Goal: Task Accomplishment & Management: Manage account settings

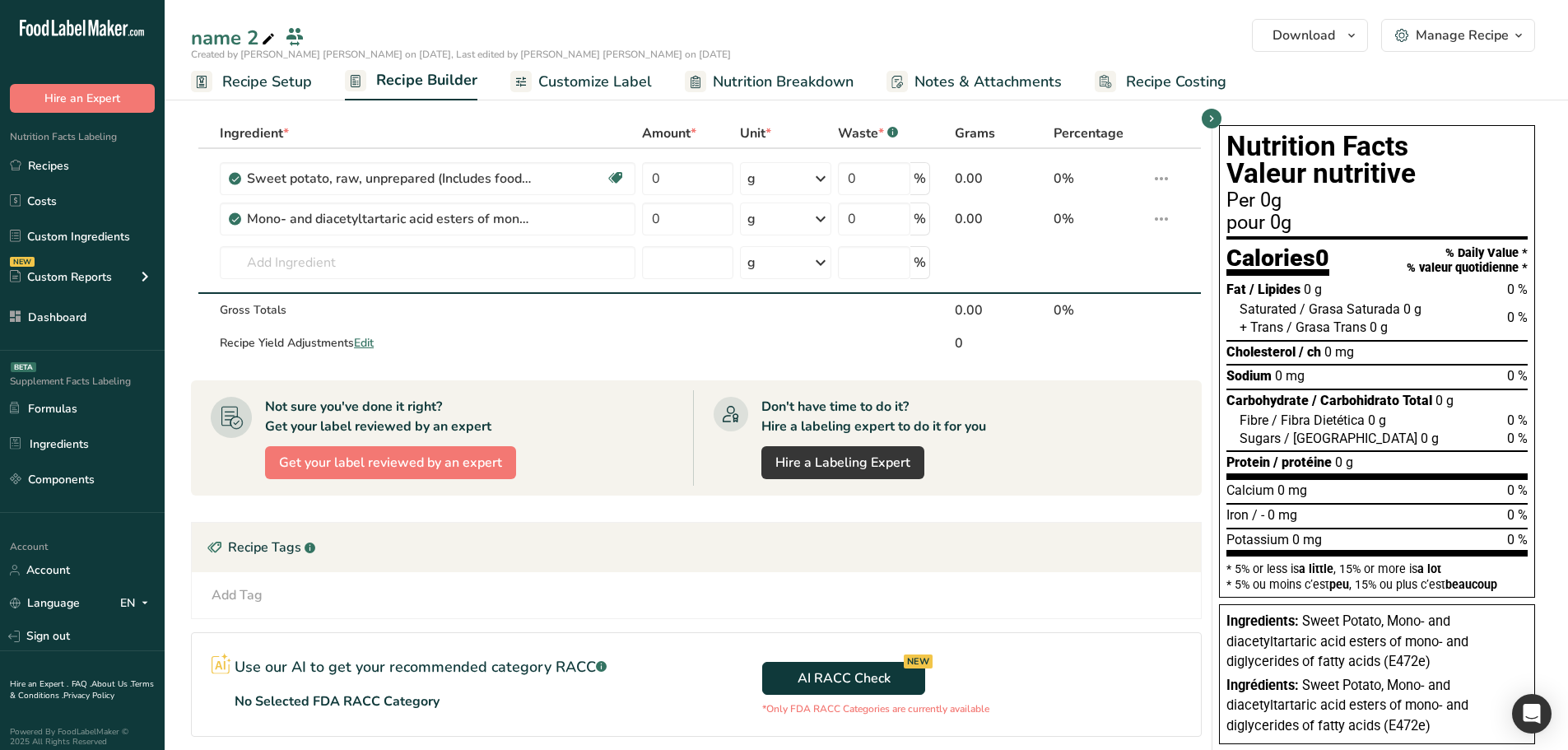
click at [563, 370] on section "Ingredient * Amount * Unit * Waste * .a-a{fill:#347362;}.b-a{fill:#fff;} Grams …" at bounding box center [696, 501] width 1011 height 765
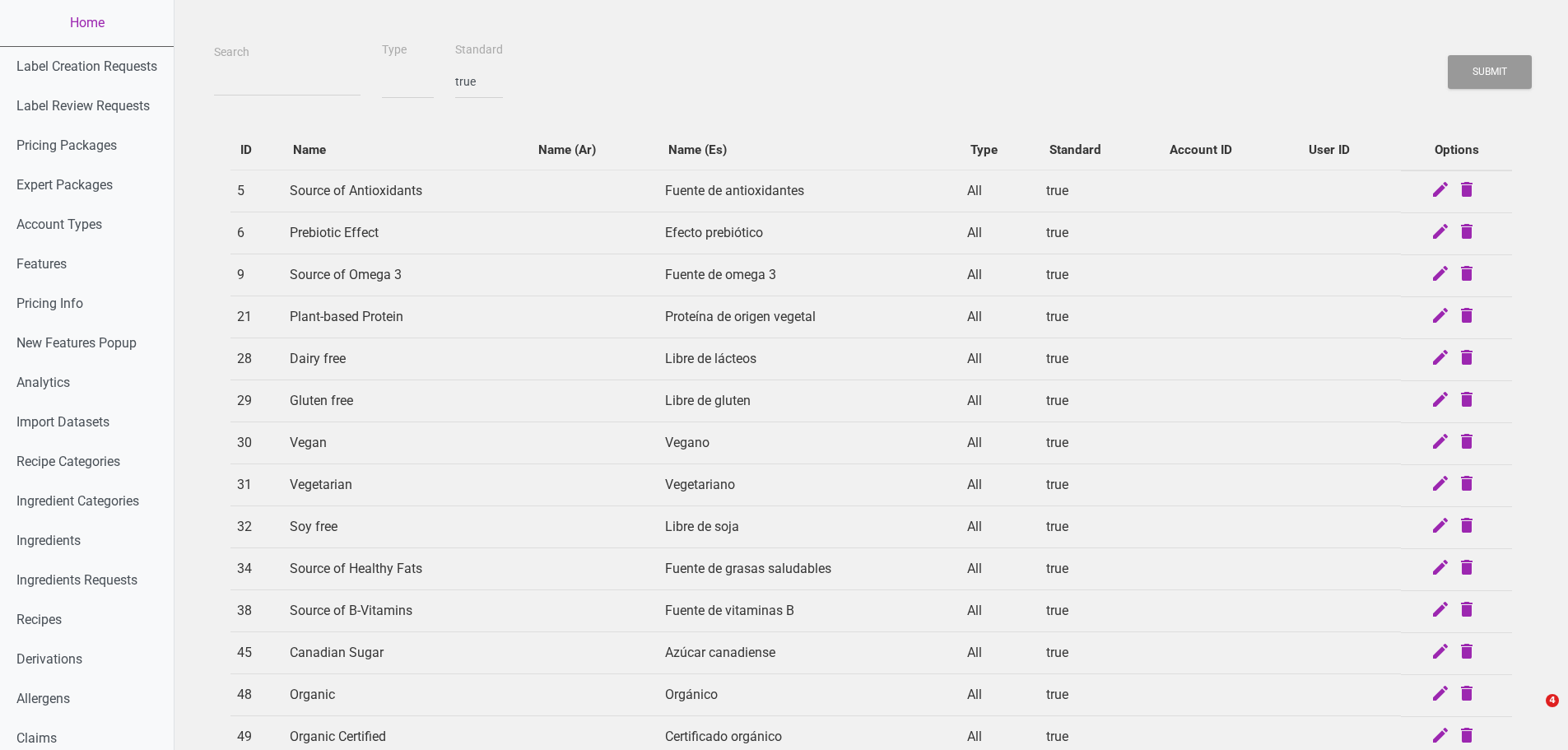
select select "1"
click at [489, 129] on div "ID Name Name (Ar) Name (Es) Type Standard Account ID User ID Options 5 Source o…" at bounding box center [871, 617] width 1315 height 1008
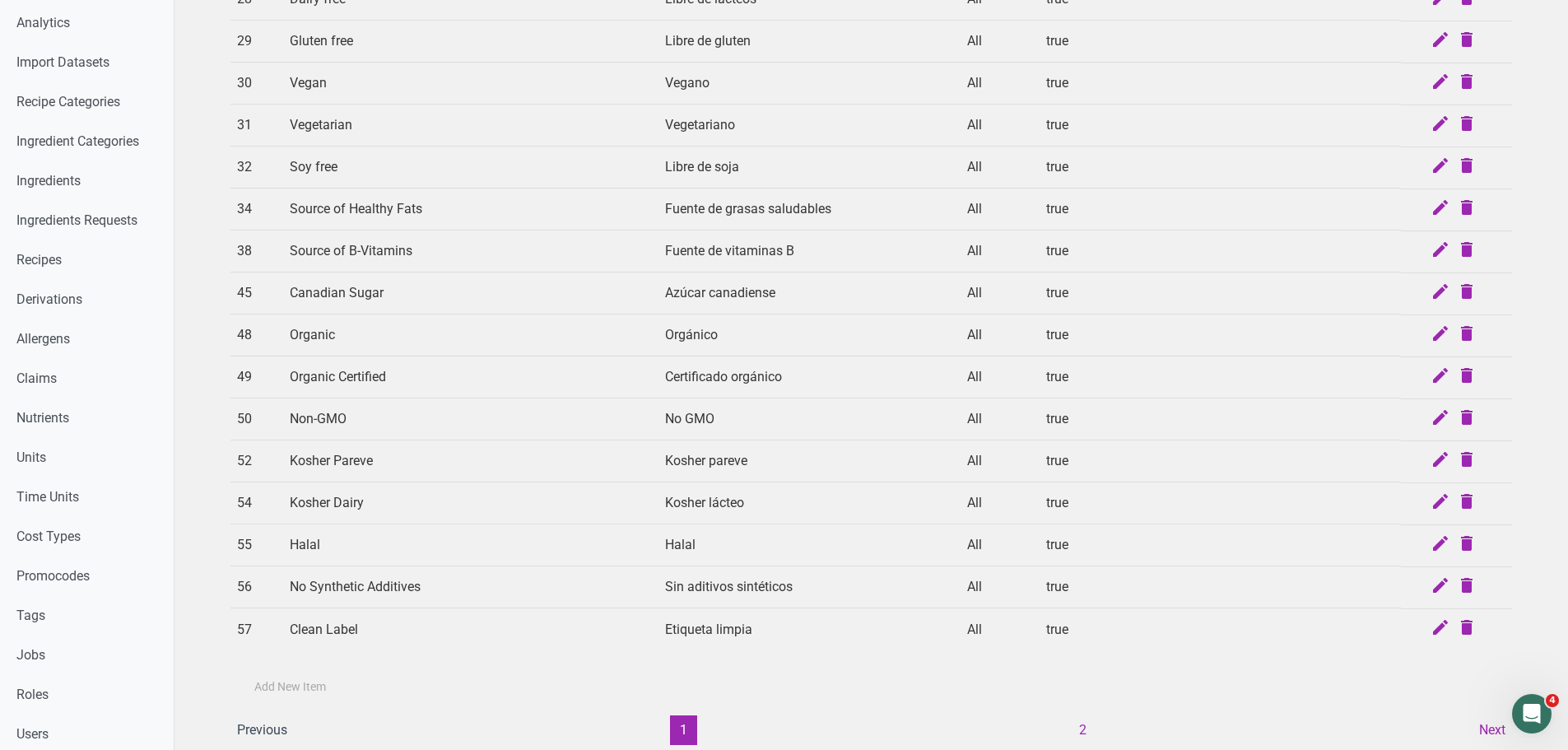
scroll to position [412, 0]
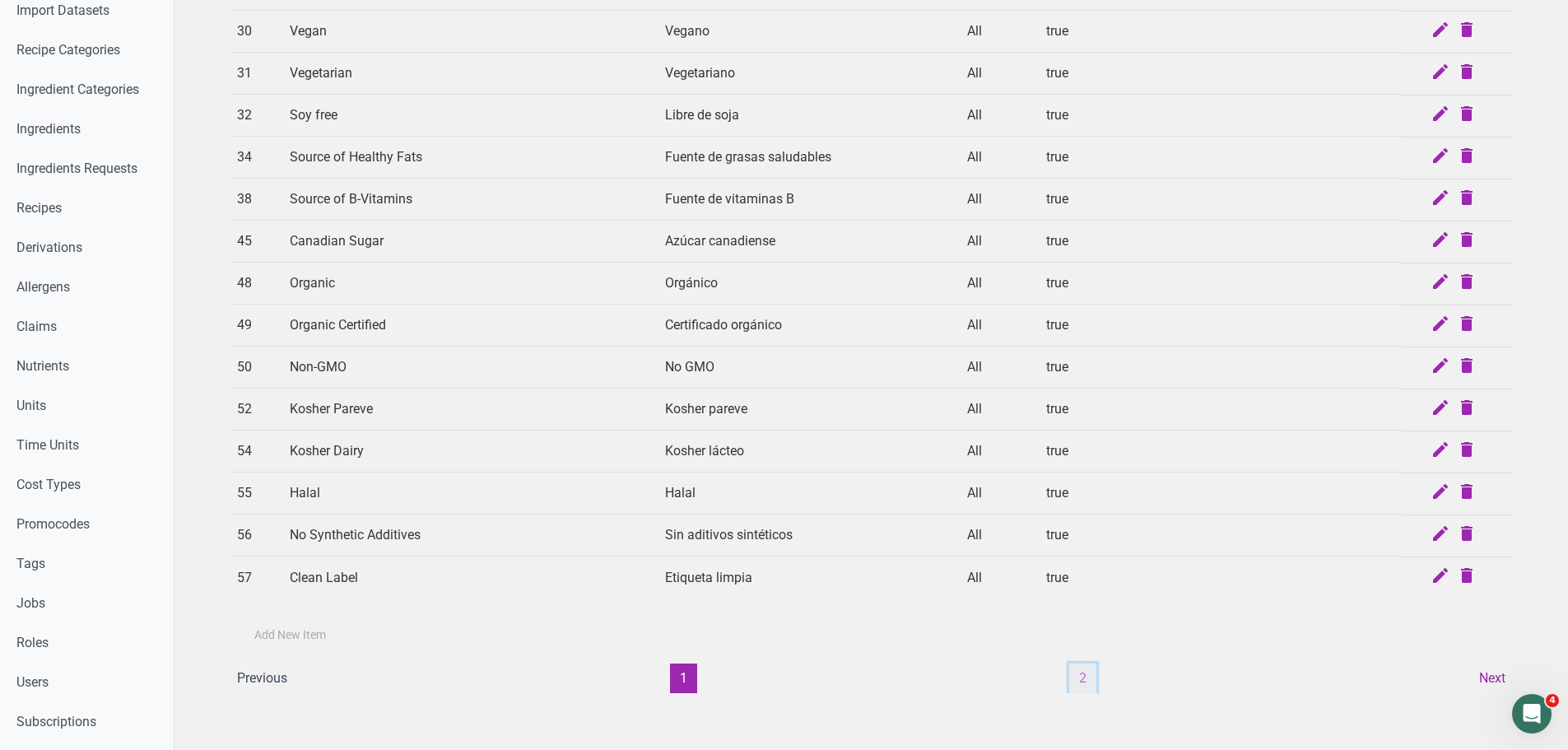
click at [1082, 682] on button "2" at bounding box center [1083, 679] width 27 height 30
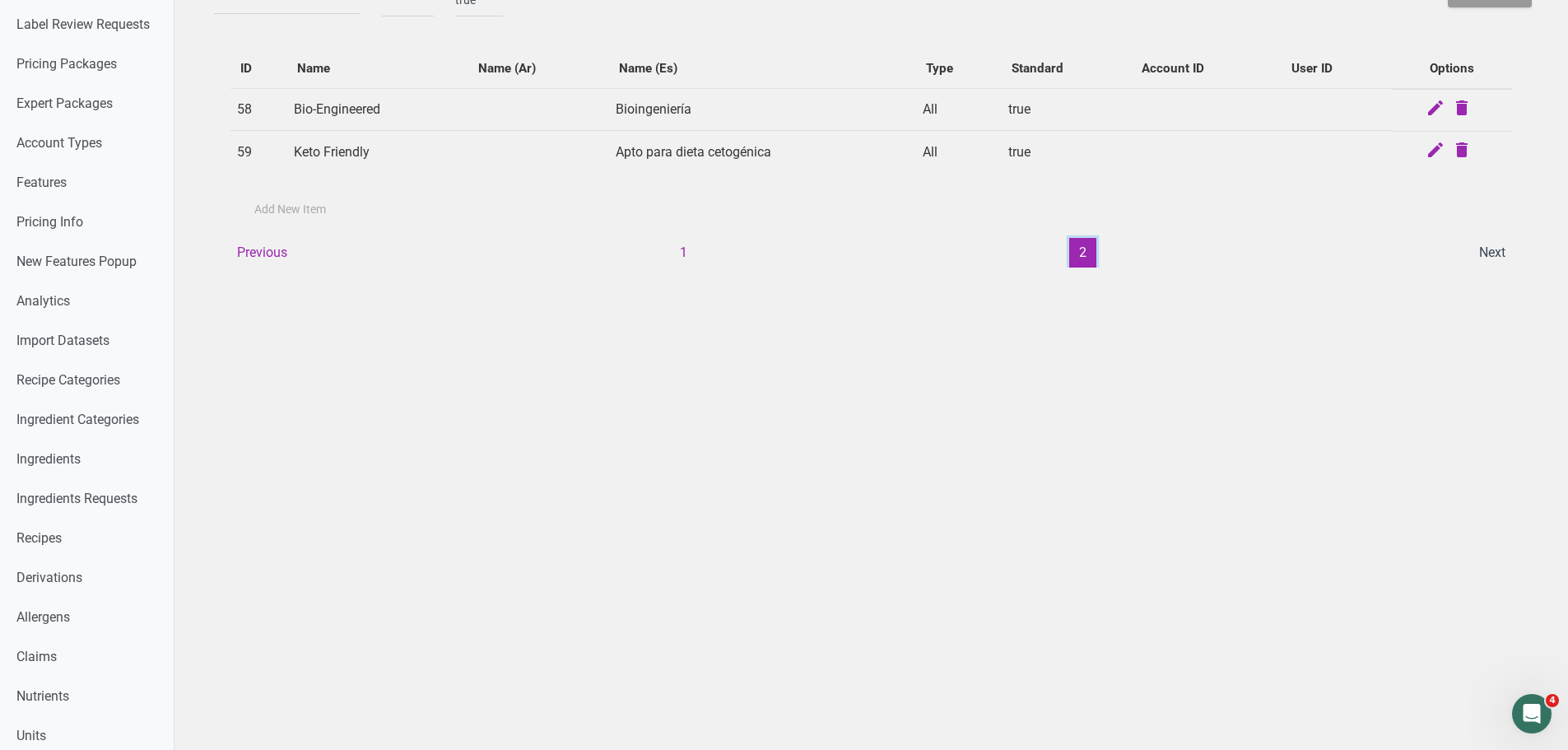
scroll to position [0, 0]
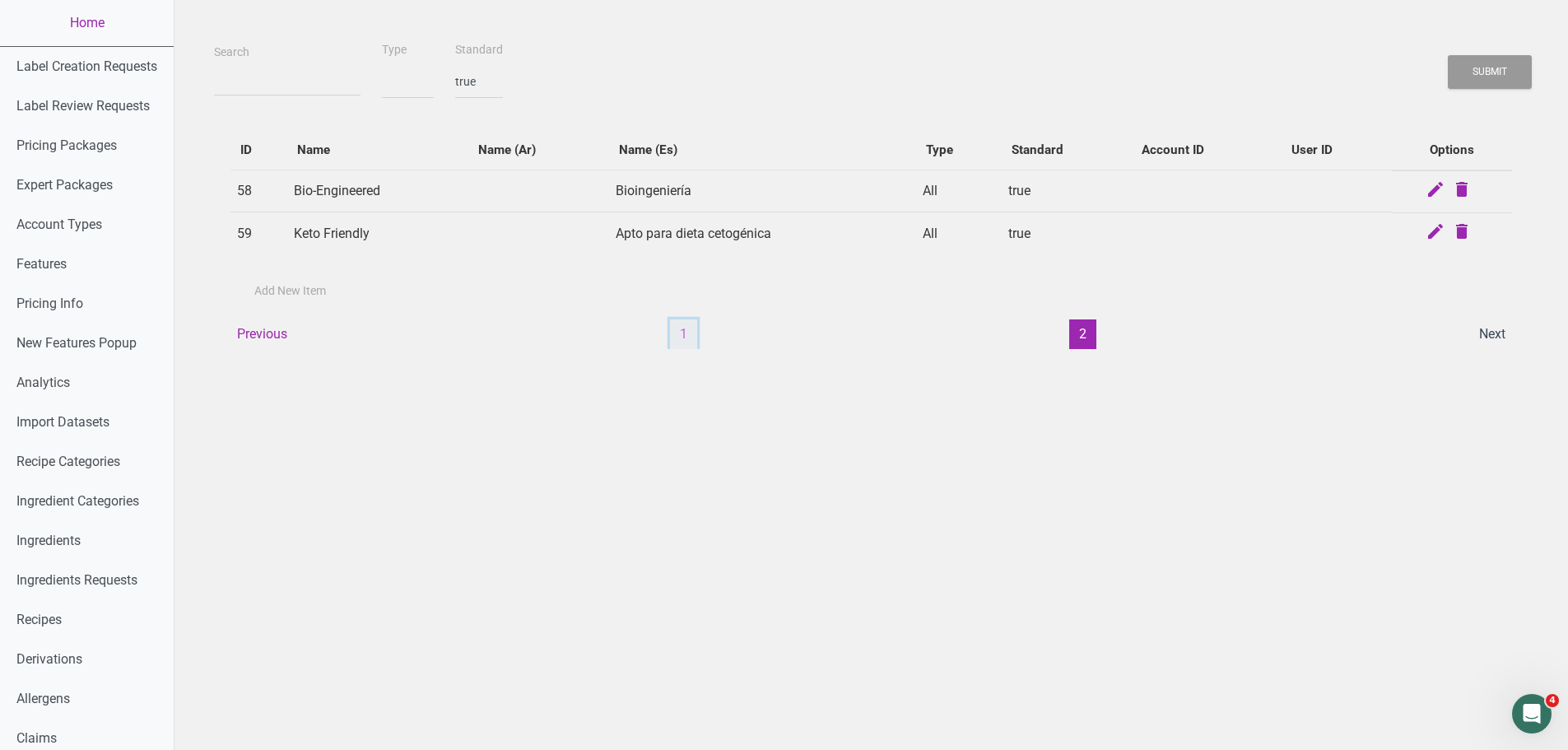
click at [685, 339] on button "1" at bounding box center [684, 334] width 27 height 30
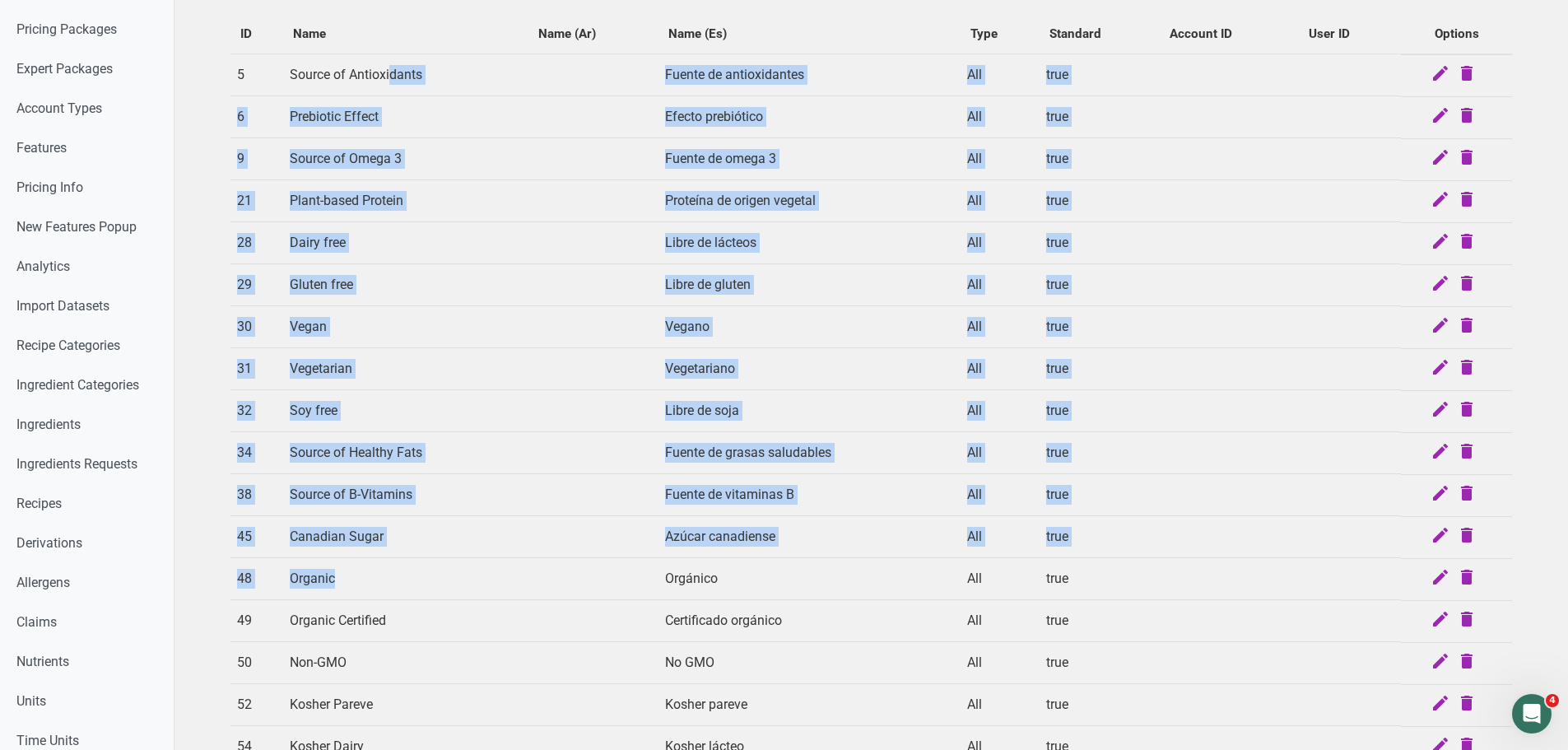
scroll to position [412, 0]
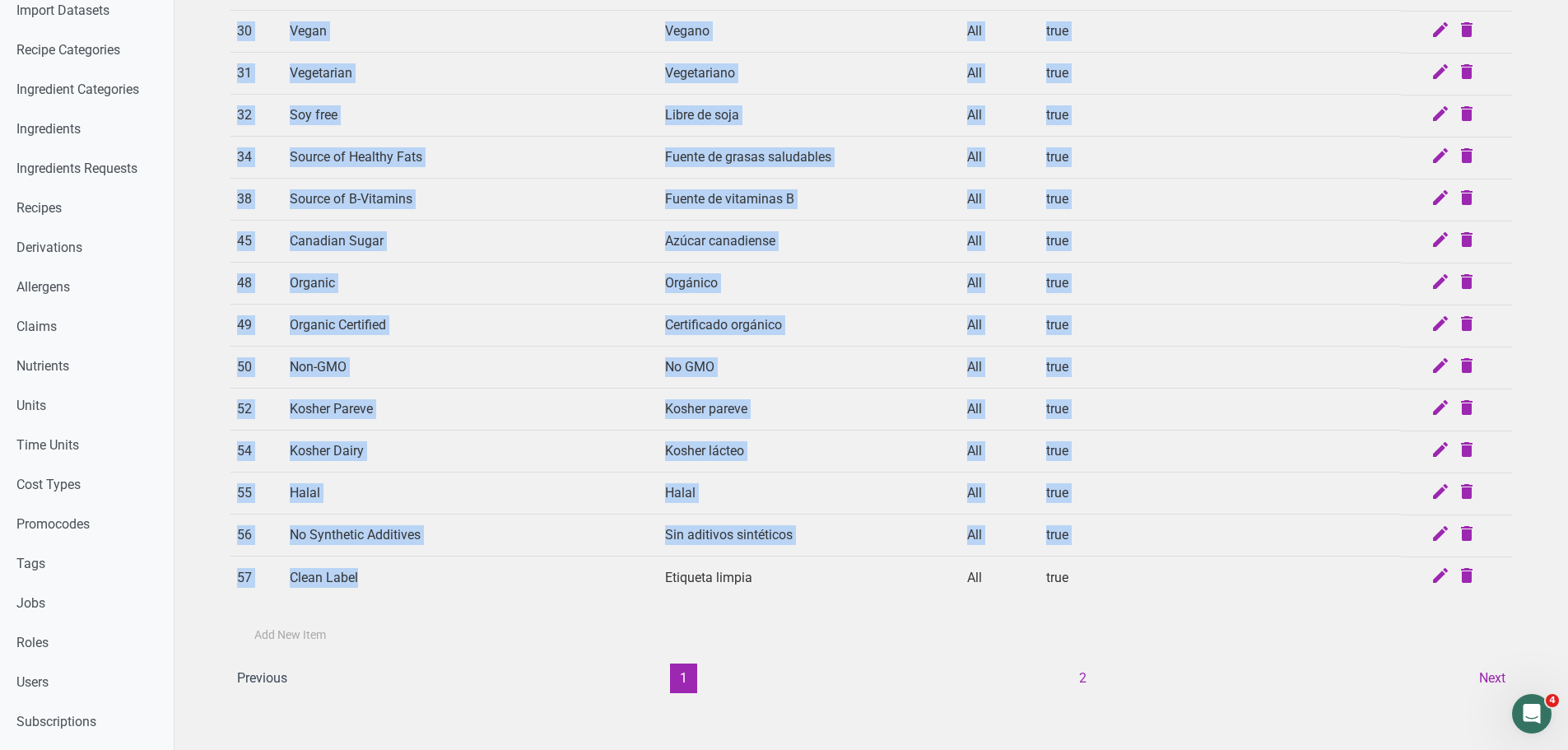
drag, startPoint x: 288, startPoint y: 100, endPoint x: 592, endPoint y: 564, distance: 554.7
click at [592, 564] on tbody "5 Source of Antioxidants Fuente de antioxidantes All true 6 Prebiotic Effect Ef…" at bounding box center [871, 178] width 1281 height 841
click at [574, 485] on td at bounding box center [593, 493] width 130 height 42
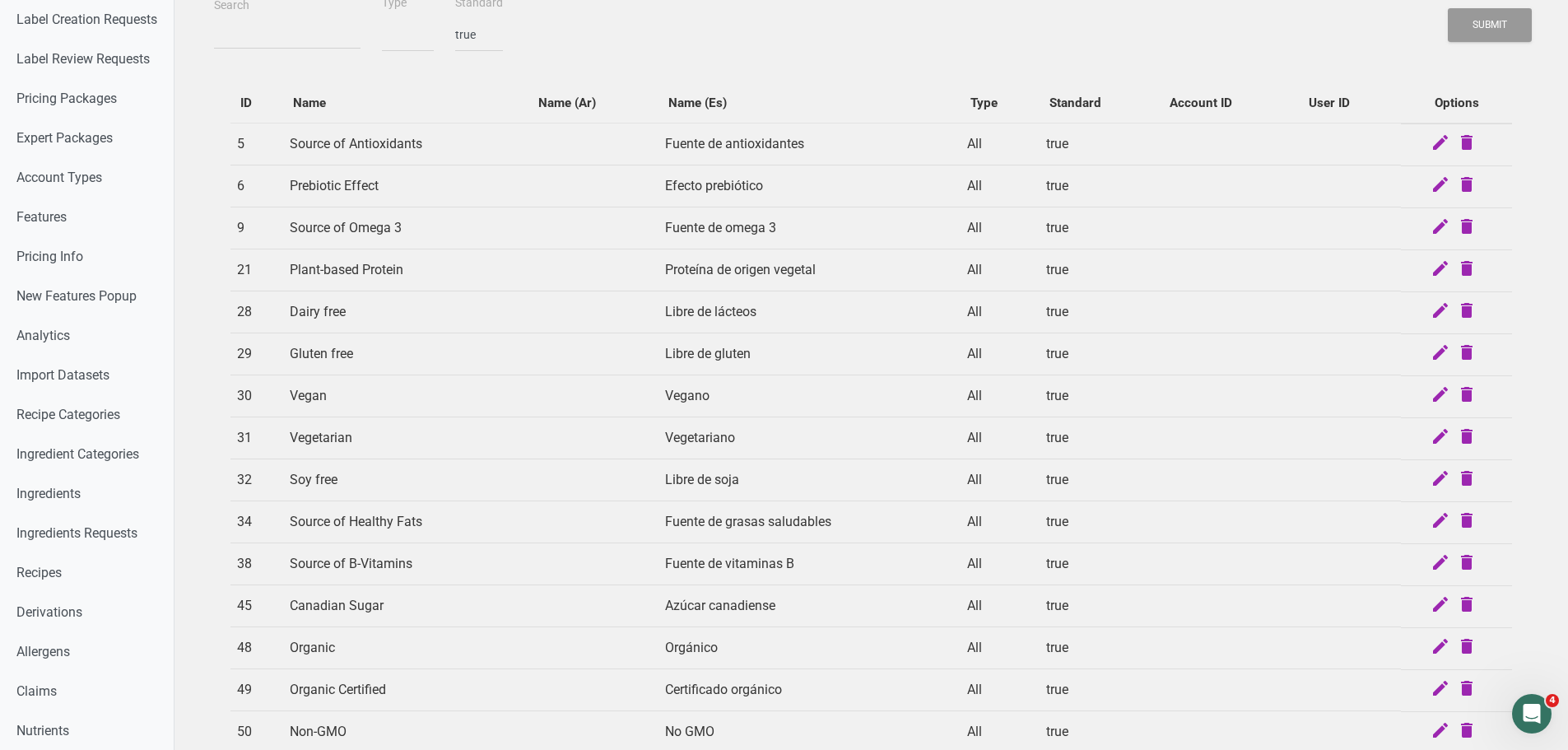
scroll to position [0, 0]
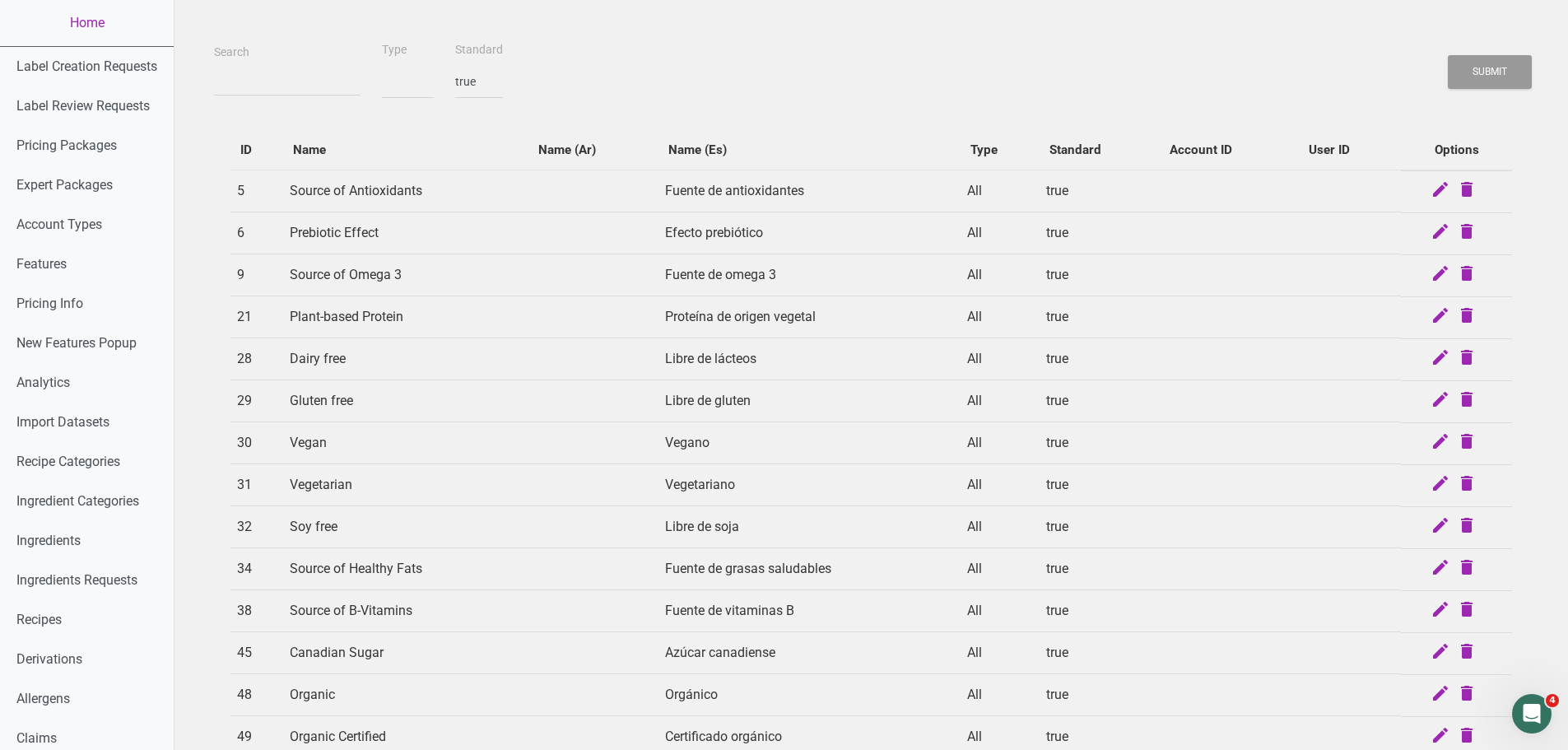
click at [373, 280] on td "Source of Omega 3" at bounding box center [406, 275] width 246 height 42
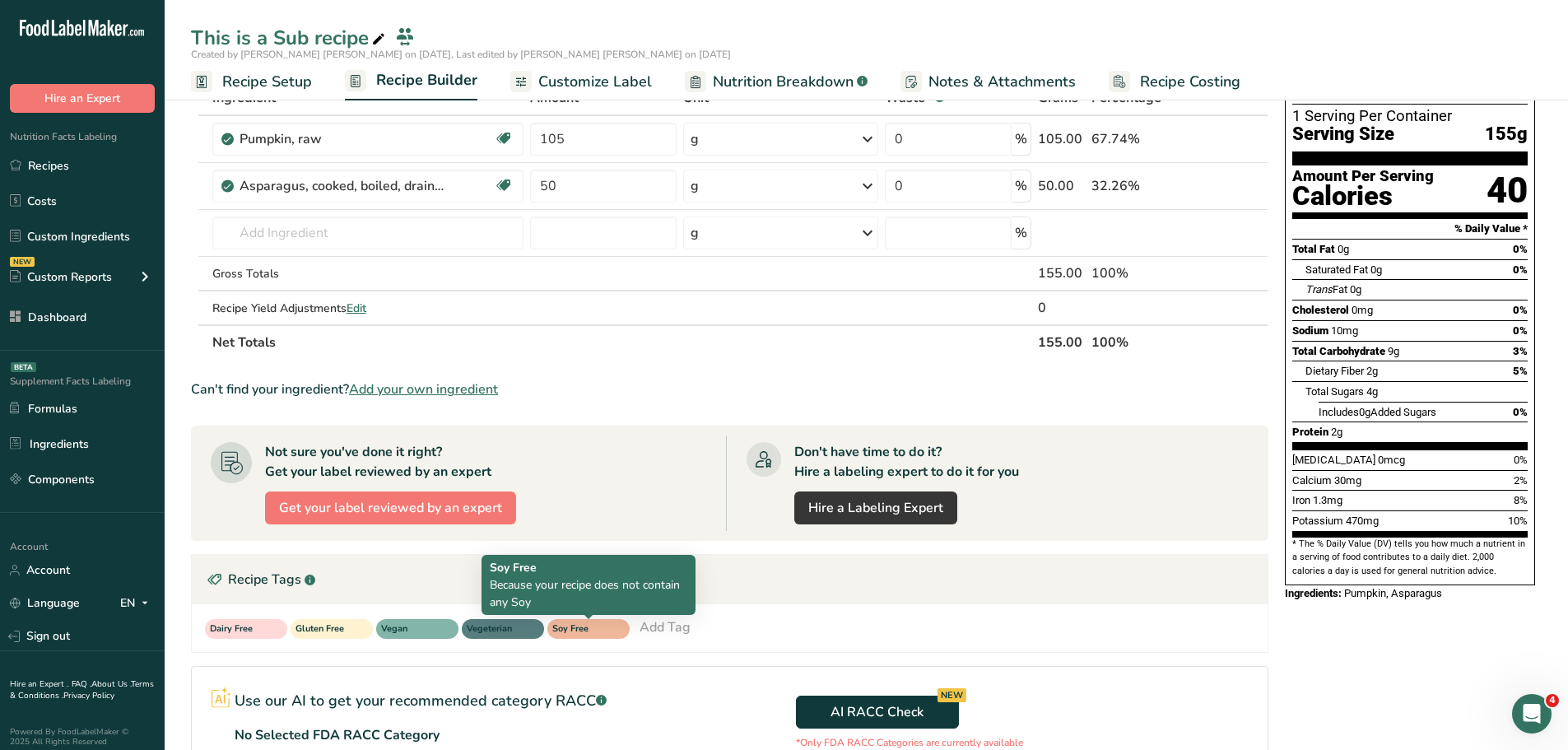
scroll to position [82, 0]
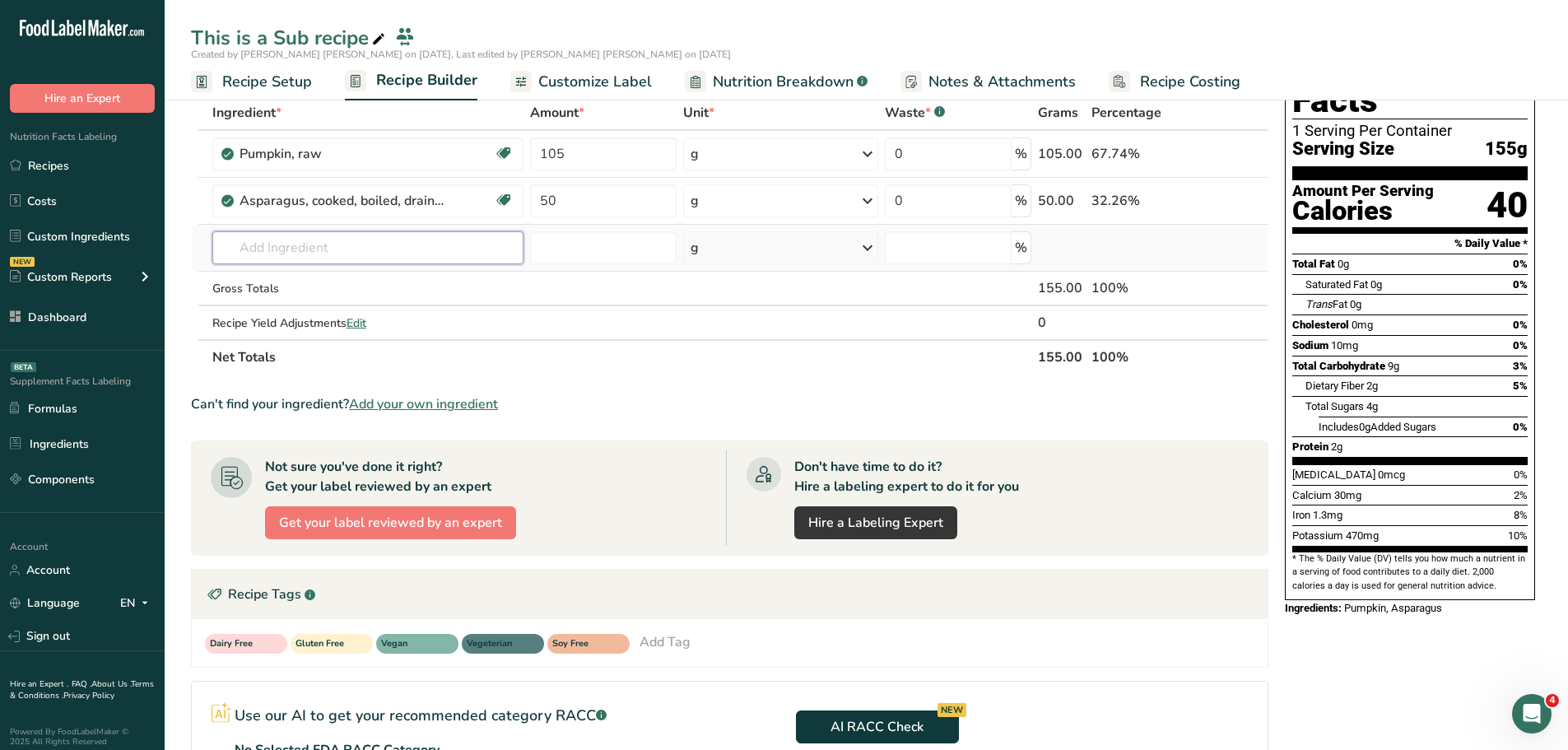
click at [392, 245] on input "text" at bounding box center [368, 247] width 312 height 33
click at [346, 249] on input "text" at bounding box center [368, 247] width 312 height 33
type input "i"
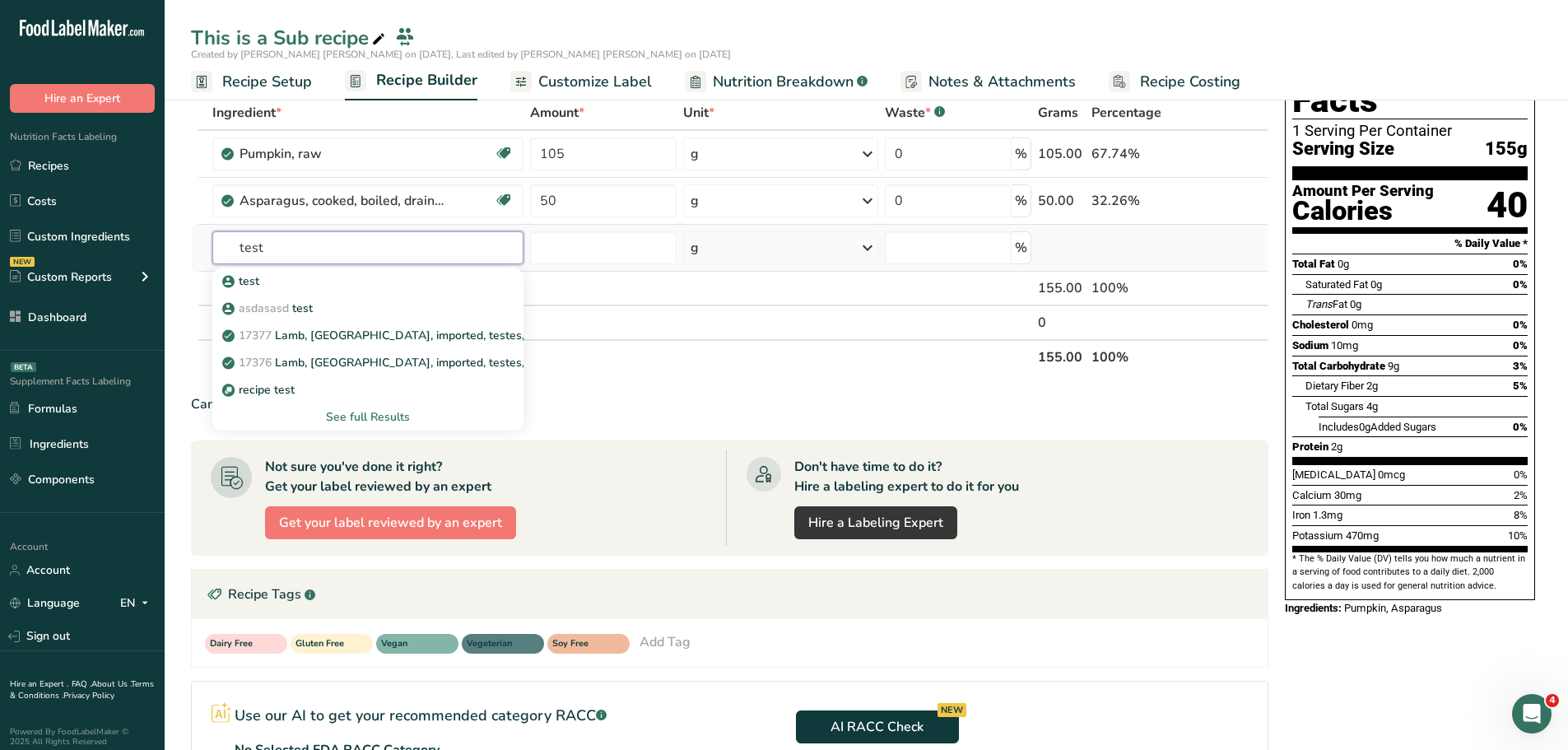
type input "test"
drag, startPoint x: 356, startPoint y: 408, endPoint x: 406, endPoint y: 295, distance: 123.6
click at [406, 295] on div "test asdasasd test 17377 Lamb, New Zealand, imported, testes, raw 17376 Lamb, N…" at bounding box center [368, 349] width 312 height 163
click at [274, 423] on div "See full Results" at bounding box center [368, 417] width 286 height 17
click at [296, 307] on p "asdasasd test" at bounding box center [270, 308] width 88 height 17
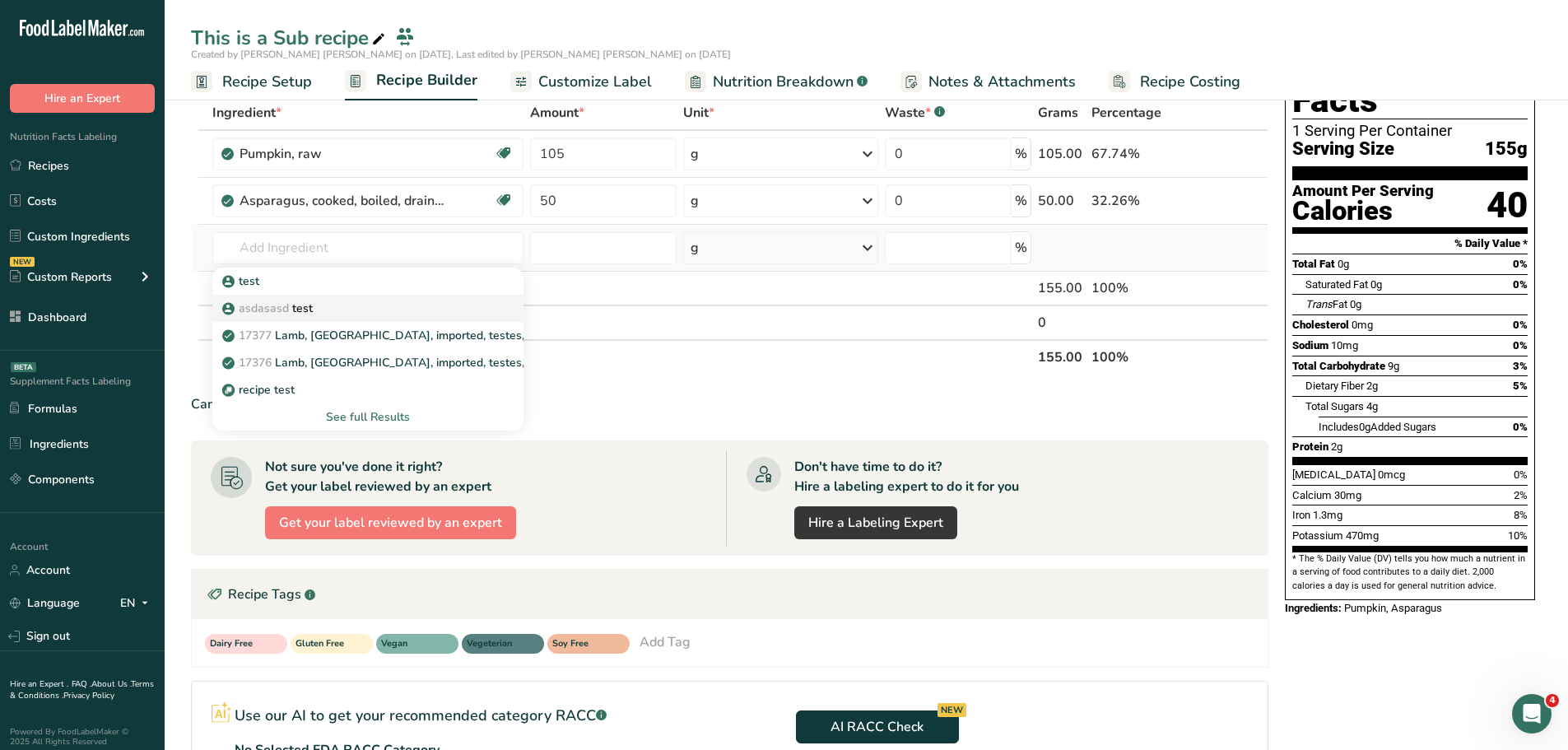
type input "test"
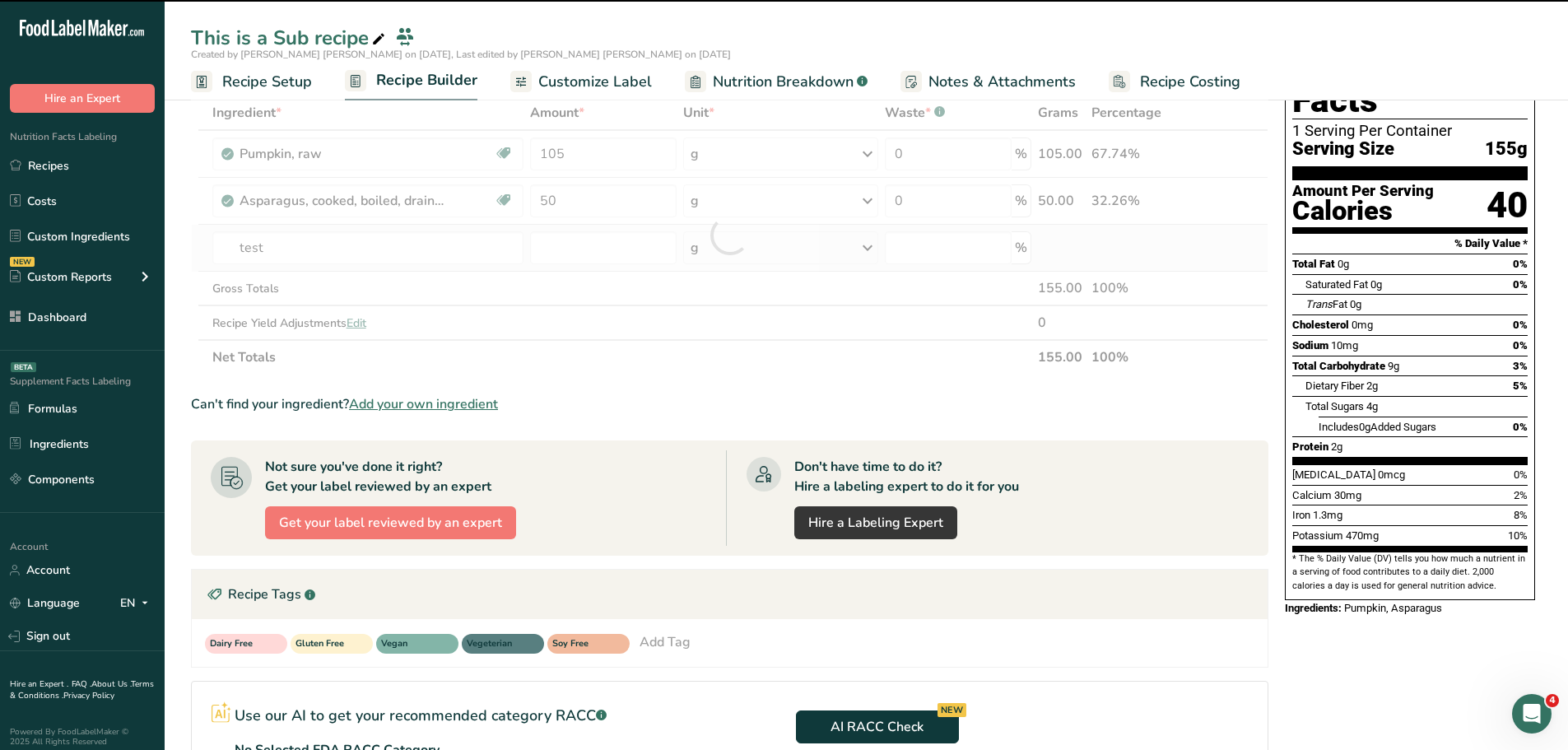
type input "0"
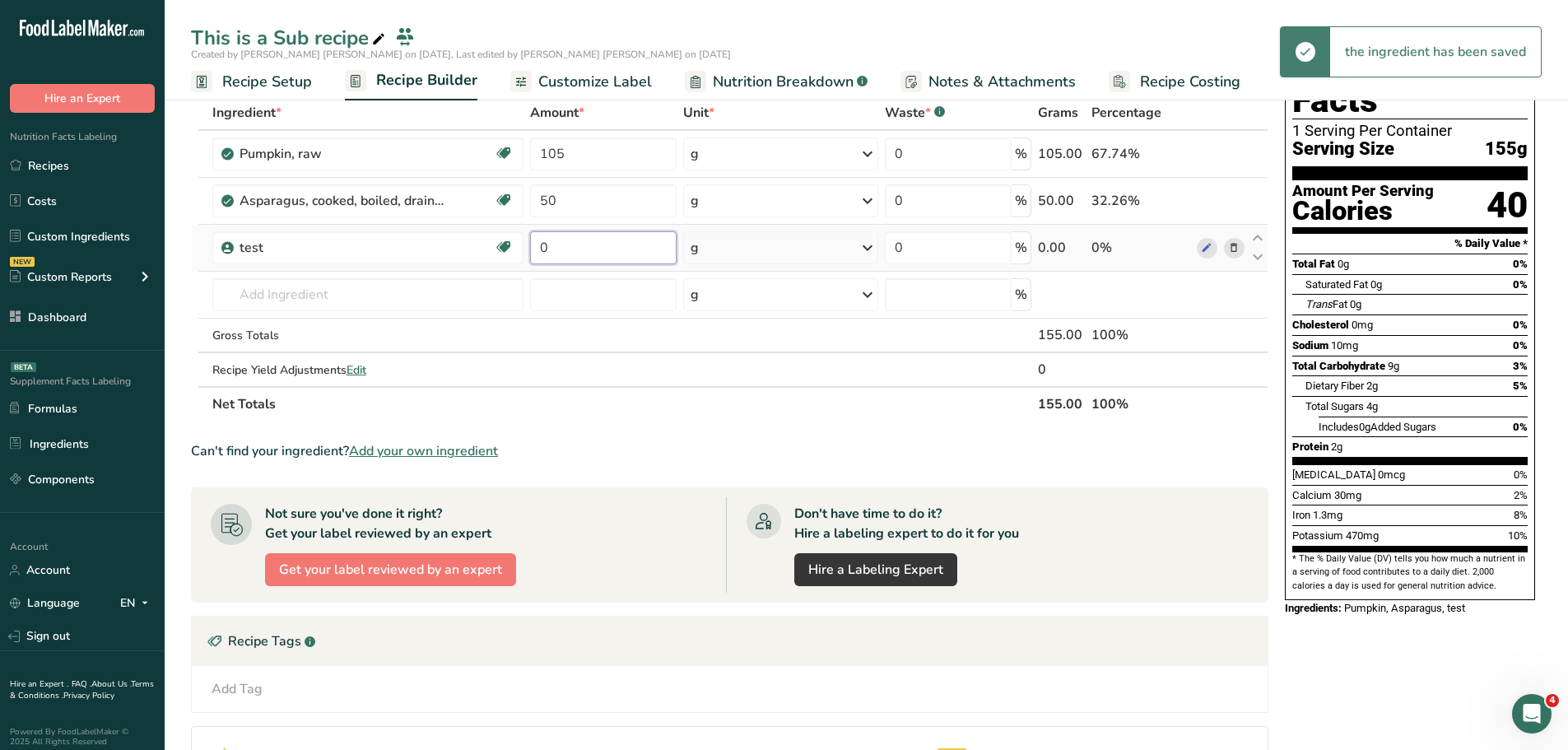
click at [566, 242] on input "0" at bounding box center [603, 247] width 147 height 33
type input "1"
click at [1275, 299] on div "Add Ingredients Manage Recipe Delete Recipe Duplicate Recipe Scale Recipe Save …" at bounding box center [734, 534] width 1087 height 1009
click at [1208, 245] on icon at bounding box center [1206, 248] width 11 height 17
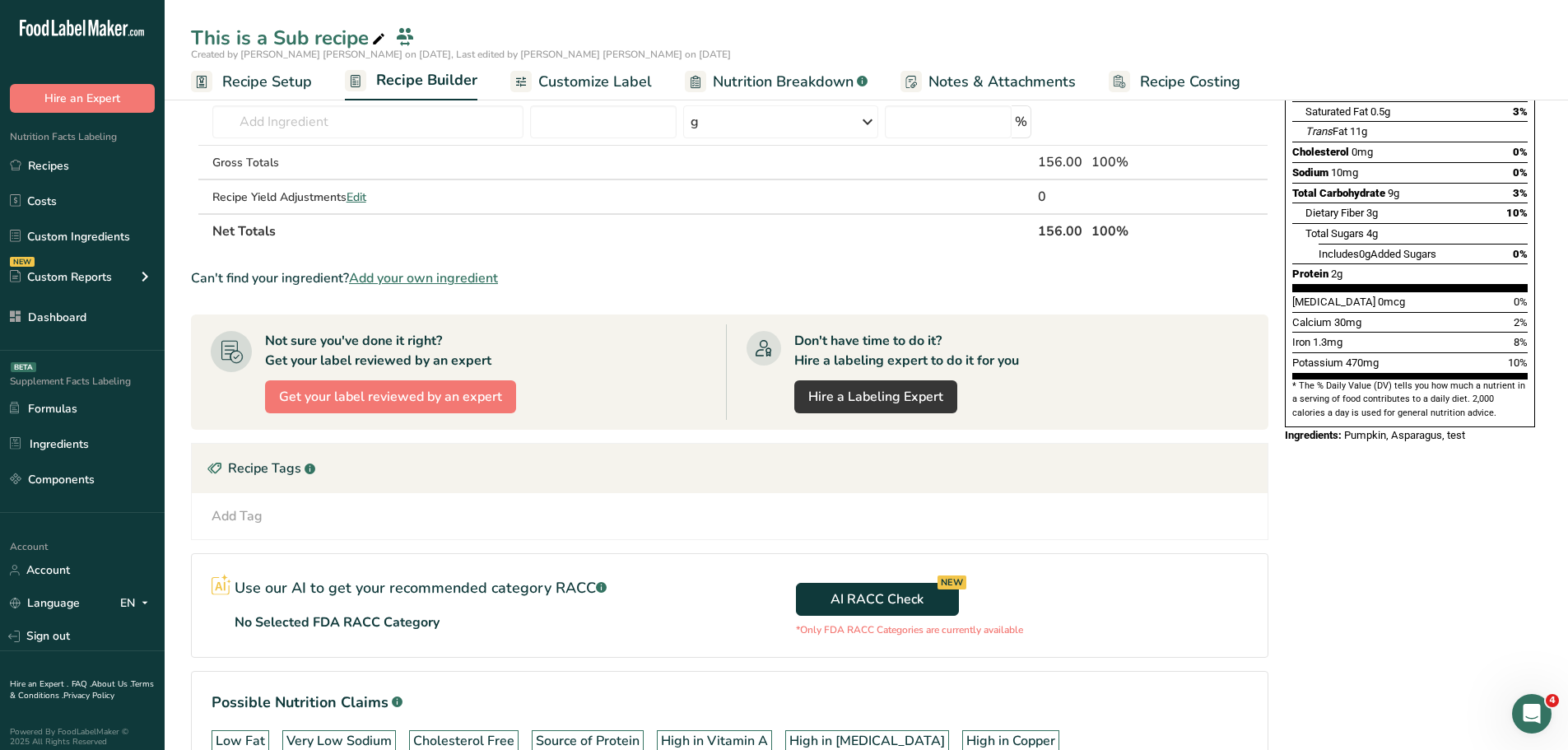
scroll to position [0, 0]
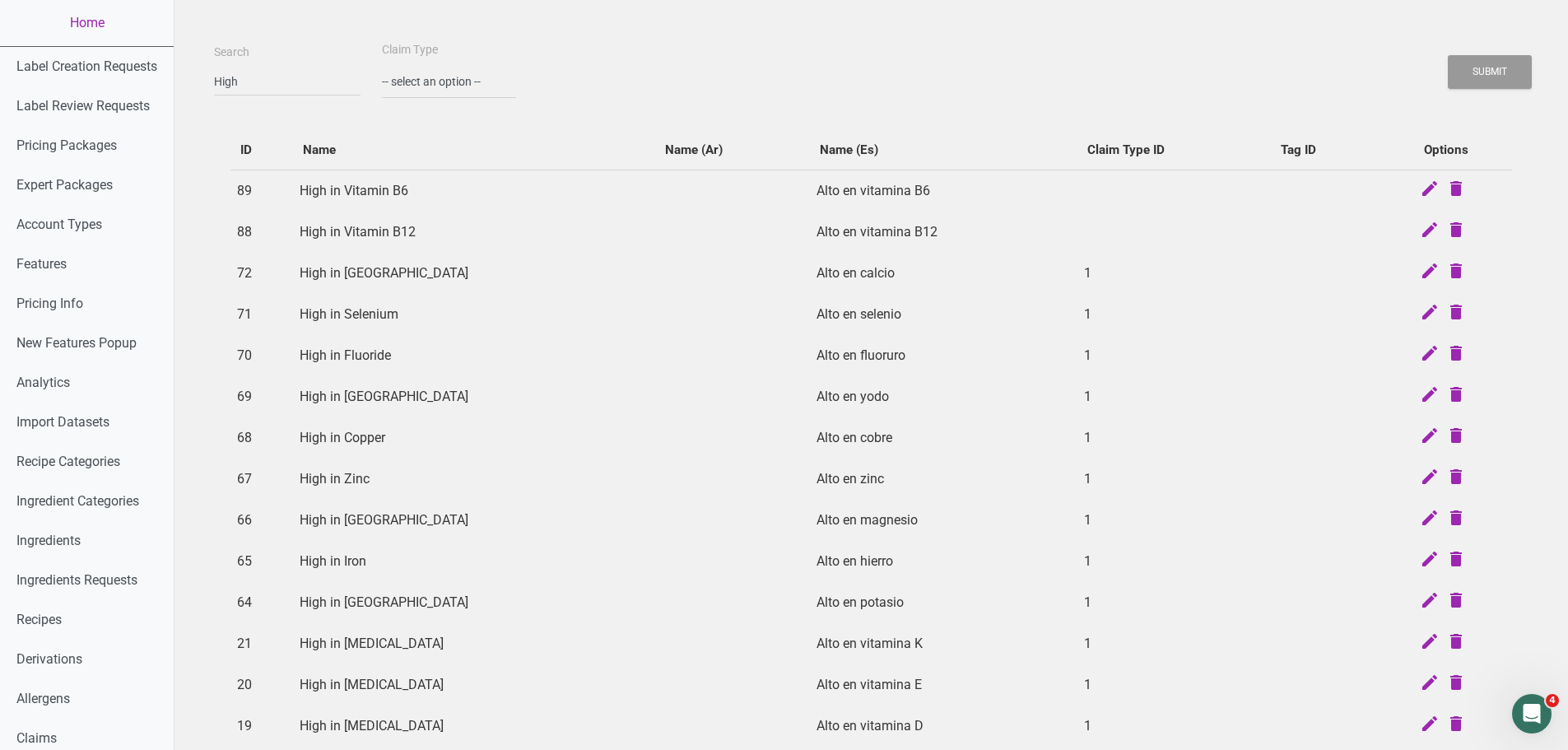
click at [247, 85] on input "High" at bounding box center [287, 82] width 147 height 30
click at [1448, 55] on button "Submit" at bounding box center [1490, 71] width 84 height 34
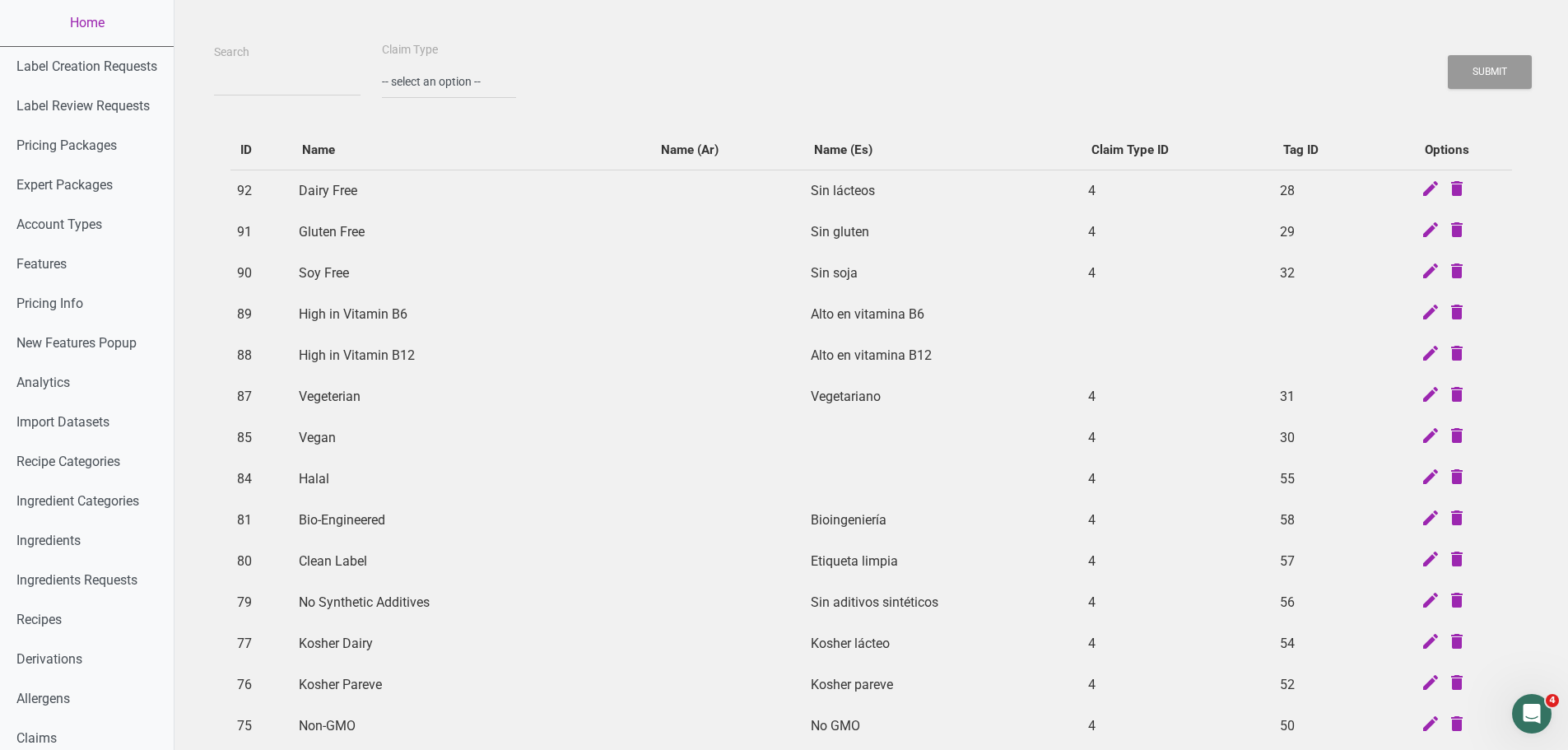
click at [473, 119] on div "ID Name Name (Ar) Name (Es) Claim Type ID Tag ID Options 92 Dairy Free Sin láct…" at bounding box center [871, 609] width 1315 height 991
click at [426, 84] on select "-- select an option -- Standard Tags Possible Marketing Claims Dietary Trends T…" at bounding box center [449, 82] width 134 height 34
select select "4"
click at [382, 65] on select "-- select an option -- Standard Tags Possible Marketing Claims Dietary Trends T…" at bounding box center [449, 82] width 134 height 34
click at [1518, 72] on button "Submit" at bounding box center [1490, 71] width 84 height 34
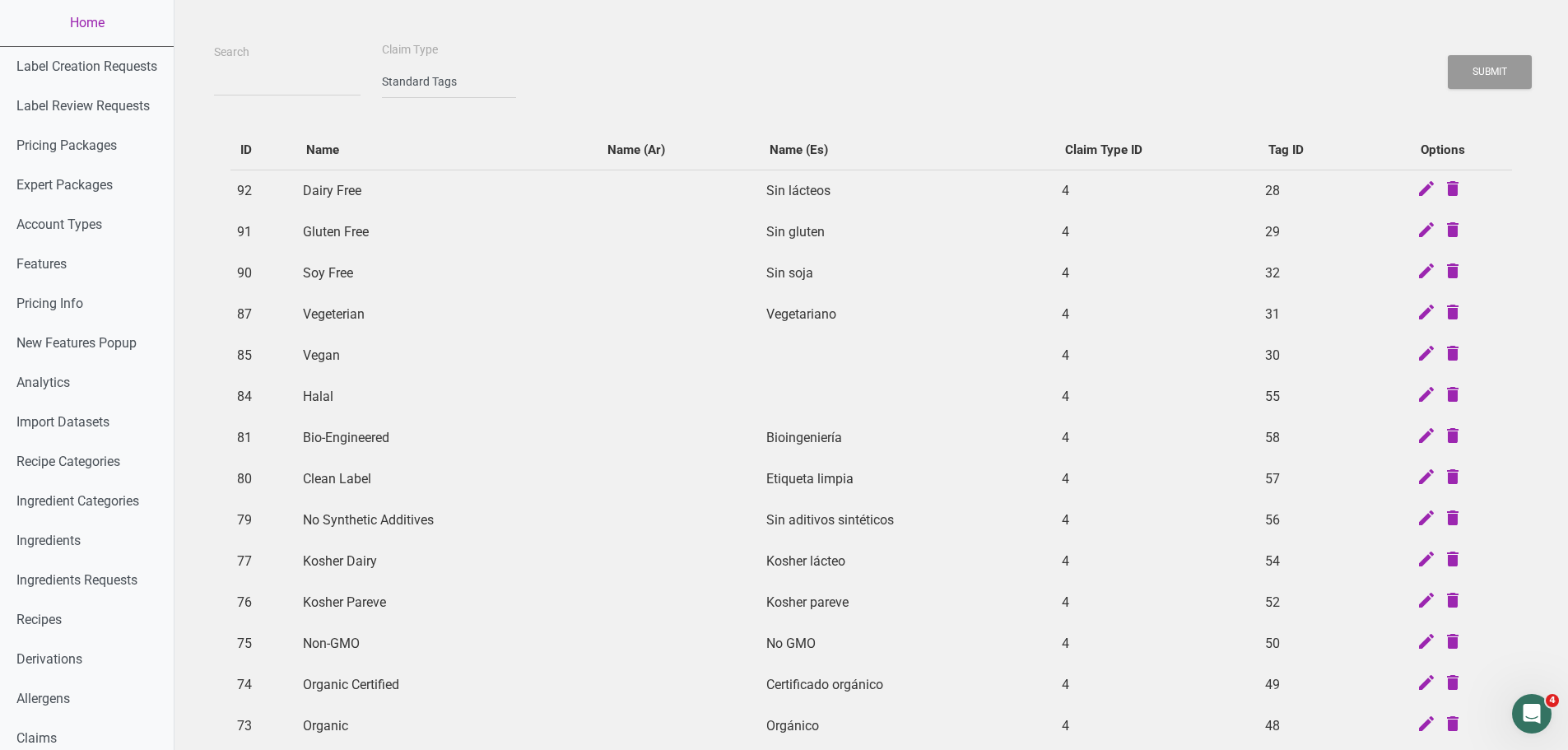
drag, startPoint x: 294, startPoint y: 186, endPoint x: 421, endPoint y: 370, distance: 223.6
click at [421, 370] on tbody "92 Dairy Free Sin lácteos 4 28 91 Gluten Free Sin gluten 4 29 90 Soy Free Sin s…" at bounding box center [871, 458] width 1281 height 577
click at [381, 285] on td "Soy Free" at bounding box center [447, 273] width 302 height 41
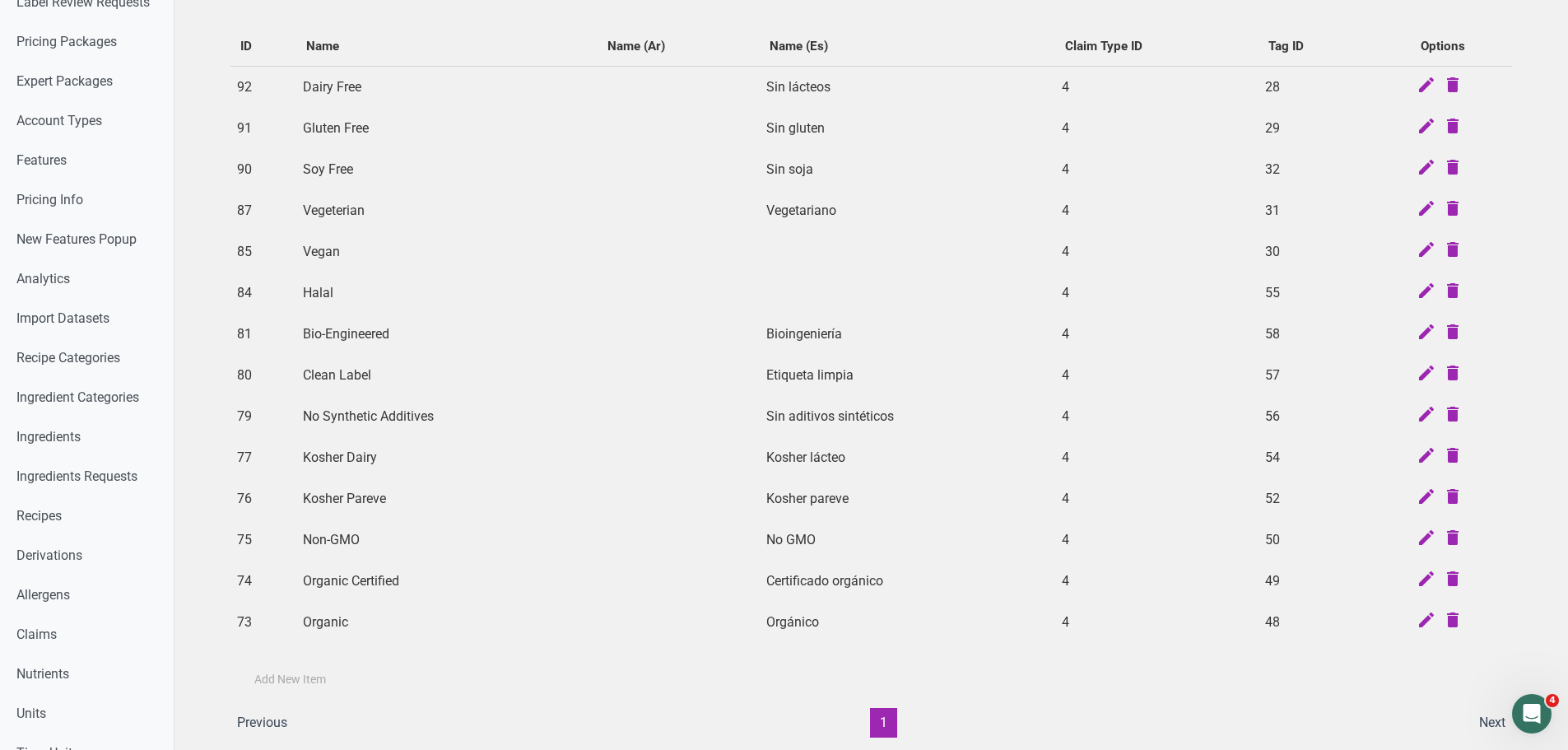
scroll to position [165, 0]
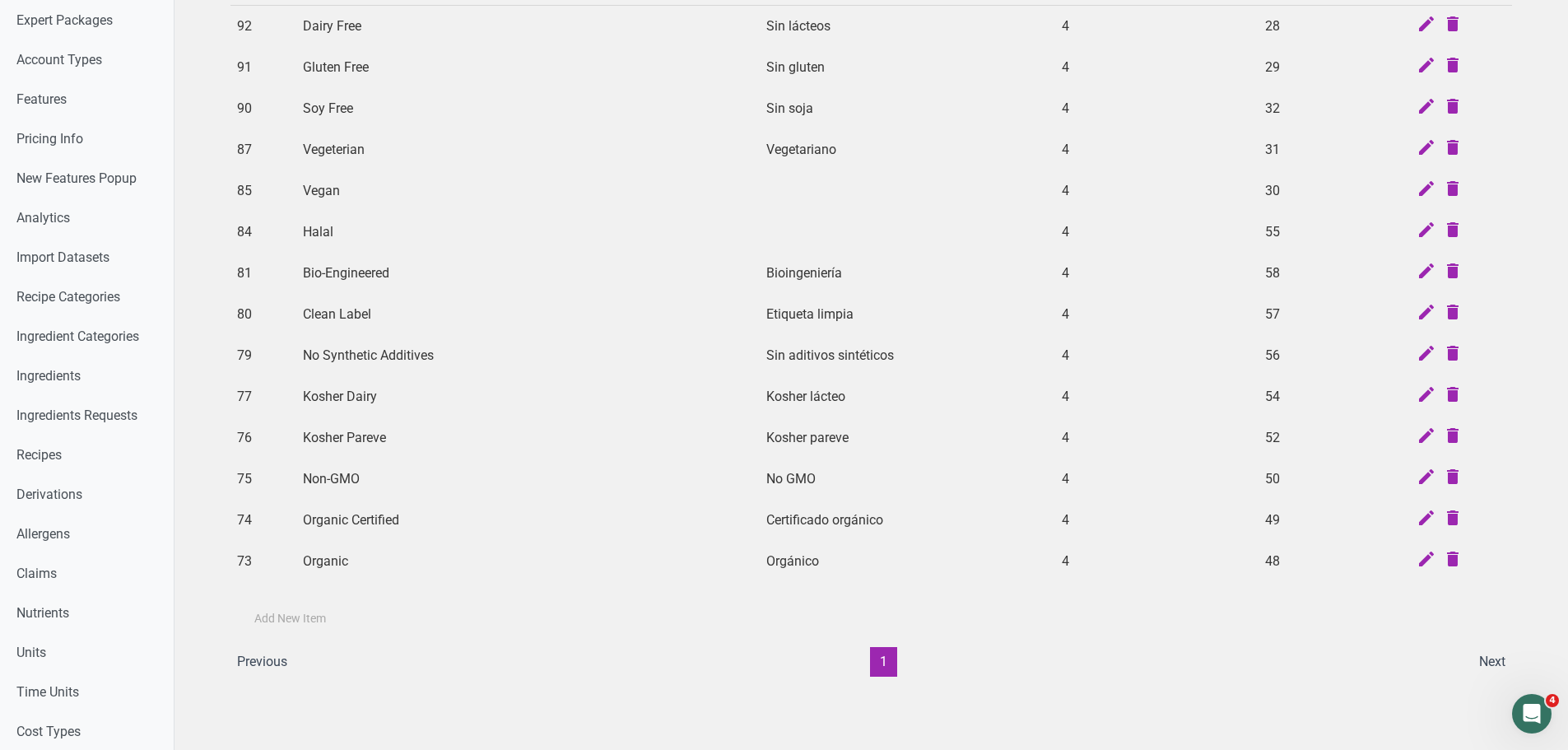
drag, startPoint x: 303, startPoint y: 183, endPoint x: 399, endPoint y: 558, distance: 387.1
click at [399, 558] on tbody "92 Dairy Free Sin lácteos 4 28 91 Gluten Free Sin gluten 4 29 90 Soy Free Sin s…" at bounding box center [871, 294] width 1281 height 577
click at [399, 558] on td "Organic" at bounding box center [447, 562] width 302 height 41
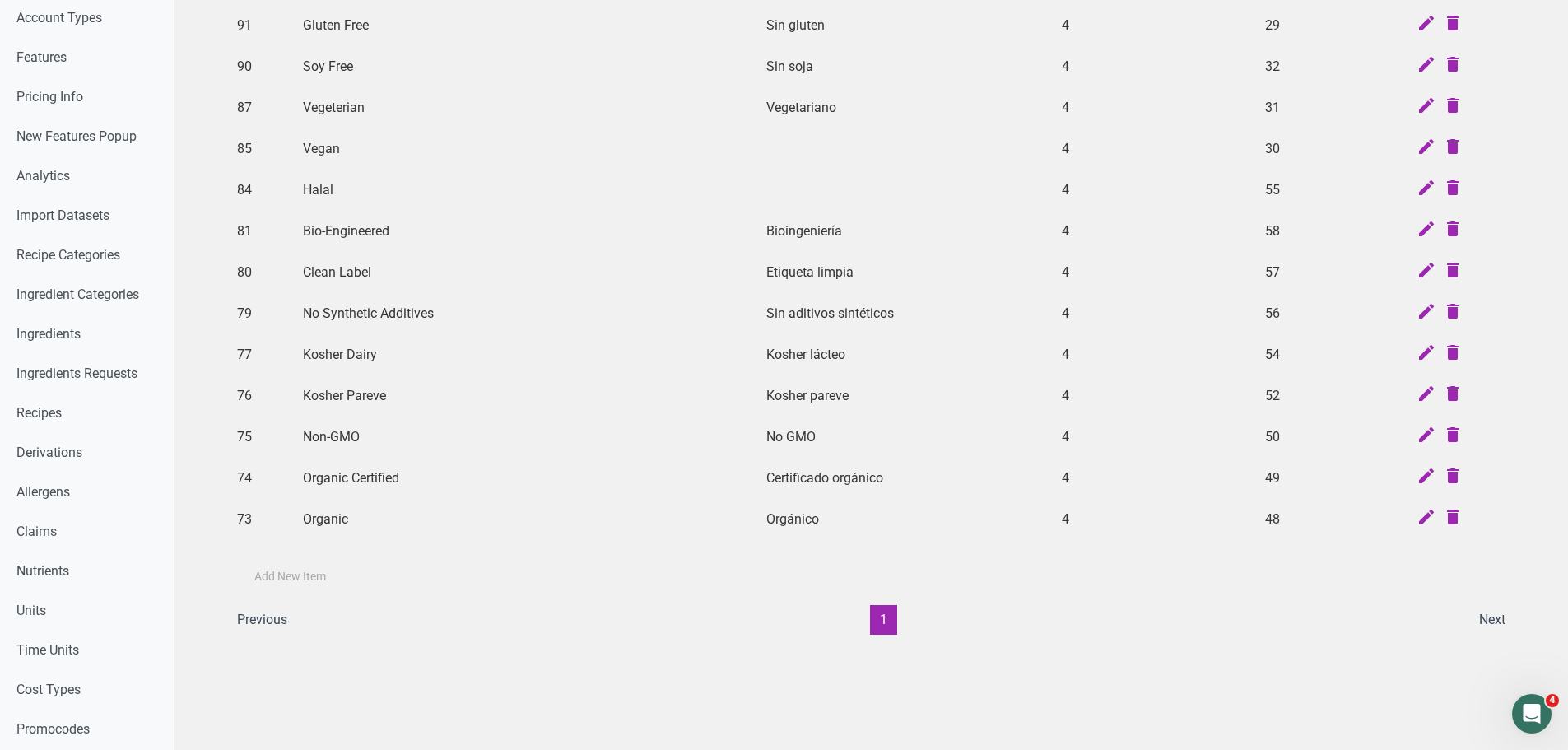
scroll to position [247, 0]
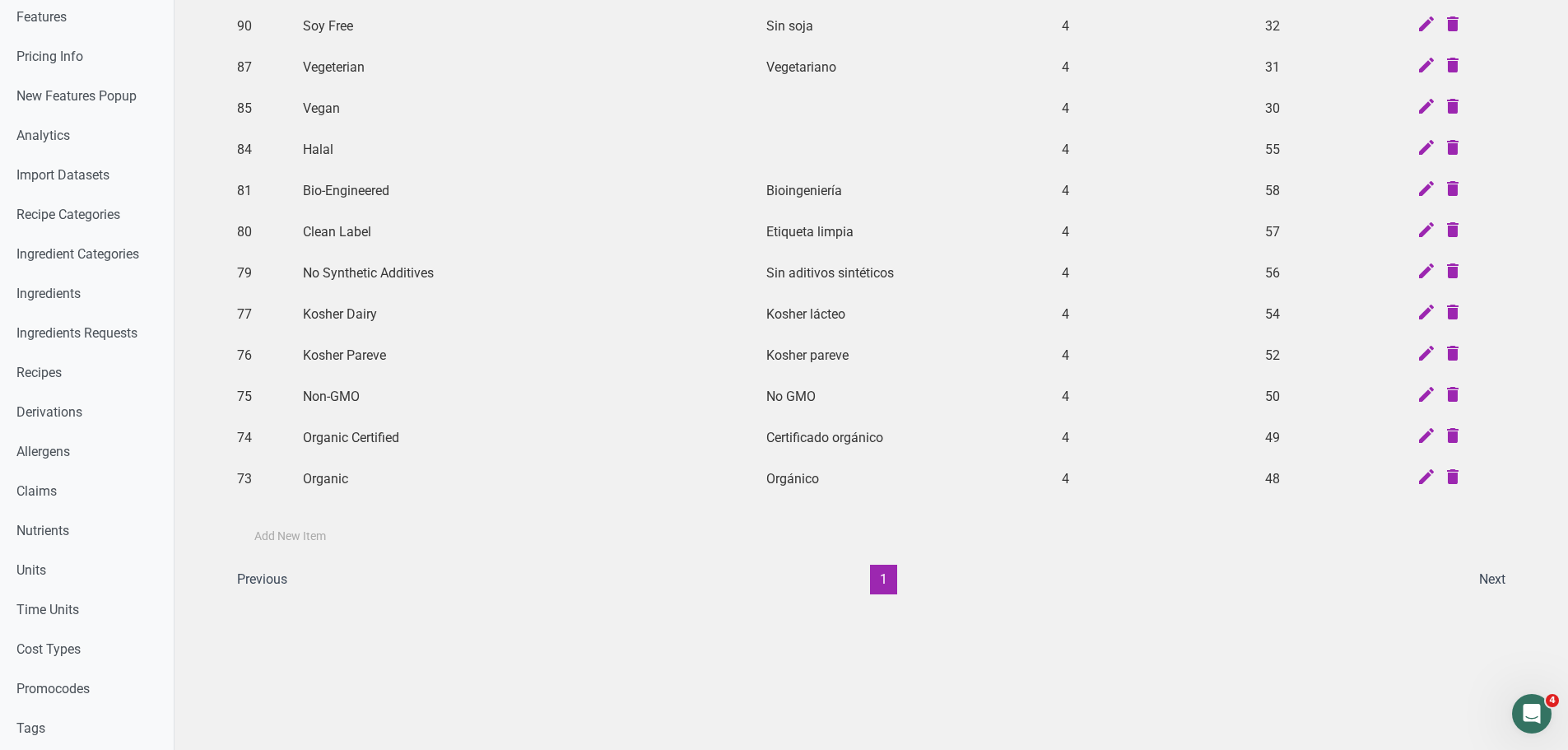
click at [367, 186] on td "Bio-Engineered" at bounding box center [447, 191] width 302 height 41
click at [434, 192] on td "Bio-Engineered" at bounding box center [447, 191] width 302 height 41
click at [354, 186] on td "Bio-Engineered" at bounding box center [447, 191] width 302 height 41
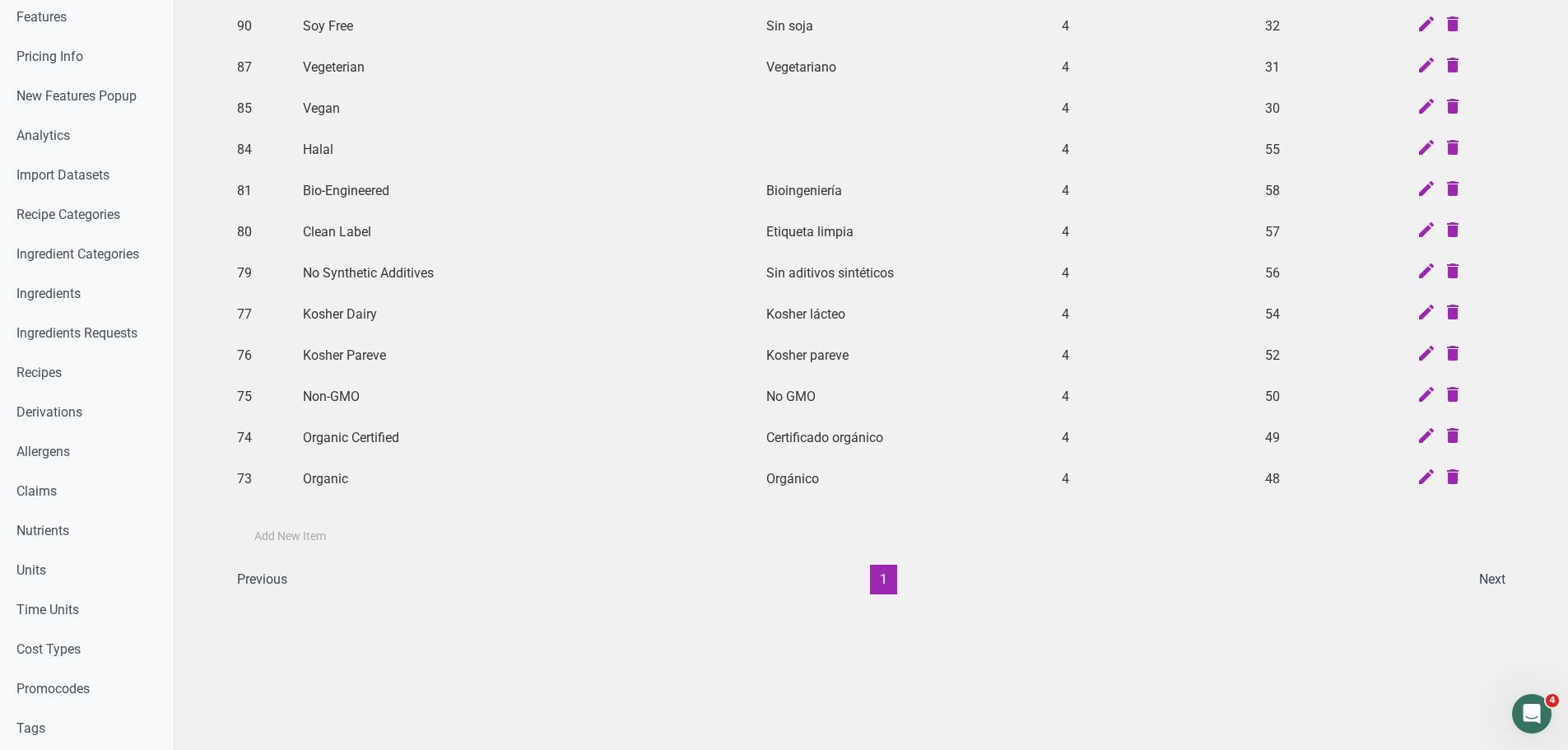
click at [354, 186] on td "Bio-Engineered" at bounding box center [447, 191] width 302 height 41
click at [413, 362] on td "Kosher Pareve" at bounding box center [447, 356] width 302 height 41
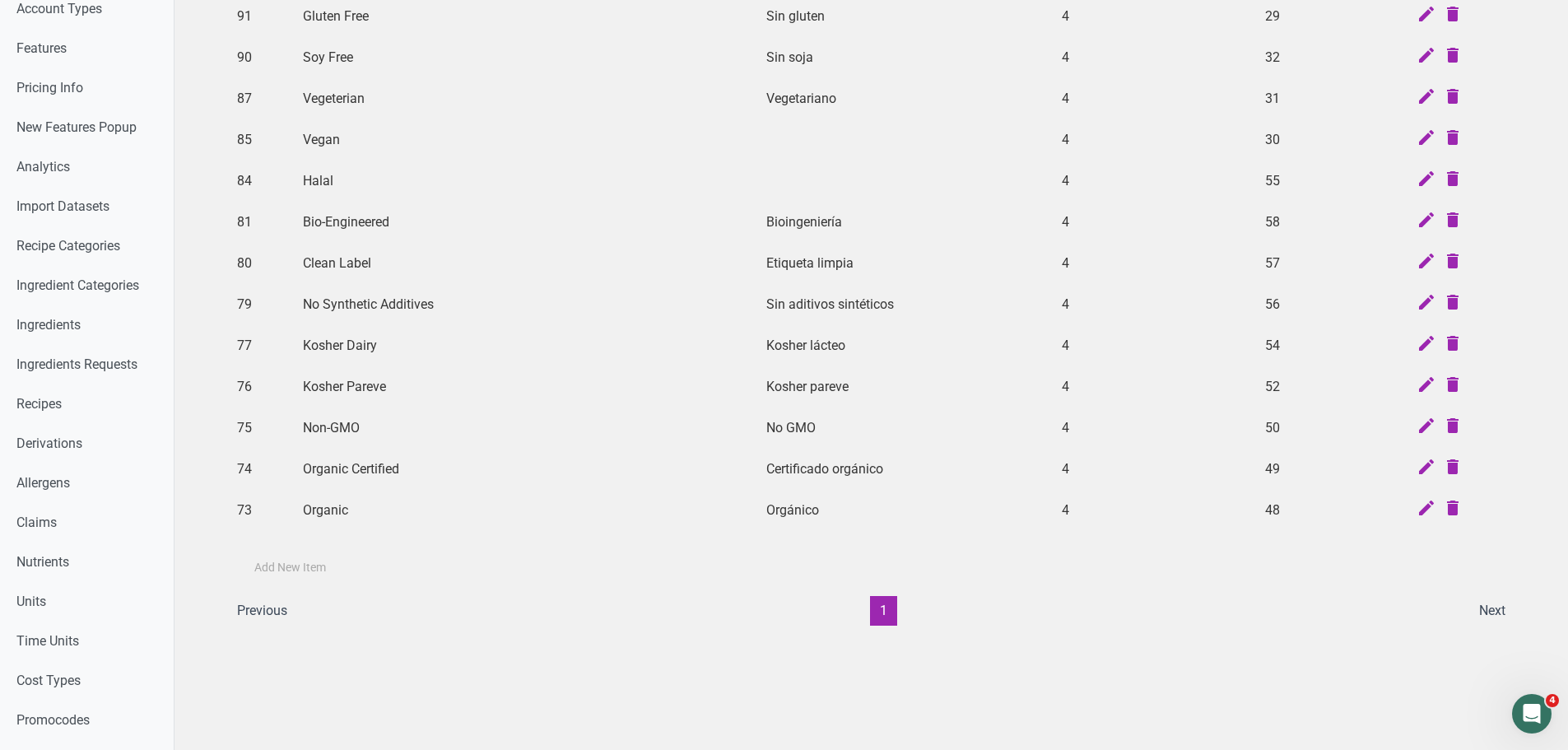
scroll to position [82, 0]
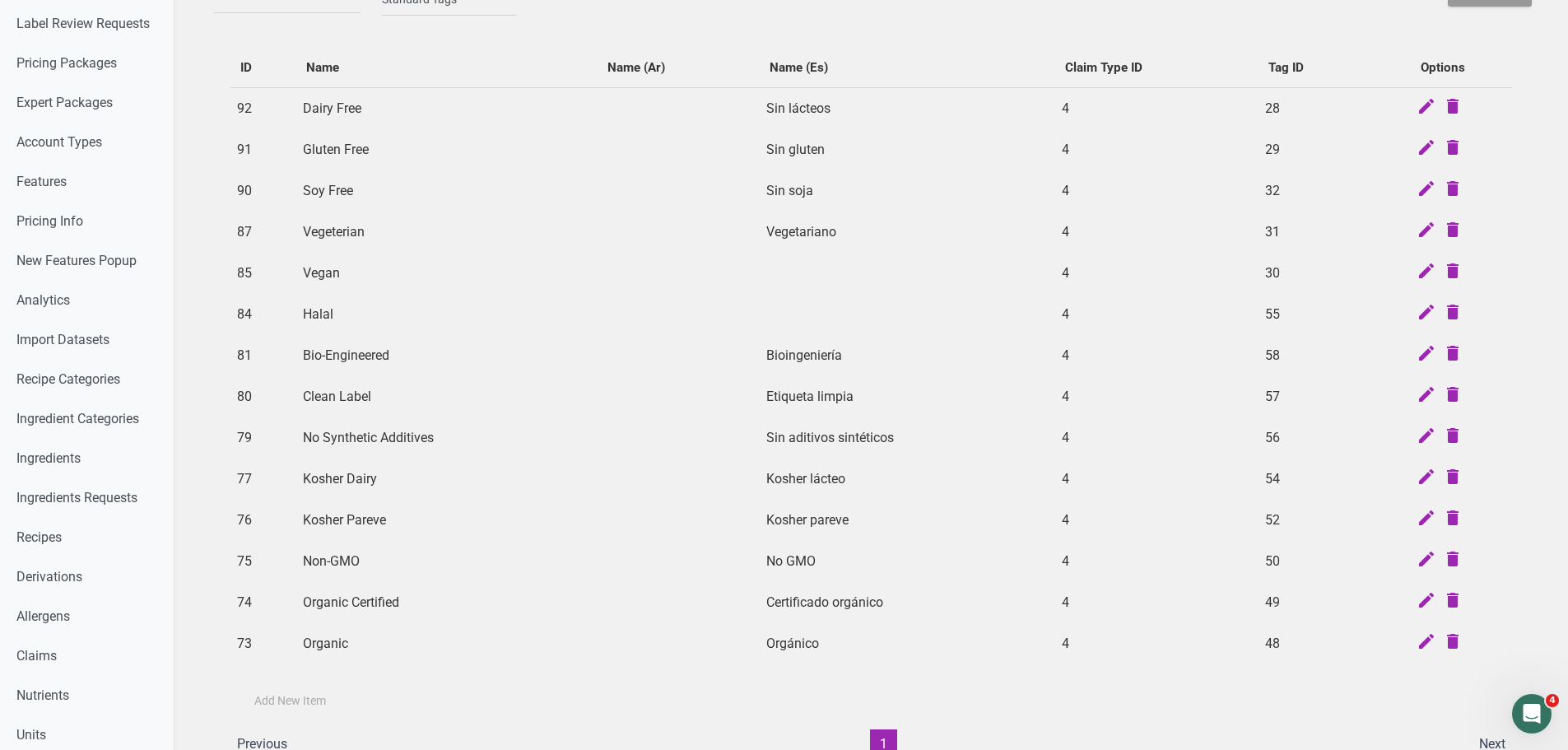
click at [353, 358] on td "Bio-Engineered" at bounding box center [447, 356] width 302 height 41
click at [354, 358] on td "Bio-Engineered" at bounding box center [447, 356] width 302 height 41
click at [1431, 351] on icon at bounding box center [1426, 355] width 20 height 23
select select "at least one"
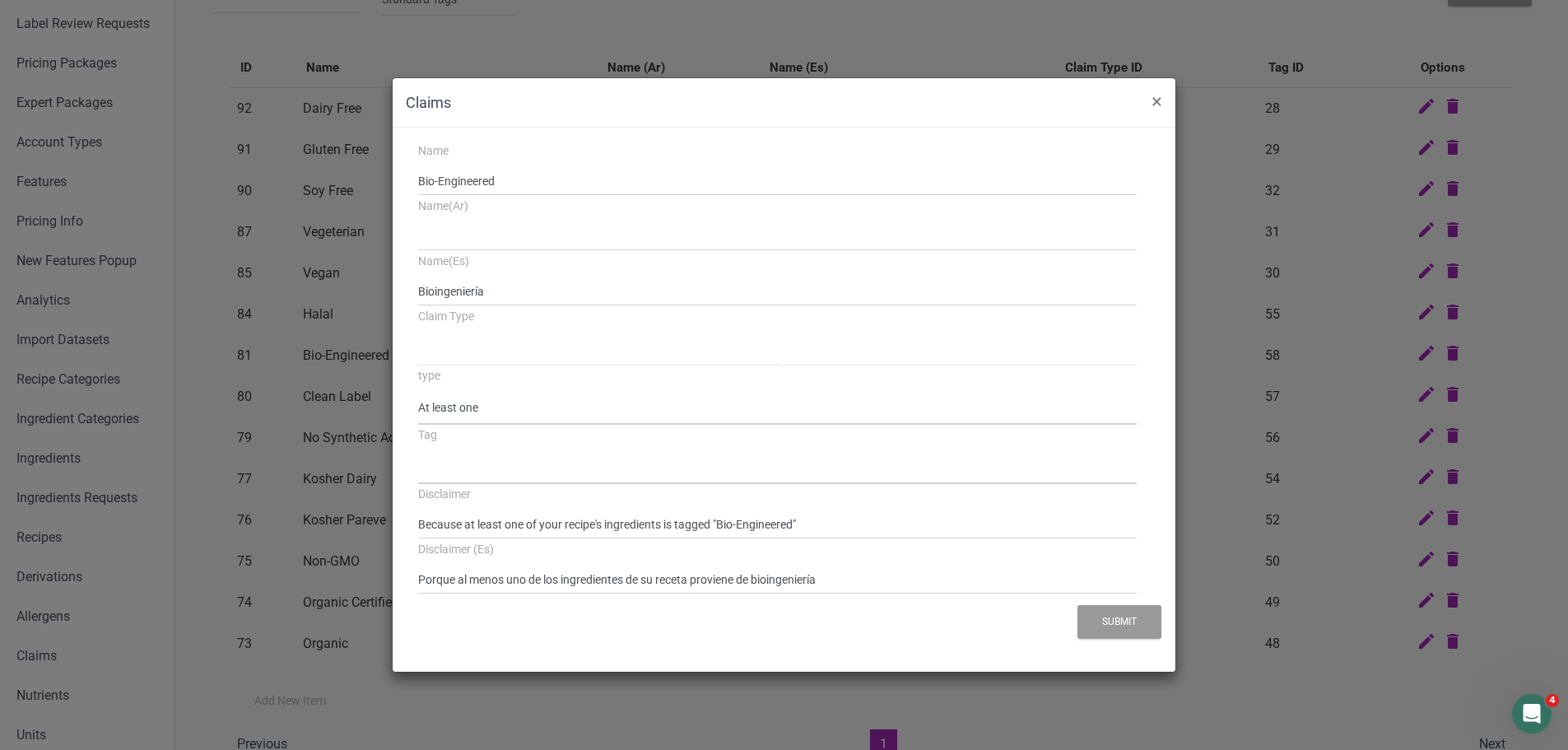
select select "58"
click at [1153, 107] on span "×" at bounding box center [1157, 101] width 10 height 23
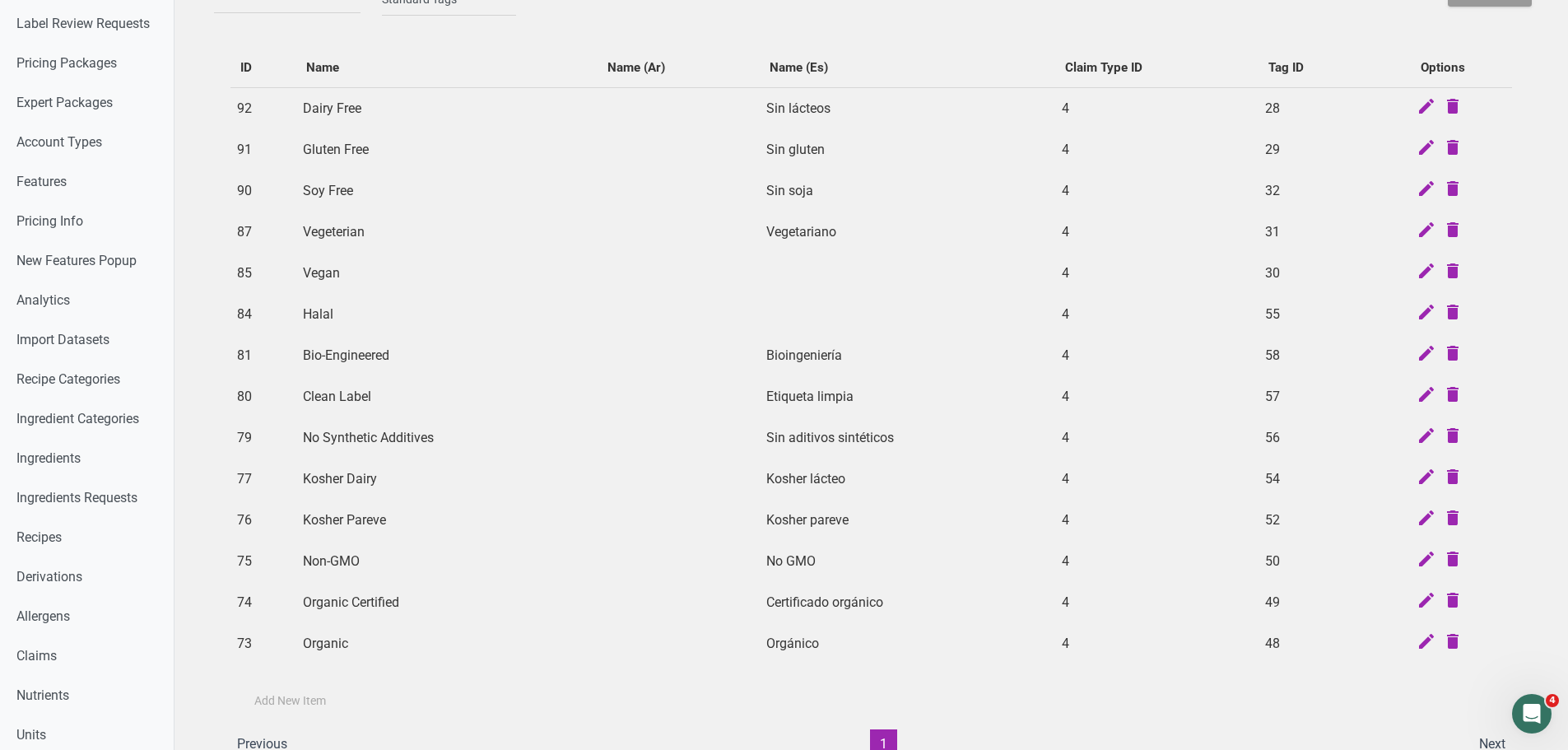
click at [462, 359] on td "Bio-Engineered" at bounding box center [447, 356] width 302 height 41
click at [1430, 515] on icon at bounding box center [1426, 519] width 20 height 23
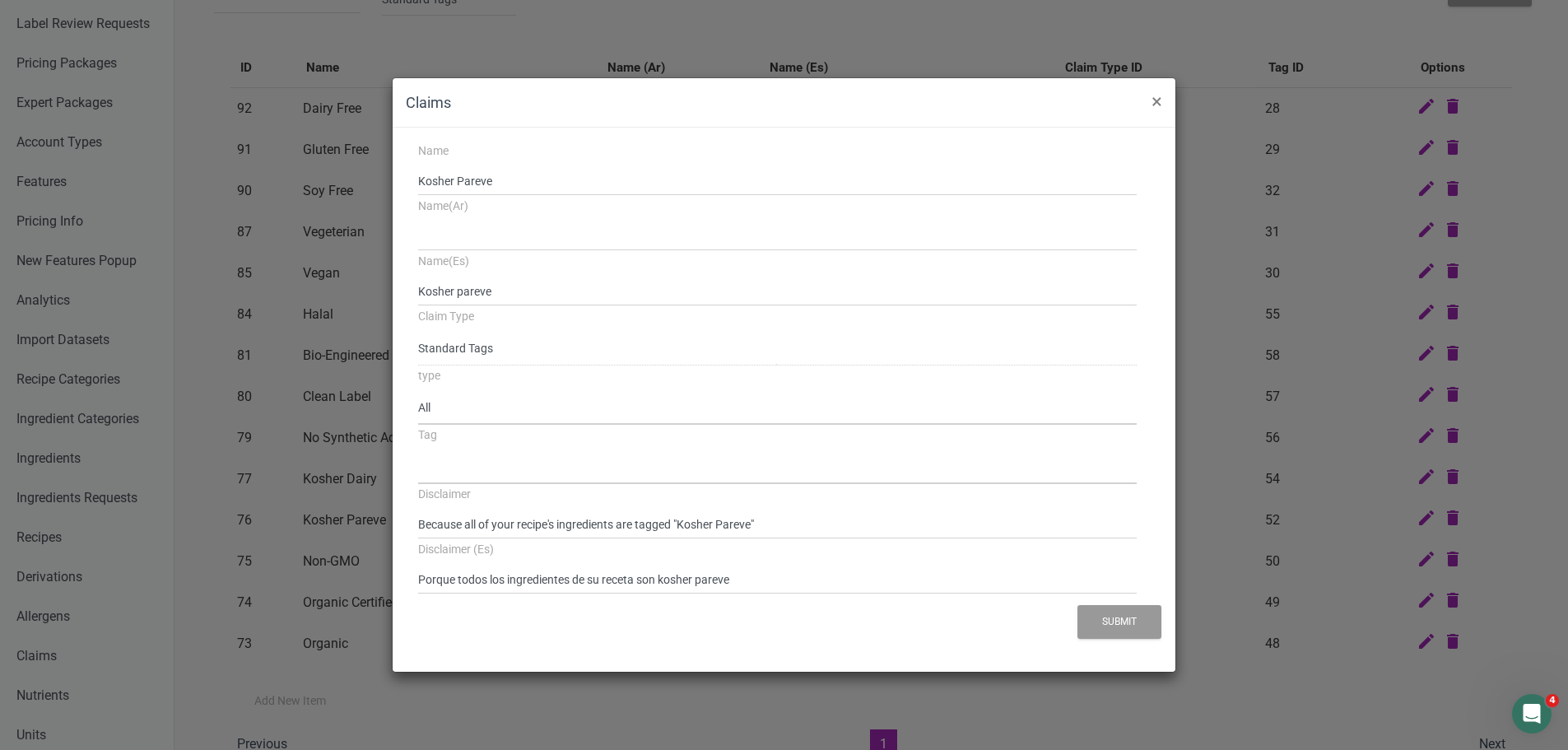
select select "52"
click at [1157, 103] on span "×" at bounding box center [1157, 101] width 10 height 23
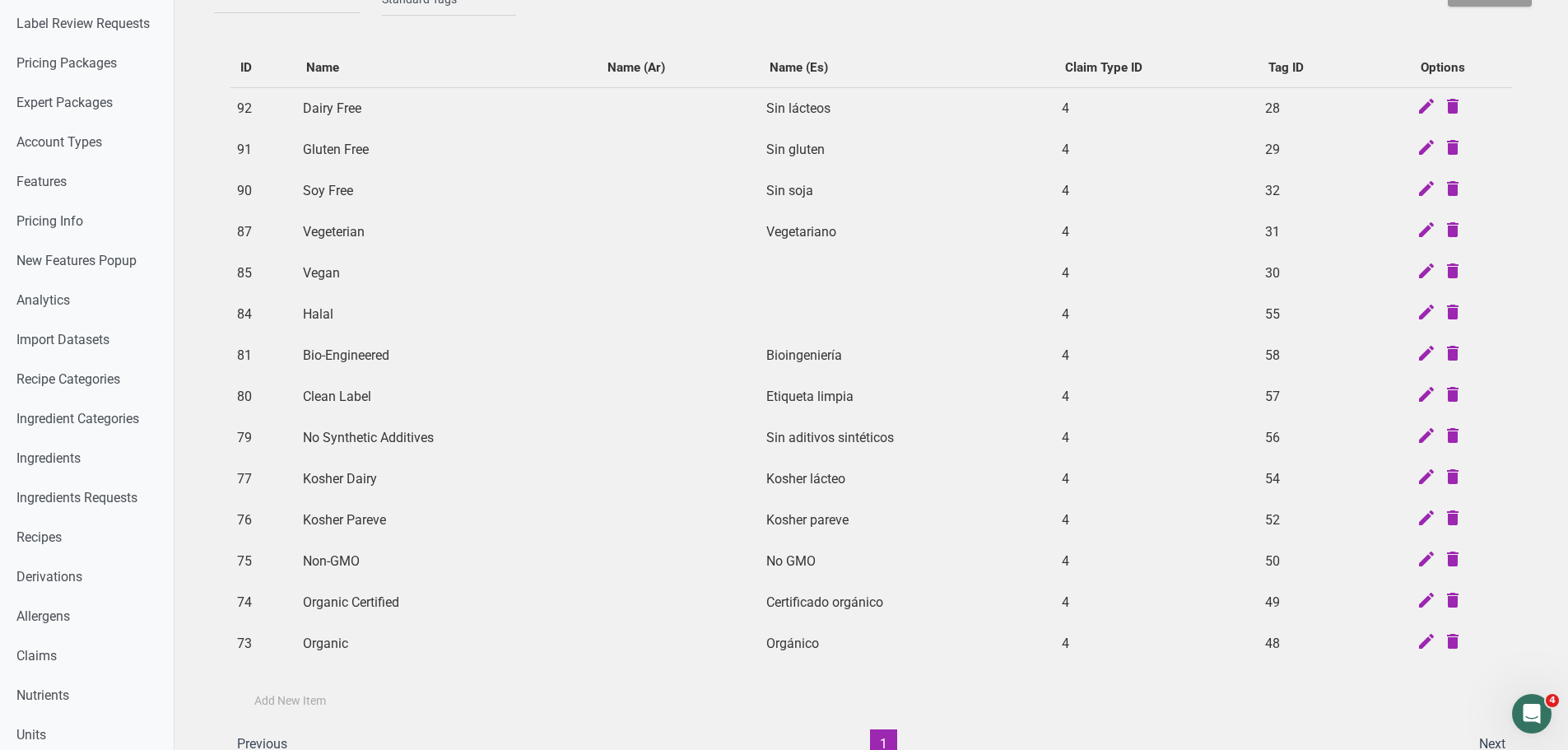
click at [356, 521] on td "Kosher Pareve" at bounding box center [447, 521] width 302 height 41
click at [402, 525] on td "Kosher Pareve" at bounding box center [447, 521] width 302 height 41
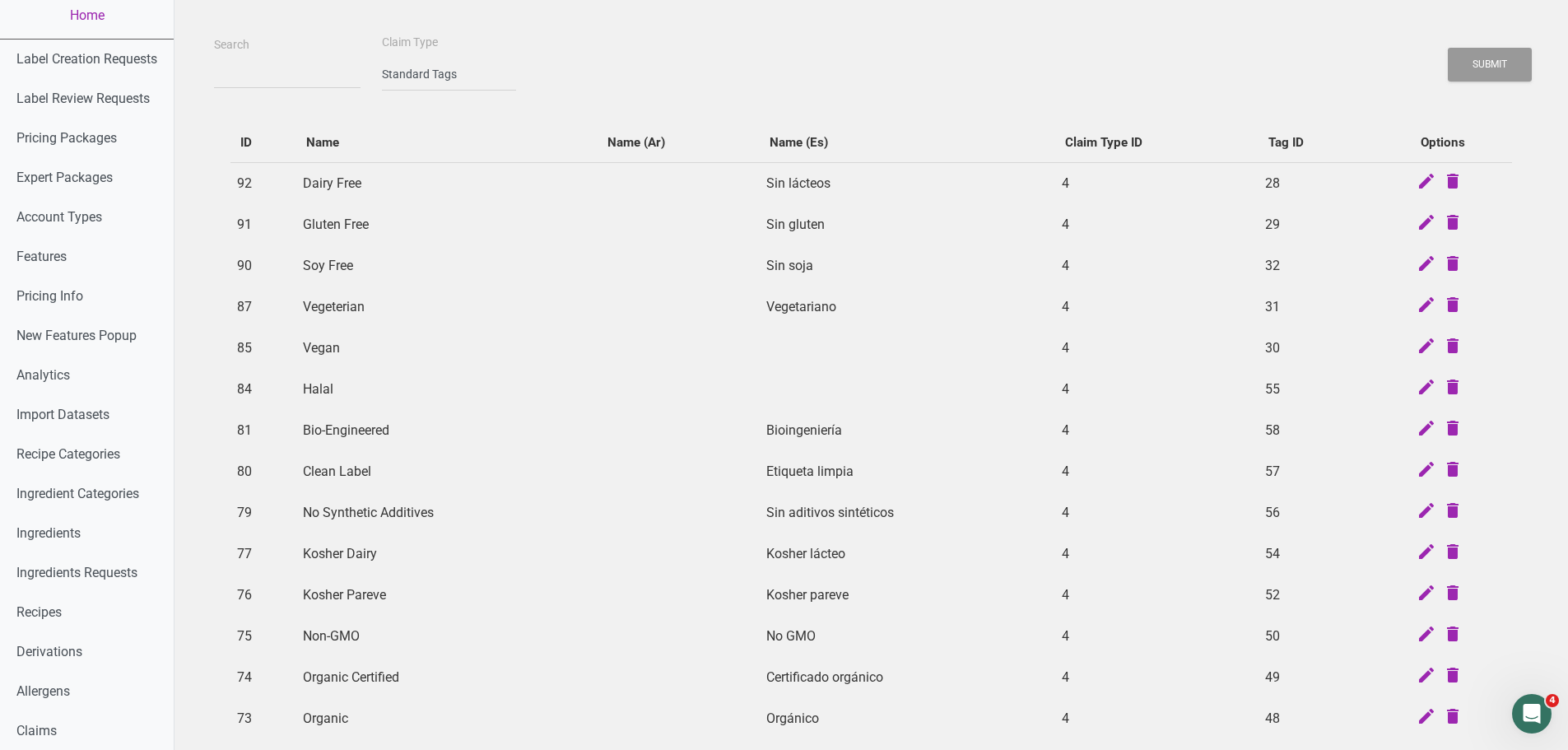
scroll to position [0, 0]
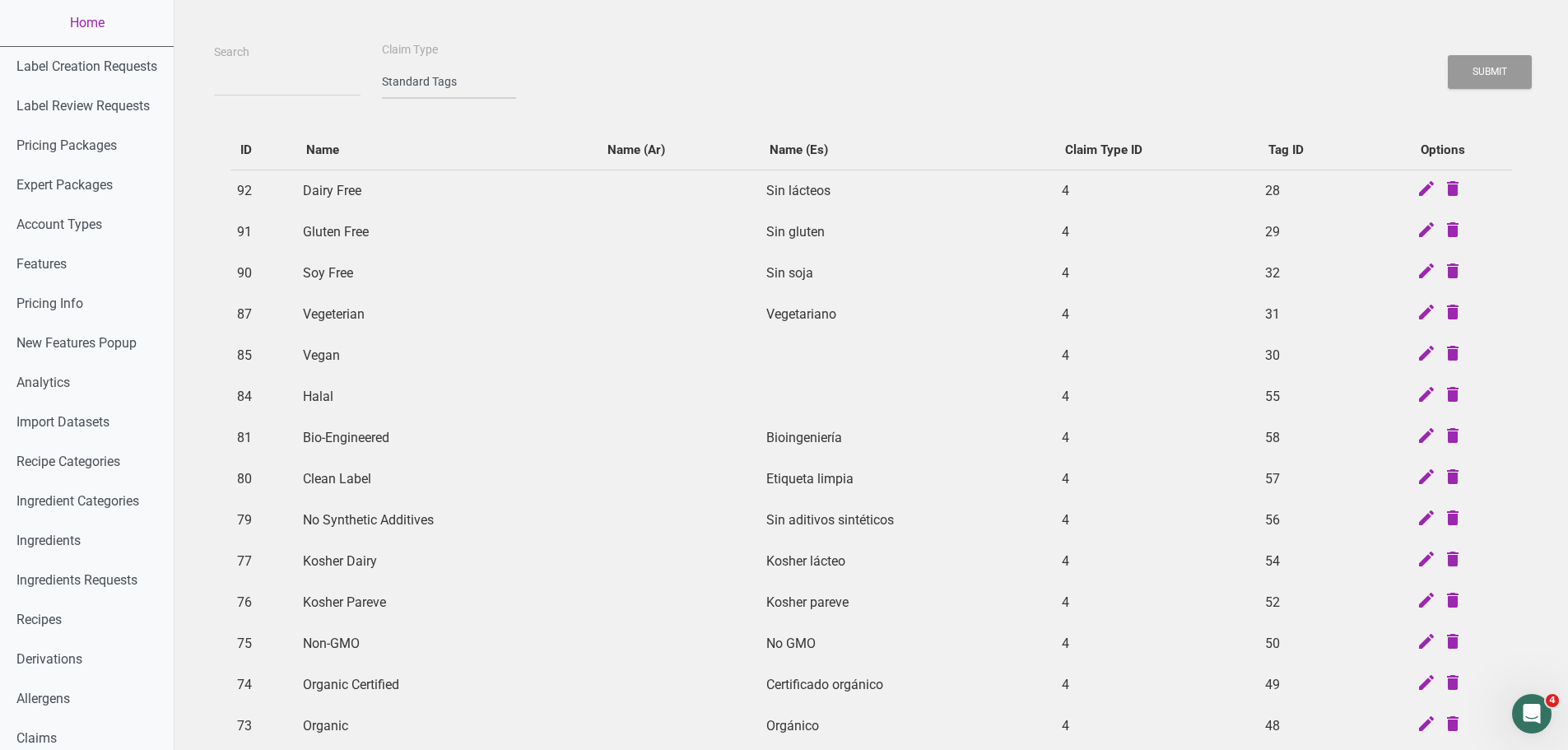
click at [435, 72] on select "-- select an option -- Standard Tags Possible Marketing Claims Dietary Trends T…" at bounding box center [449, 82] width 134 height 34
click at [382, 65] on select "-- select an option -- Standard Tags Possible Marketing Claims Dietary Trends T…" at bounding box center [449, 82] width 134 height 34
click at [1492, 69] on button "Submit" at bounding box center [1490, 71] width 84 height 34
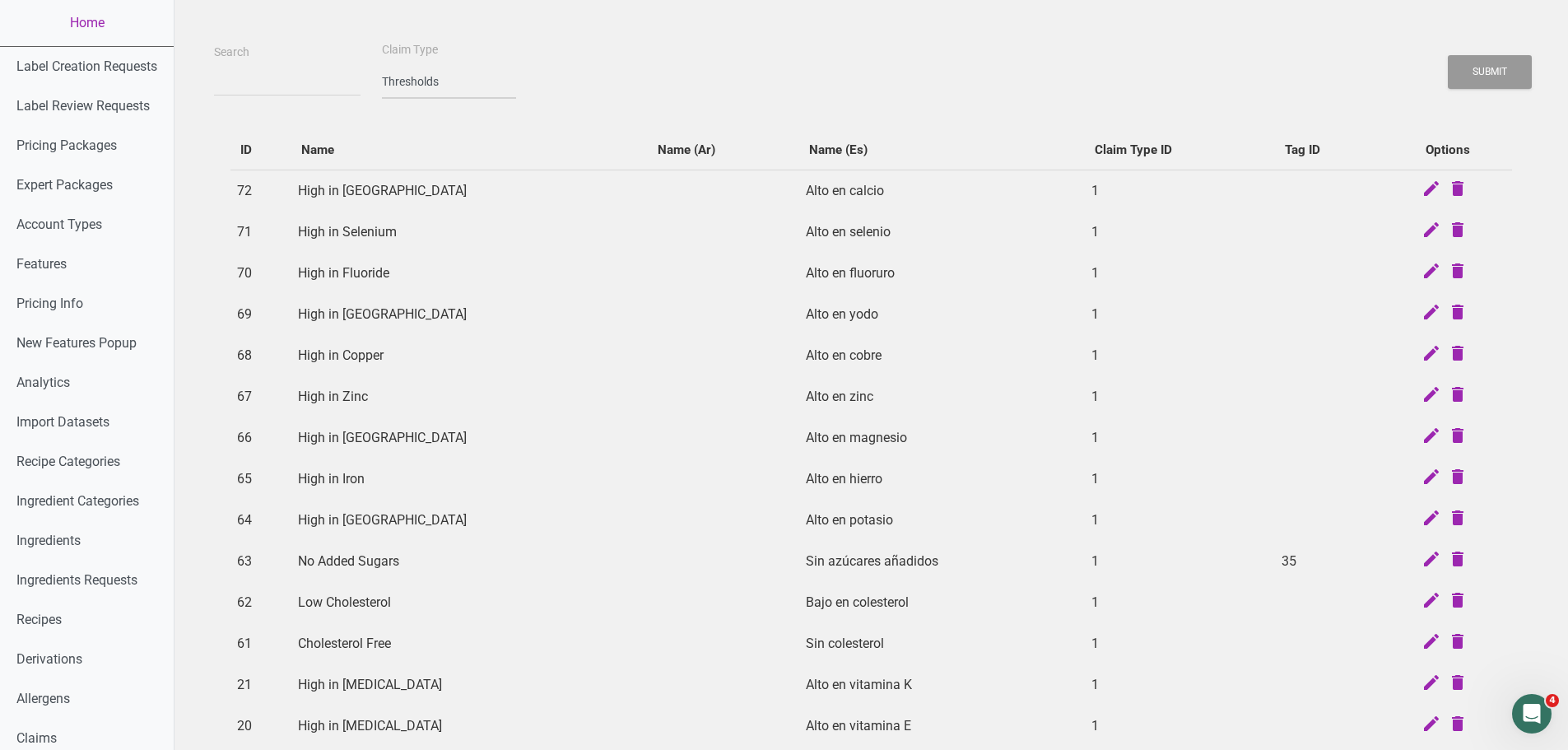
click at [427, 74] on select "-- select an option -- Standard Tags Possible Marketing Claims Dietary Trends T…" at bounding box center [449, 82] width 134 height 34
click at [428, 86] on select "-- select an option -- Standard Tags Possible Marketing Claims Dietary Trends T…" at bounding box center [449, 82] width 134 height 34
click at [382, 65] on select "-- select an option -- Standard Tags Possible Marketing Claims Dietary Trends T…" at bounding box center [449, 82] width 134 height 34
click at [1487, 64] on button "Submit" at bounding box center [1490, 71] width 84 height 34
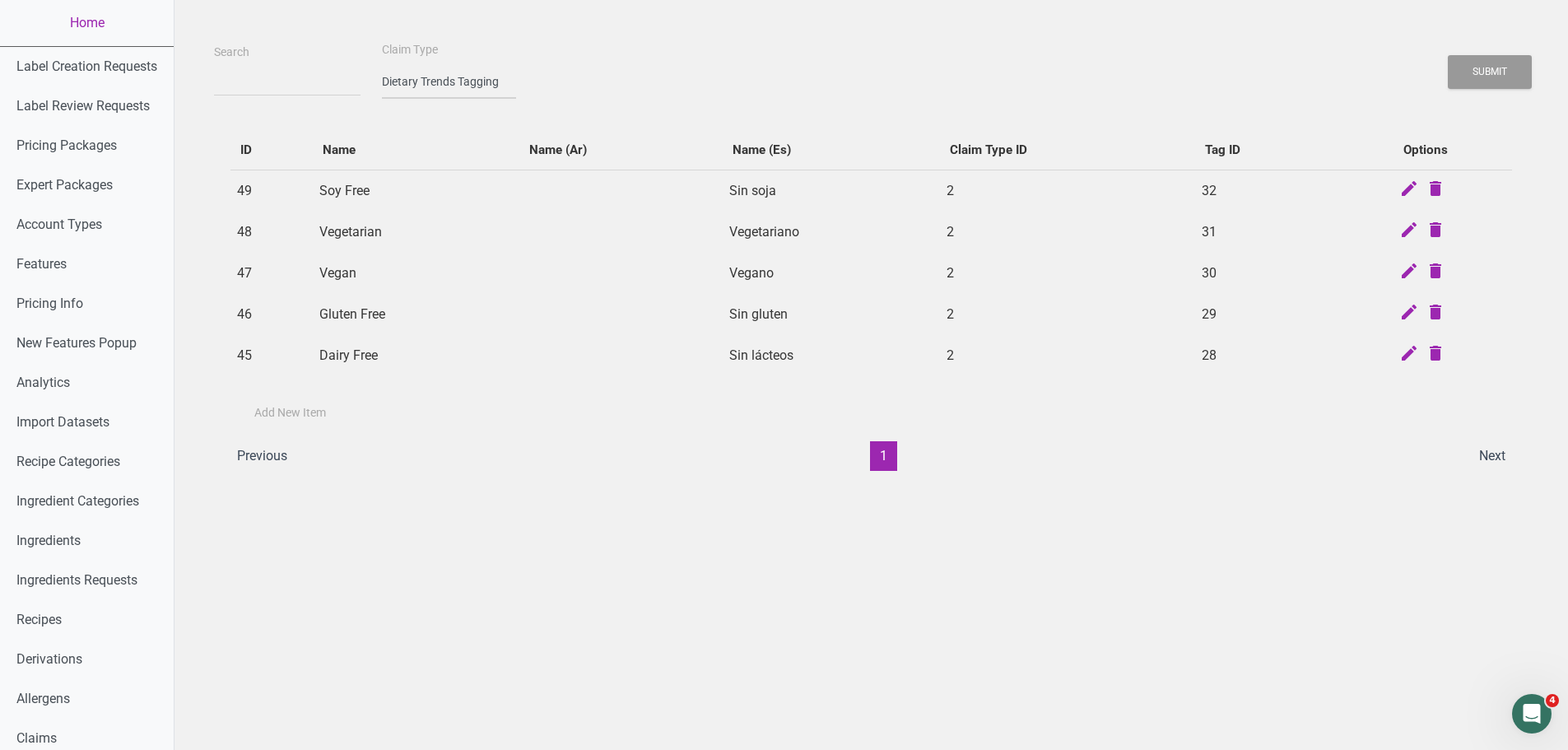
click at [457, 80] on select "-- select an option -- Standard Tags Possible Marketing Claims Dietary Trends T…" at bounding box center [449, 82] width 134 height 34
click at [450, 80] on select "-- select an option -- Standard Tags Possible Marketing Claims Dietary Trends T…" at bounding box center [449, 82] width 134 height 34
click at [382, 65] on select "-- select an option -- Standard Tags Possible Marketing Claims Dietary Trends T…" at bounding box center [449, 82] width 134 height 34
click at [451, 89] on select "-- select an option -- Standard Tags Possible Marketing Claims Dietary Trends T…" at bounding box center [449, 82] width 134 height 34
click at [382, 65] on select "-- select an option -- Standard Tags Possible Marketing Claims Dietary Trends T…" at bounding box center [449, 82] width 134 height 34
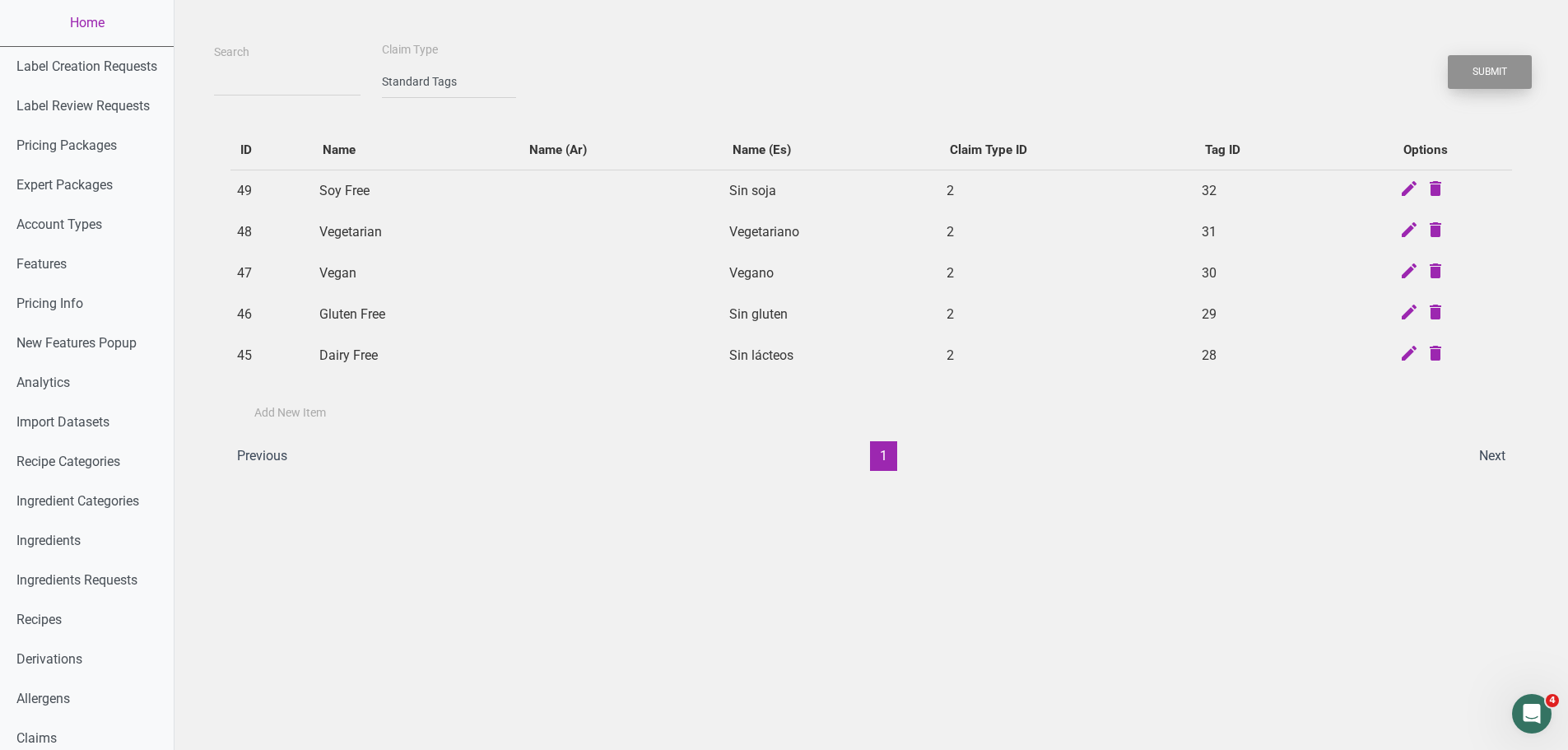
click at [1468, 70] on button "Submit" at bounding box center [1490, 71] width 84 height 34
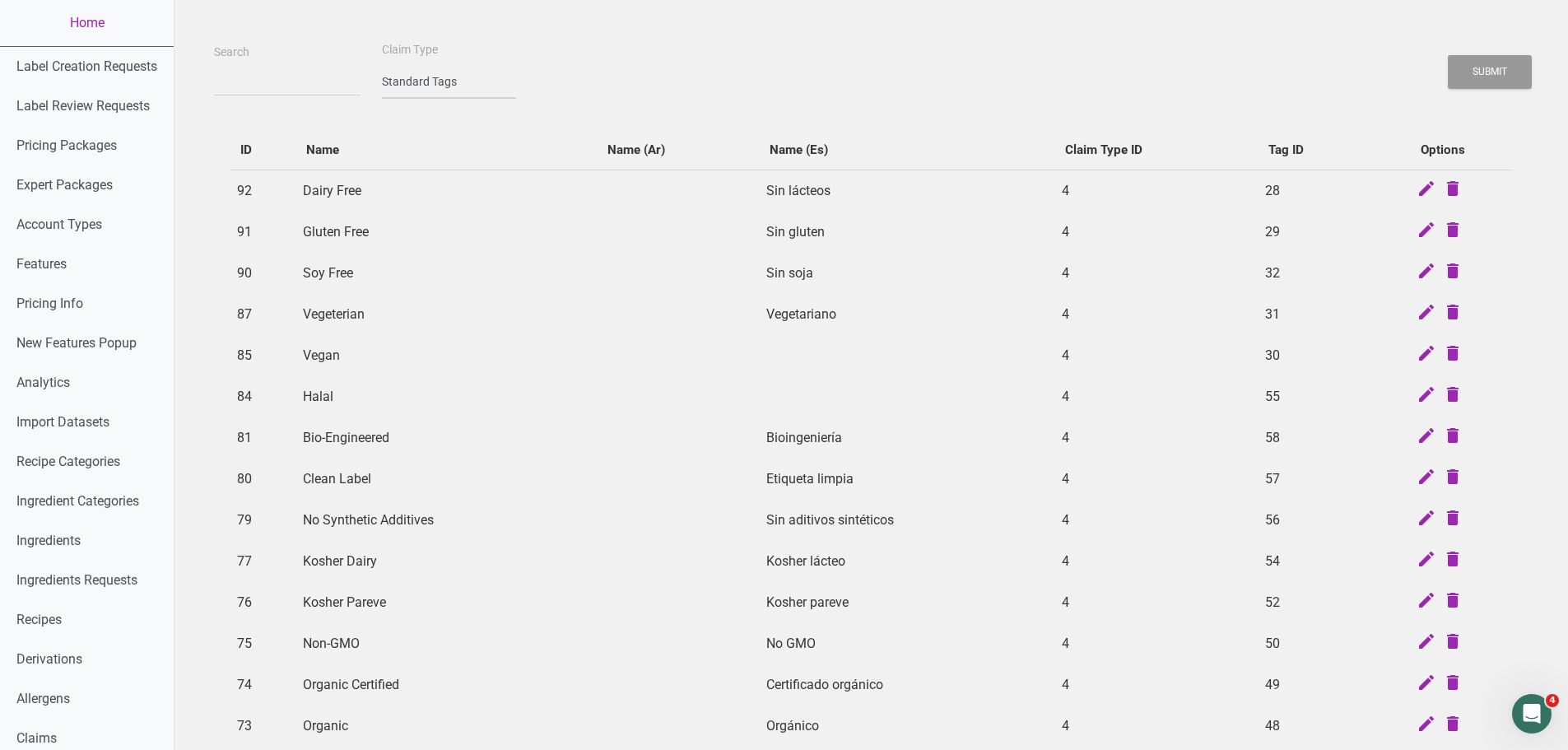
click at [436, 88] on select "-- select an option -- Standard Tags Possible Marketing Claims Dietary Trends T…" at bounding box center [449, 82] width 134 height 34
click at [429, 89] on select "-- select an option -- Standard Tags Possible Marketing Claims Dietary Trends T…" at bounding box center [449, 82] width 134 height 34
select select "2"
click at [382, 65] on select "-- select an option -- Standard Tags Possible Marketing Claims Dietary Trends T…" at bounding box center [449, 82] width 134 height 34
click at [1469, 78] on button "Submit" at bounding box center [1490, 71] width 84 height 34
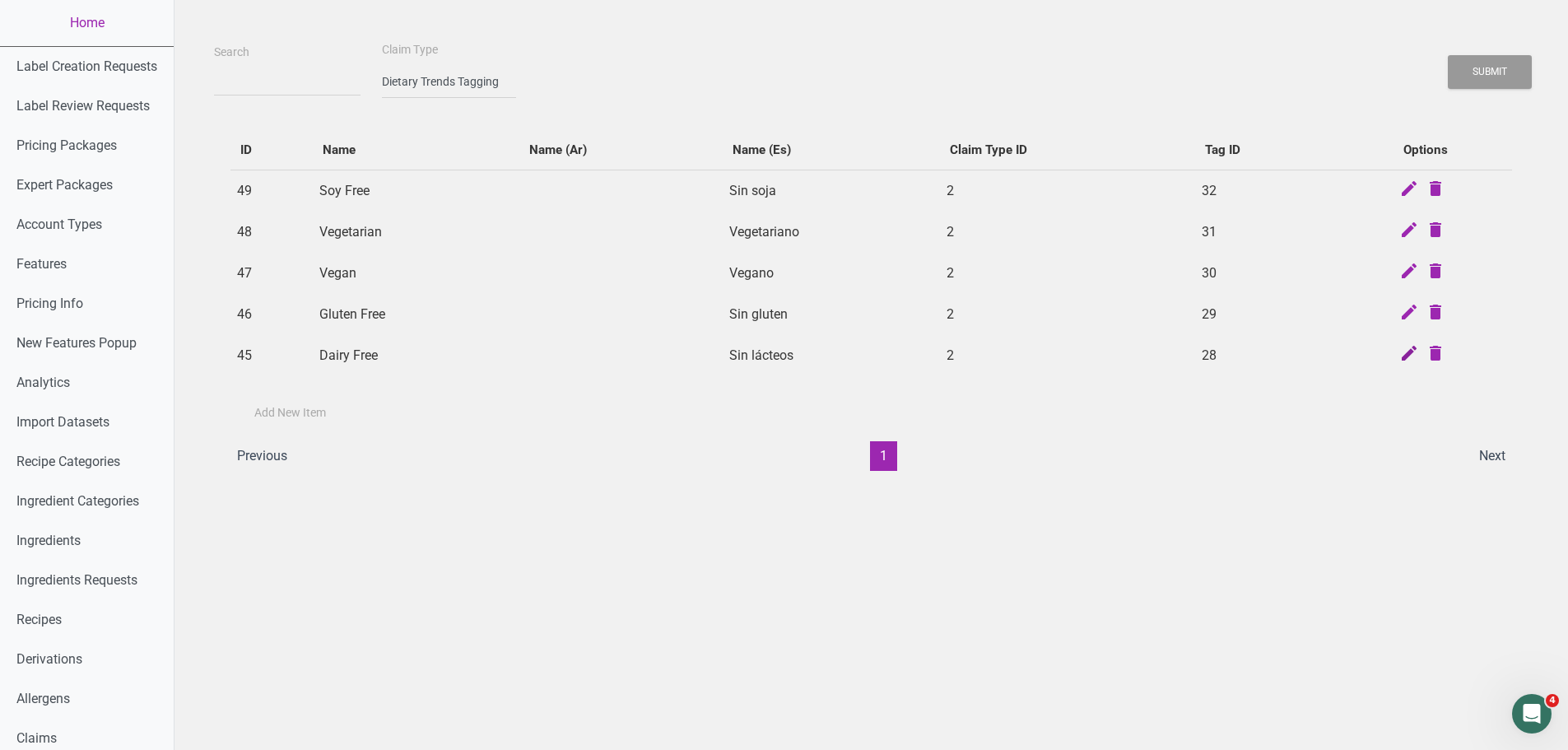
click at [1418, 350] on td at bounding box center [1425, 356] width 173 height 41
click at [1408, 354] on icon at bounding box center [1408, 355] width 20 height 23
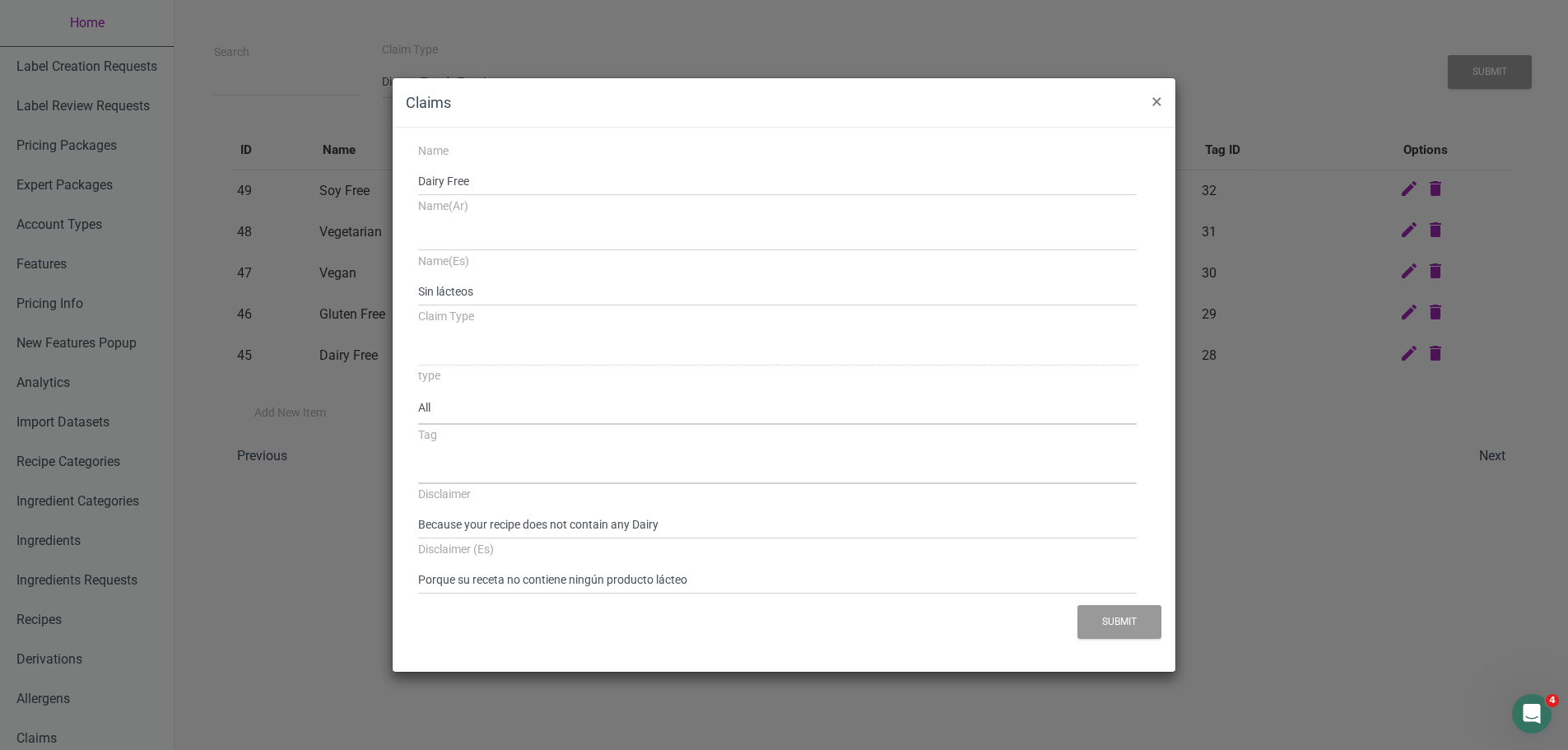
select select
select select "2"
select select "28"
click at [1162, 103] on button "×" at bounding box center [1157, 101] width 37 height 46
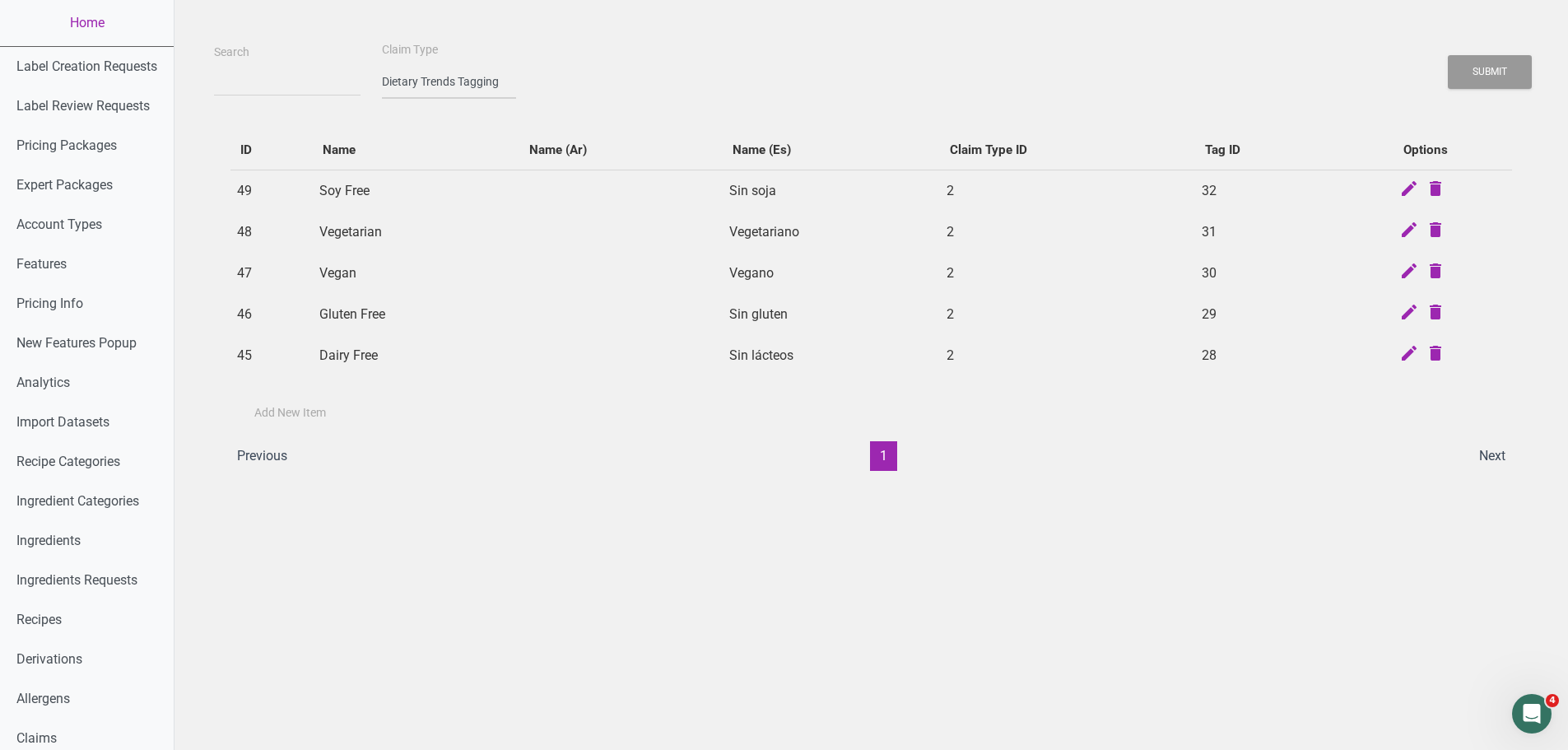
click at [445, 79] on select "-- select an option -- Standard Tags Possible Marketing Claims Dietary Trends T…" at bounding box center [449, 82] width 134 height 34
select select "1"
click at [382, 65] on select "-- select an option -- Standard Tags Possible Marketing Claims Dietary Trends T…" at bounding box center [449, 82] width 134 height 34
click at [1494, 67] on button "Submit" at bounding box center [1490, 71] width 84 height 34
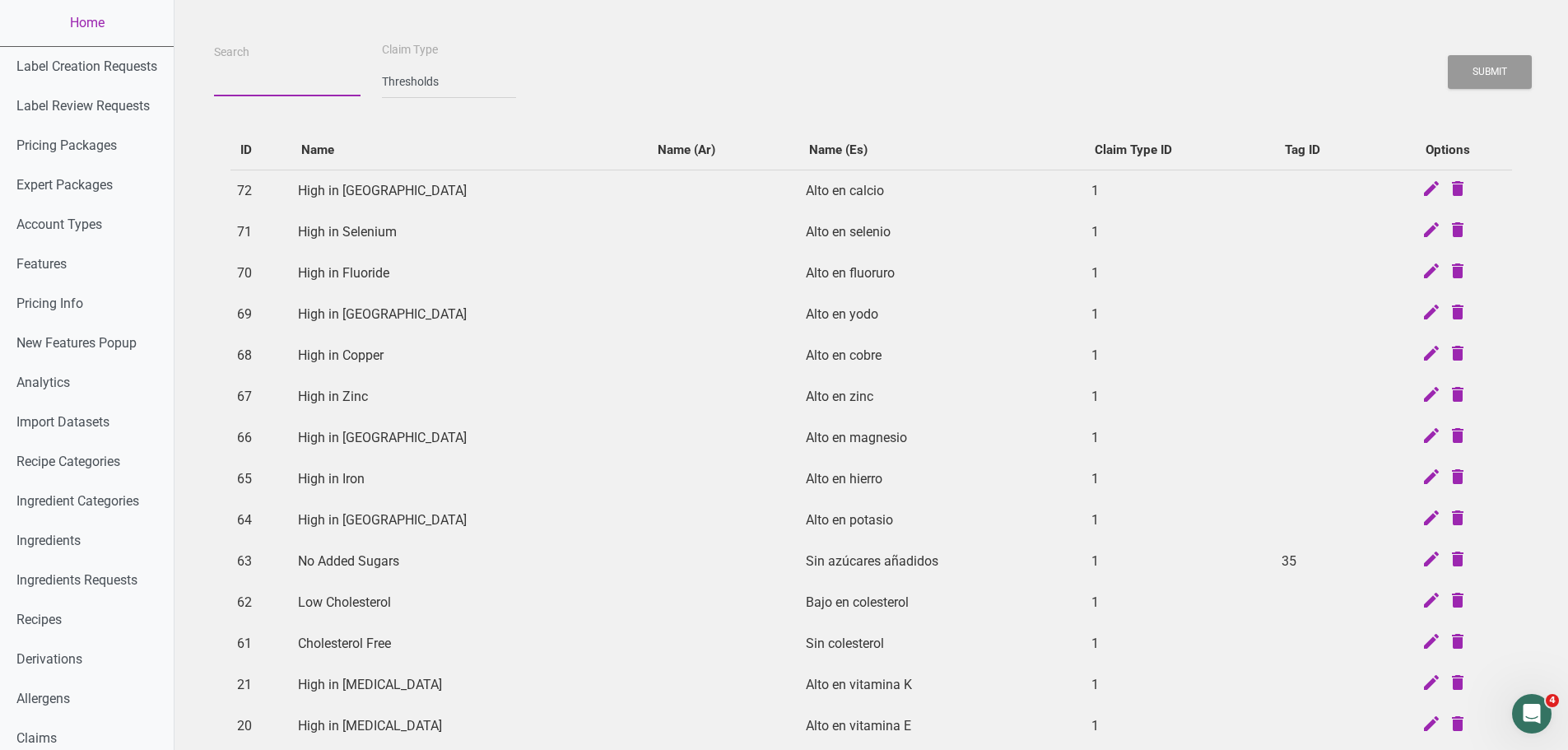
click at [266, 84] on input "Search" at bounding box center [287, 82] width 147 height 30
type input "soy free"
click at [1448, 55] on button "Submit" at bounding box center [1490, 71] width 84 height 34
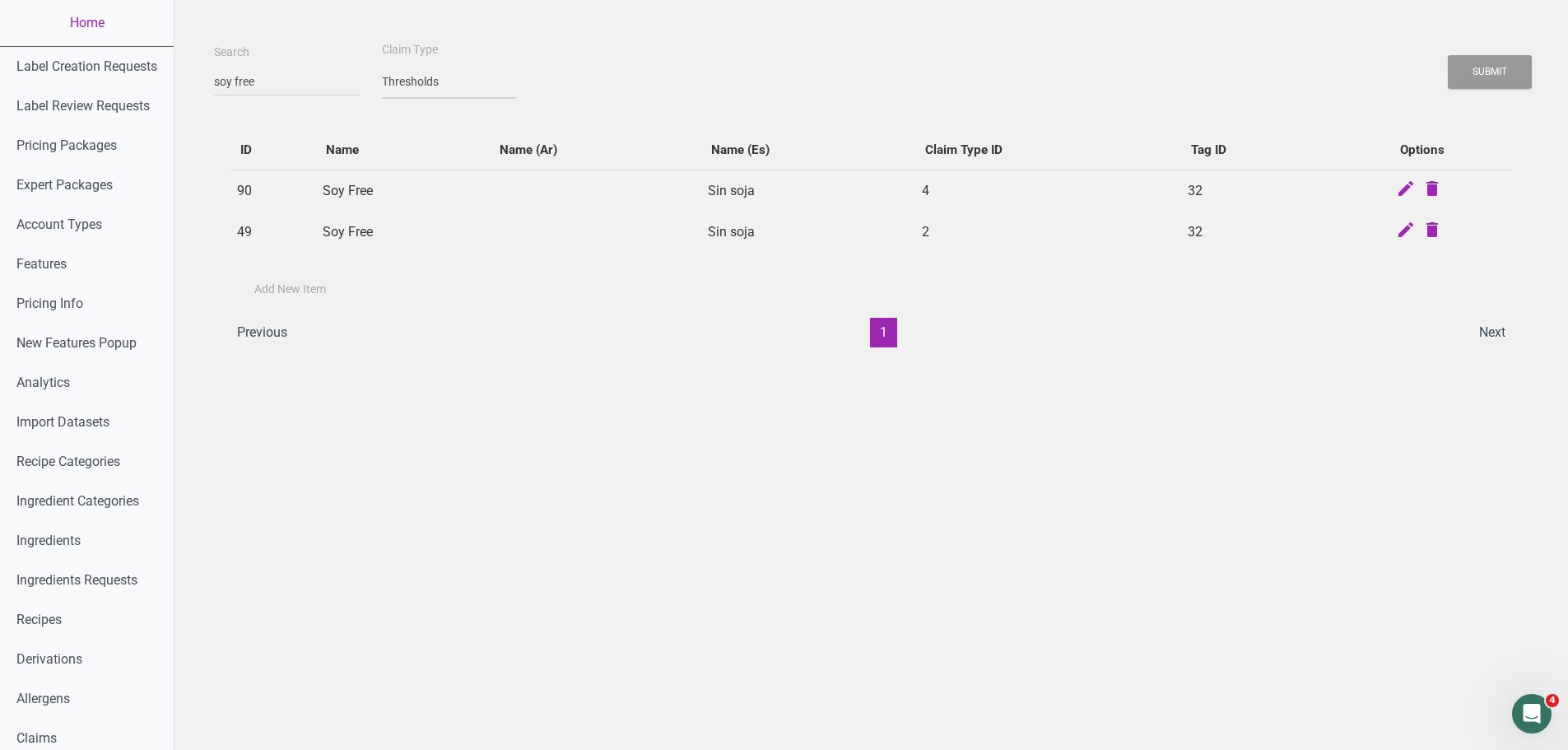
click at [382, 91] on select "-- select an option -- Standard Tags Possible Marketing Claims Dietary Trends T…" at bounding box center [449, 82] width 134 height 34
click at [382, 65] on select "-- select an option -- Standard Tags Possible Marketing Claims Dietary Trends T…" at bounding box center [449, 82] width 134 height 34
click at [249, 84] on input "soy free" at bounding box center [287, 82] width 147 height 30
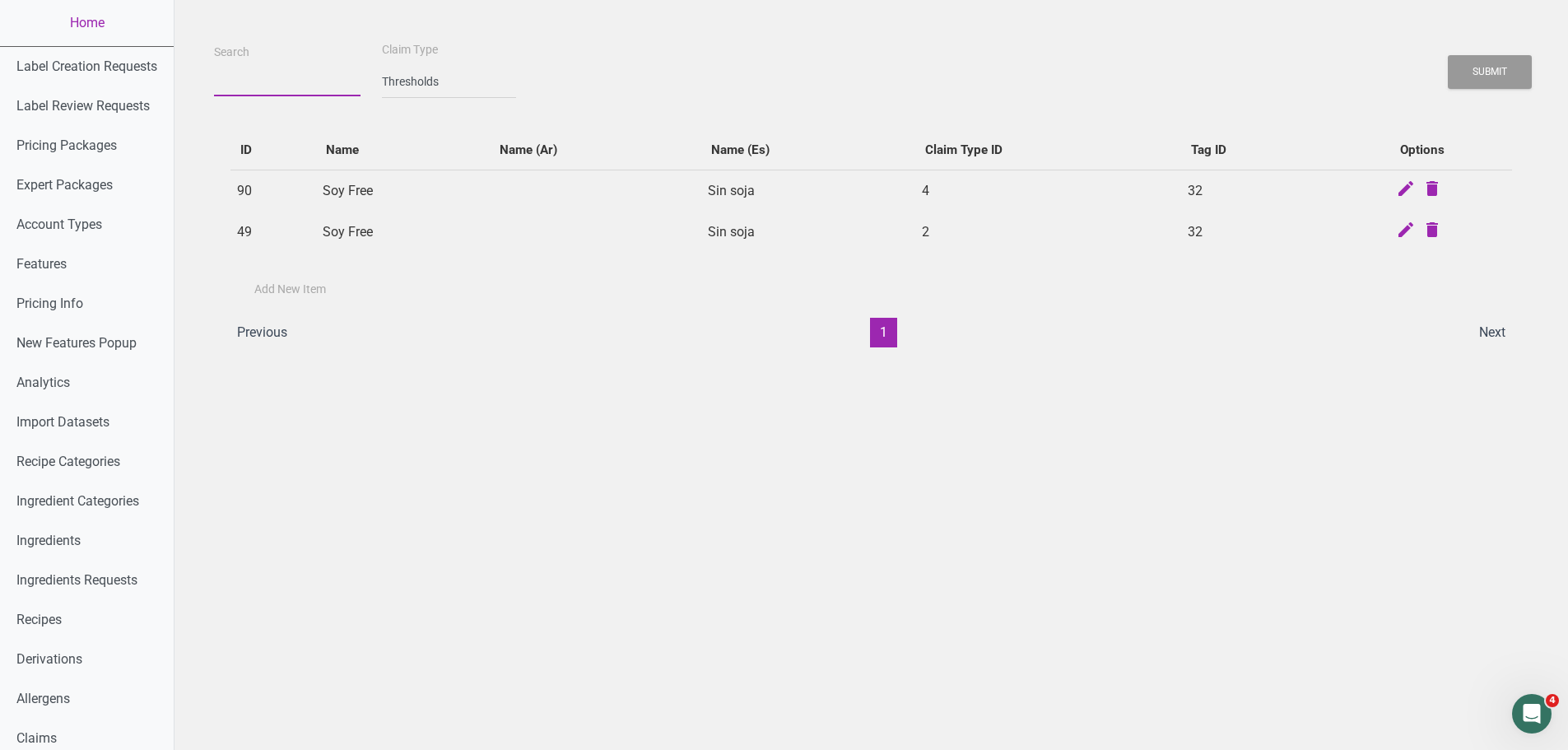
click at [1448, 55] on button "Submit" at bounding box center [1490, 71] width 84 height 34
click at [1488, 68] on button "Submit" at bounding box center [1490, 71] width 84 height 34
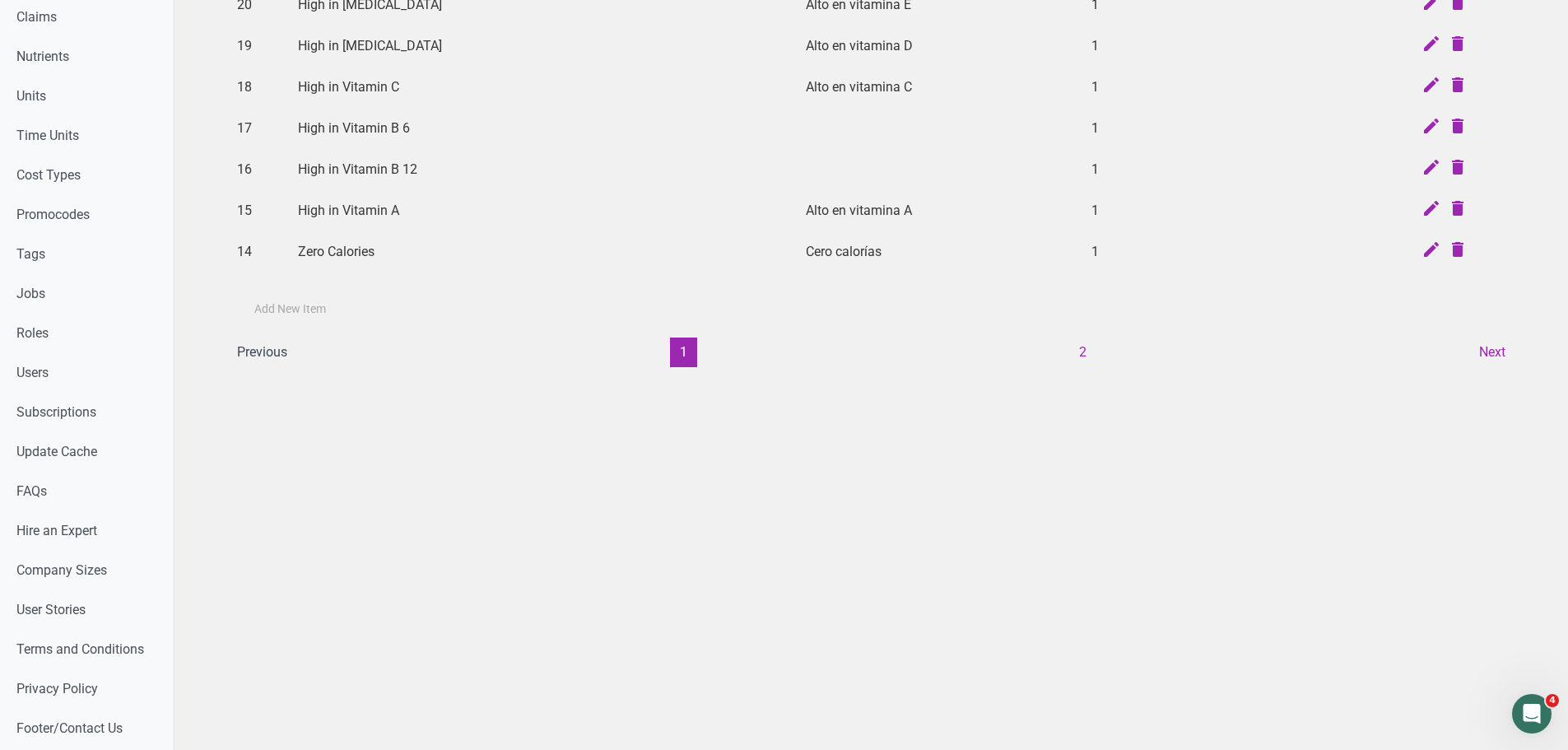
scroll to position [759, 0]
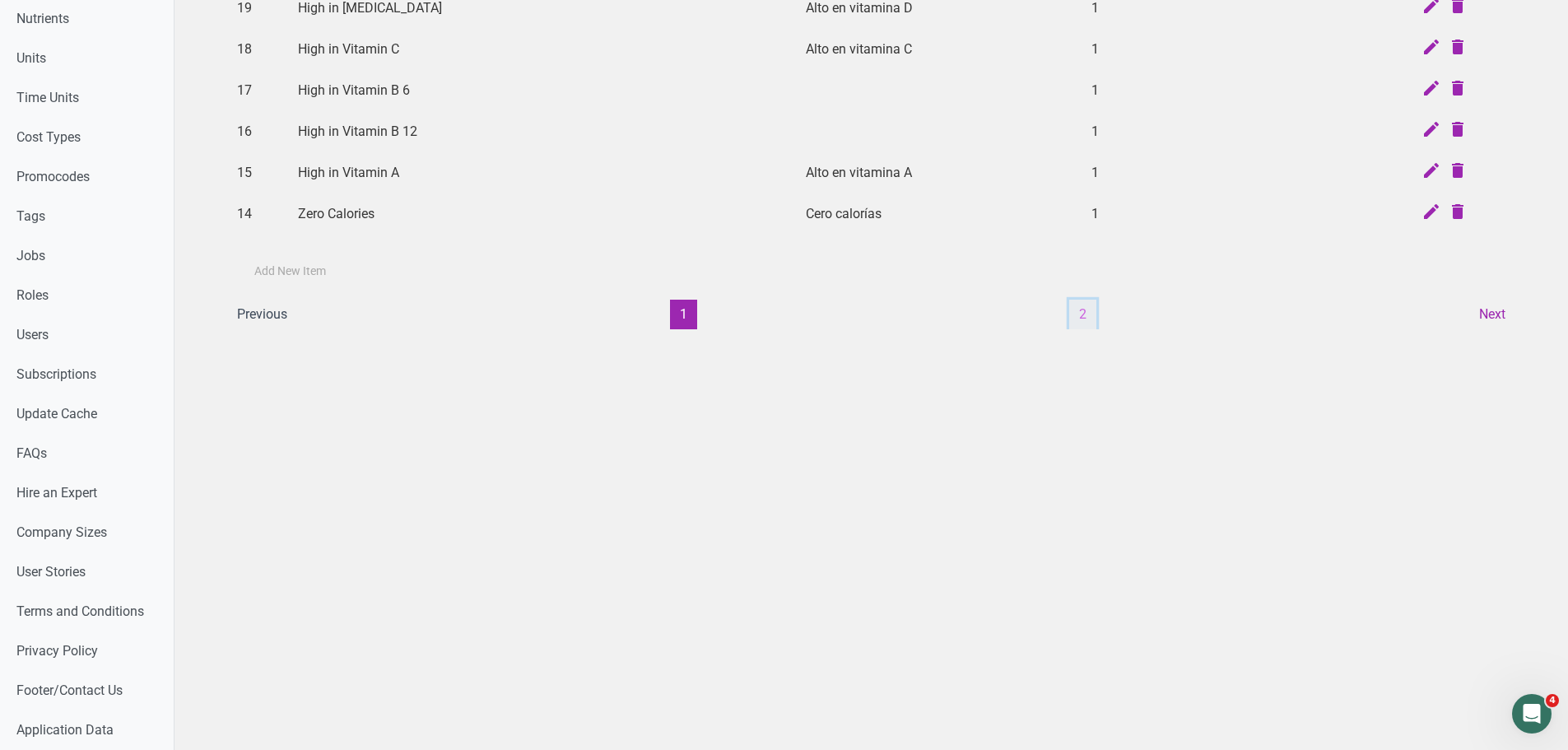
click at [1081, 322] on button "2" at bounding box center [1083, 314] width 27 height 30
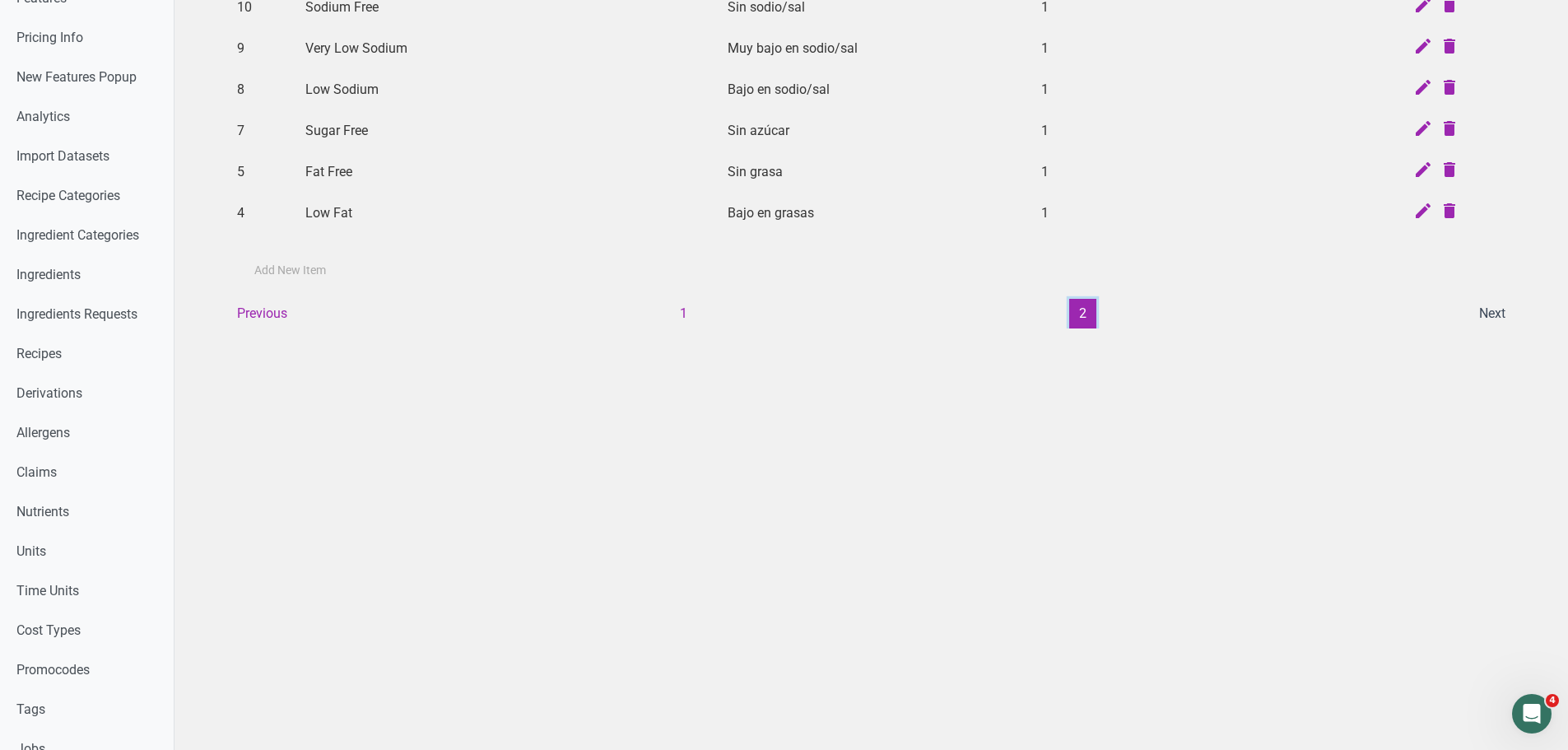
scroll to position [0, 0]
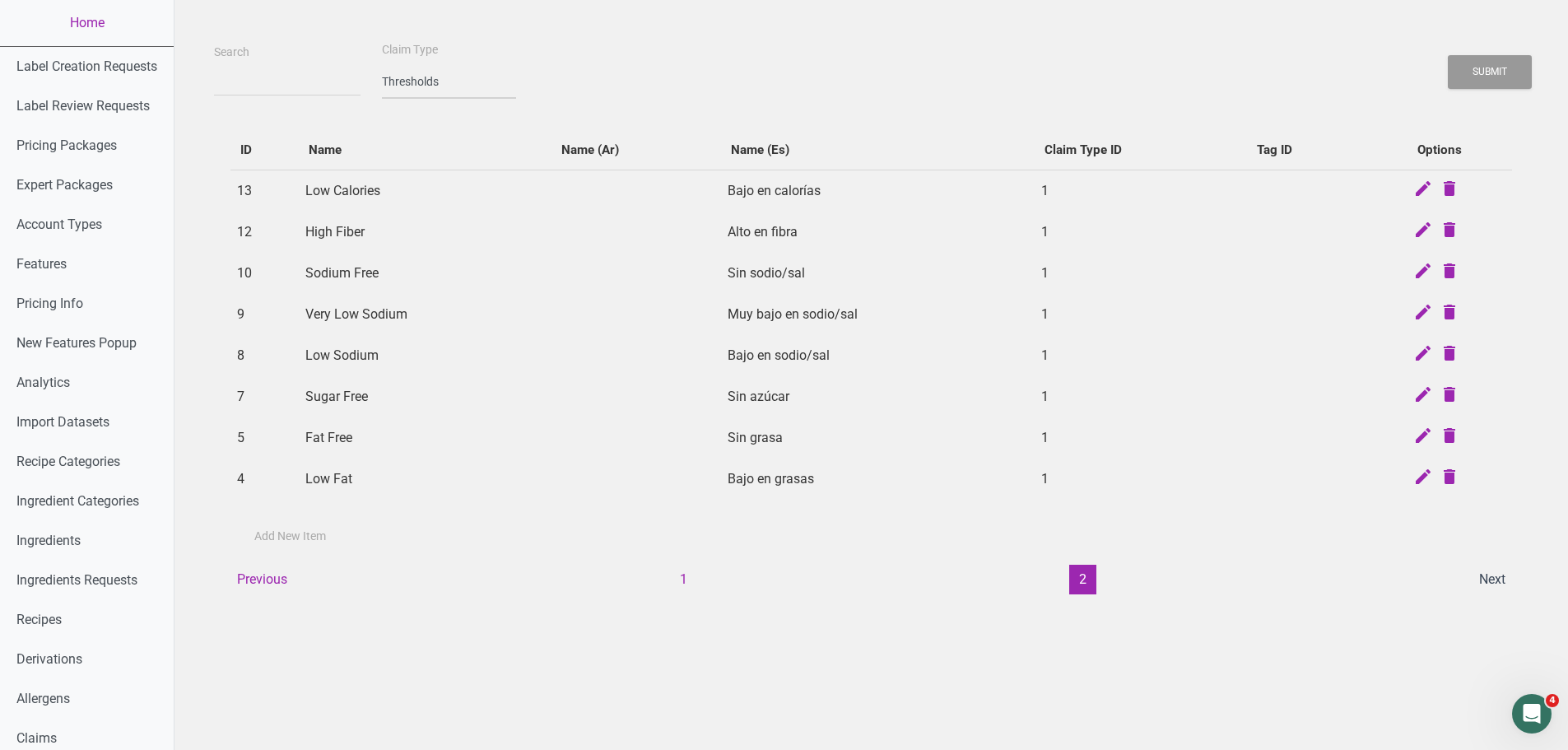
click at [401, 75] on select "-- select an option -- Standard Tags Possible Marketing Claims Dietary Trends T…" at bounding box center [449, 82] width 134 height 34
click at [641, 90] on div "Search Claim Type -- select an option -- Standard Tags Possible Marketing Claim…" at bounding box center [871, 69] width 1322 height 59
click at [685, 588] on button "1" at bounding box center [684, 580] width 27 height 30
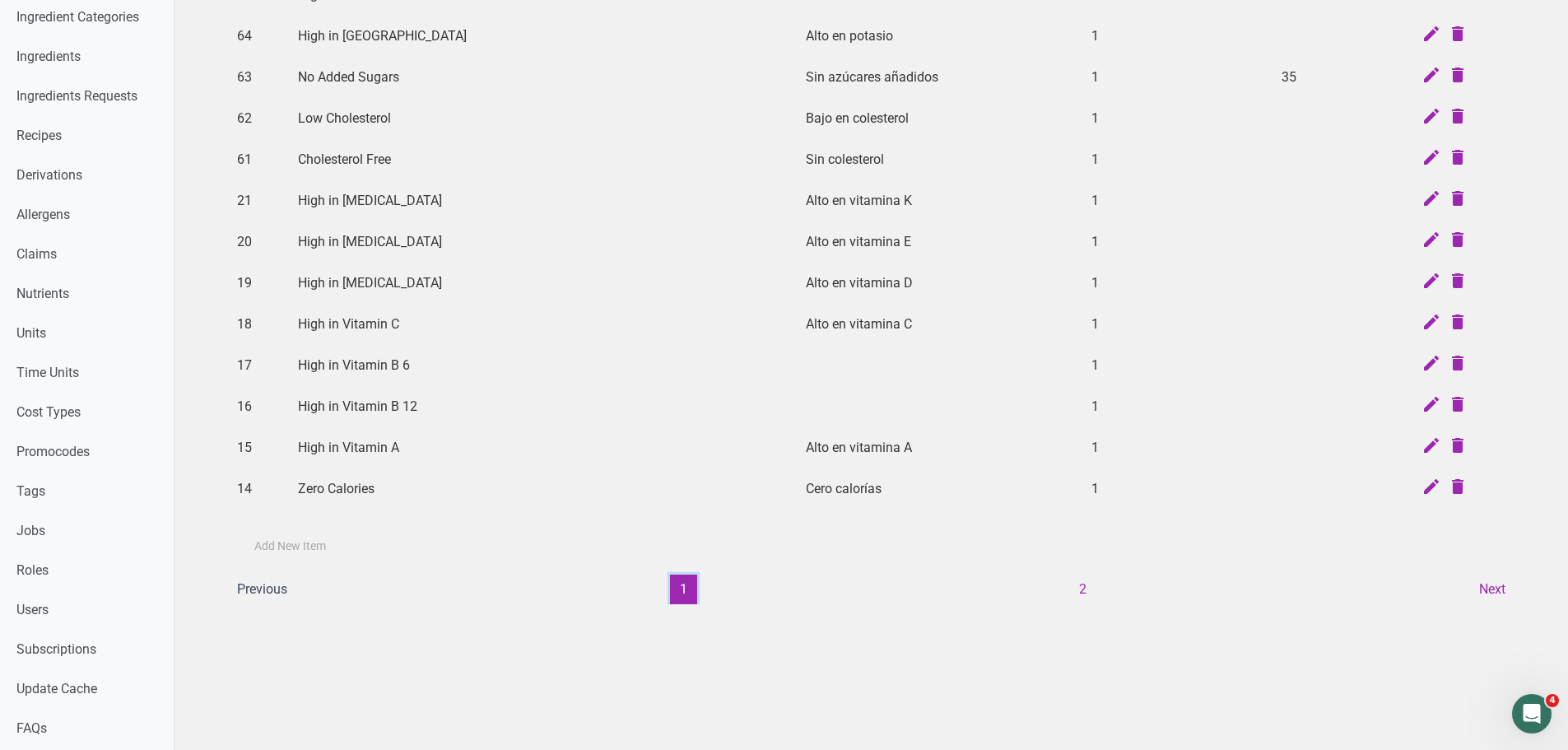
scroll to position [494, 0]
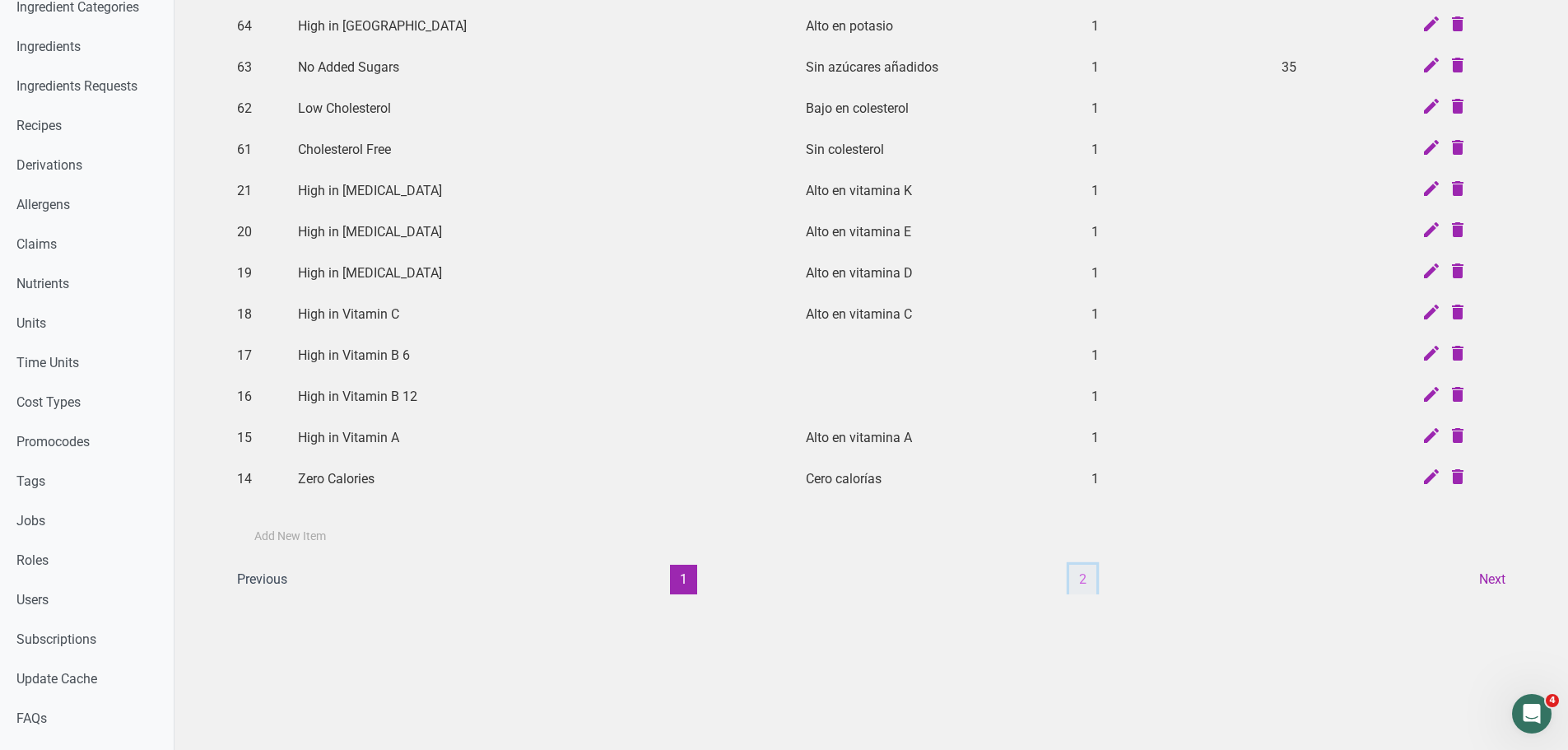
click at [1080, 574] on button "2" at bounding box center [1083, 580] width 27 height 30
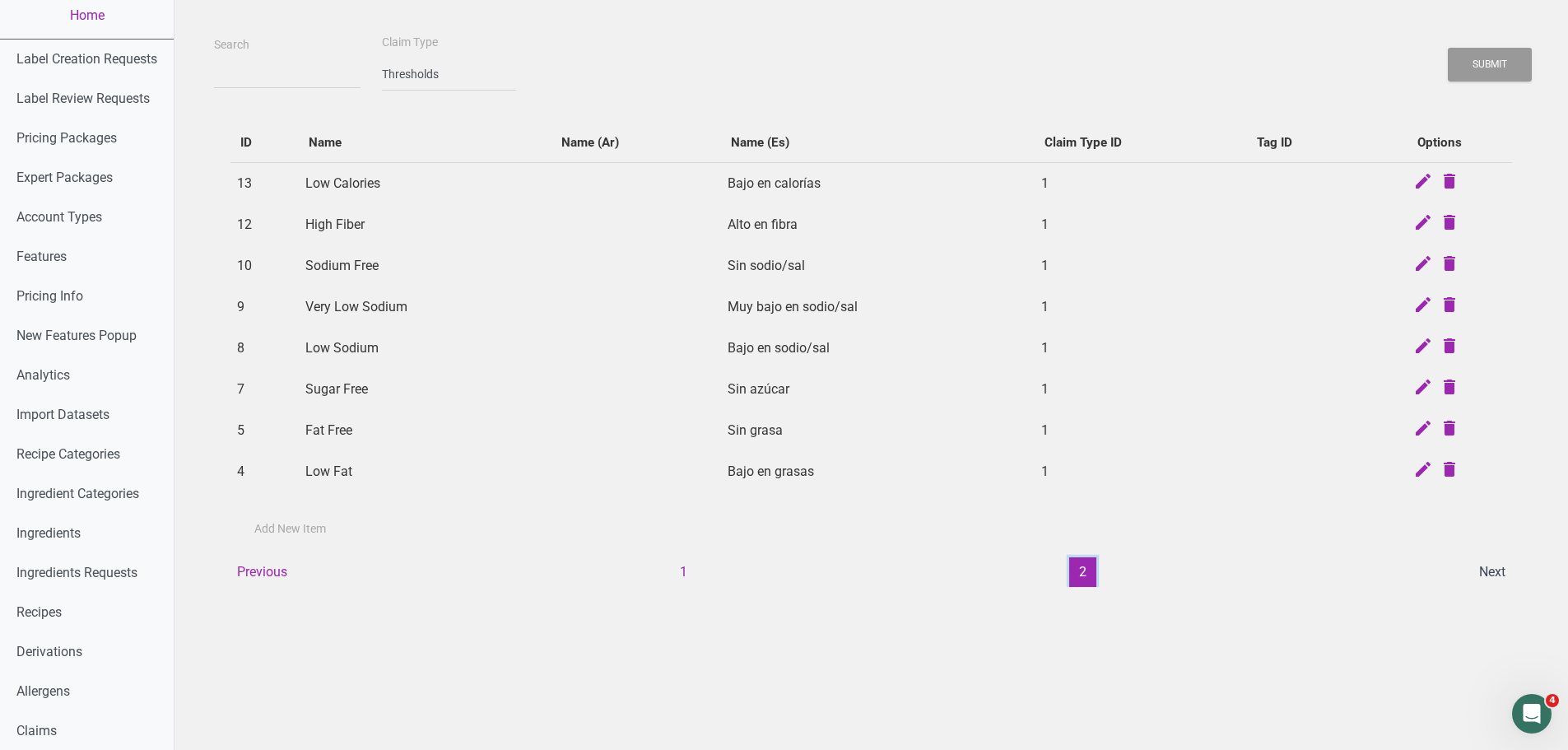
scroll to position [0, 0]
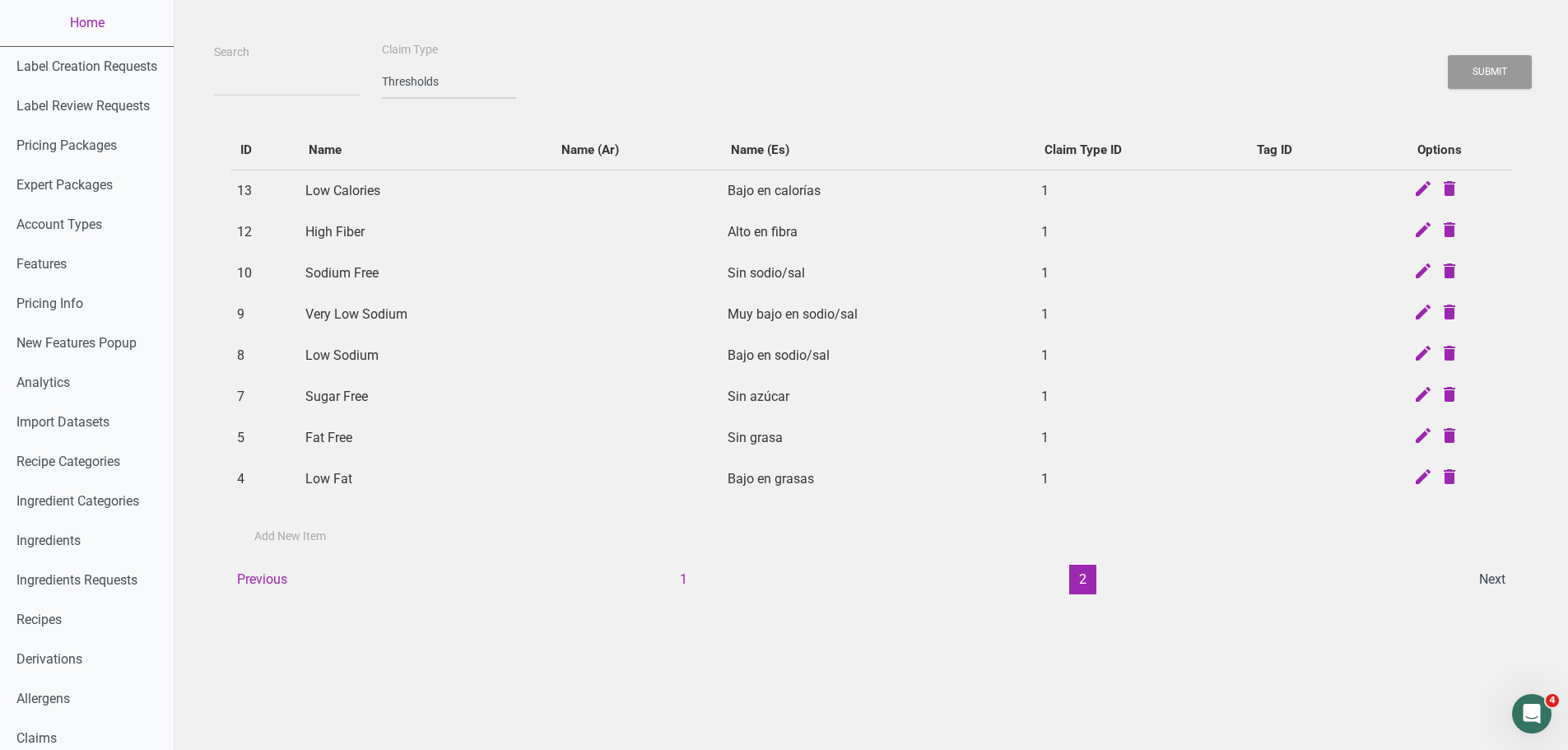
click at [425, 80] on select "-- select an option -- Standard Tags Possible Marketing Claims Dietary Trends T…" at bounding box center [449, 82] width 134 height 34
click at [382, 65] on select "-- select an option -- Standard Tags Possible Marketing Claims Dietary Trends T…" at bounding box center [449, 82] width 134 height 34
click at [1522, 77] on button "Submit" at bounding box center [1490, 71] width 84 height 34
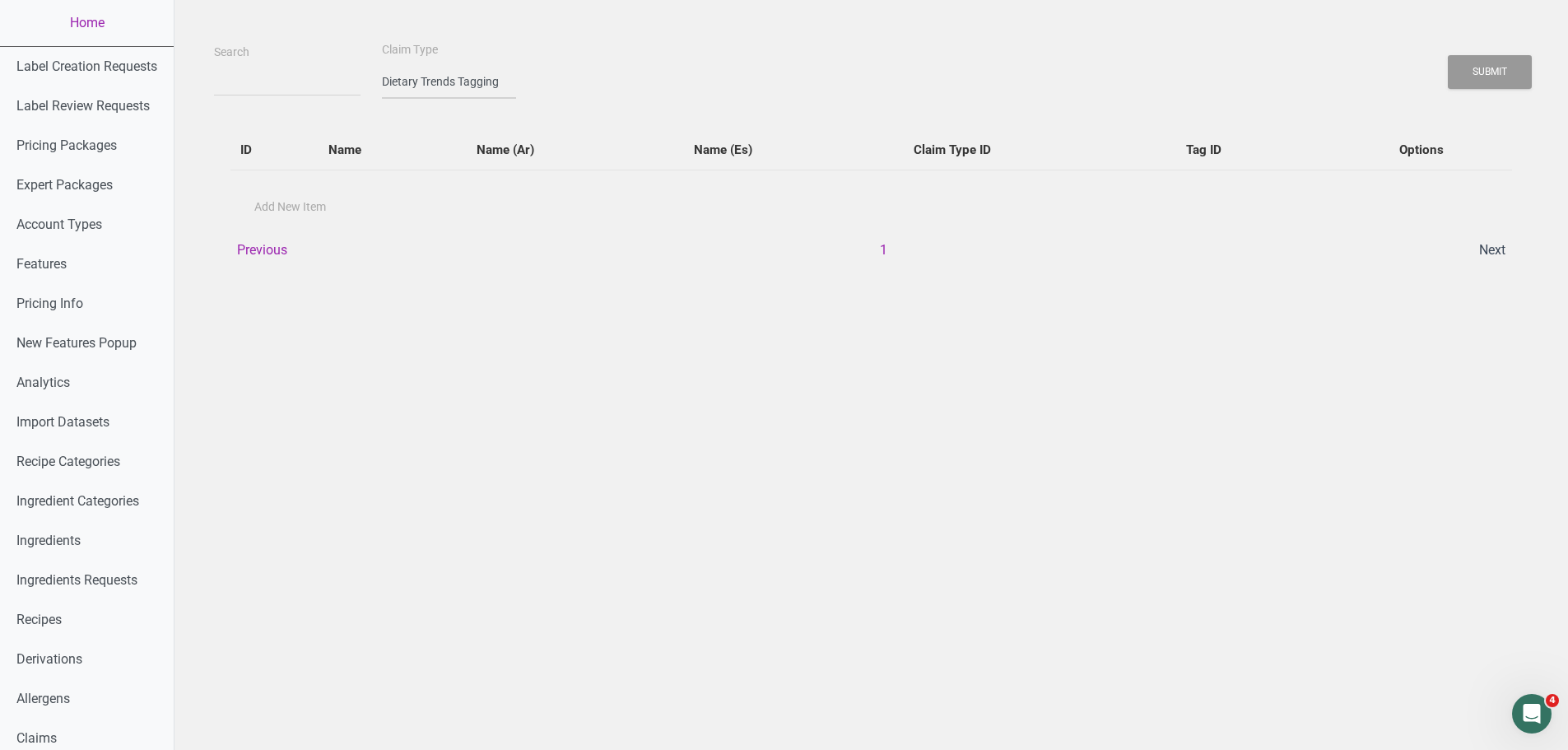
click at [441, 83] on select "-- select an option -- Standard Tags Possible Marketing Claims Dietary Trends T…" at bounding box center [449, 82] width 134 height 34
click at [632, 77] on div "Search Claim Type -- select an option -- Standard Tags Possible Marketing Claim…" at bounding box center [871, 69] width 1322 height 59
click at [879, 253] on button "1" at bounding box center [884, 250] width 27 height 30
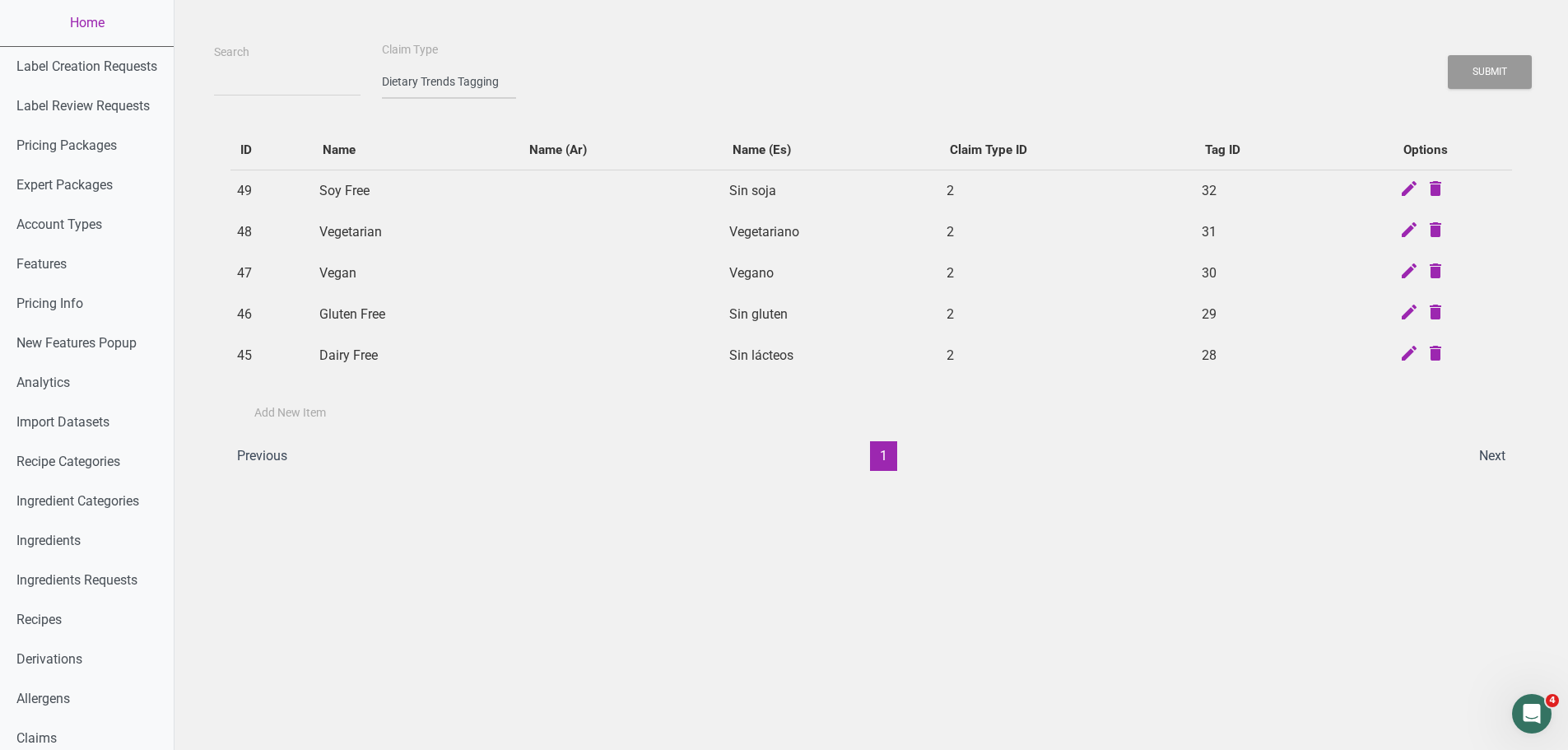
click at [428, 82] on select "-- select an option -- Standard Tags Possible Marketing Claims Dietary Trends T…" at bounding box center [449, 82] width 134 height 34
click at [382, 65] on select "-- select an option -- Standard Tags Possible Marketing Claims Dietary Trends T…" at bounding box center [449, 82] width 134 height 34
click at [1523, 62] on button "Submit" at bounding box center [1490, 71] width 84 height 34
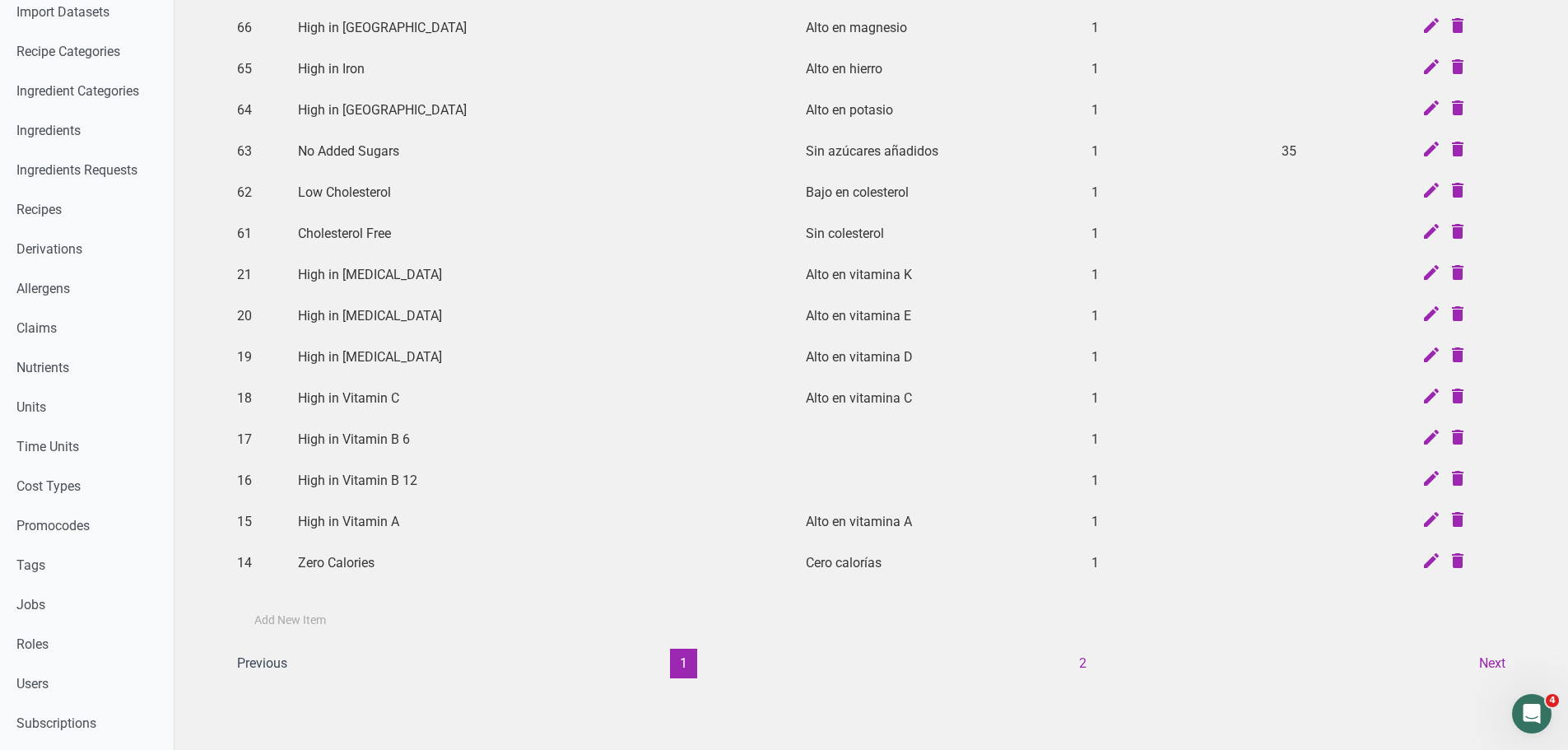
scroll to position [412, 0]
click at [1081, 665] on button "2" at bounding box center [1083, 662] width 27 height 30
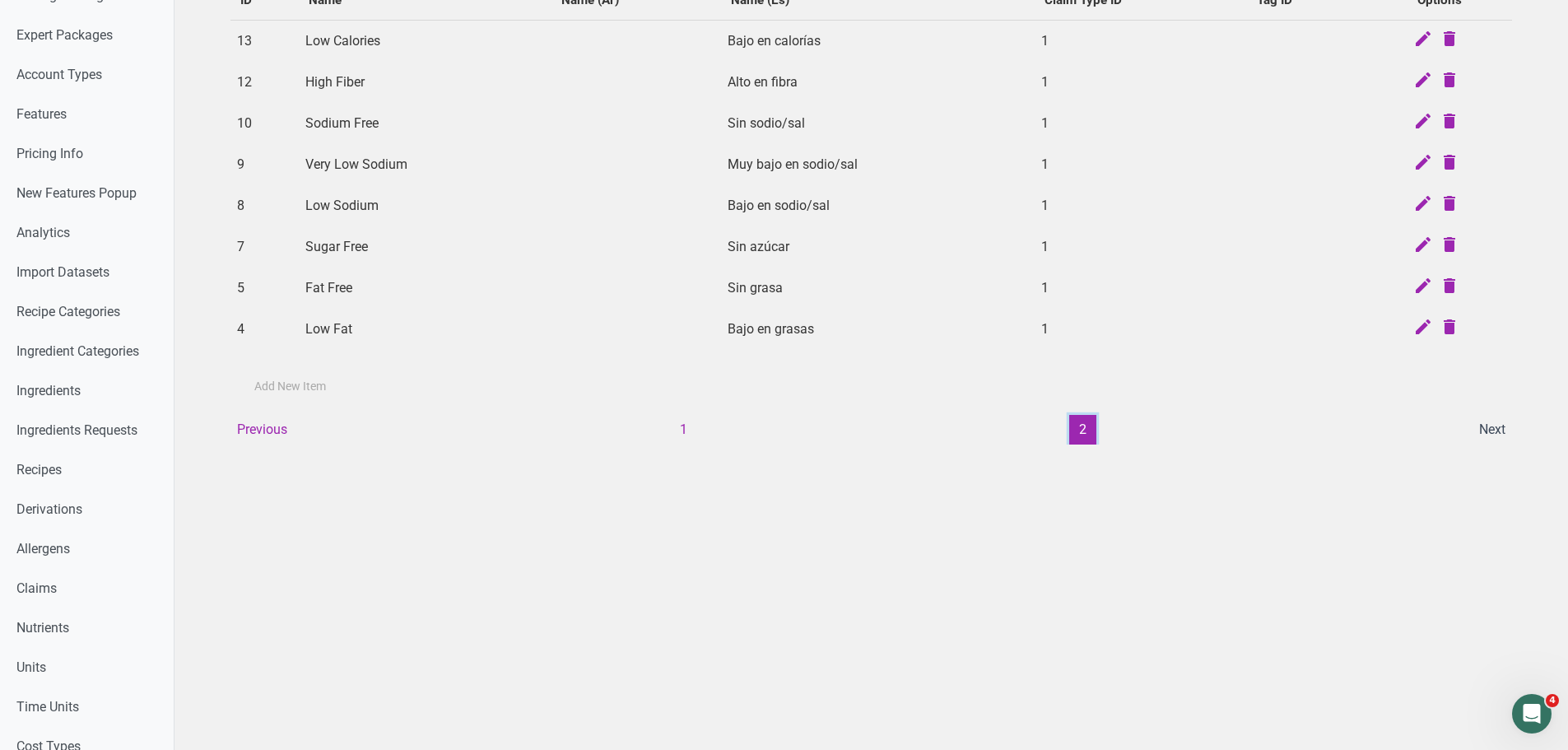
scroll to position [82, 0]
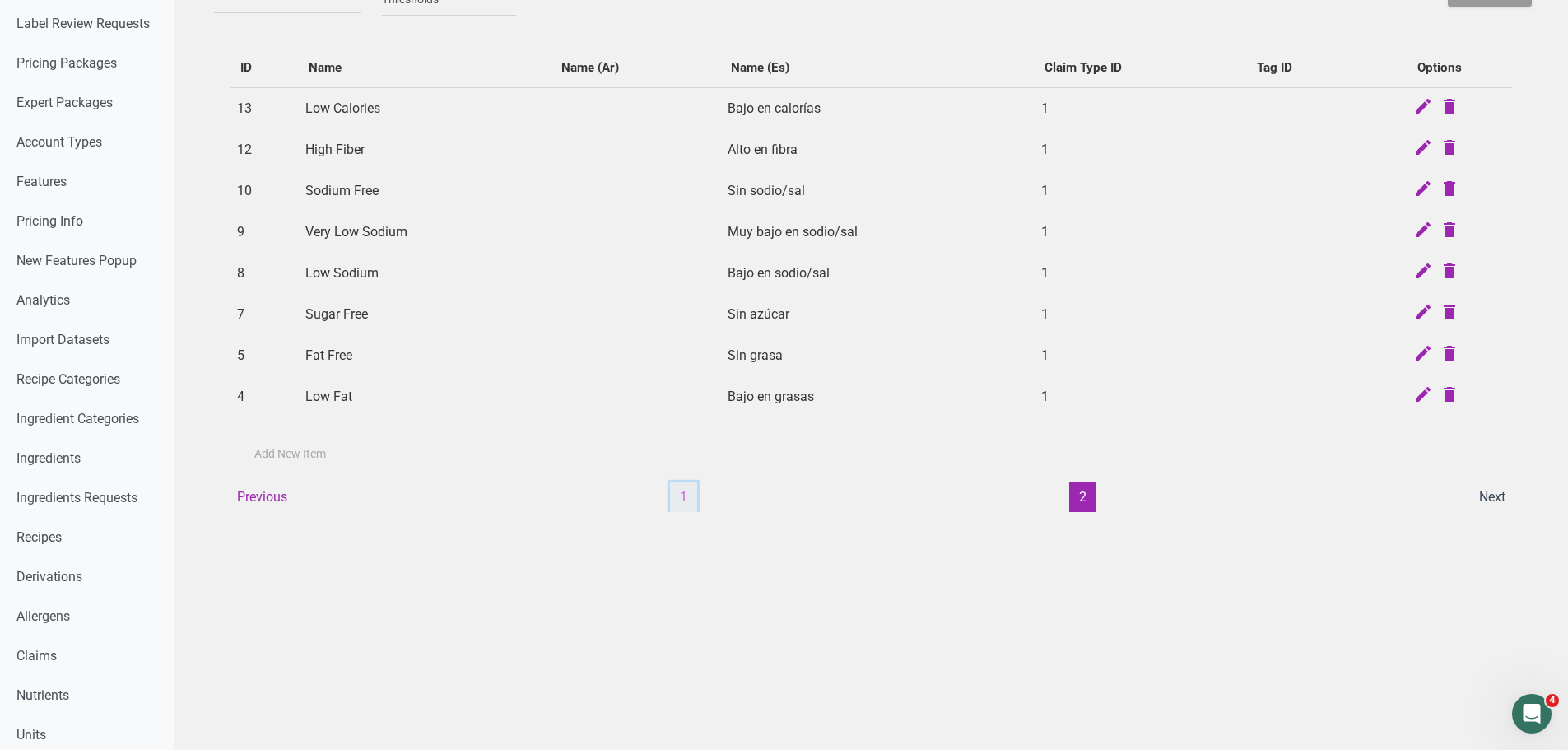
click at [694, 496] on button "1" at bounding box center [684, 497] width 27 height 30
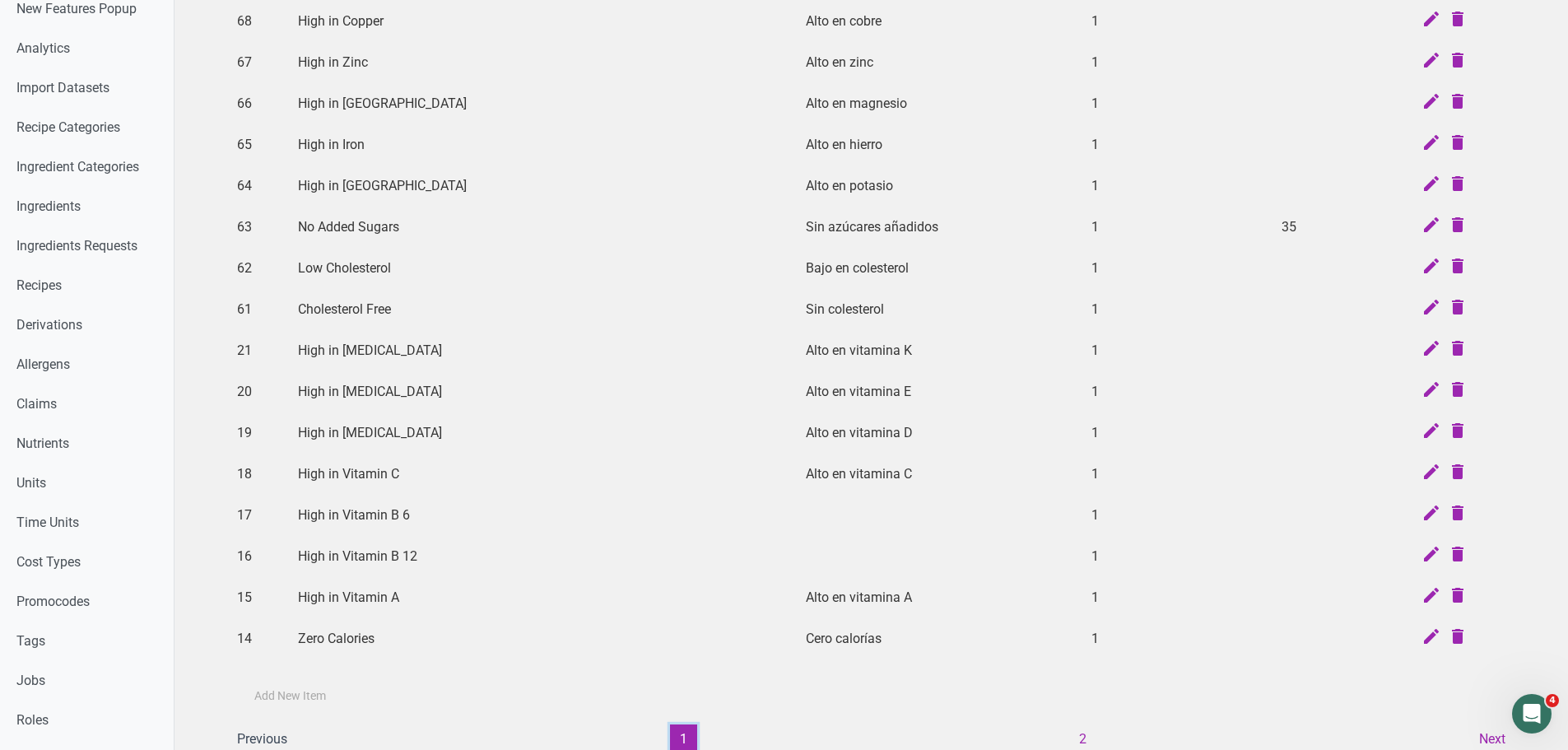
scroll to position [412, 0]
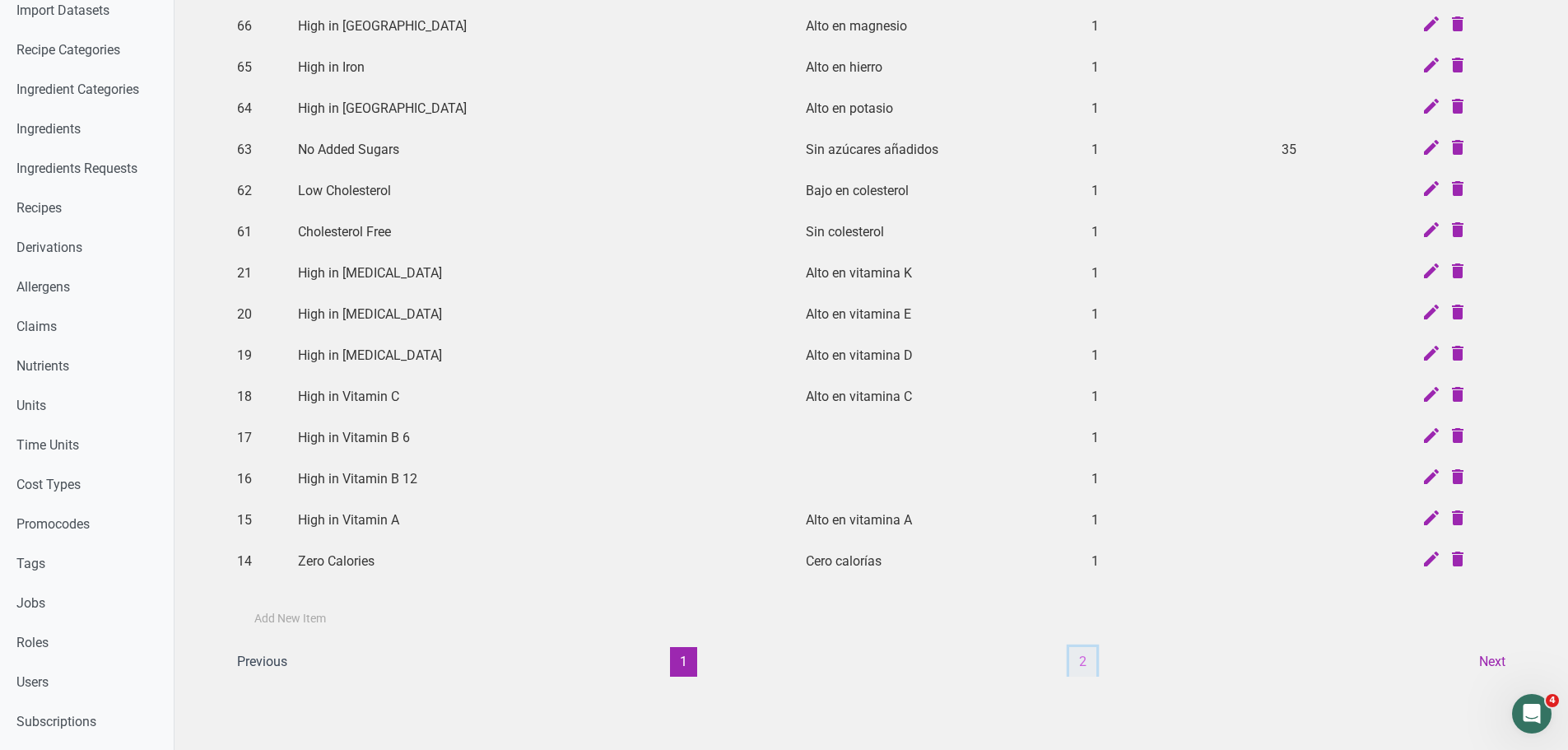
click at [1082, 661] on button "2" at bounding box center [1083, 662] width 27 height 30
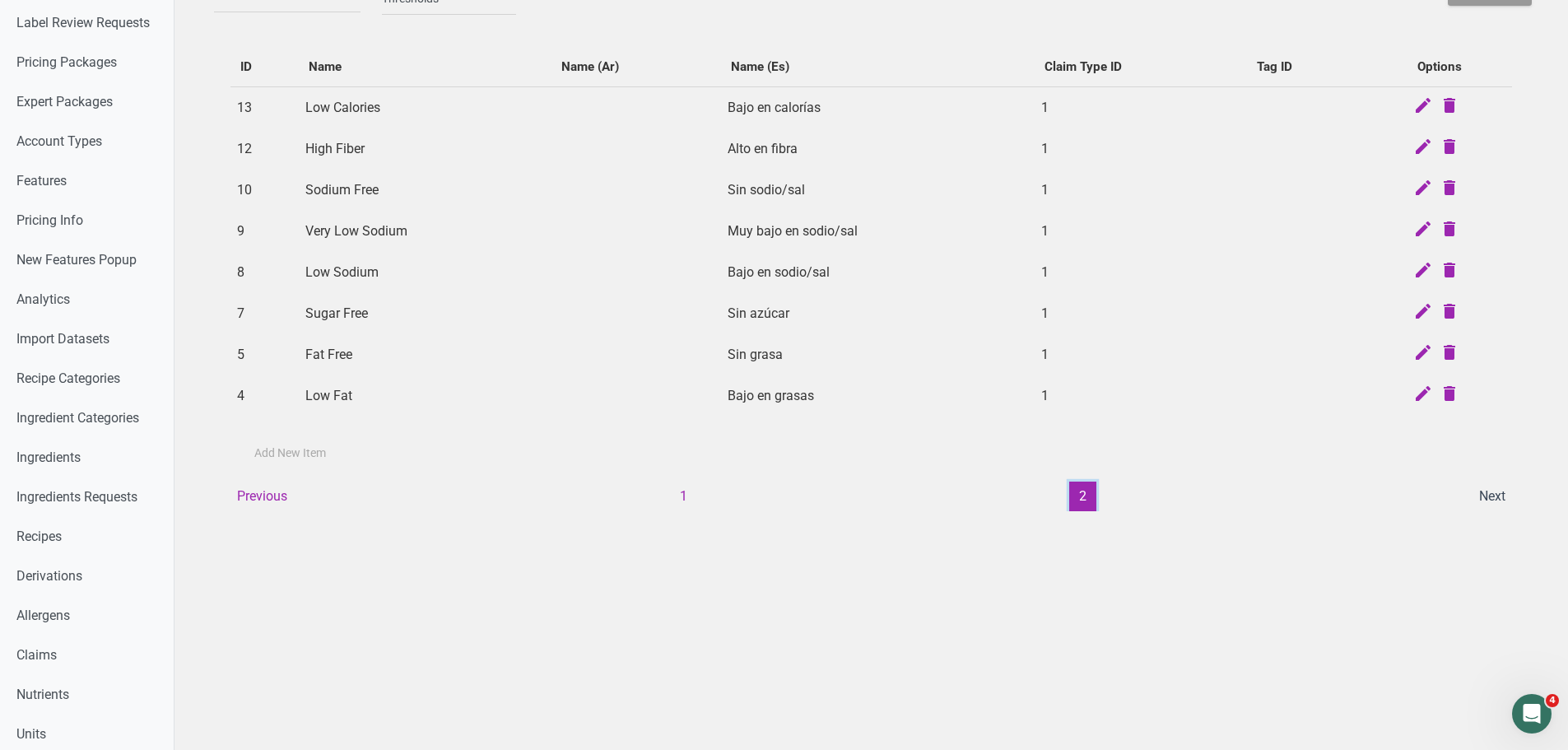
scroll to position [82, 0]
click at [683, 503] on button "1" at bounding box center [684, 497] width 27 height 30
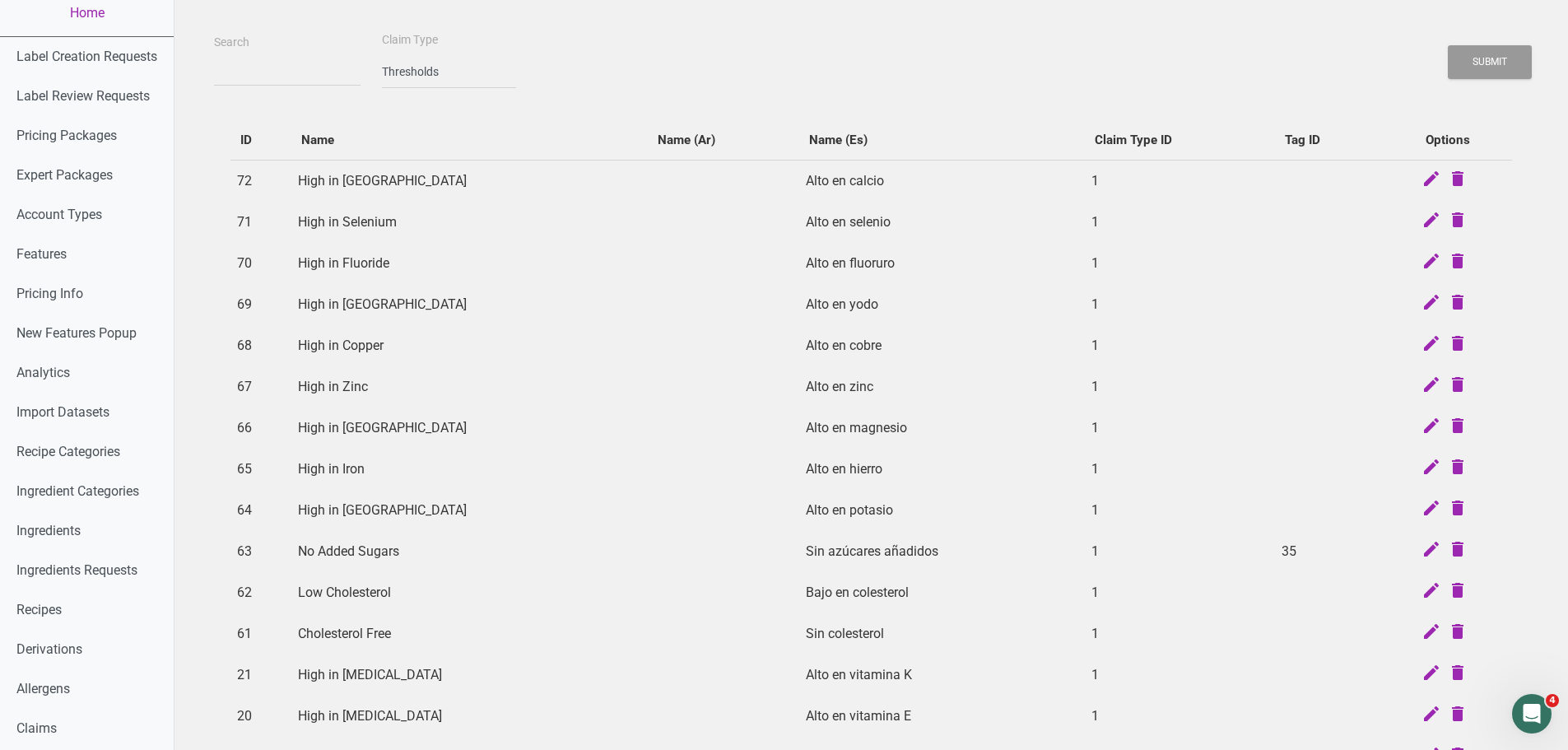
scroll to position [0, 0]
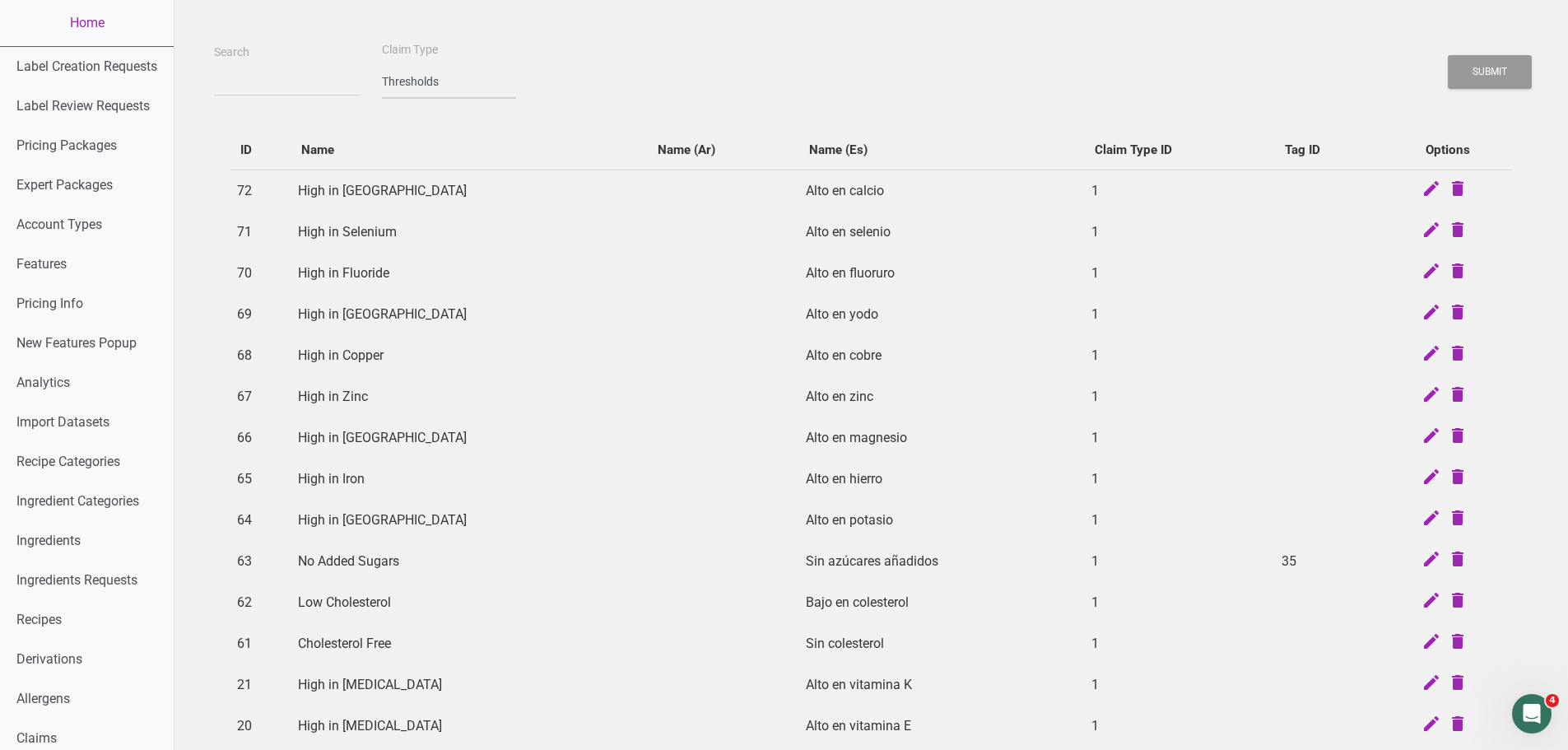
click at [382, 97] on select "-- select an option -- Standard Tags Possible Marketing Claims Dietary Trends T…" at bounding box center [449, 82] width 134 height 34
select select "2"
click at [382, 65] on select "-- select an option -- Standard Tags Possible Marketing Claims Dietary Trends T…" at bounding box center [449, 82] width 134 height 34
click at [1491, 74] on button "Submit" at bounding box center [1490, 71] width 84 height 34
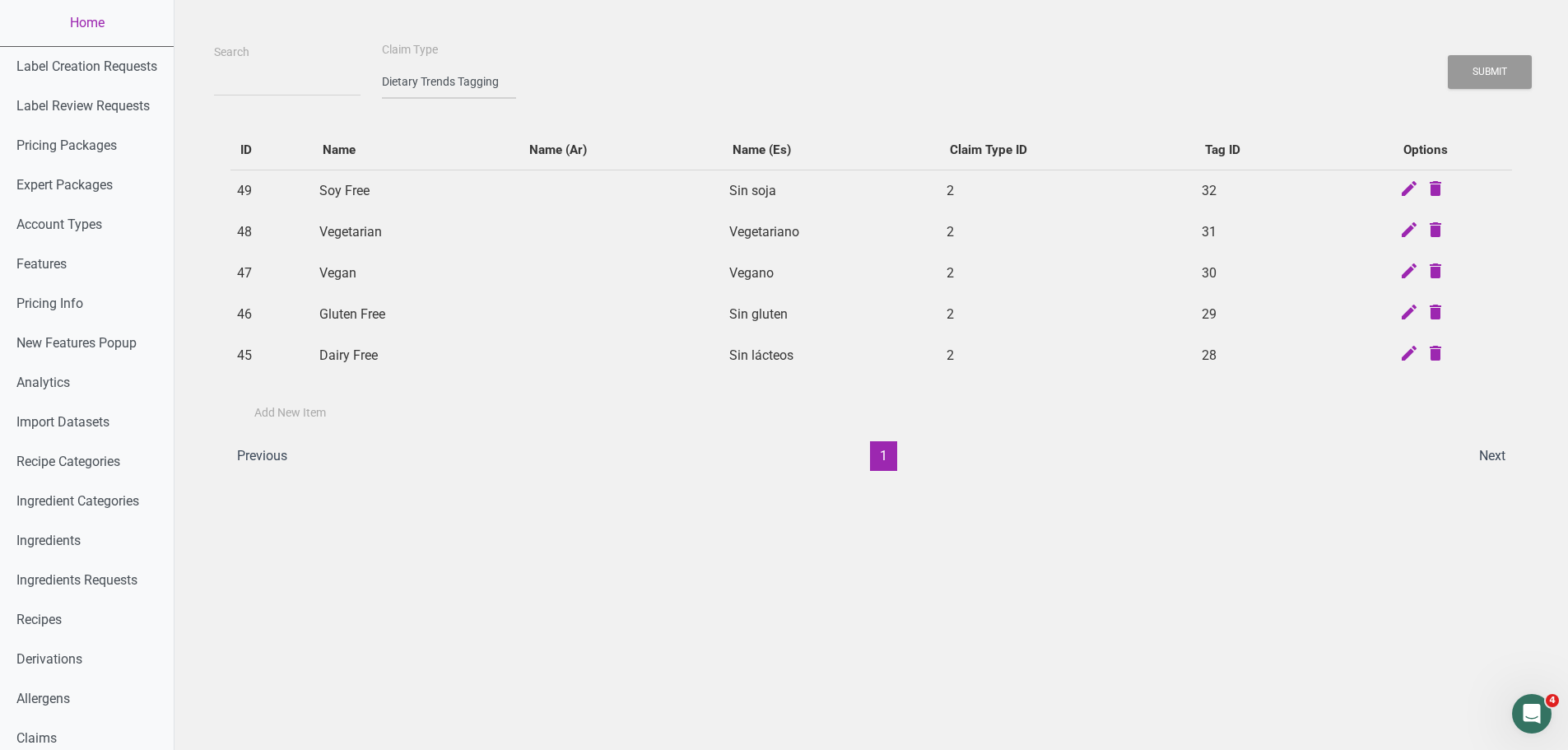
click at [456, 70] on select "-- select an option -- Standard Tags Possible Marketing Claims Dietary Trends T…" at bounding box center [449, 82] width 134 height 34
click at [695, 65] on div "Search Claim Type -- select an option -- Standard Tags Possible Marketing Claim…" at bounding box center [871, 69] width 1322 height 59
click at [349, 315] on td "Gluten Free" at bounding box center [416, 314] width 208 height 41
click at [1407, 316] on icon at bounding box center [1408, 314] width 20 height 23
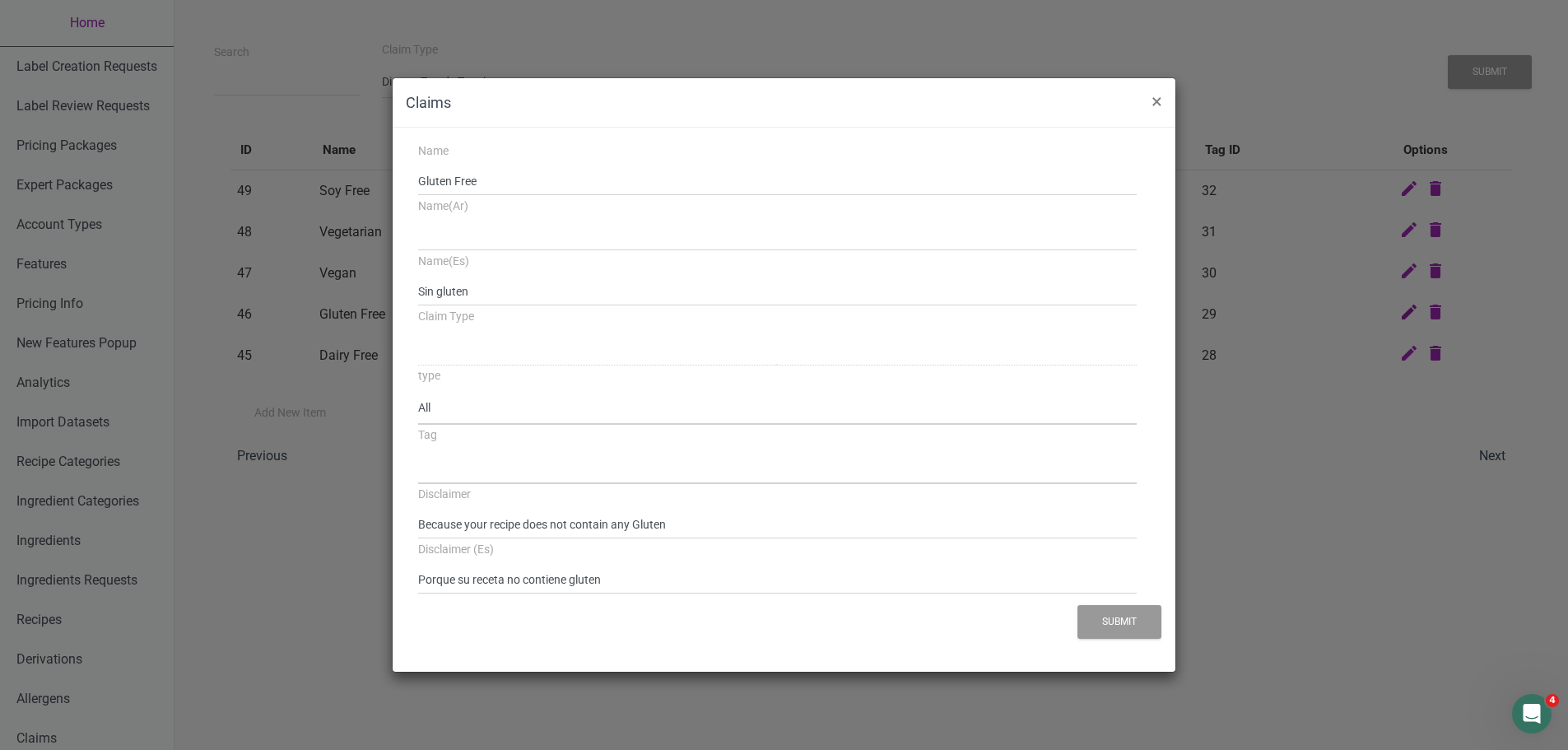
select select
select select "2"
select select "29"
click at [1163, 100] on button "×" at bounding box center [1157, 101] width 37 height 46
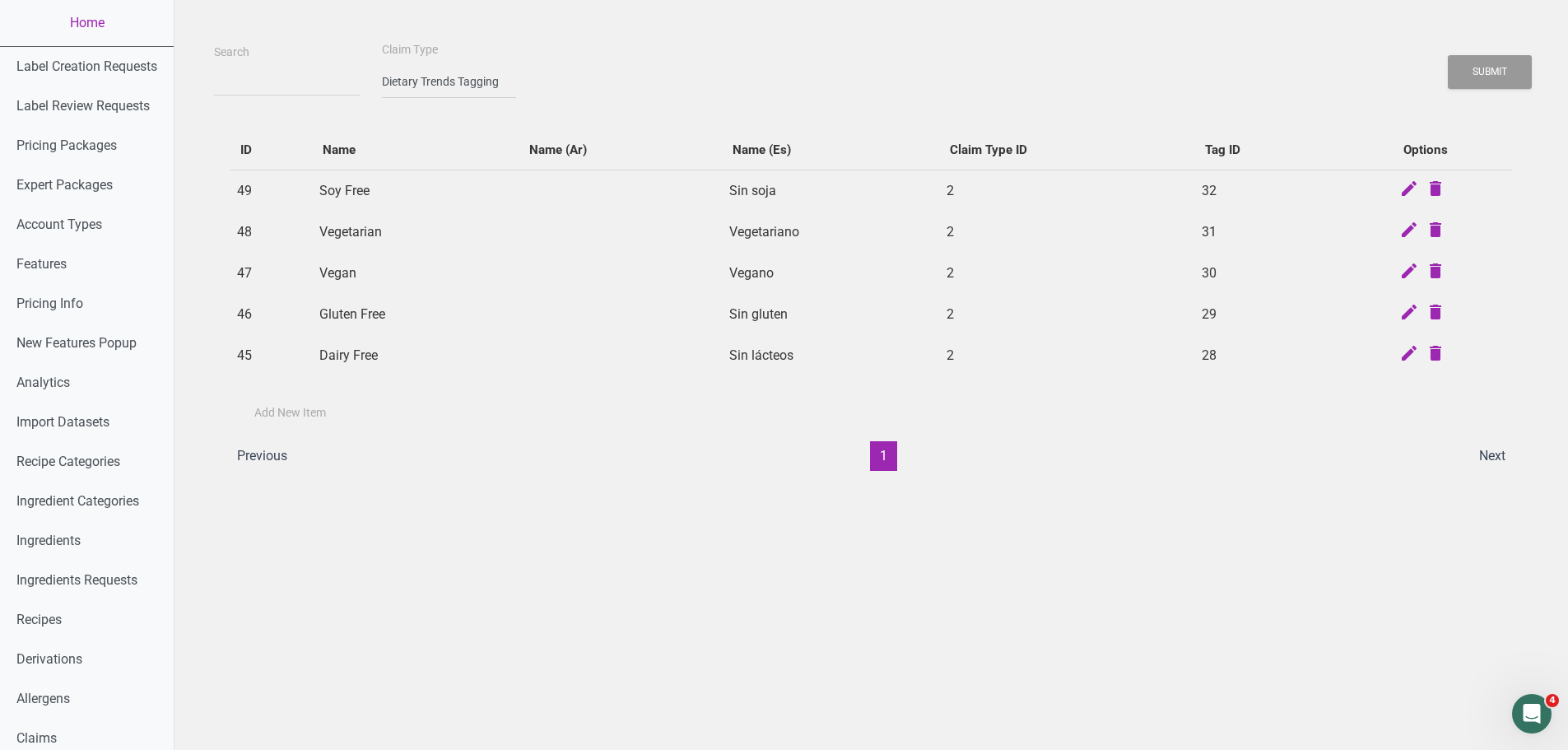
click at [950, 188] on td "2" at bounding box center [1067, 190] width 254 height 42
click at [951, 233] on td "2" at bounding box center [1067, 232] width 254 height 41
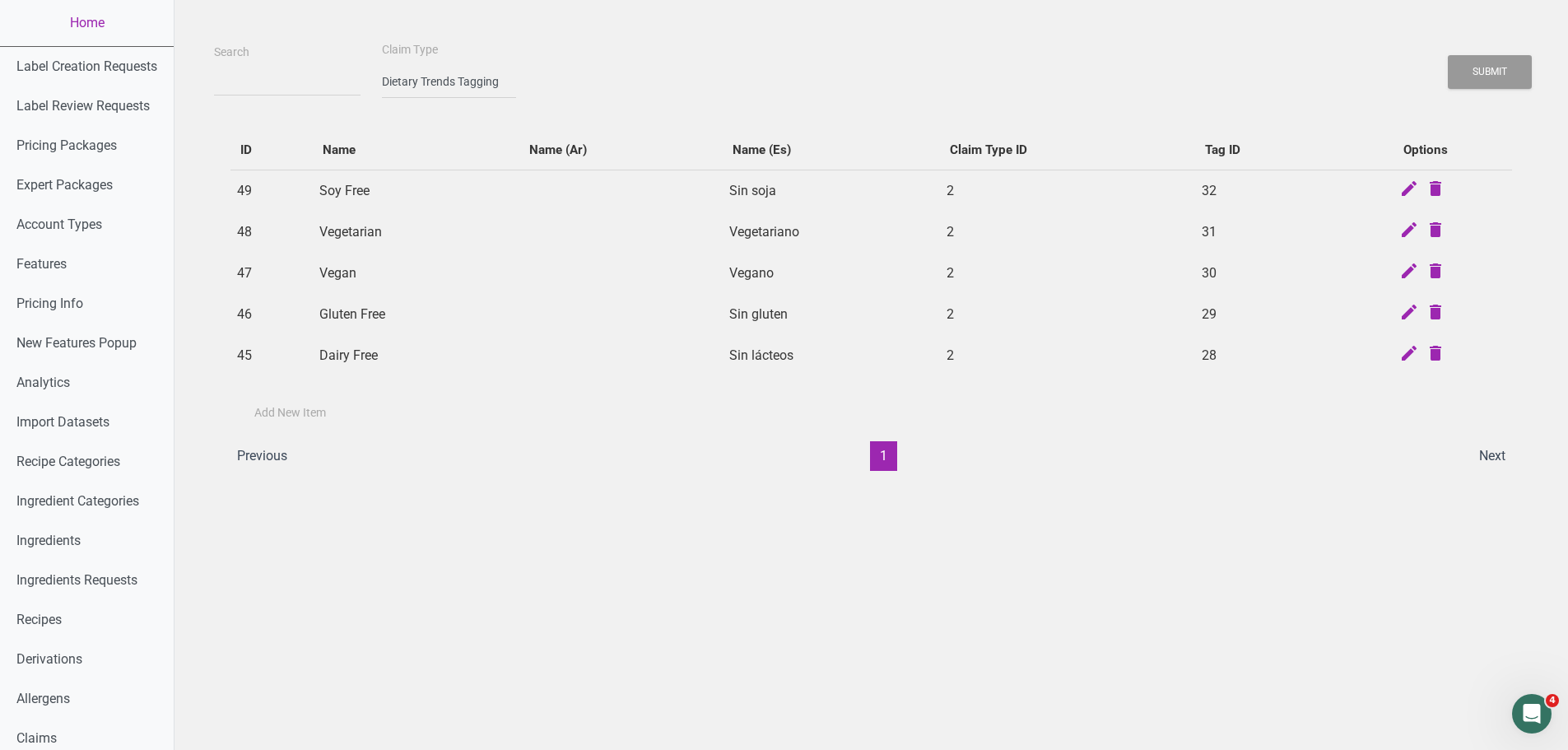
click at [951, 233] on td "2" at bounding box center [1067, 232] width 254 height 41
click at [953, 266] on td "2" at bounding box center [1067, 273] width 254 height 41
click at [950, 313] on td "2" at bounding box center [1067, 314] width 254 height 41
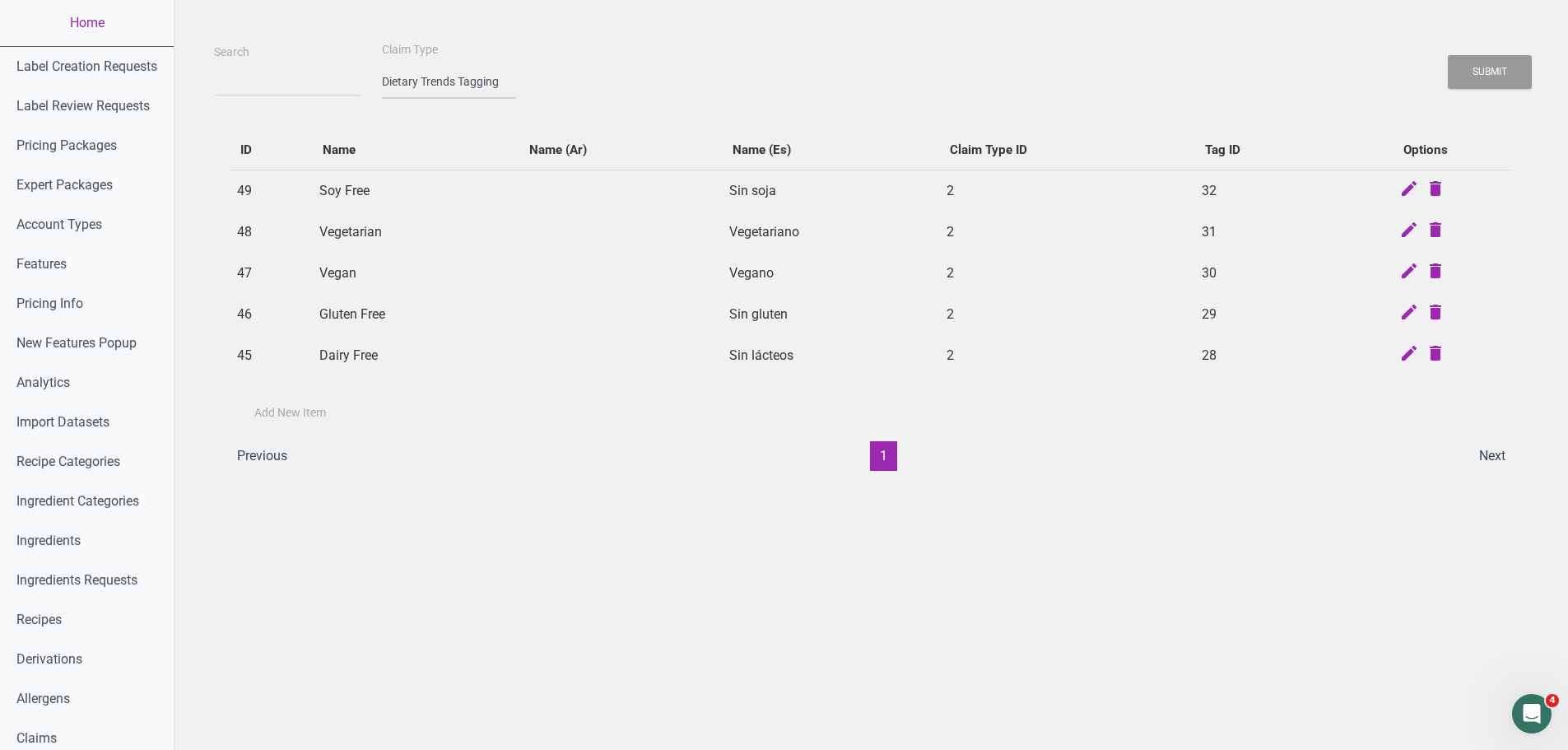
click at [449, 76] on select "-- select an option -- Standard Tags Possible Marketing Claims Dietary Trends T…" at bounding box center [449, 82] width 134 height 34
select select "1"
click at [382, 65] on select "-- select an option -- Standard Tags Possible Marketing Claims Dietary Trends T…" at bounding box center [449, 82] width 134 height 34
click at [1475, 70] on button "Submit" at bounding box center [1490, 71] width 84 height 34
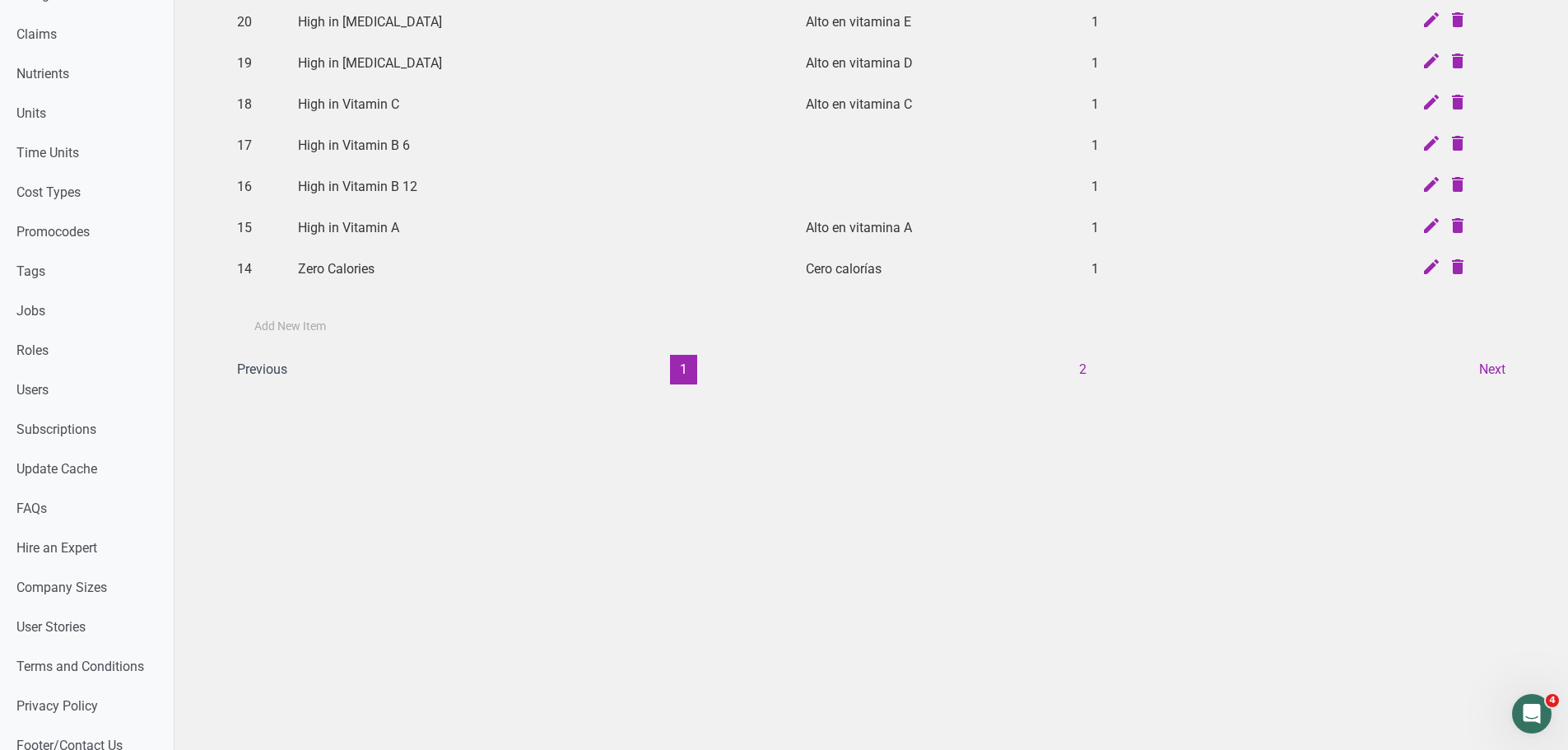
scroll to position [759, 0]
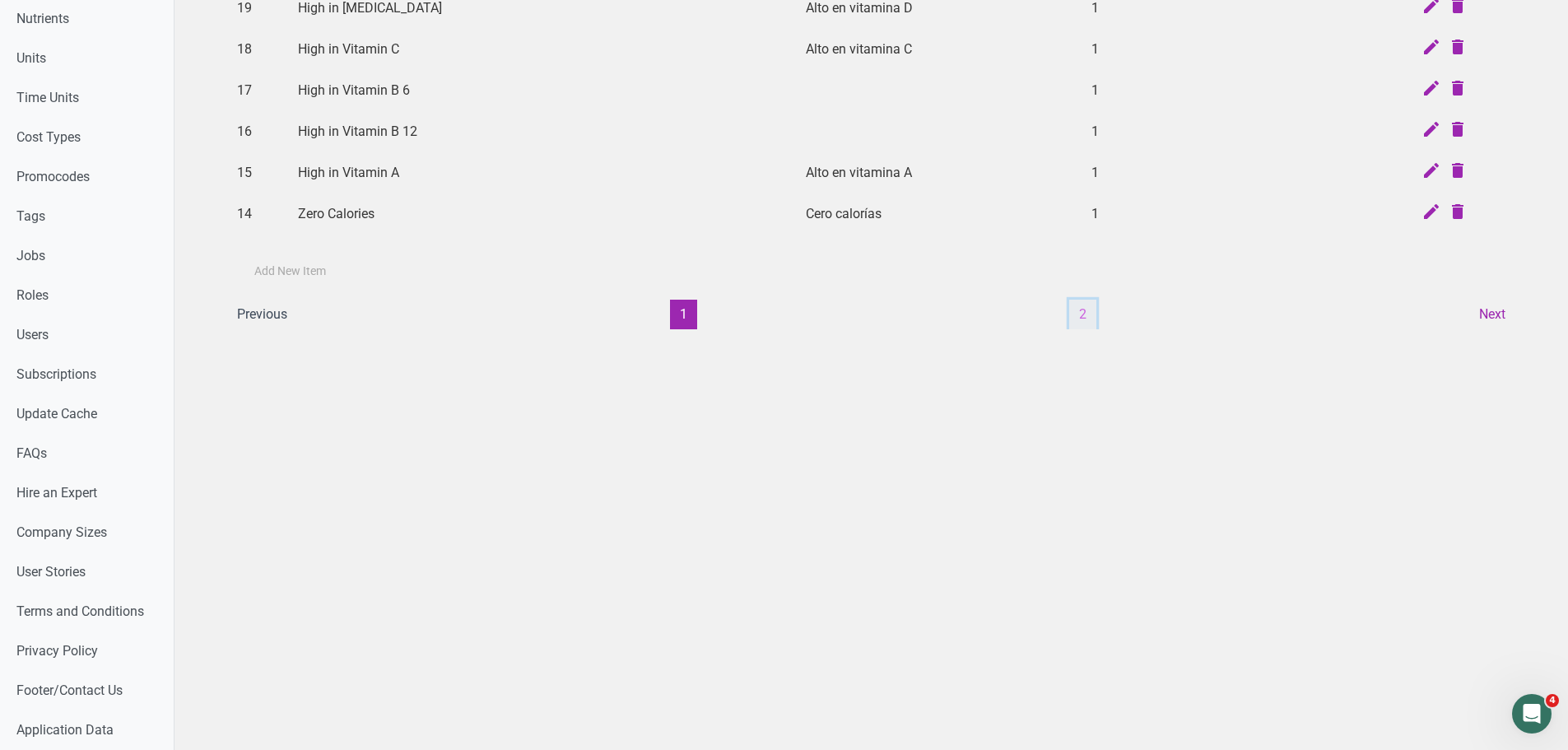
click at [1082, 311] on button "2" at bounding box center [1083, 314] width 27 height 30
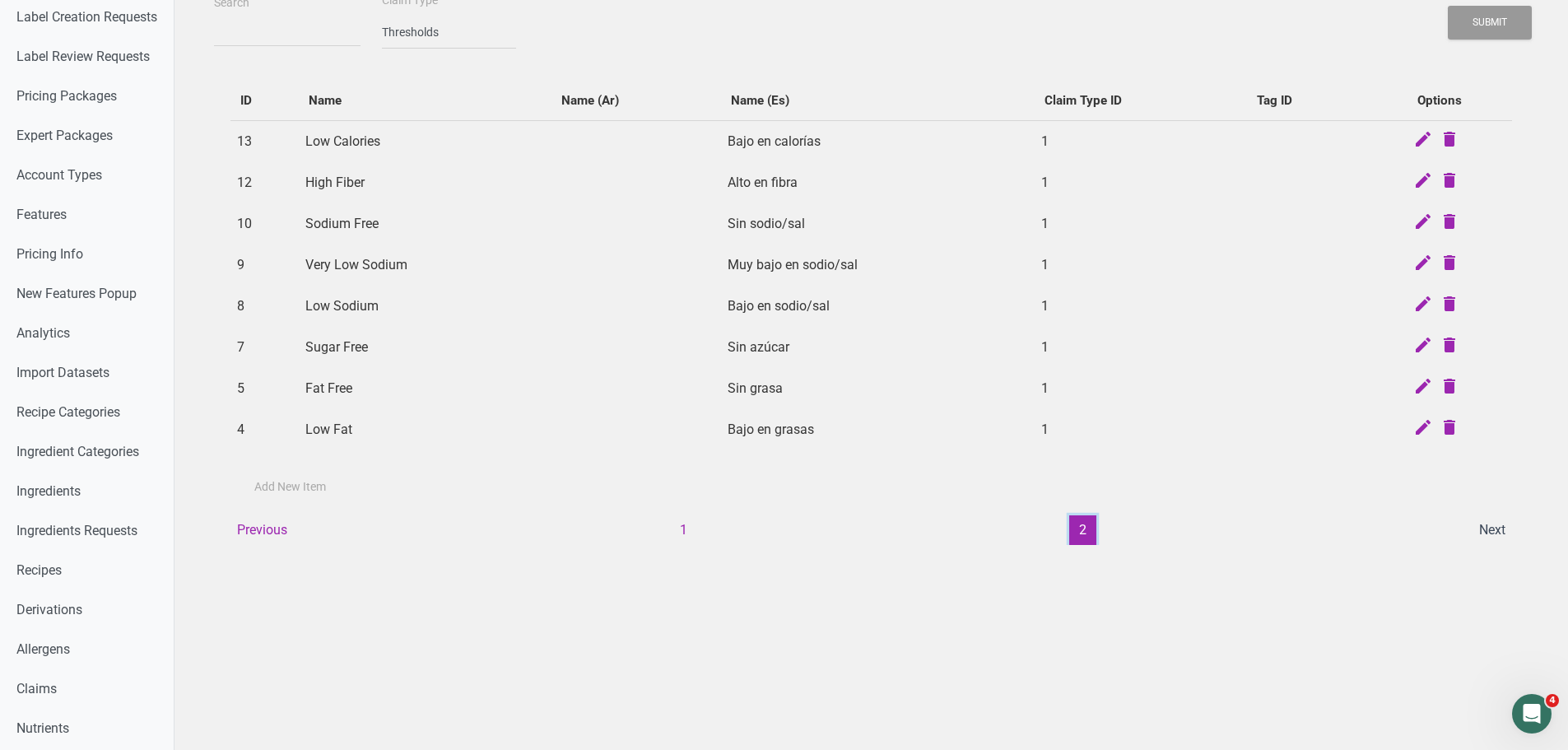
scroll to position [18, 0]
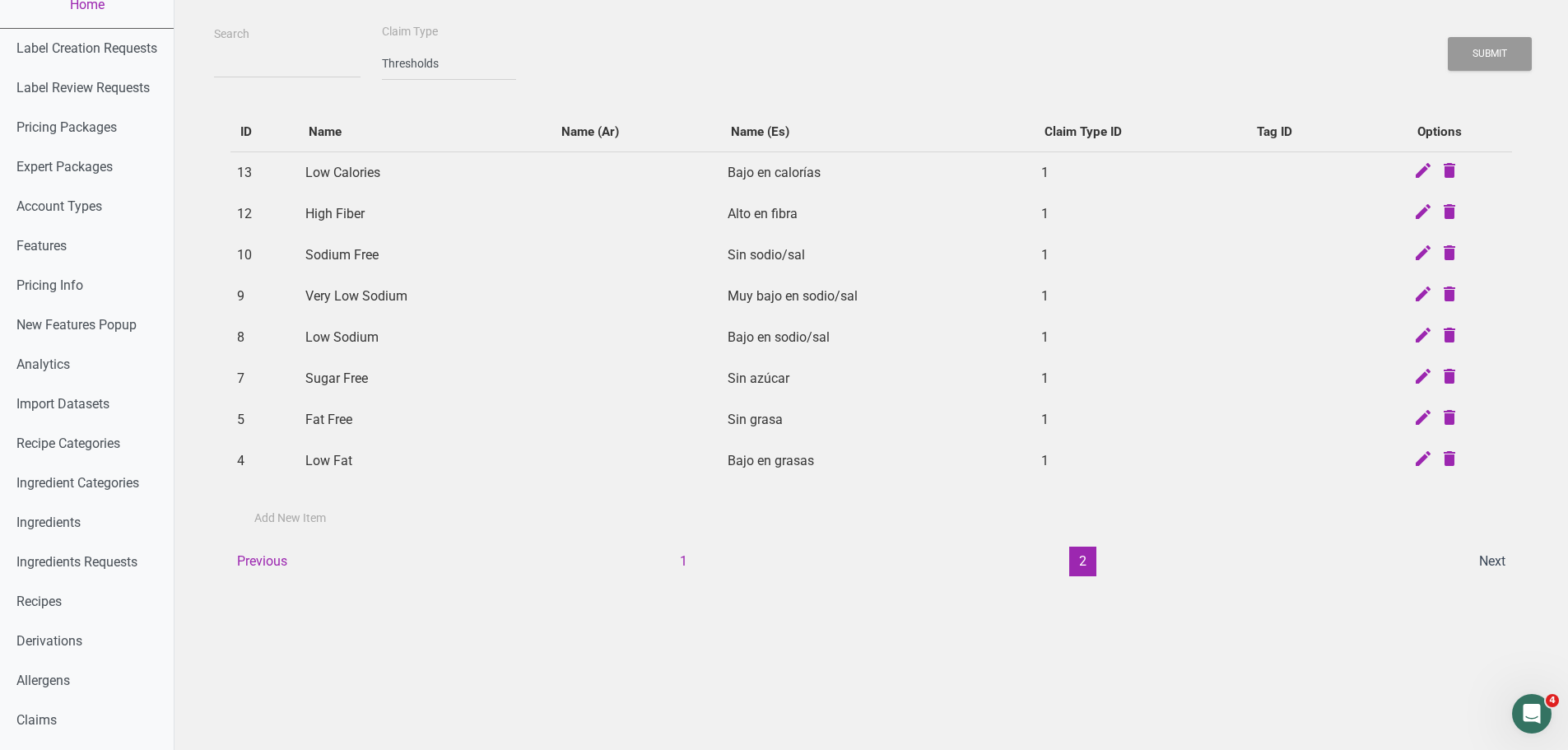
click at [337, 421] on td "Fat Free" at bounding box center [425, 420] width 252 height 41
click at [368, 394] on td "Sugar Free" at bounding box center [425, 379] width 252 height 41
click at [695, 562] on button "1" at bounding box center [684, 561] width 27 height 30
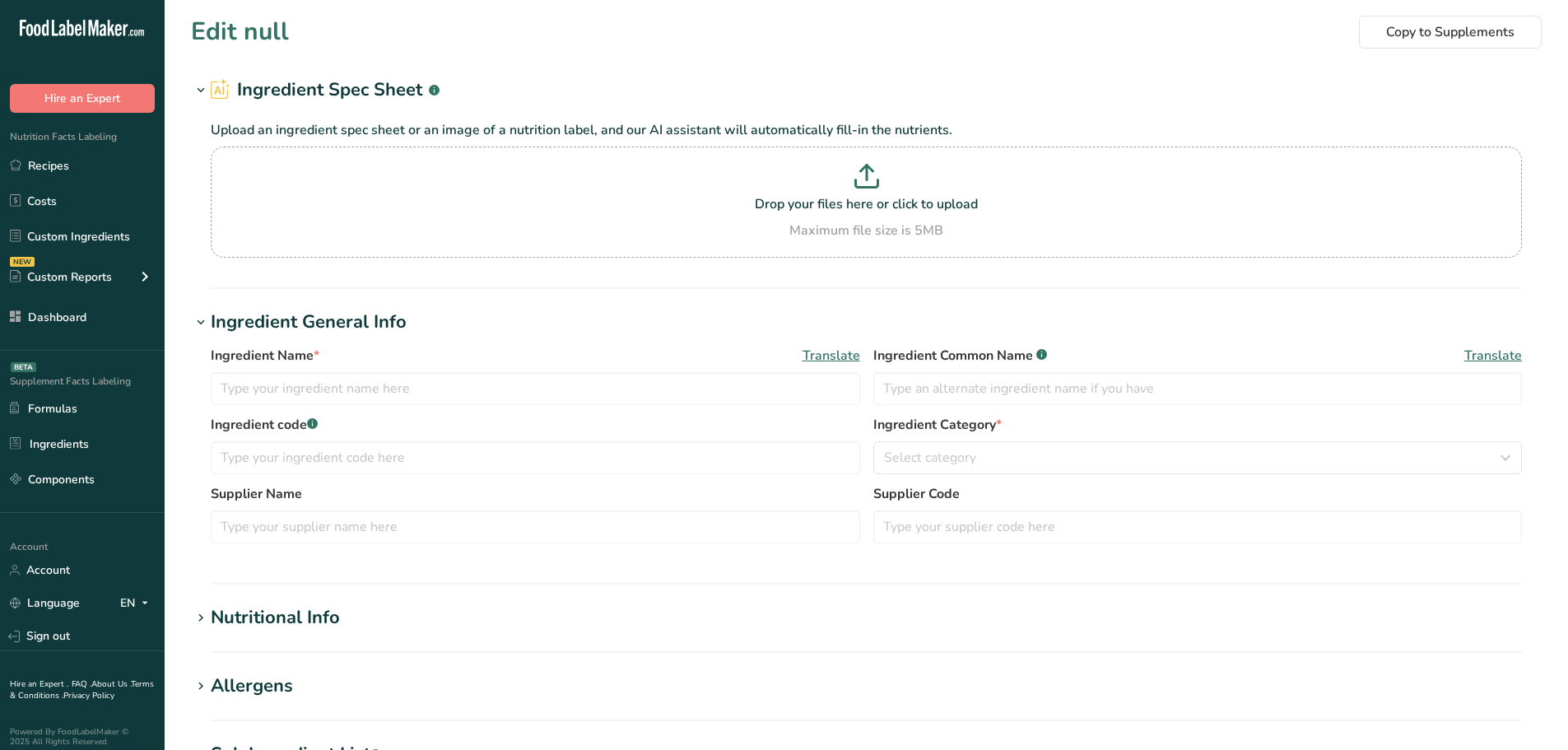
type input "test"
type input "asdasasd"
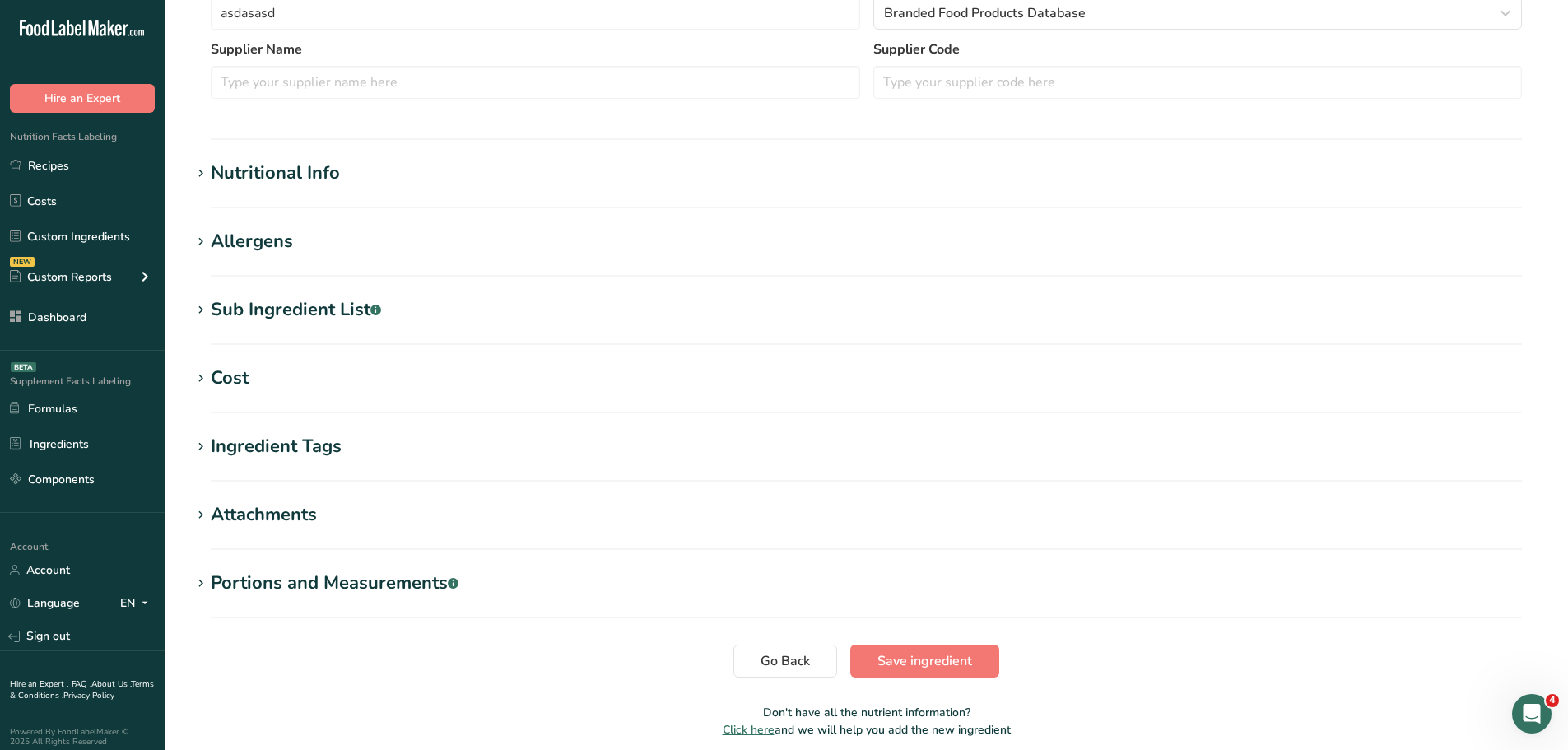
scroll to position [494, 0]
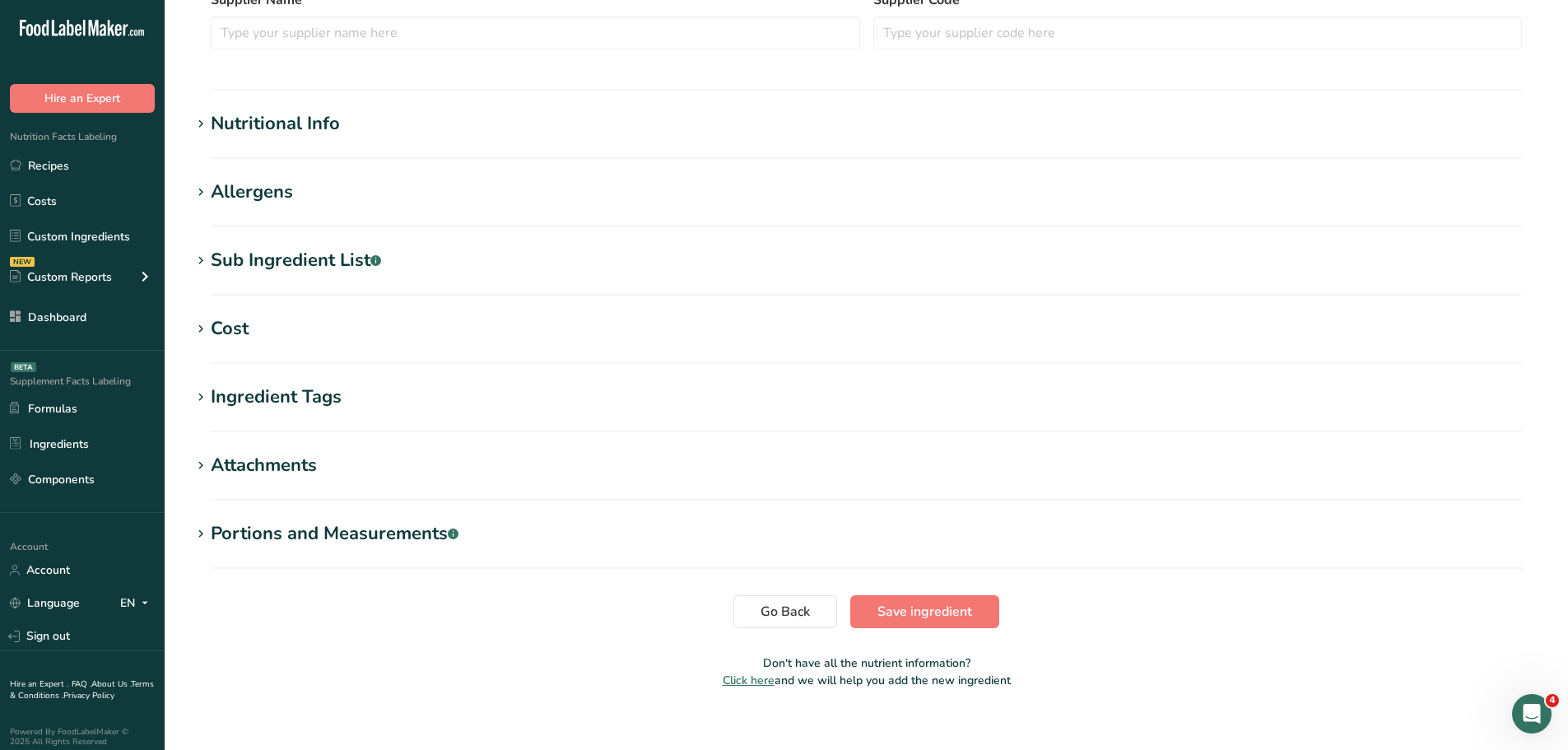
click at [279, 387] on div "Ingredient Tags" at bounding box center [276, 398] width 131 height 27
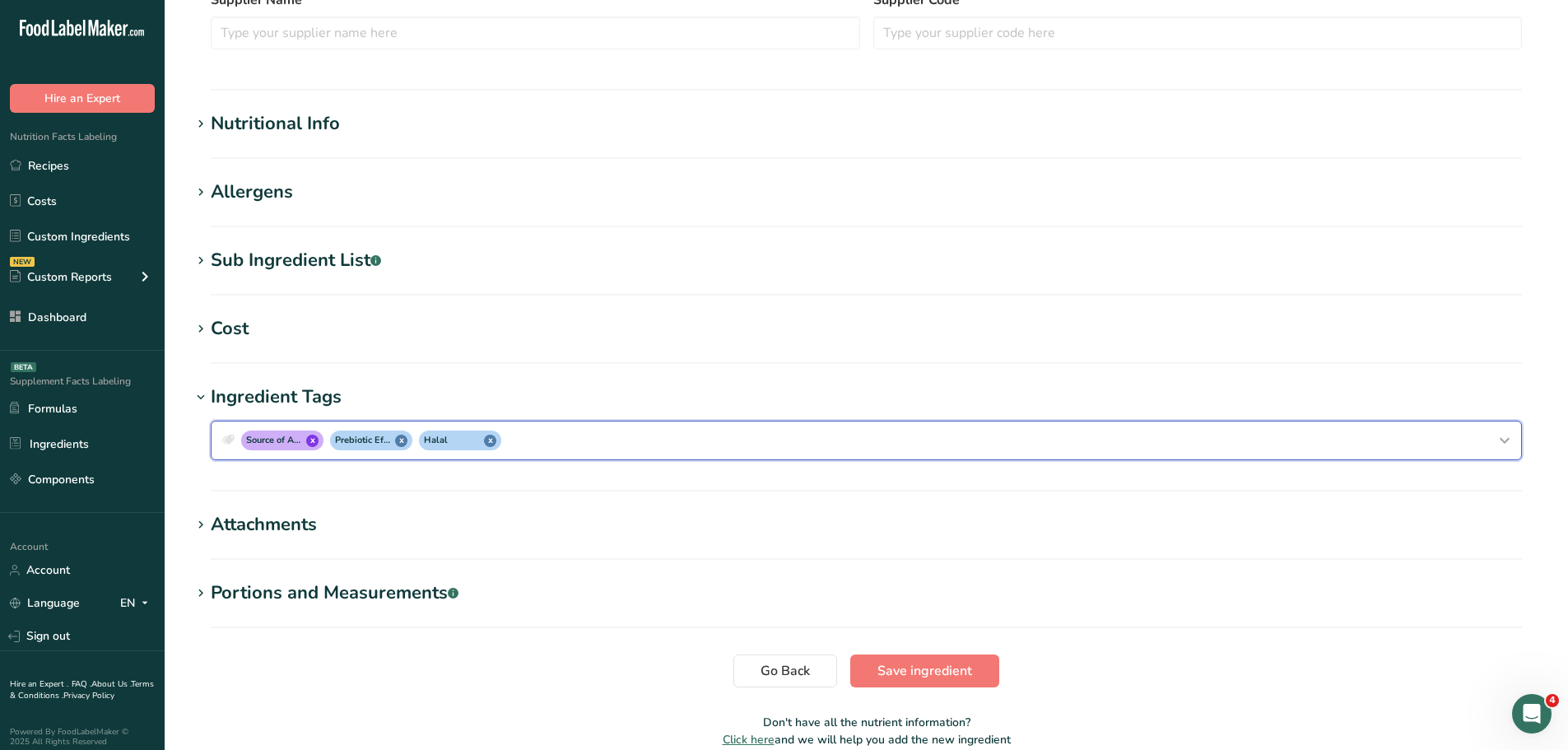
click at [617, 435] on div "Source of Antioxidants x [MEDICAL_DATA] Effect x Halal x" at bounding box center [866, 440] width 1297 height 27
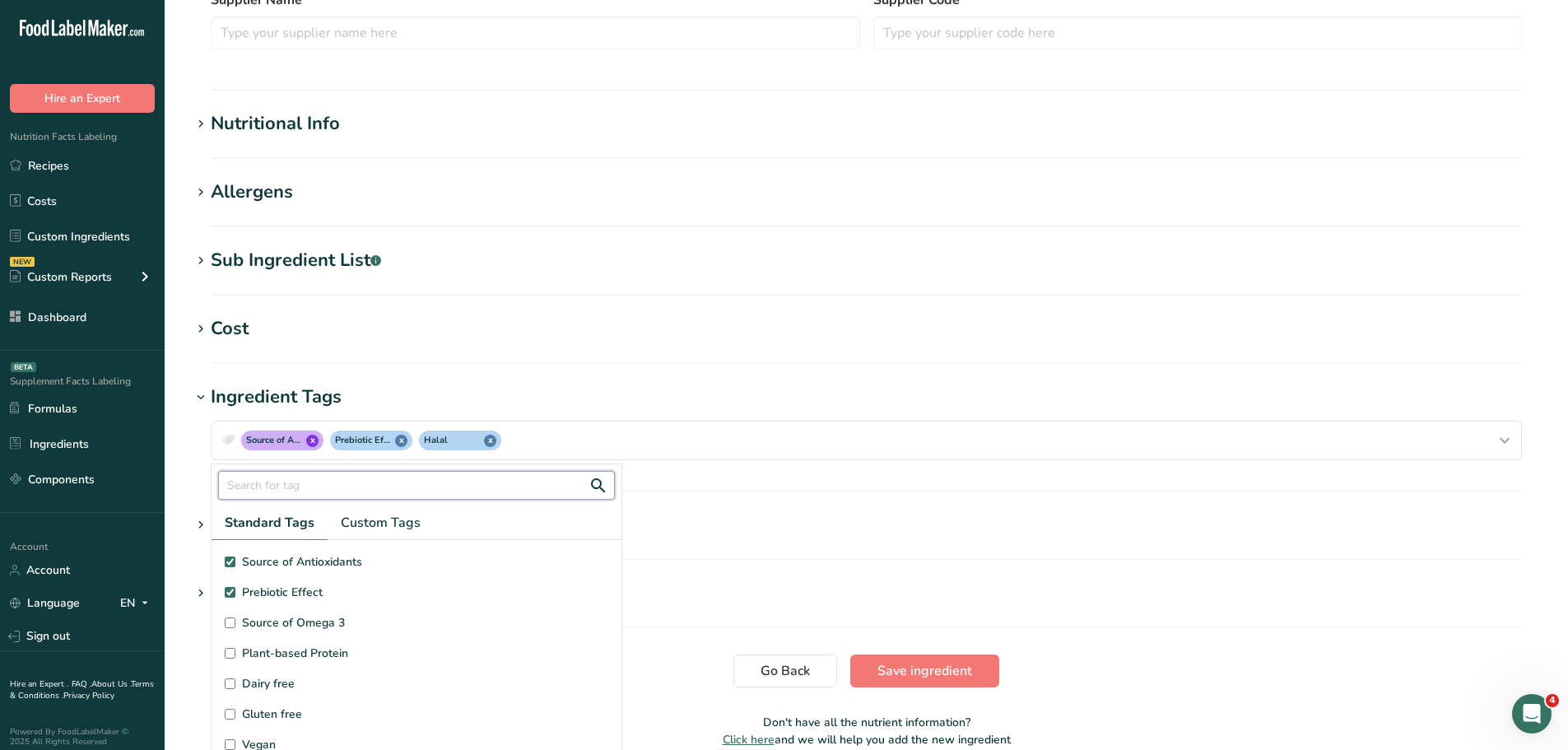
click at [404, 485] on input "text" at bounding box center [416, 485] width 397 height 29
type input "i"
type input "bio"
click at [231, 594] on input "Bio-Engineered" at bounding box center [230, 592] width 10 height 10
checkbox input "true"
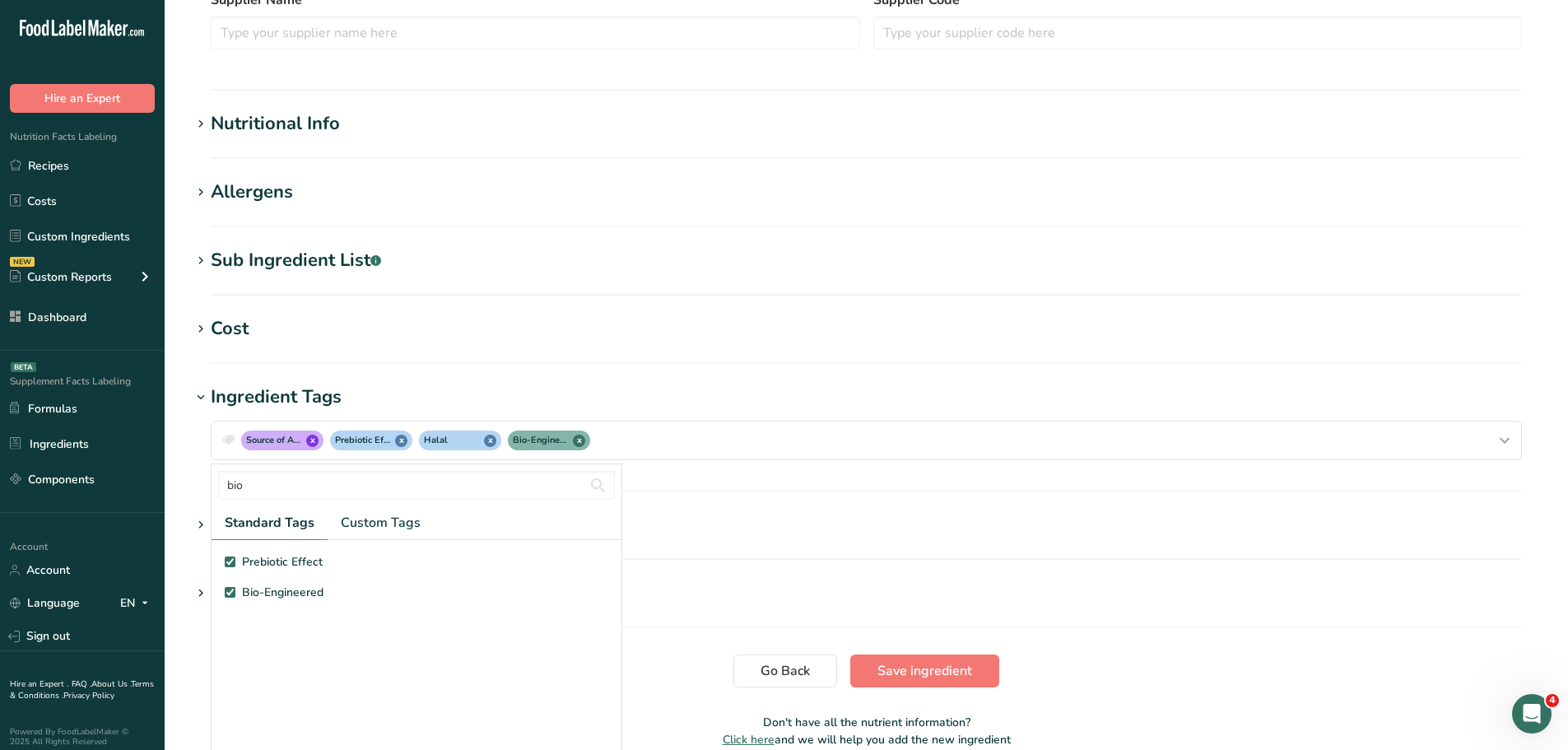
click at [768, 485] on section "Ingredient Tags Source of Antioxidants x Prebiotic Effect x Halal x Bio-Enginee…" at bounding box center [866, 438] width 1351 height 108
click at [913, 689] on section "Edit test Copy to Supplements Ingredient Spec Sheet .a-a{fill:#347362;}.b-a{fil…" at bounding box center [866, 140] width 1403 height 1269
click at [915, 685] on button "Save ingredient" at bounding box center [924, 671] width 149 height 33
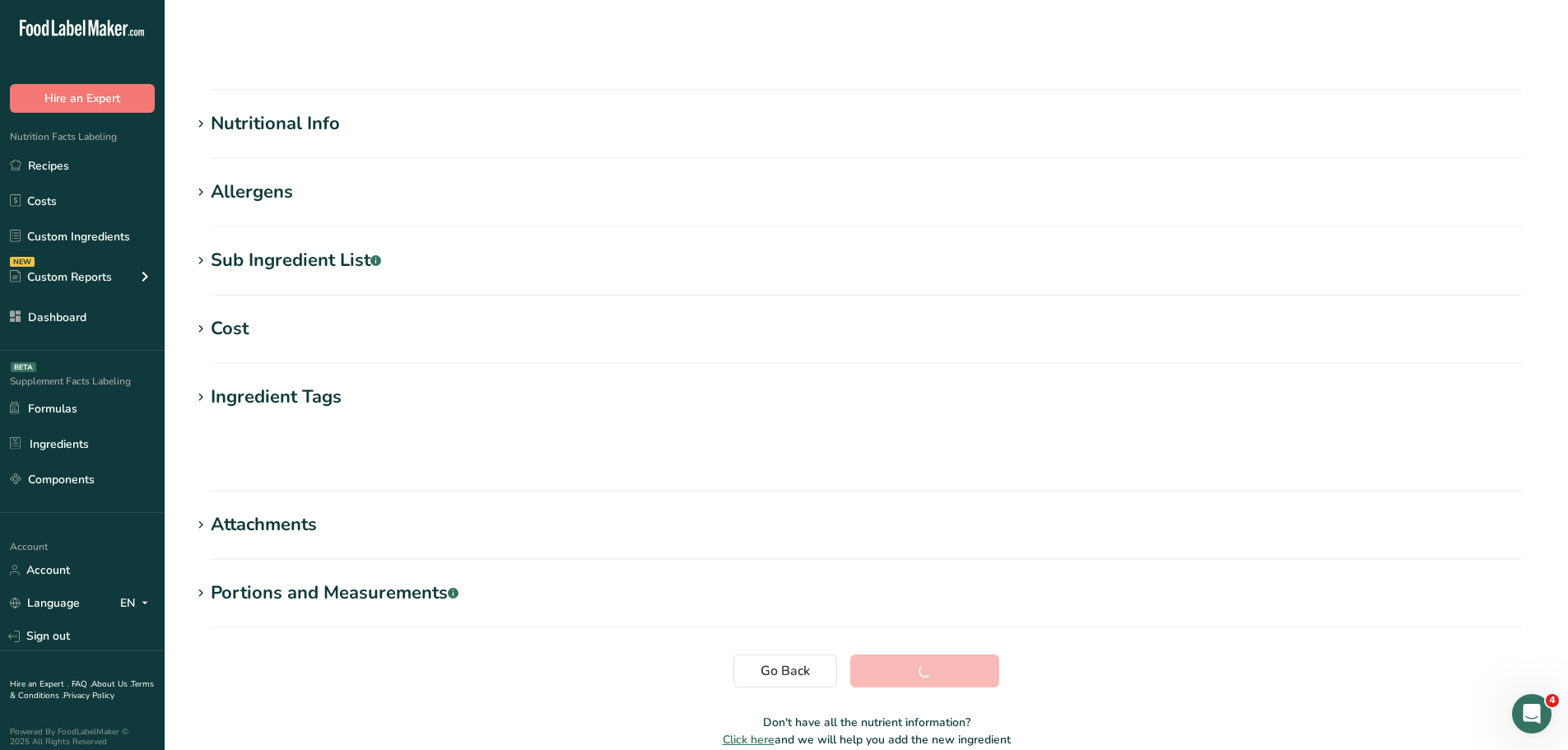
scroll to position [121, 0]
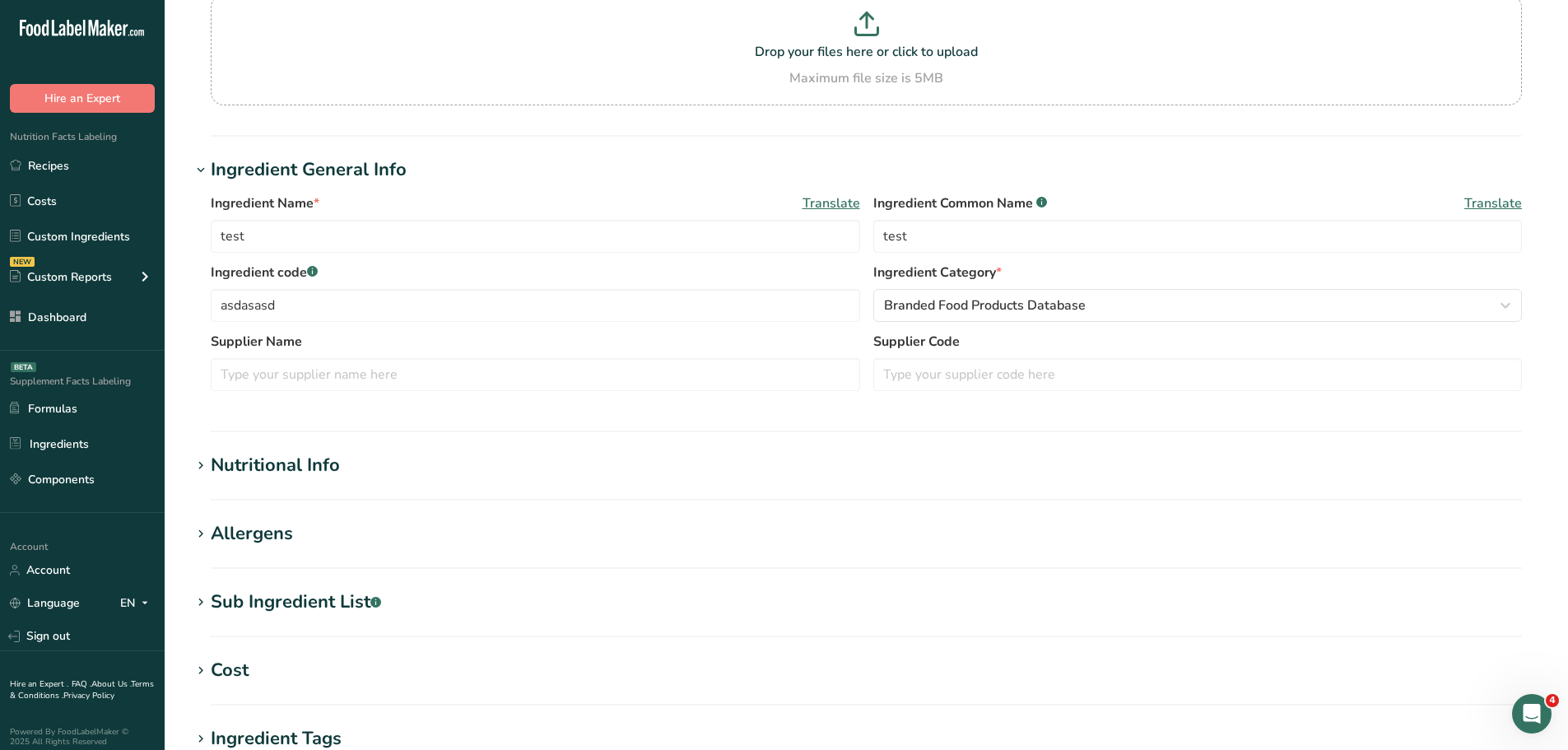
scroll to position [286, 0]
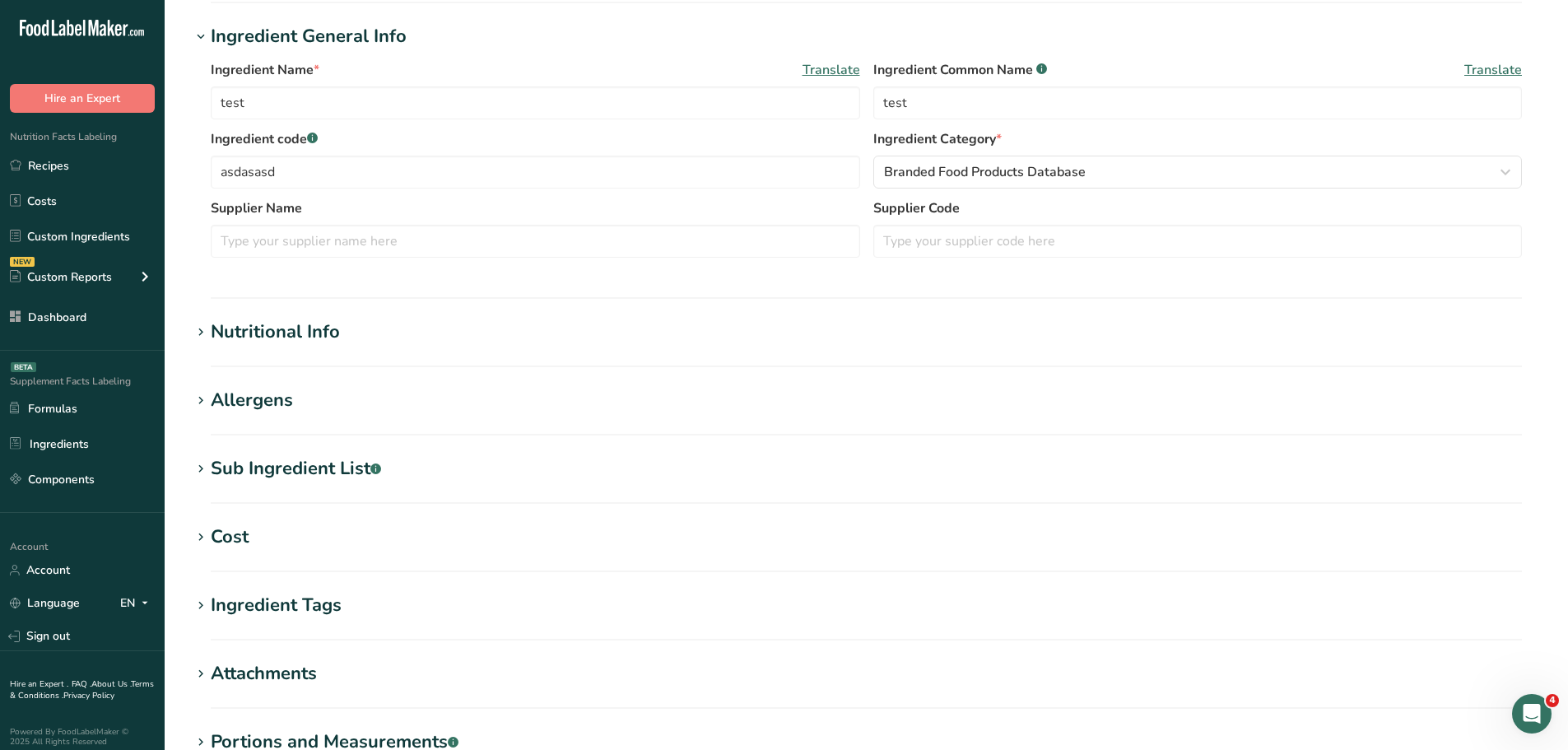
click at [306, 616] on div "Ingredient Tags" at bounding box center [276, 606] width 131 height 27
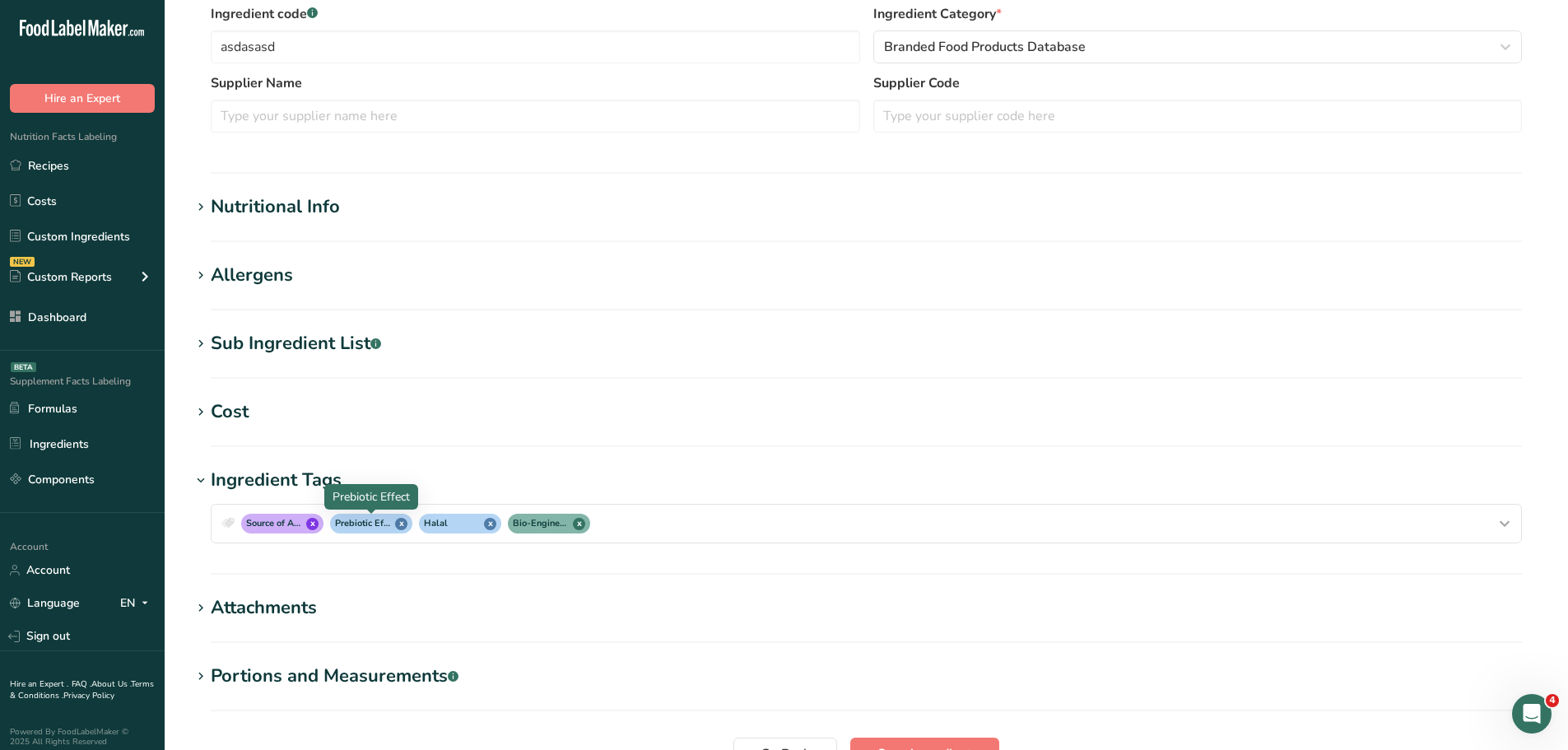
scroll to position [450, 0]
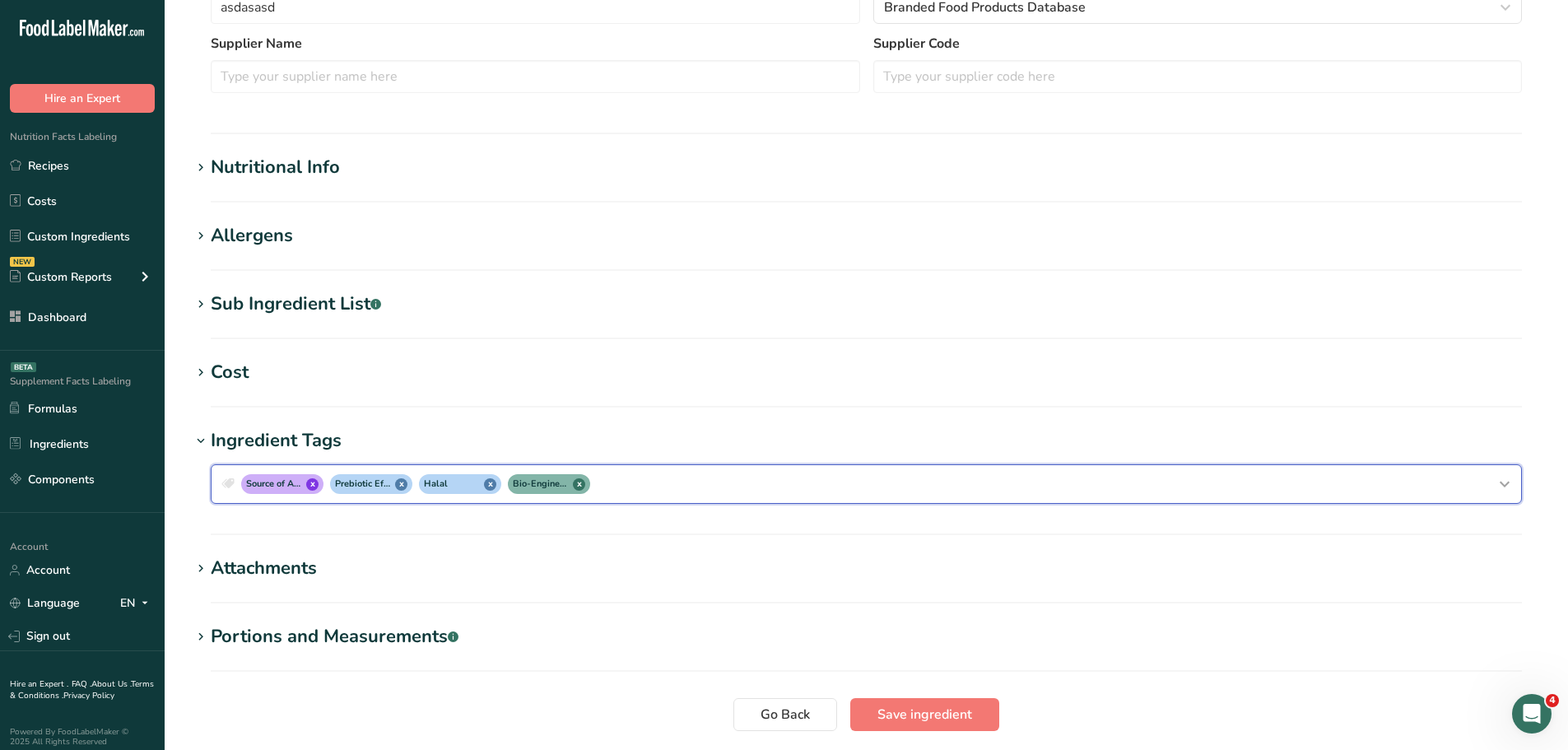
click at [679, 486] on div "Source of Antioxidants x Prebiotic Effect x Halal x Bio-Engineered x" at bounding box center [866, 484] width 1297 height 27
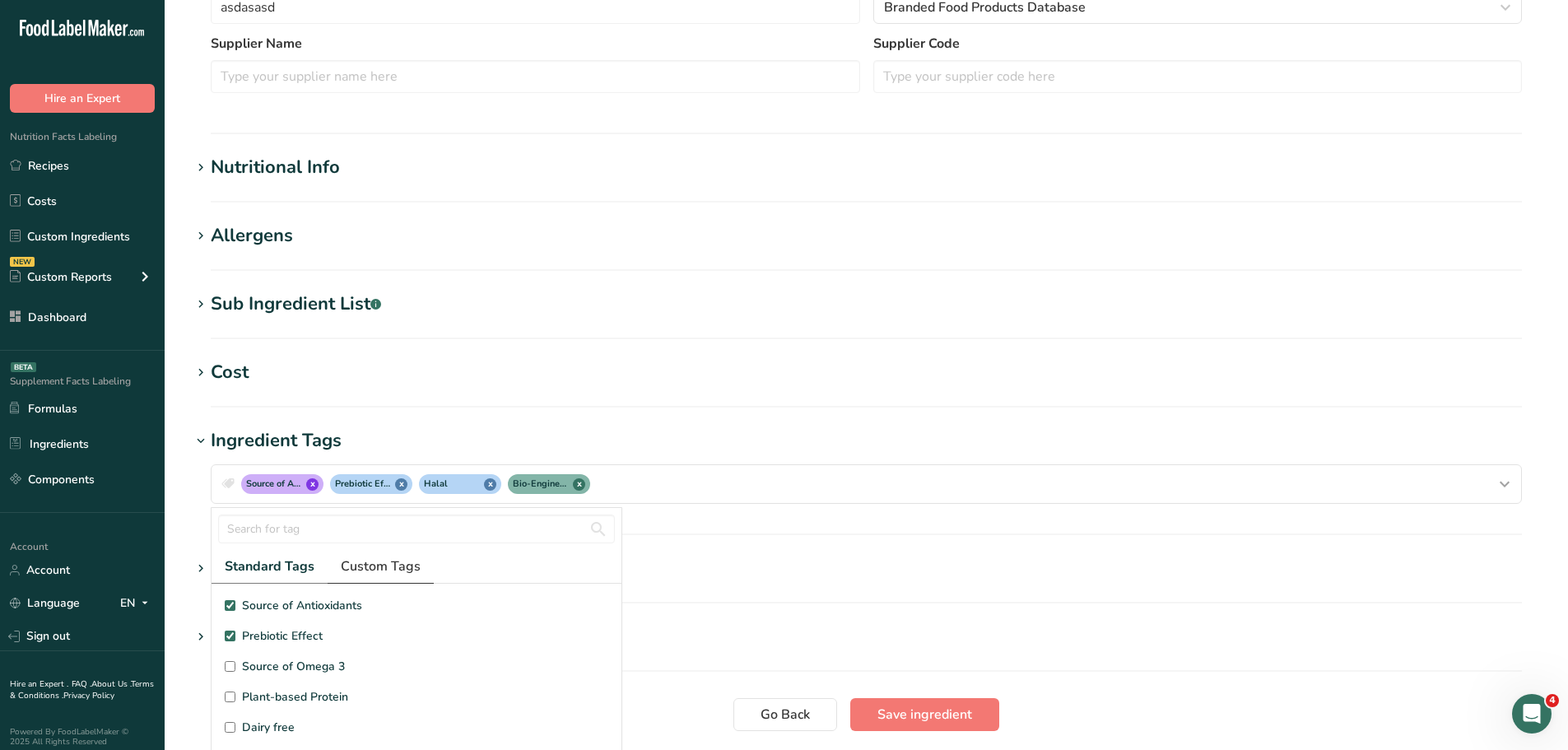
click at [395, 574] on span "Custom Tags" at bounding box center [380, 566] width 80 height 20
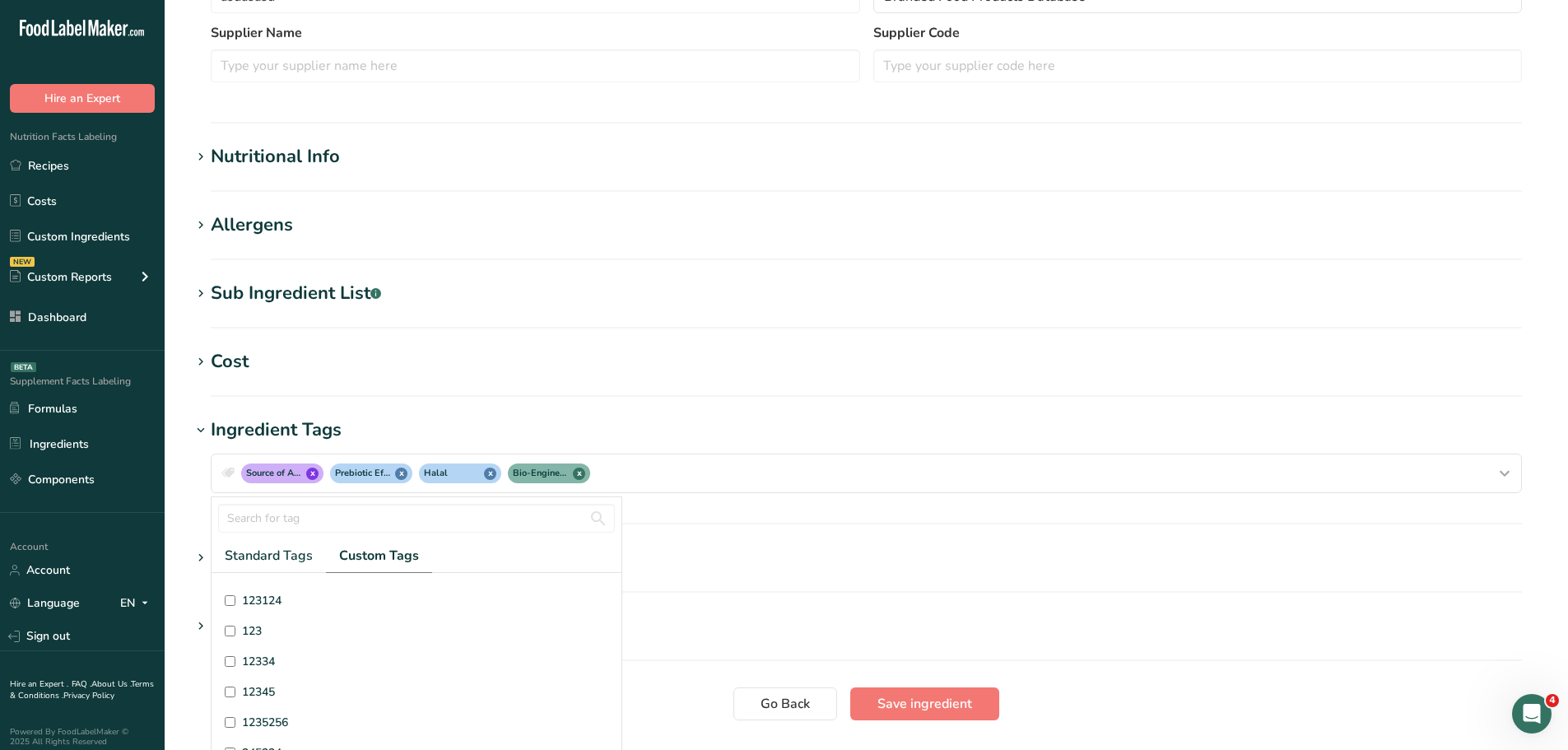
scroll to position [165, 0]
click at [229, 612] on input "12345" at bounding box center [230, 613] width 10 height 10
checkbox input "true"
click at [793, 420] on h1 "Ingredient Tags" at bounding box center [866, 430] width 1351 height 27
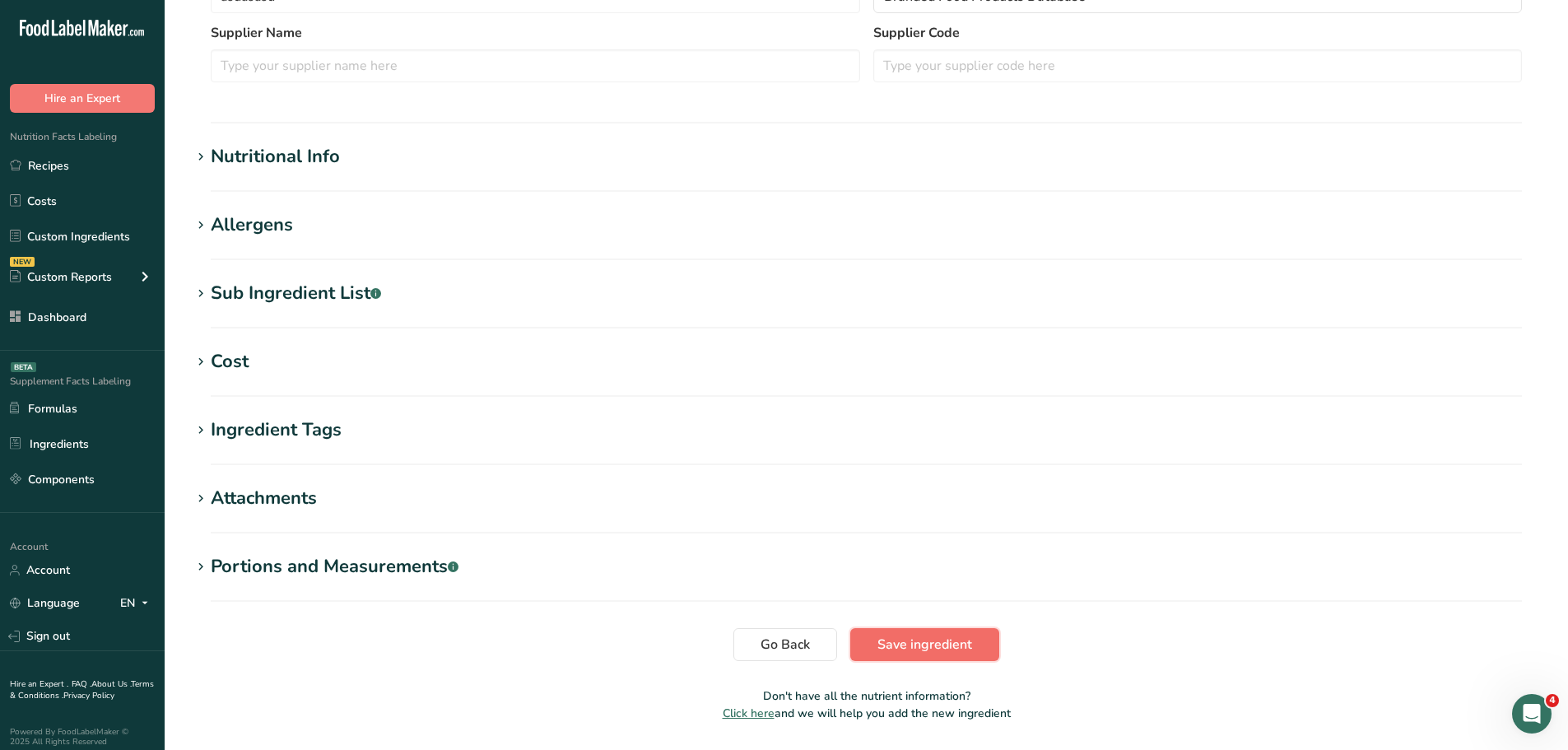
click at [923, 642] on span "Save ingredient" at bounding box center [925, 644] width 94 height 20
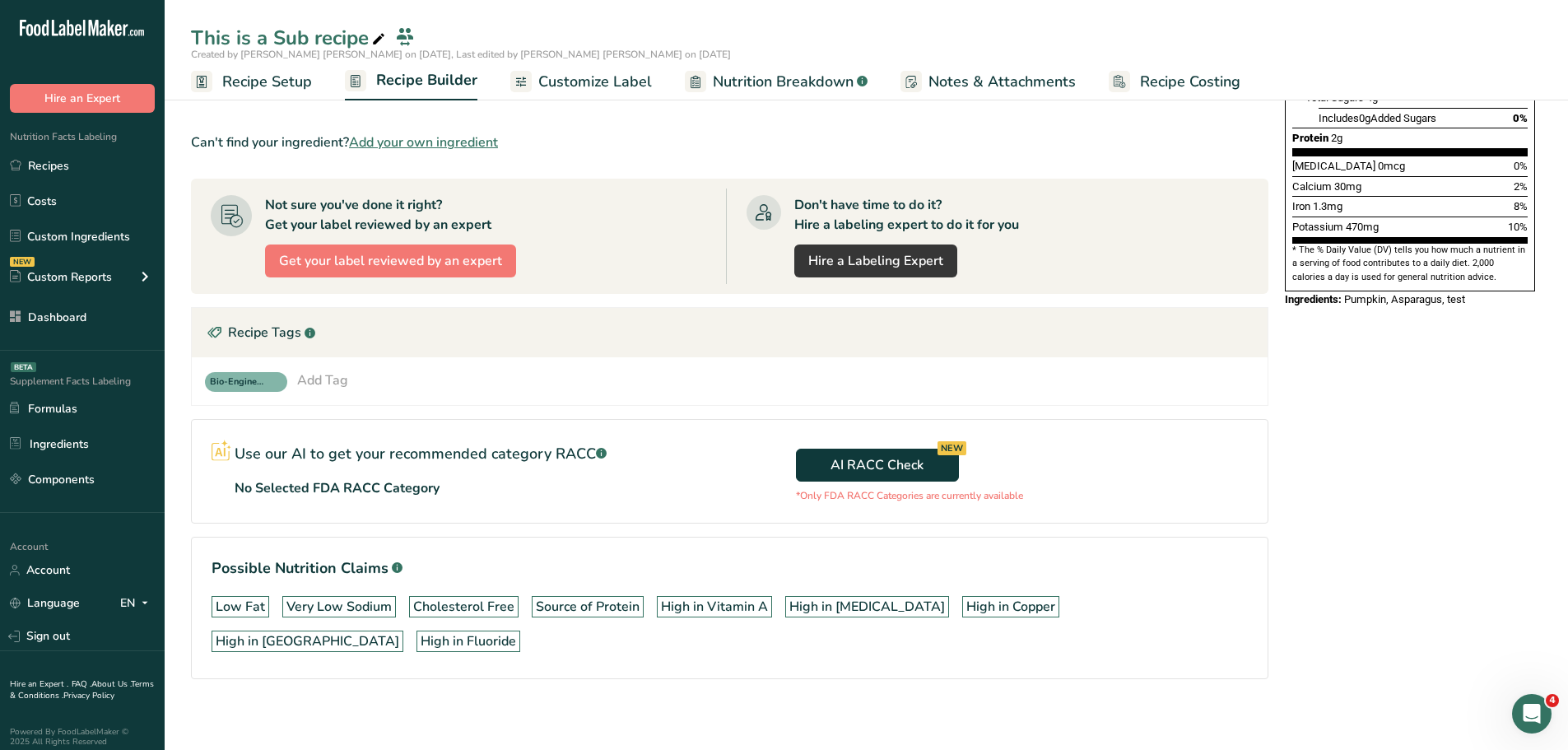
scroll to position [399, 0]
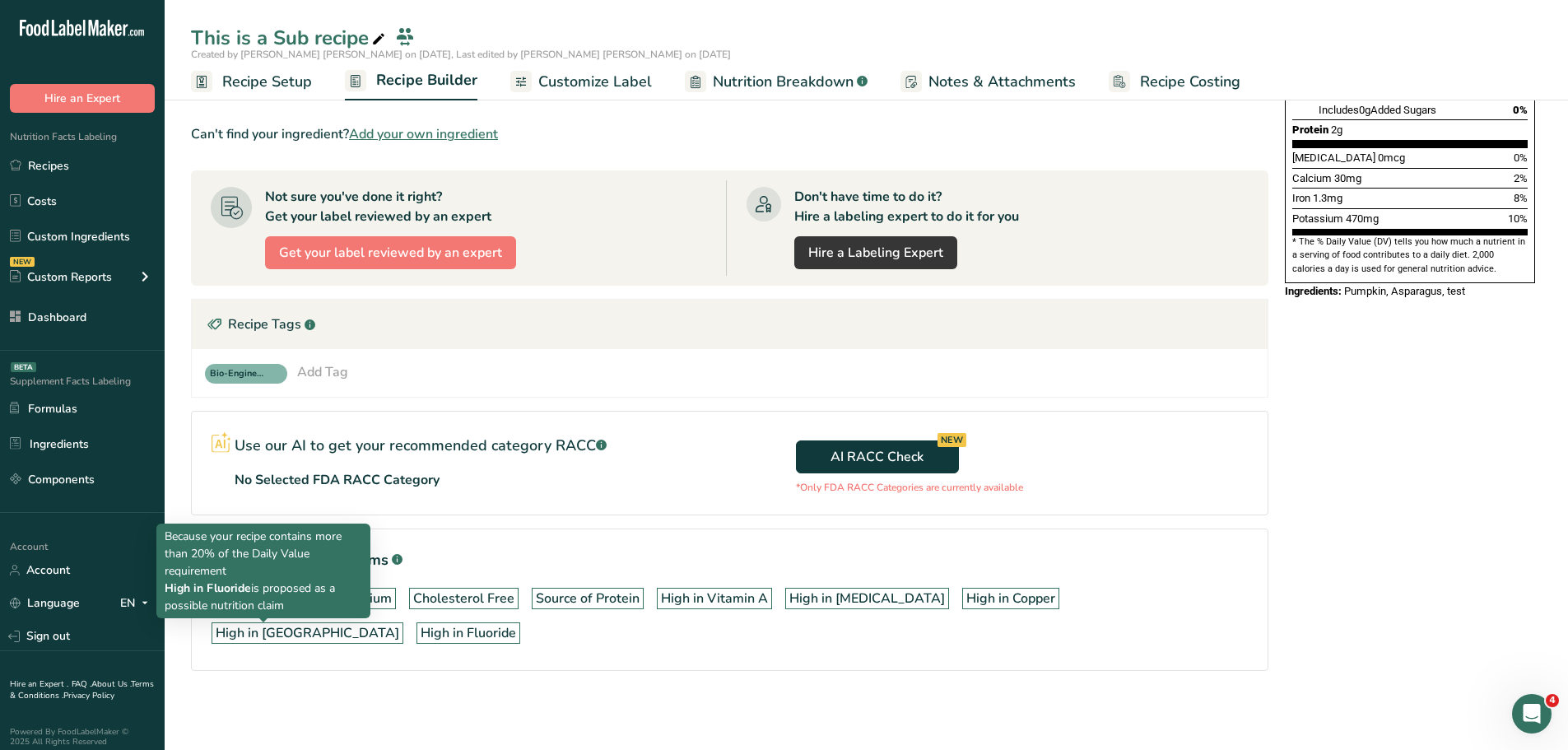
drag, startPoint x: 336, startPoint y: 632, endPoint x: 214, endPoint y: 589, distance: 129.4
click at [214, 589] on body ".a-20{fill:#fff;} Hire an Expert Nutrition Facts Labeling Recipes Costs Custom …" at bounding box center [784, 175] width 1568 height 1149
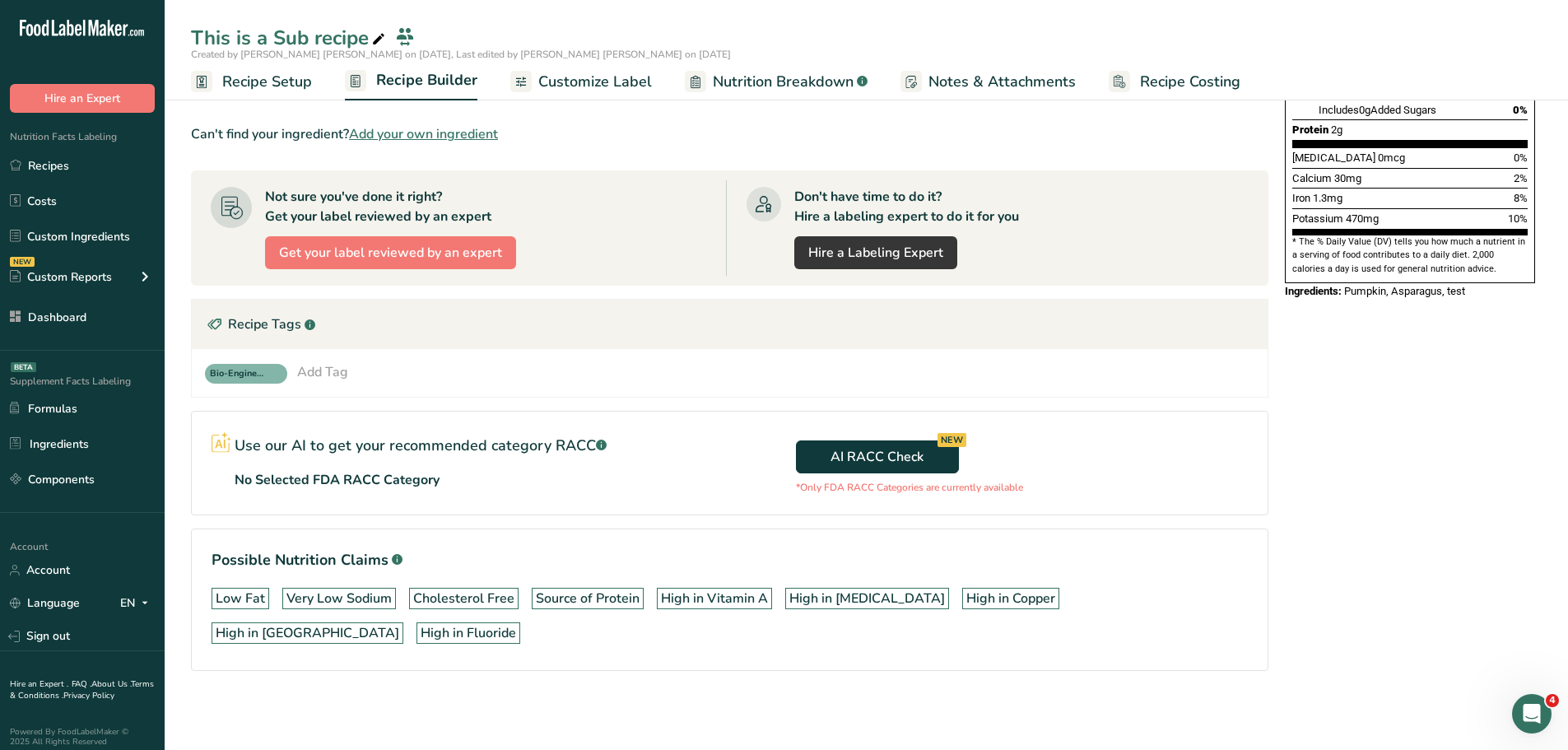
click at [527, 630] on div "Low Fat Very Low Sodium Cholesterol Free Source of Protein High in Vitamin A Hi…" at bounding box center [729, 616] width 1036 height 70
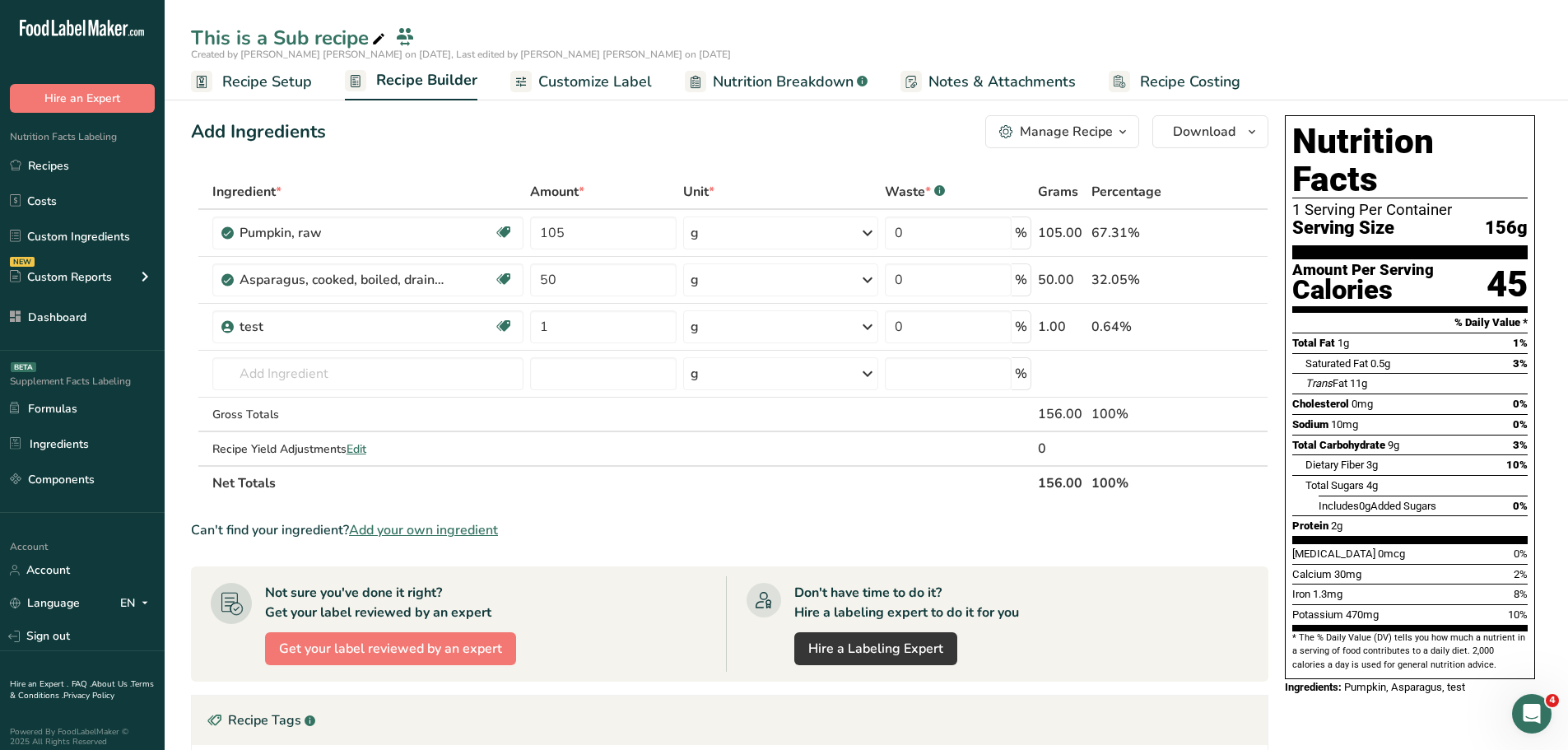
scroll to position [0, 0]
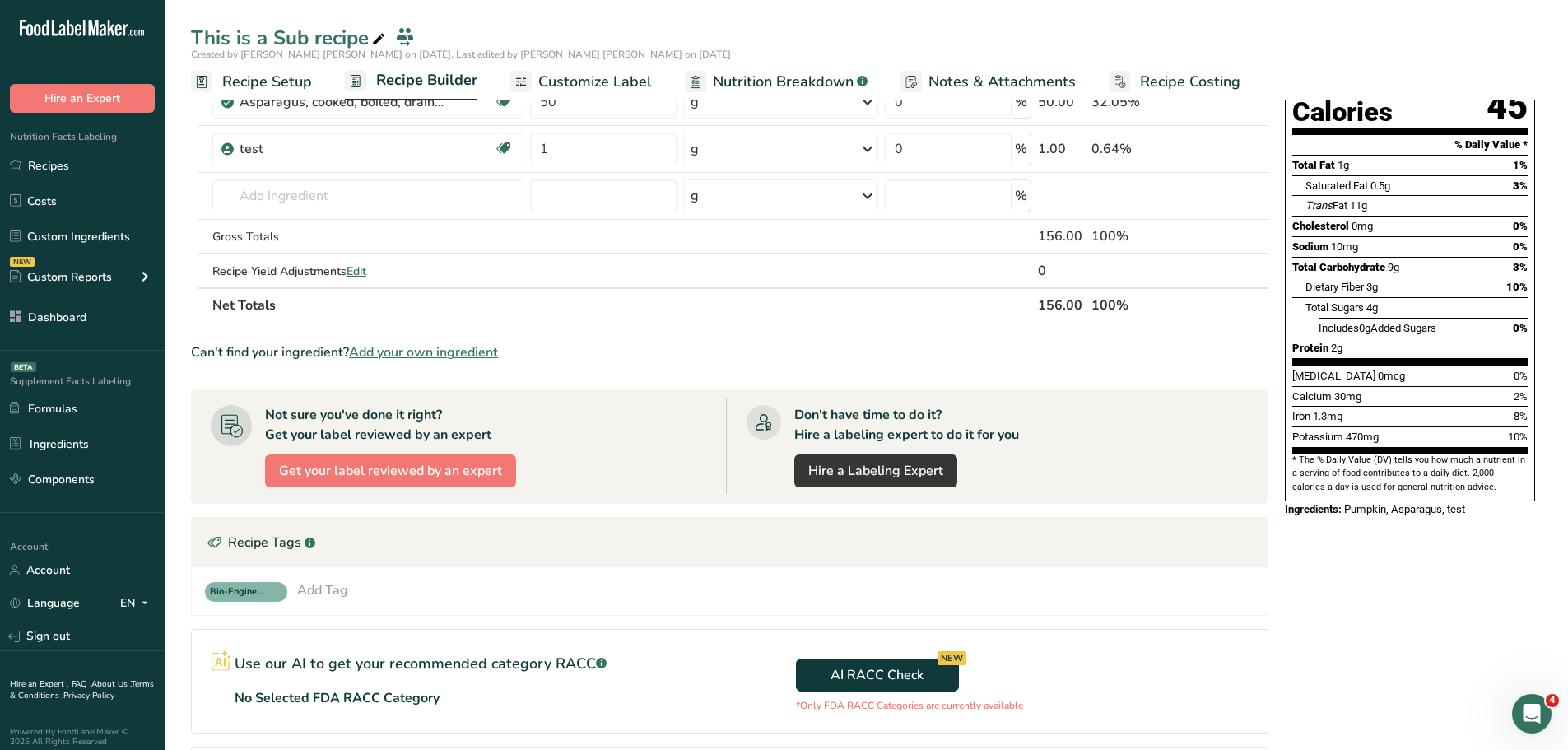
scroll to position [247, 0]
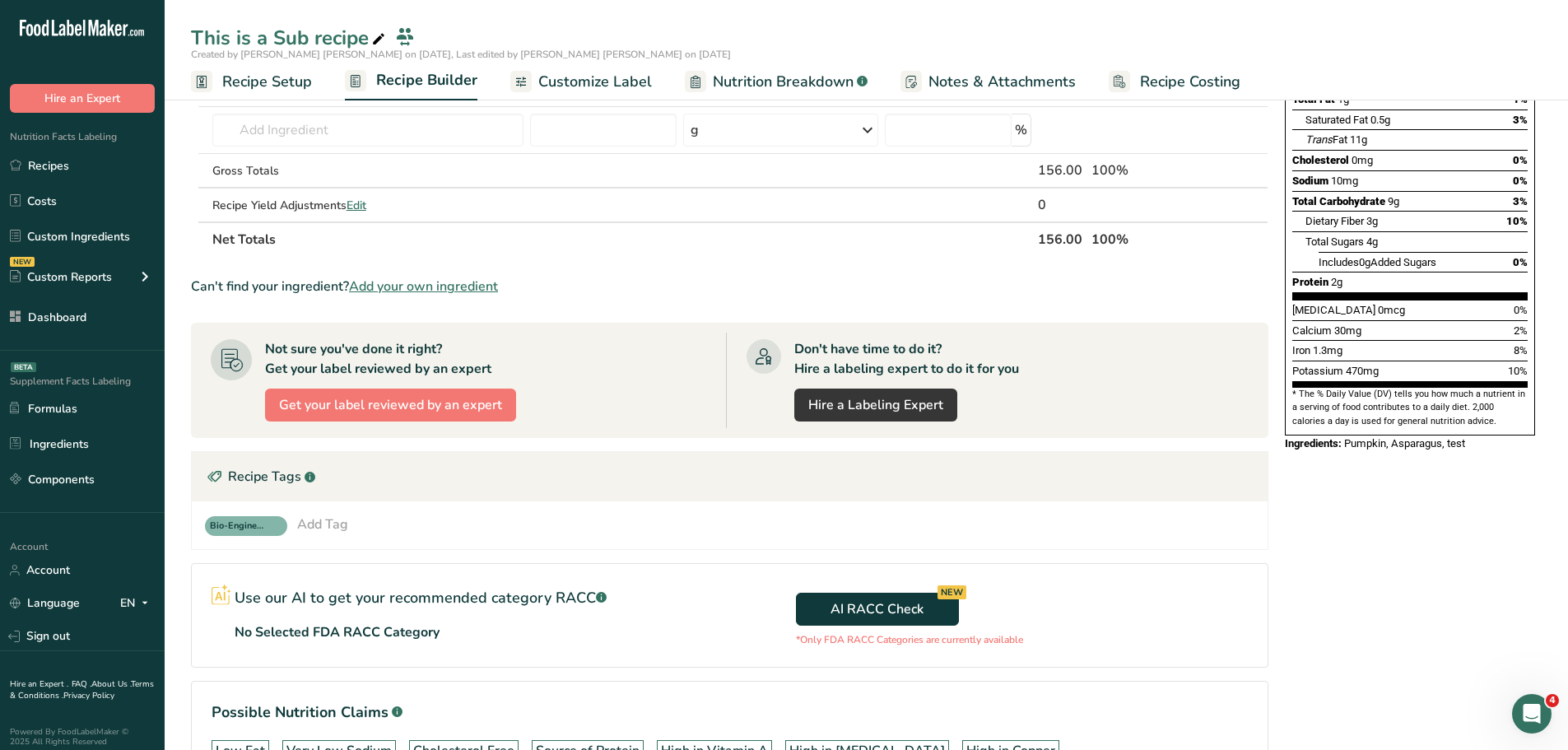
click at [372, 521] on div "Bio-Engineered Add Tag Standard Tags Custom Tags Source of Antioxidants Prebiot…" at bounding box center [730, 525] width 1049 height 21
click at [352, 521] on div "Bio-Engineered Add Tag Standard Tags Custom Tags Source of Antioxidants Prebiot…" at bounding box center [730, 525] width 1049 height 21
click at [334, 524] on div "Add Tag" at bounding box center [322, 524] width 51 height 20
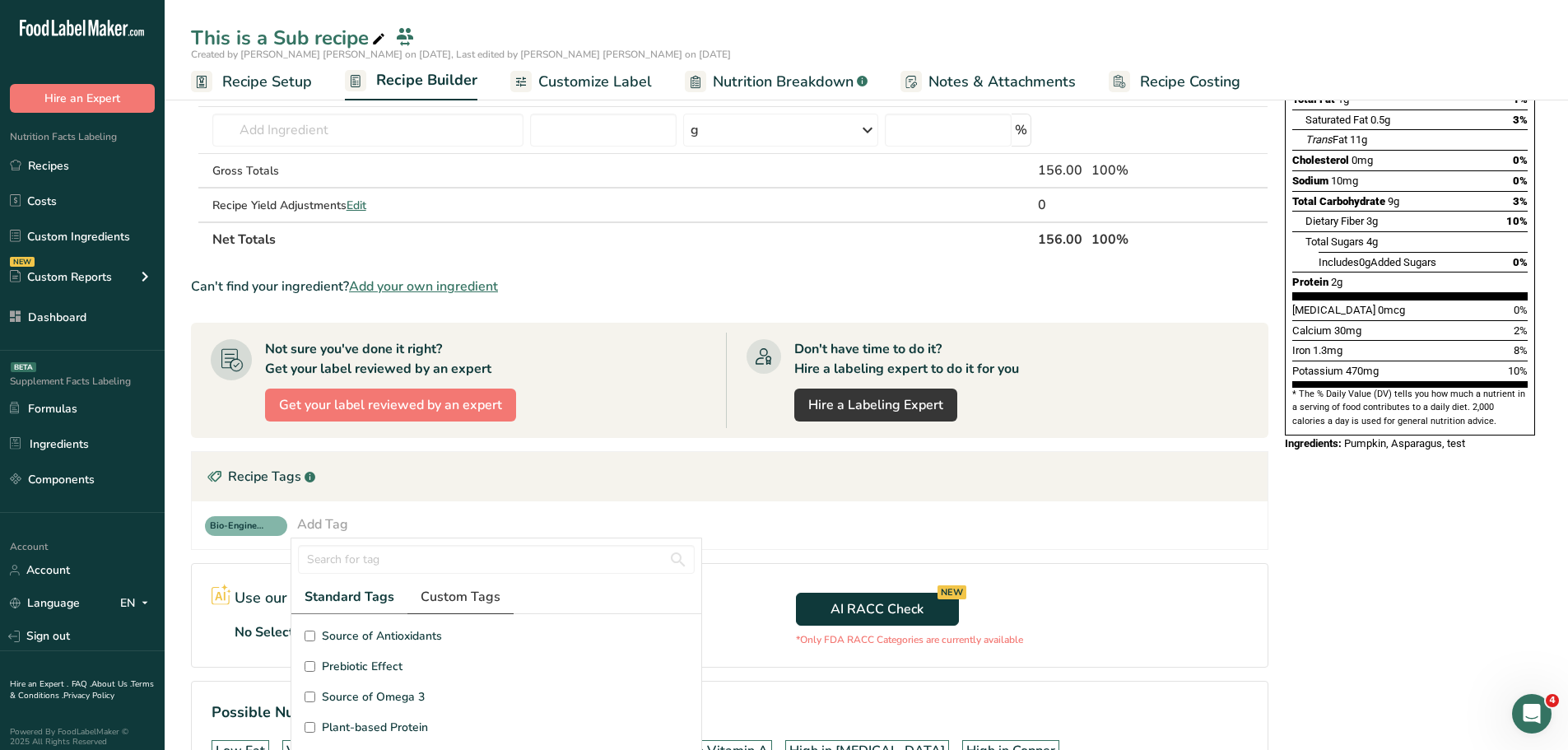
click at [469, 601] on span "Custom Tags" at bounding box center [460, 596] width 80 height 20
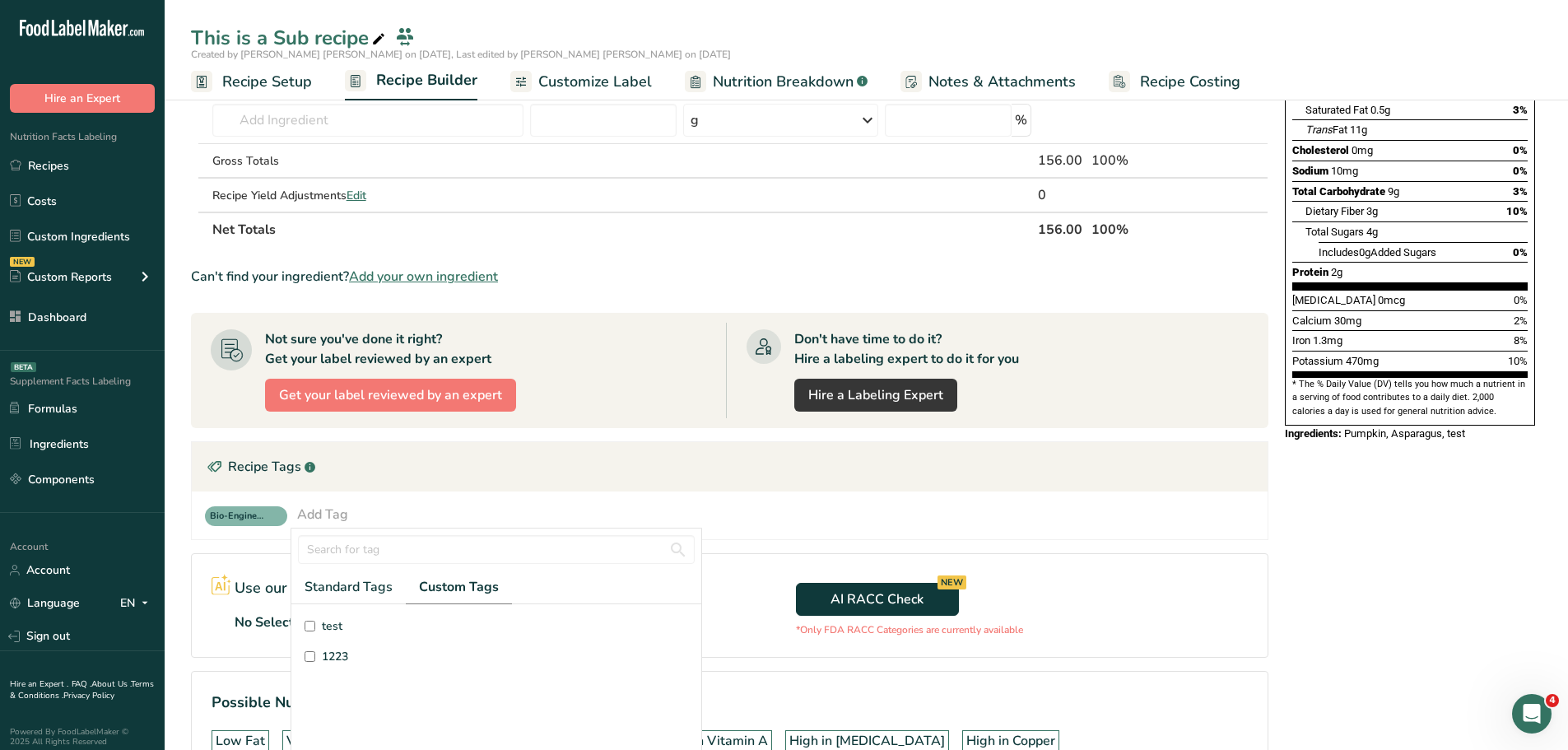
click at [242, 543] on section "Ingredient * Amount * Unit * Waste * .a-a{fill:#347362;}.b-a{fill:#fff;} Grams …" at bounding box center [729, 381] width 1078 height 919
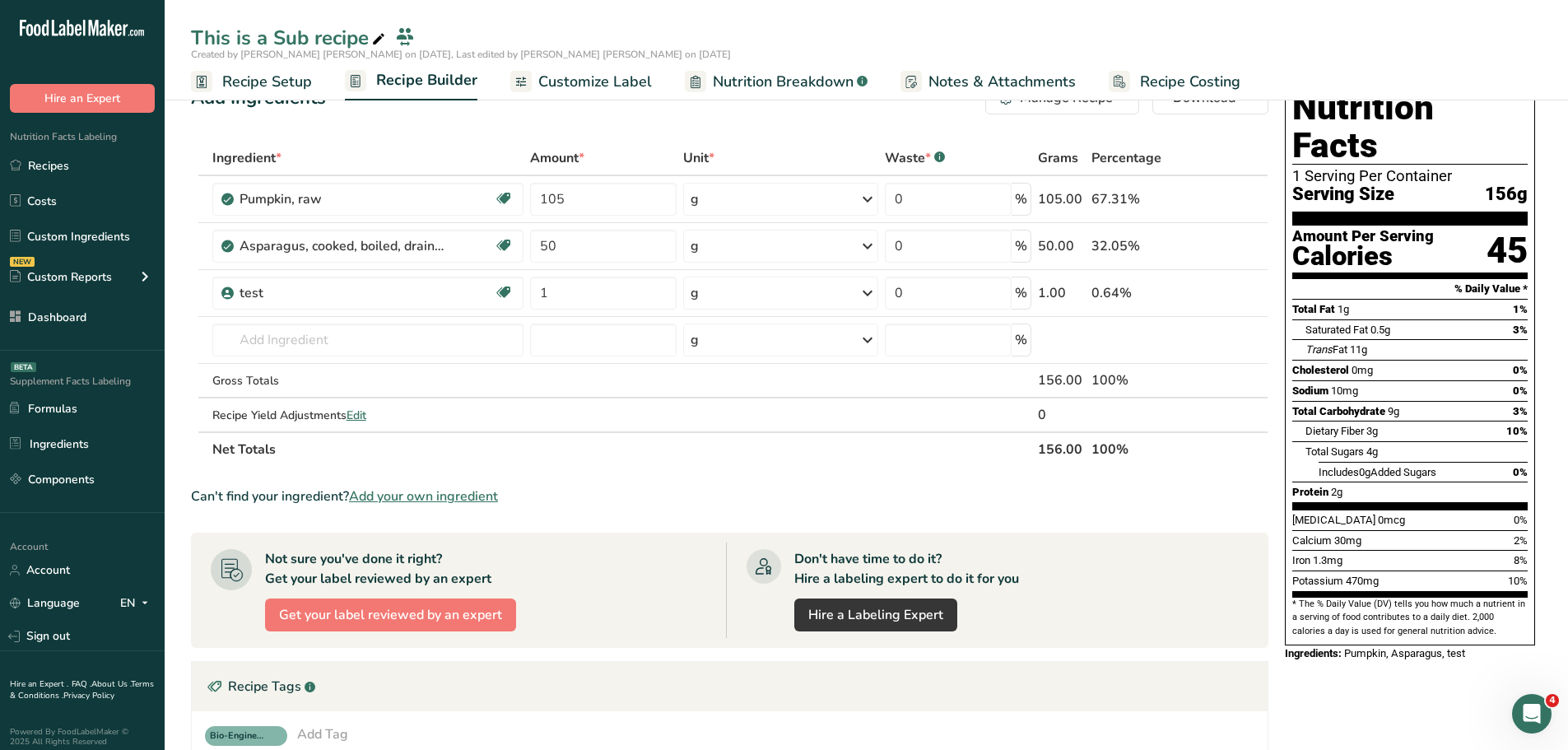
scroll to position [0, 0]
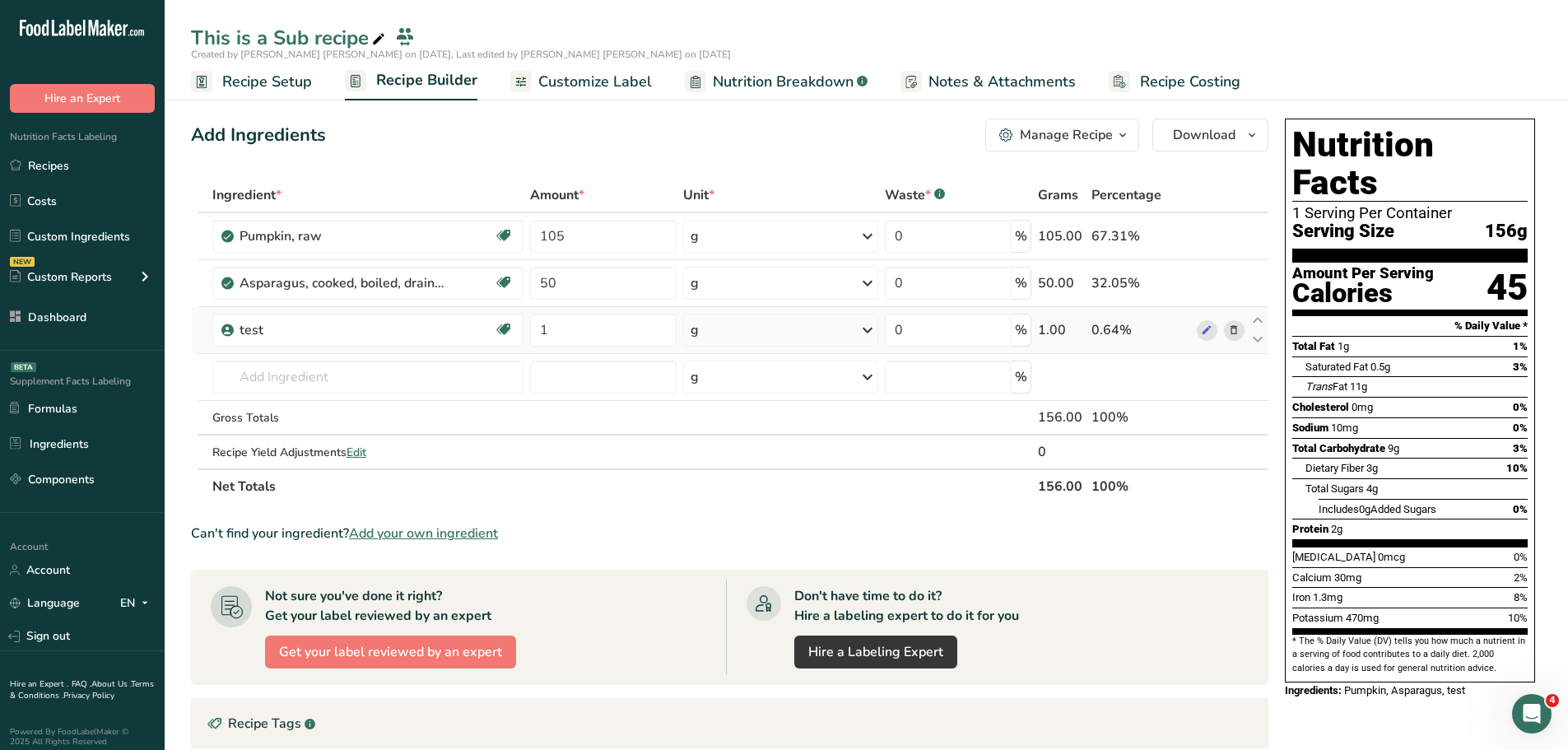
click at [1241, 327] on span at bounding box center [1233, 330] width 20 height 20
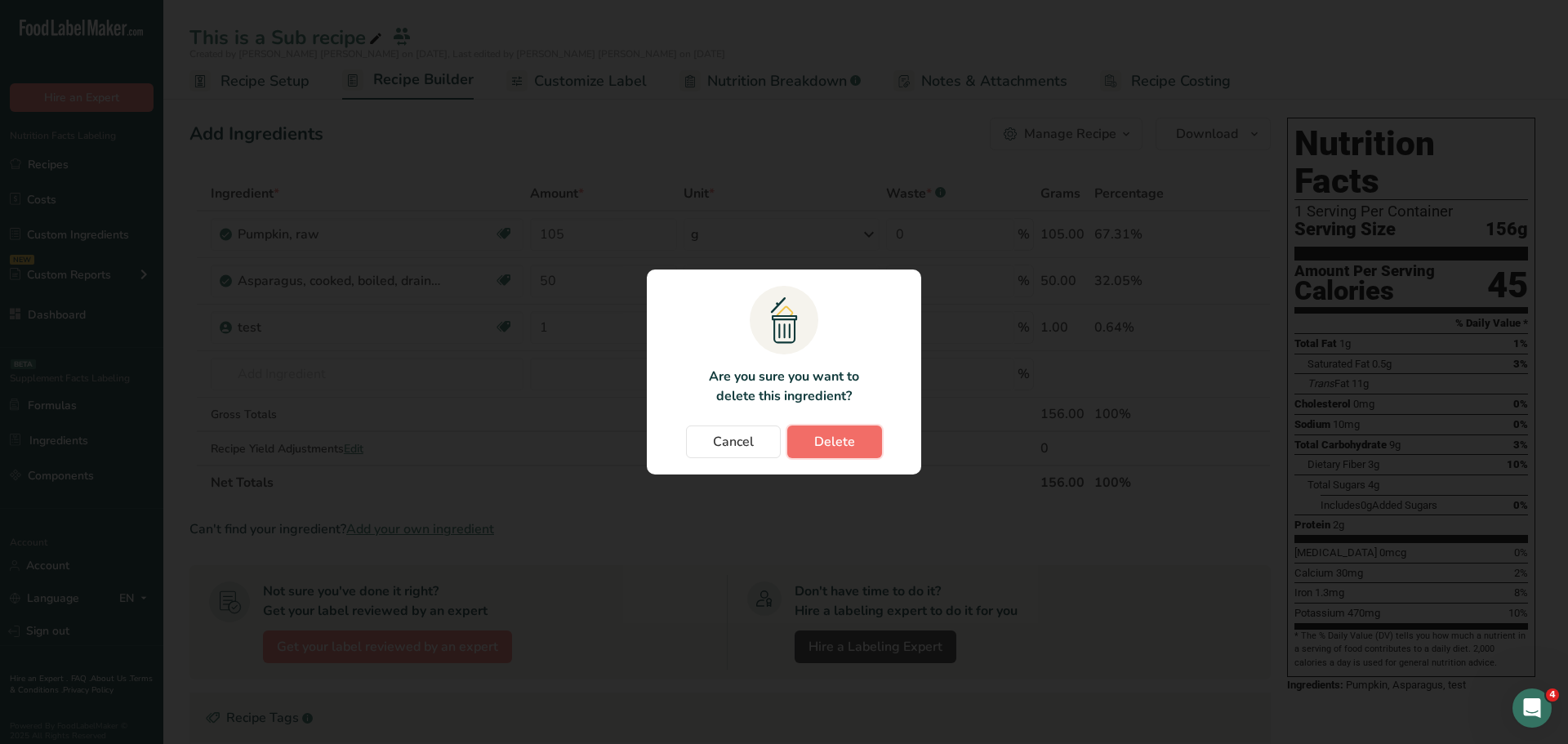
click at [836, 453] on button "Delete" at bounding box center [834, 441] width 95 height 32
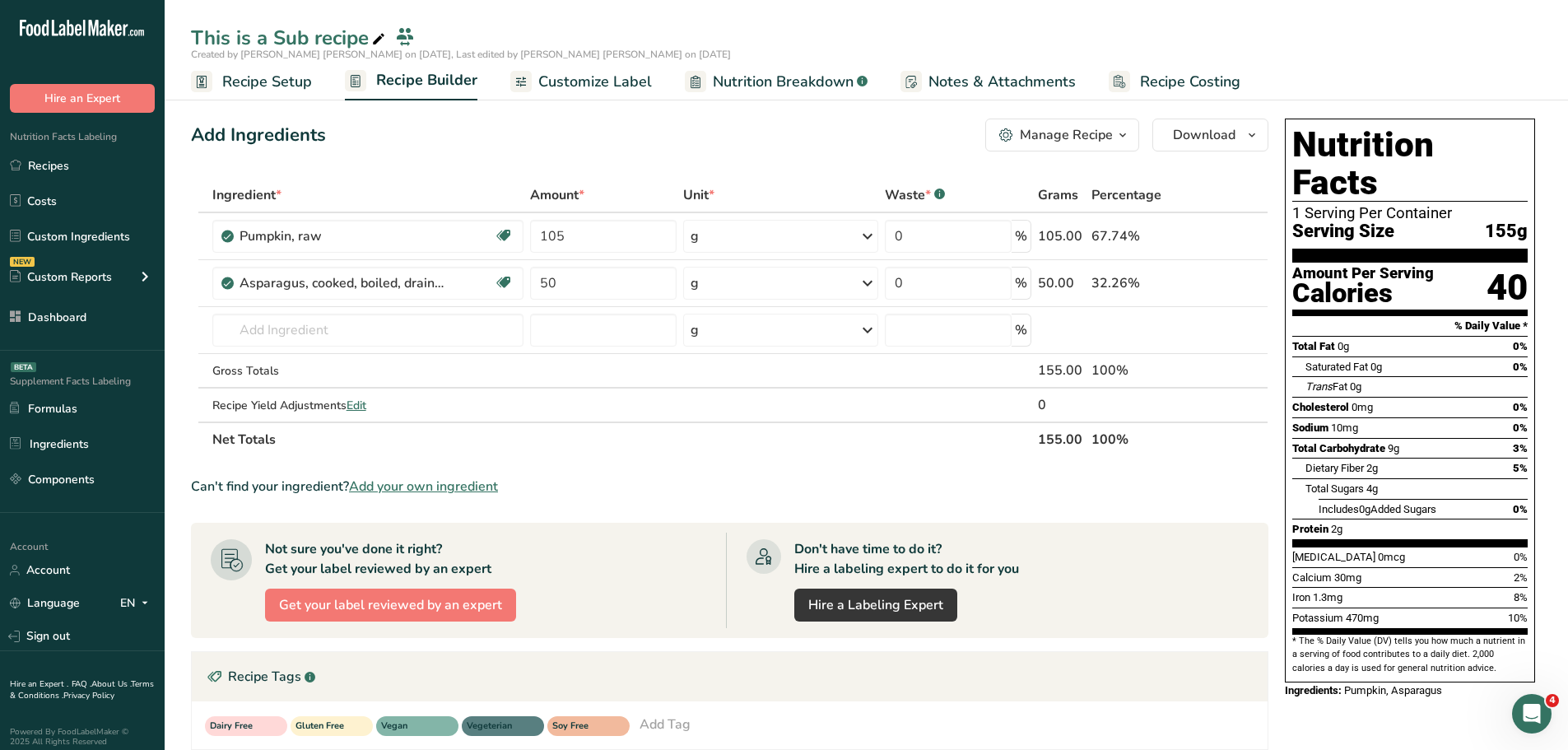
drag, startPoint x: 1295, startPoint y: 138, endPoint x: 1484, endPoint y: 633, distance: 529.9
click at [1484, 633] on div "Nutrition Facts 1 Serving Per Container Serving Size 155g Amount Per Serving Ca…" at bounding box center [1409, 400] width 250 height 564
click at [1484, 635] on section "* The % Daily Value (DV) tells you how much a nutrient in a serving of food con…" at bounding box center [1410, 655] width 235 height 40
click at [1513, 340] on span "0%" at bounding box center [1520, 346] width 15 height 12
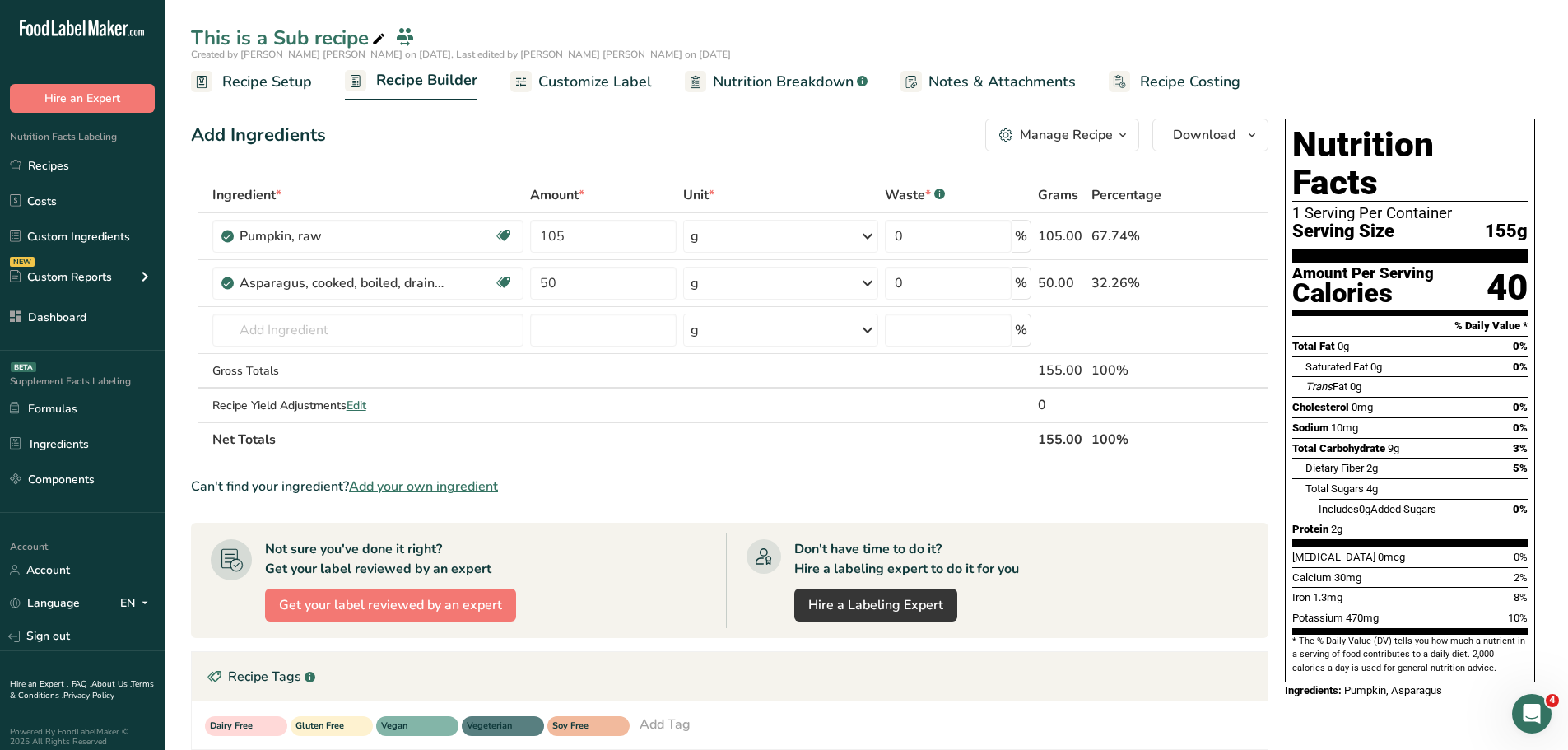
click at [1513, 340] on span "0%" at bounding box center [1520, 346] width 15 height 12
click at [1522, 359] on div "0%" at bounding box center [1520, 367] width 15 height 16
drag, startPoint x: 1337, startPoint y: 305, endPoint x: 1368, endPoint y: 309, distance: 31.3
click at [1368, 336] on div "Total Fat 0g 0%" at bounding box center [1410, 346] width 235 height 21
click at [1385, 336] on div "Total Fat 0g 0%" at bounding box center [1410, 346] width 235 height 21
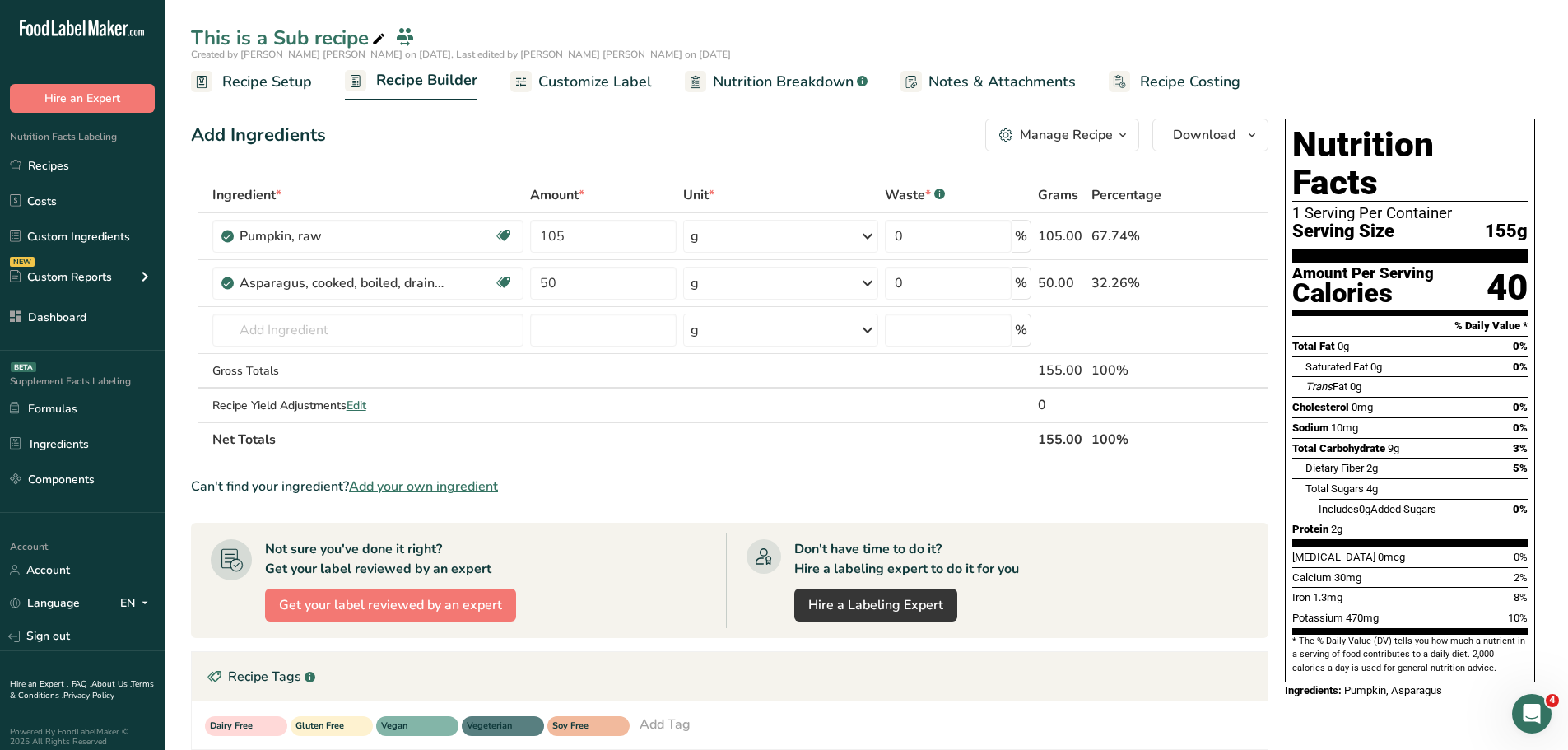
drag, startPoint x: 1371, startPoint y: 326, endPoint x: 1400, endPoint y: 326, distance: 29.0
click at [1400, 357] on div "Saturated Fat 0g 0%" at bounding box center [1416, 367] width 222 height 21
click at [1401, 357] on div "Saturated Fat 0g 0%" at bounding box center [1416, 367] width 222 height 21
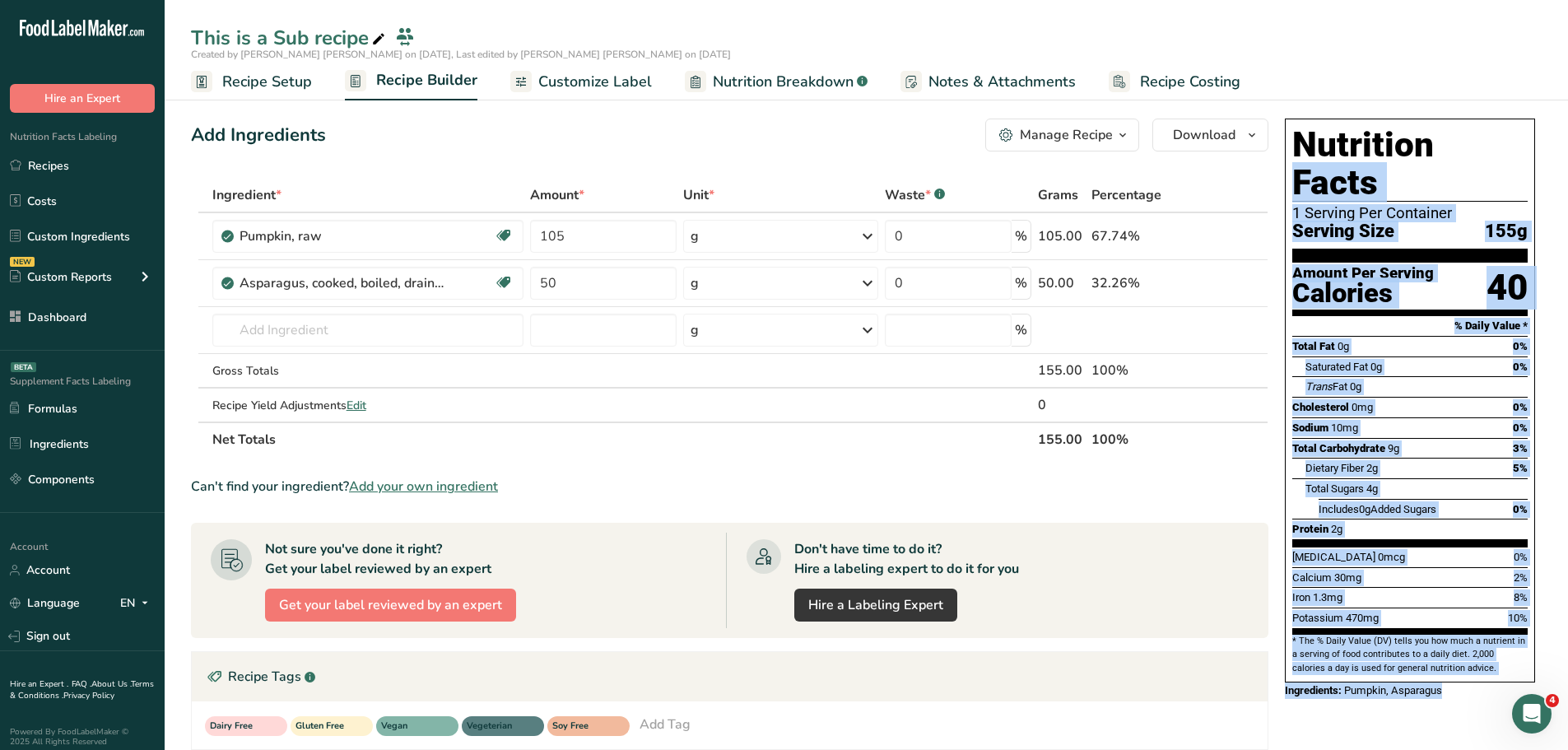
drag, startPoint x: 1295, startPoint y: 148, endPoint x: 1465, endPoint y: 651, distance: 531.0
click at [1465, 651] on div "Nutrition Facts 1 Serving Per Container Serving Size 155g Amount Per Serving Ca…" at bounding box center [1409, 408] width 264 height 594
click at [1464, 683] on div "Ingredients: Pumpkin, Asparagus" at bounding box center [1409, 691] width 250 height 16
drag, startPoint x: 1298, startPoint y: 146, endPoint x: 1453, endPoint y: 655, distance: 532.1
click at [1453, 655] on div "Nutrition Facts 1 Serving Per Container Serving Size 155g Amount Per Serving Ca…" at bounding box center [1409, 408] width 264 height 594
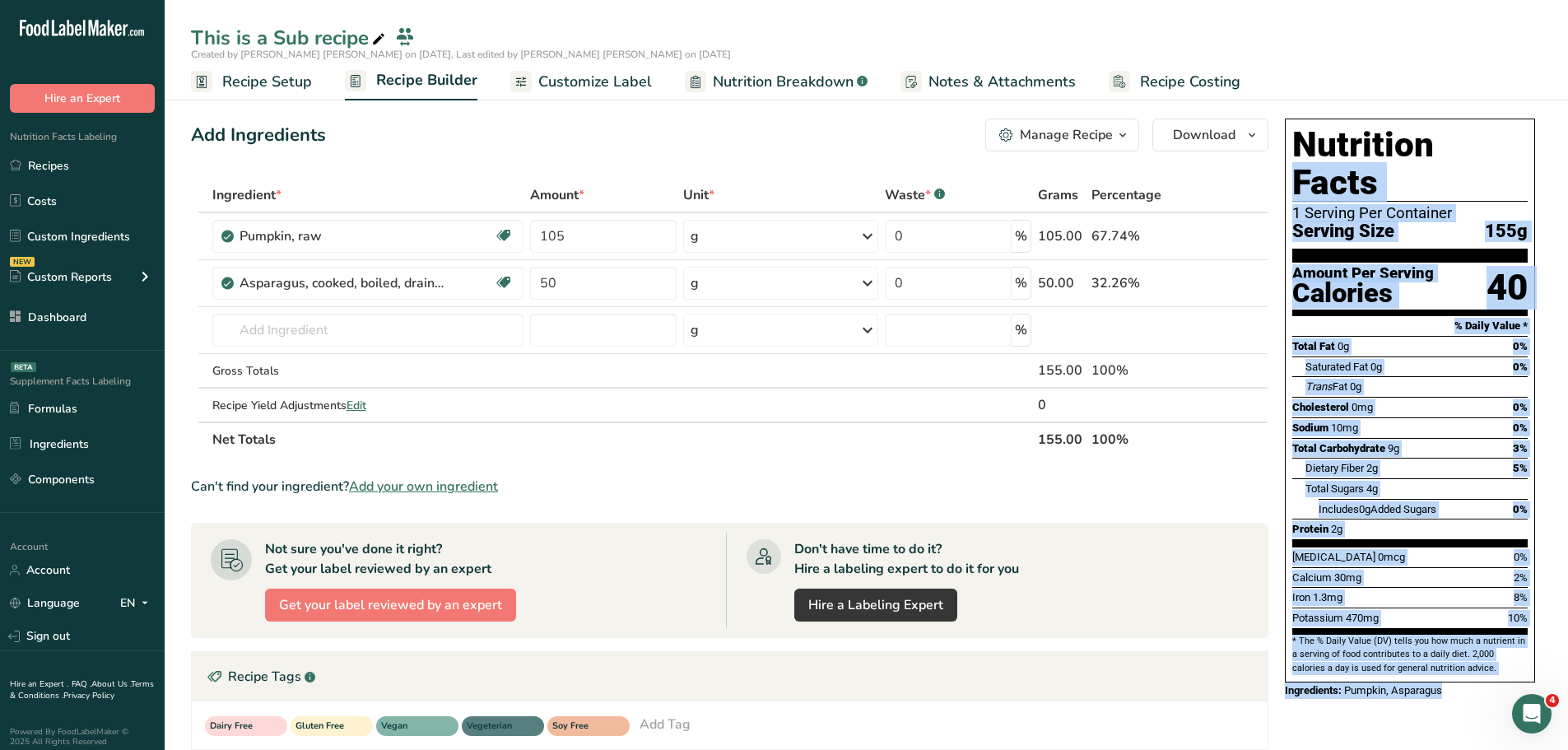
click at [1461, 635] on section "* The % Daily Value (DV) tells you how much a nutrient in a serving of food con…" at bounding box center [1410, 655] width 235 height 40
click at [1425, 519] on div "Protein 2g" at bounding box center [1410, 529] width 235 height 21
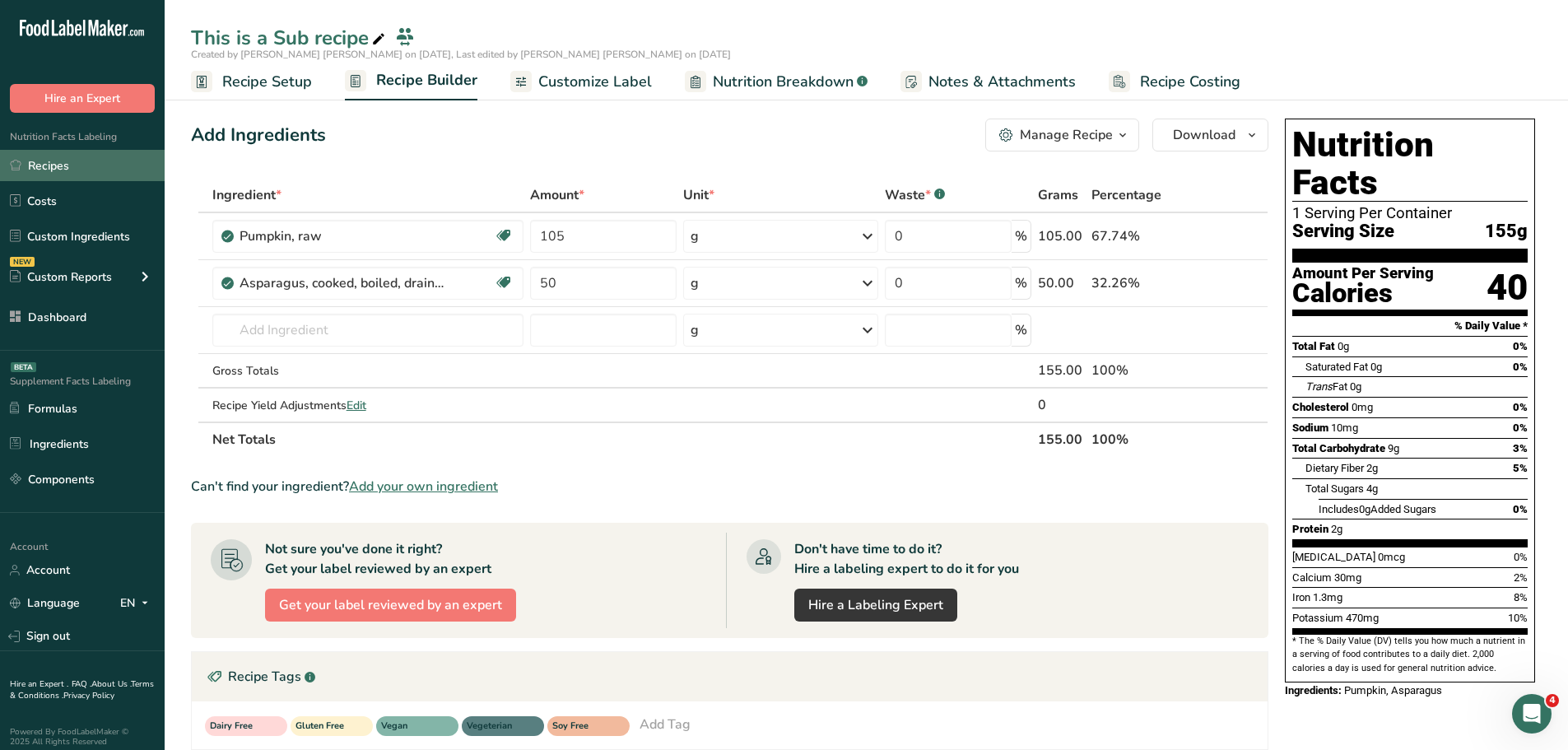
click at [60, 161] on link "Recipes" at bounding box center [82, 165] width 165 height 31
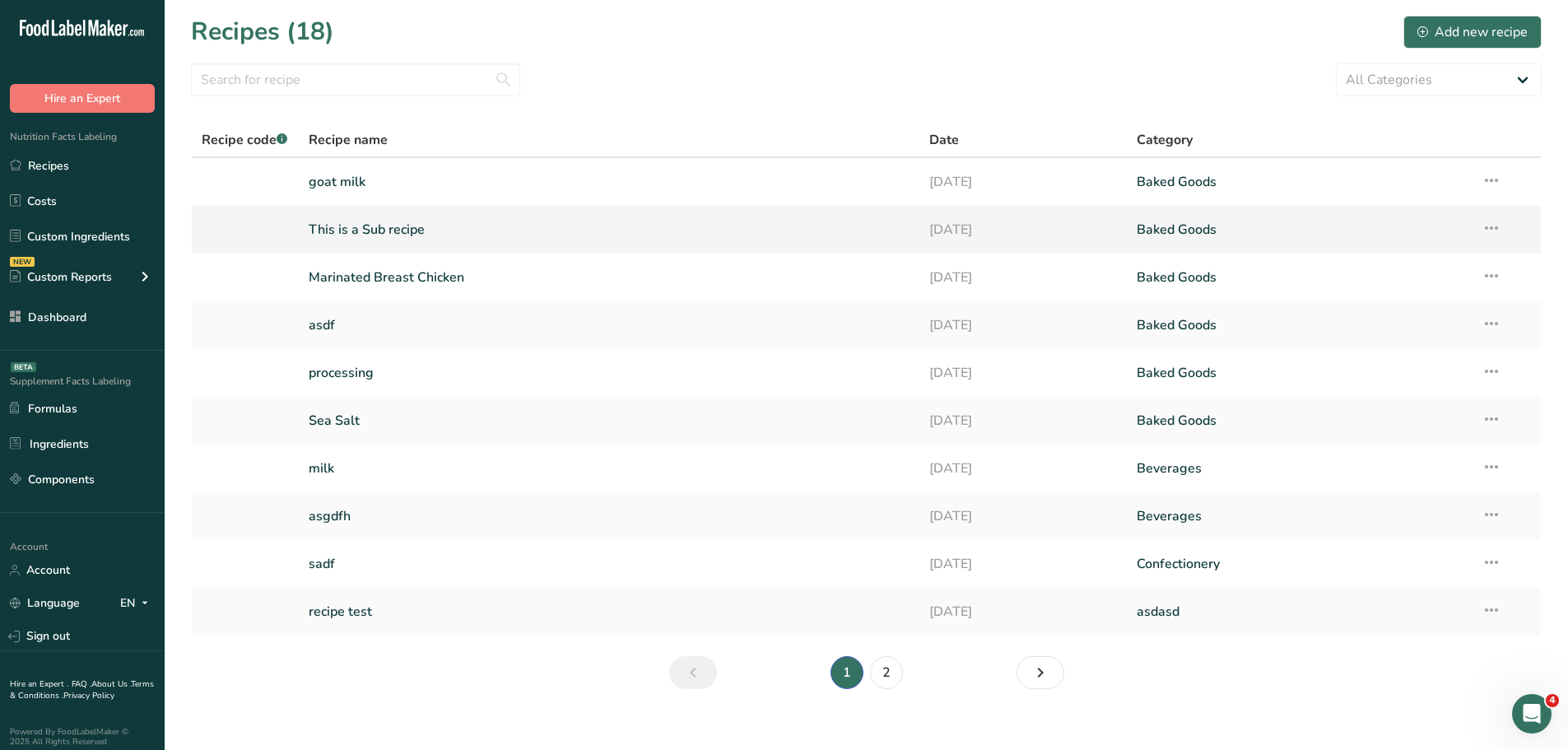
click at [406, 244] on link "This is a Sub recipe" at bounding box center [609, 229] width 602 height 34
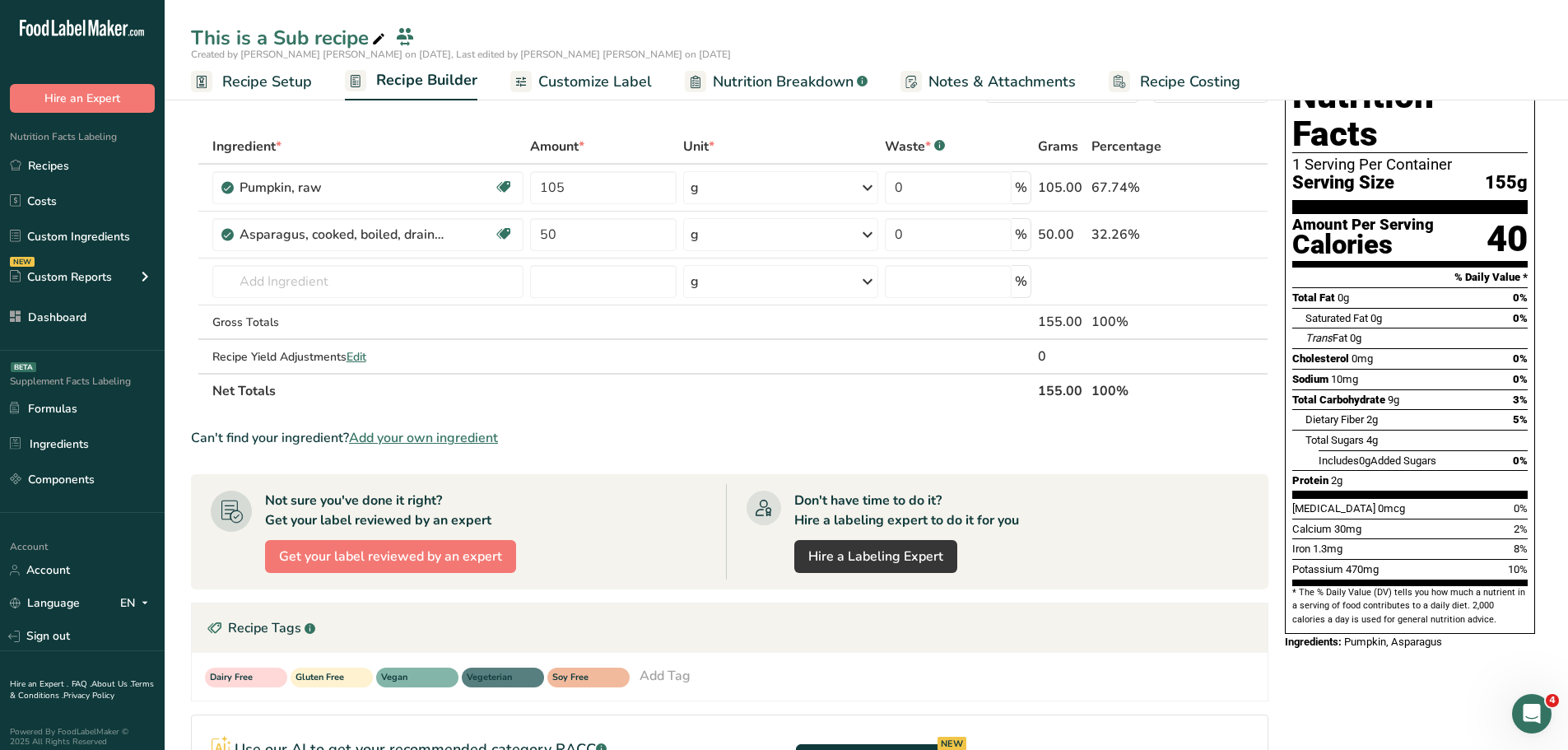
scroll to position [352, 0]
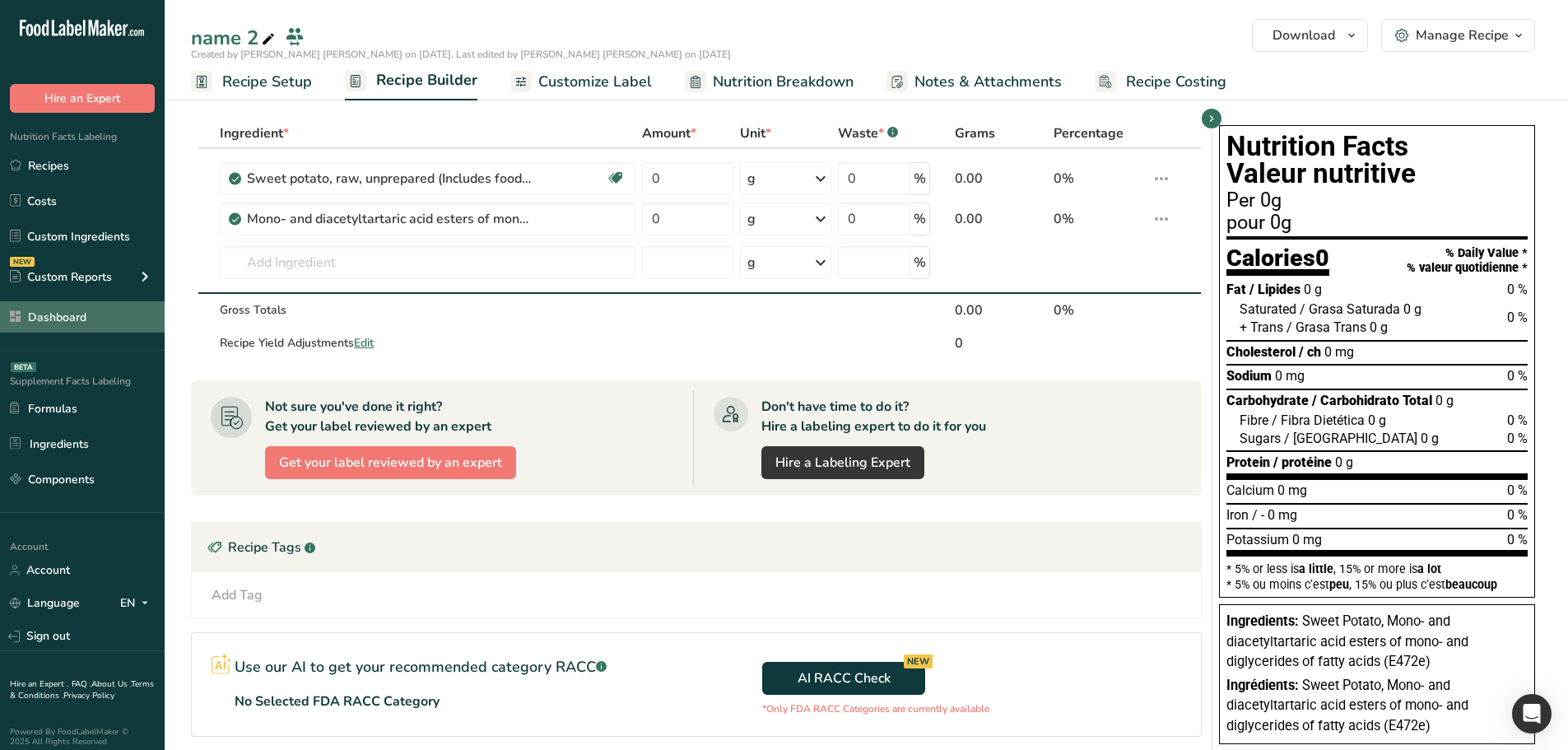
click at [74, 321] on link "Dashboard" at bounding box center [82, 317] width 165 height 31
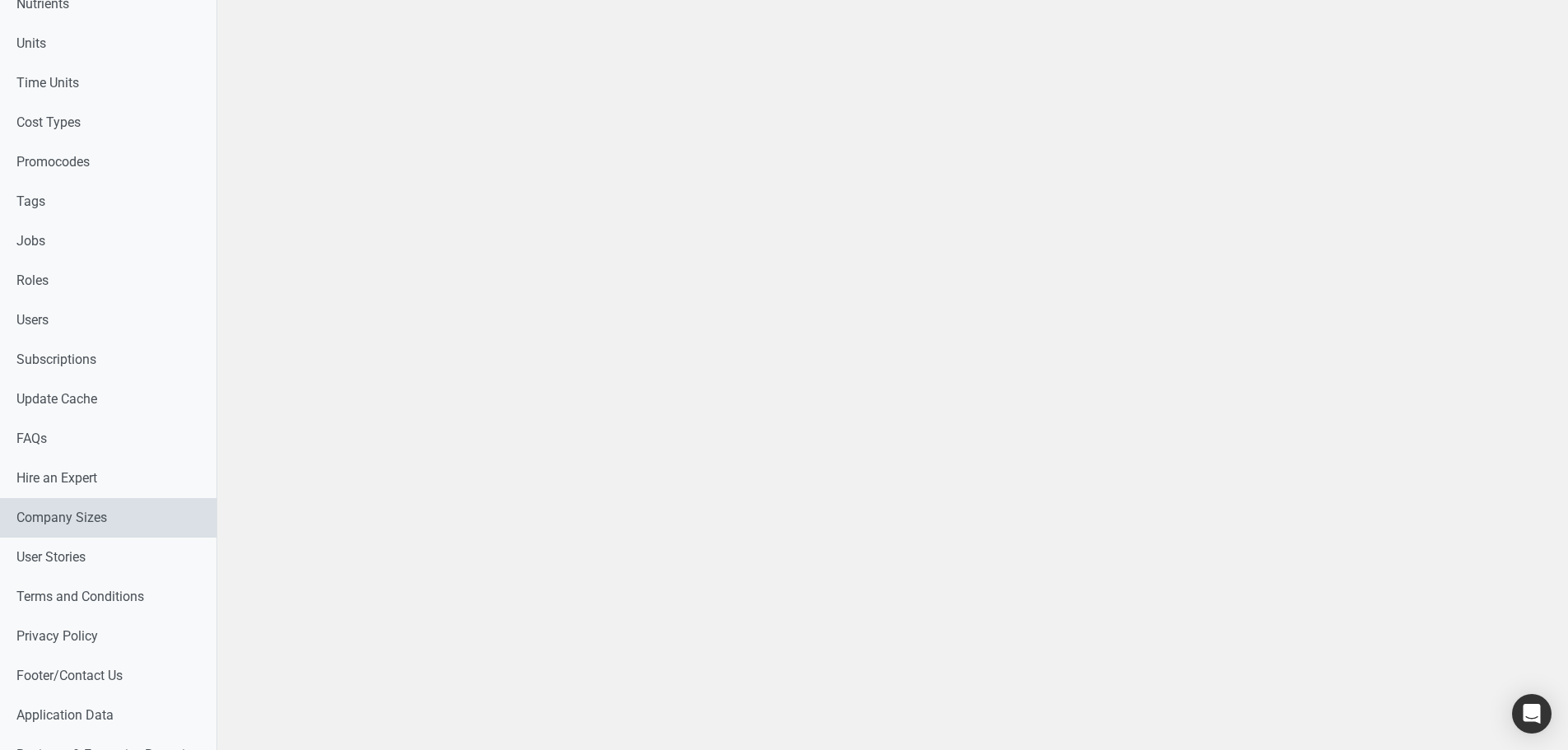
scroll to position [799, 0]
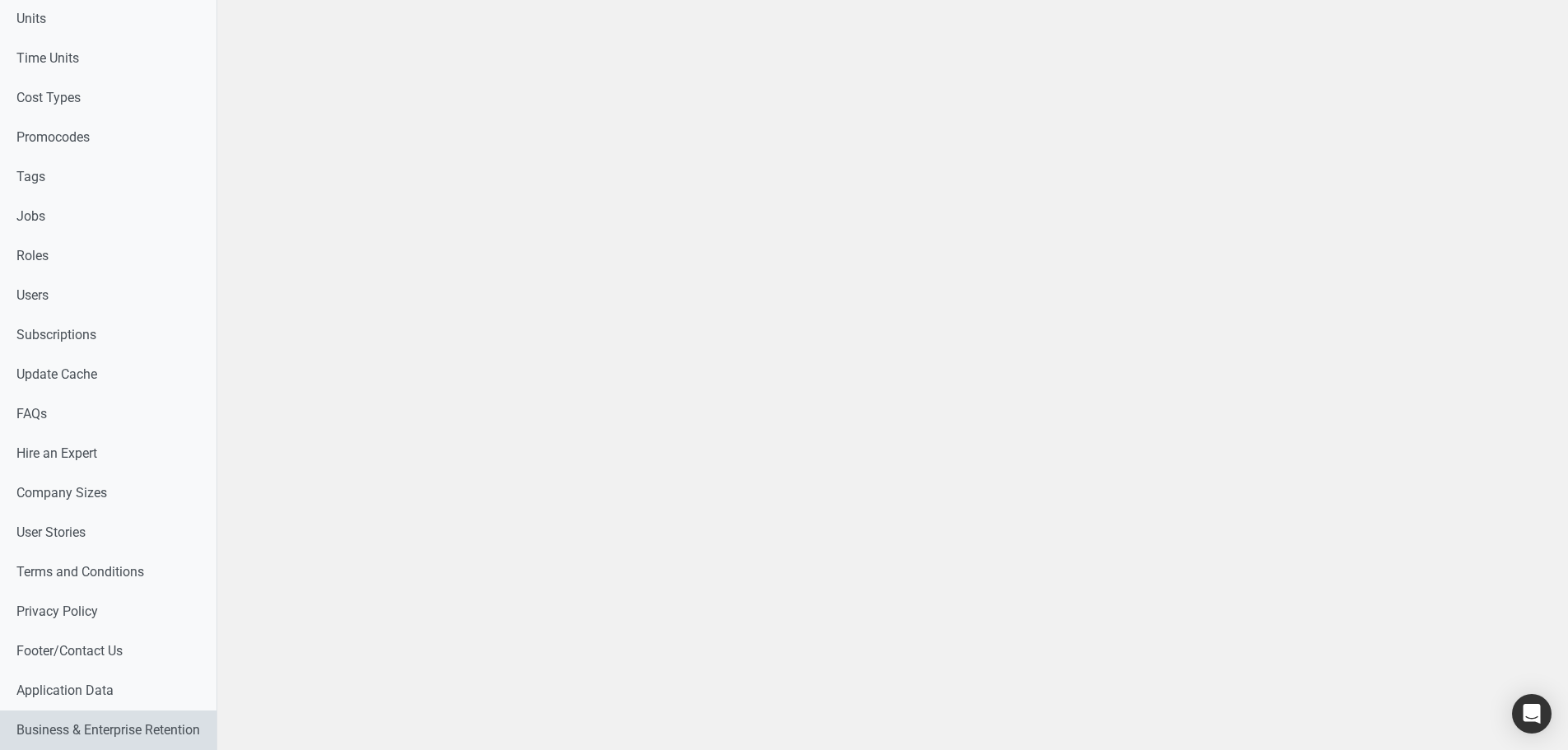
click at [110, 722] on link "Business & Enterprise Retention" at bounding box center [108, 730] width 216 height 40
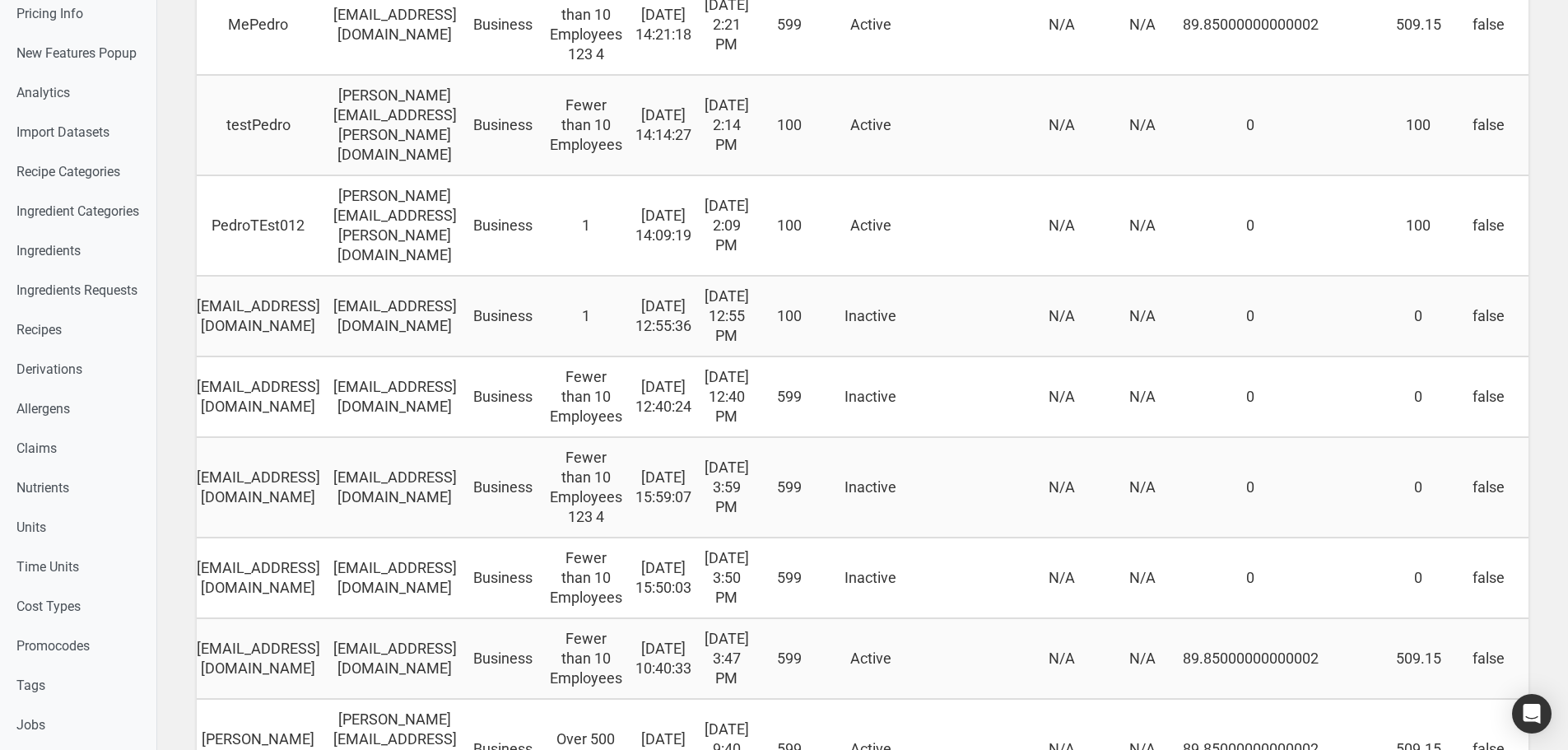
scroll to position [0, 430]
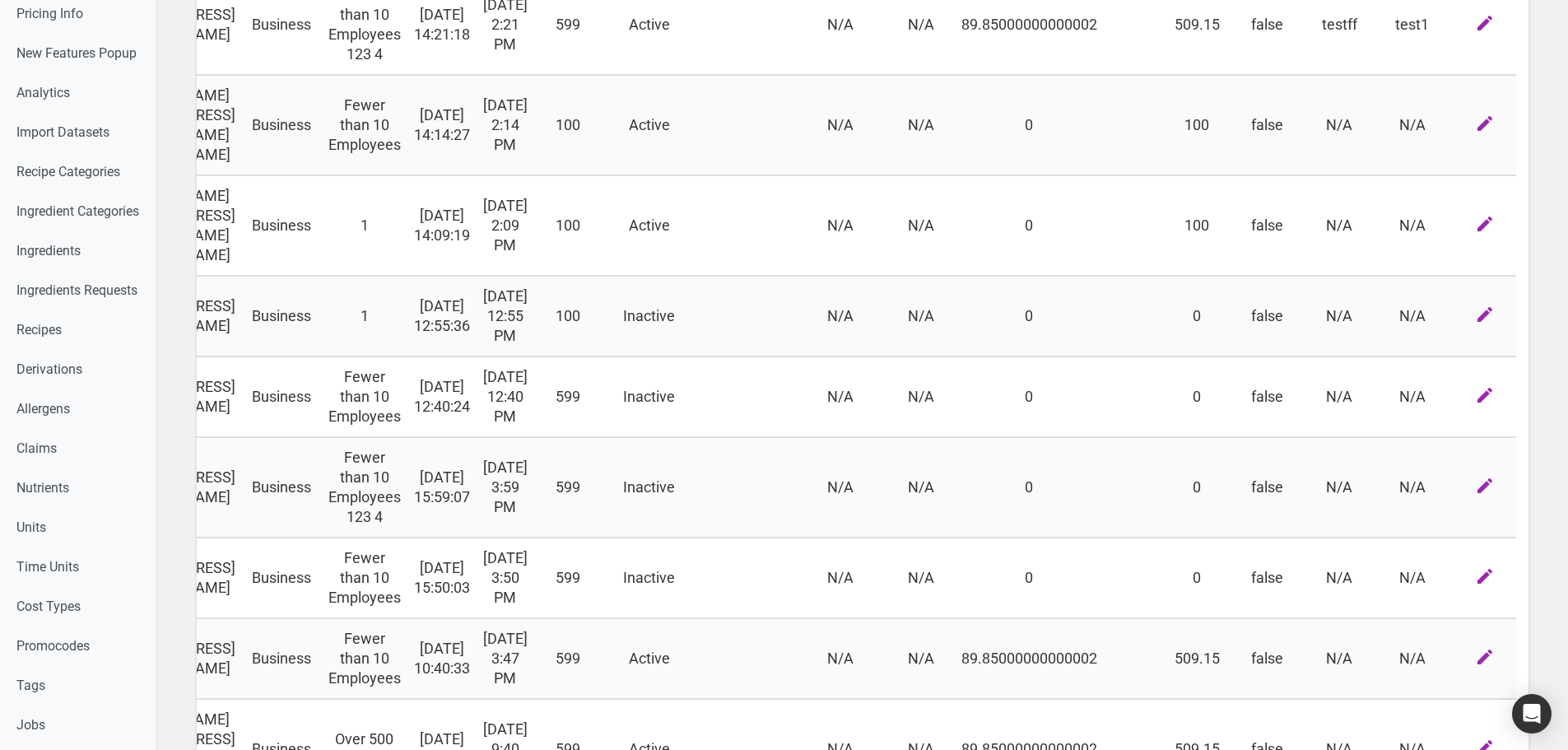
drag, startPoint x: 638, startPoint y: 460, endPoint x: 1045, endPoint y: 442, distance: 407.4
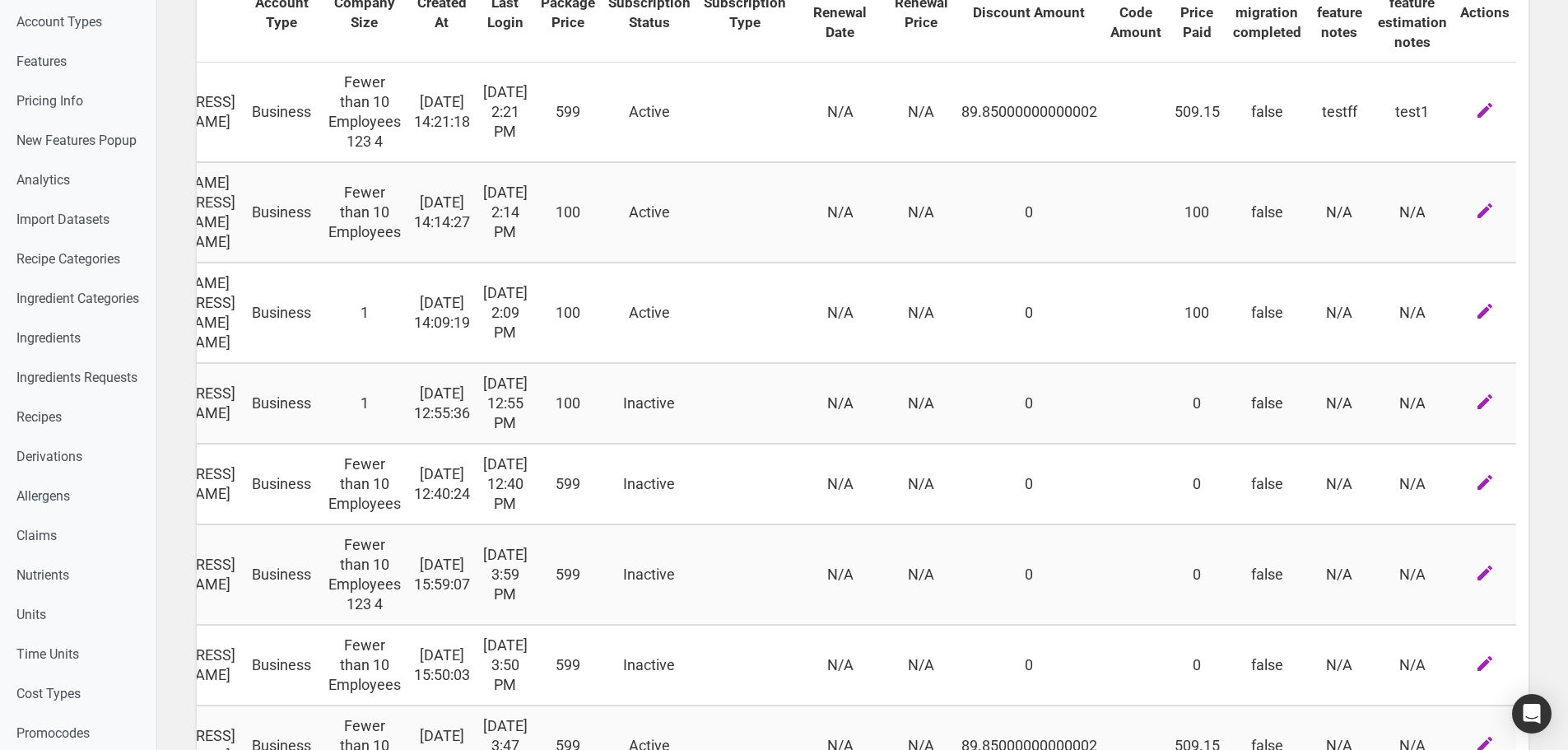
scroll to position [247, 0]
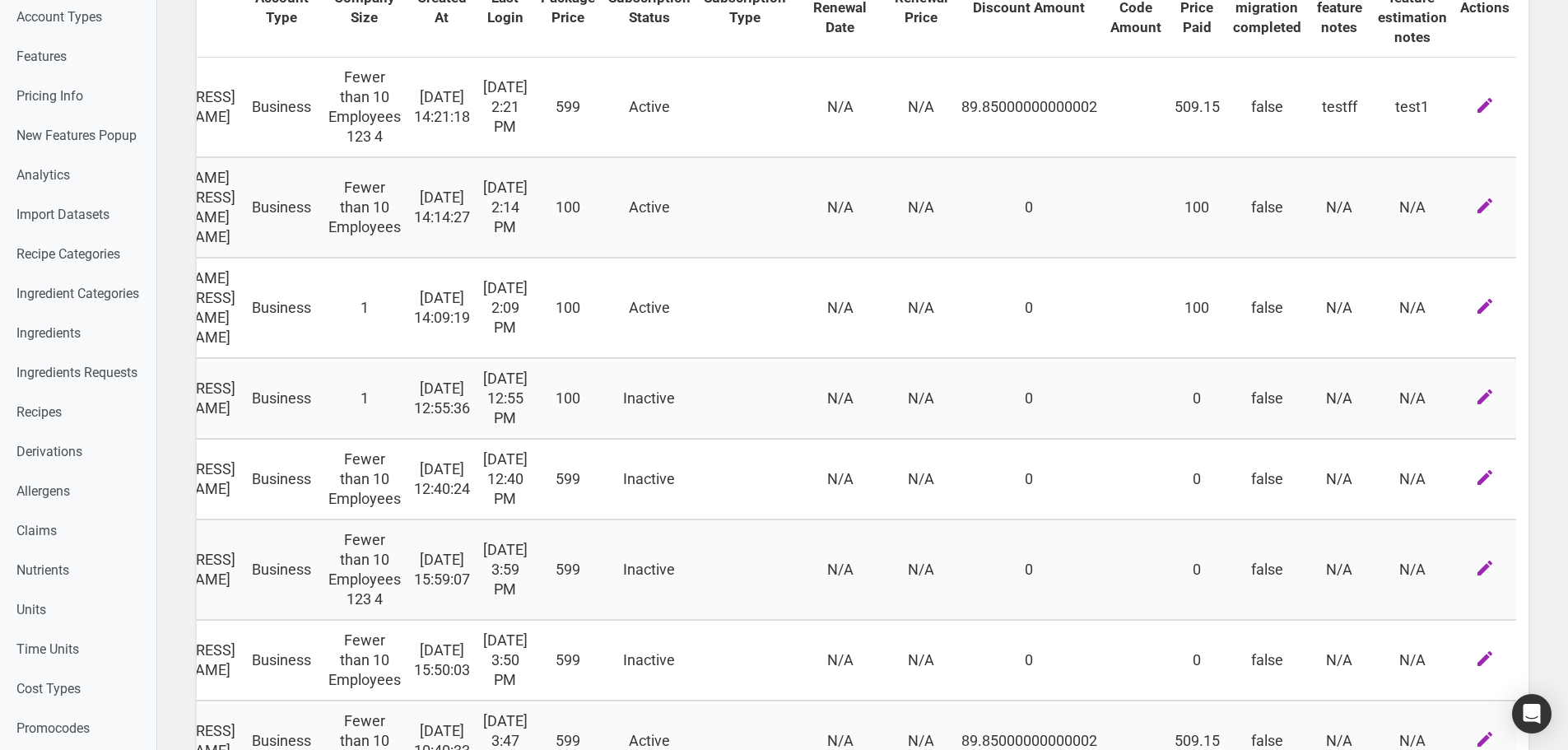
drag, startPoint x: 856, startPoint y: 355, endPoint x: 1063, endPoint y: 357, distance: 207.0
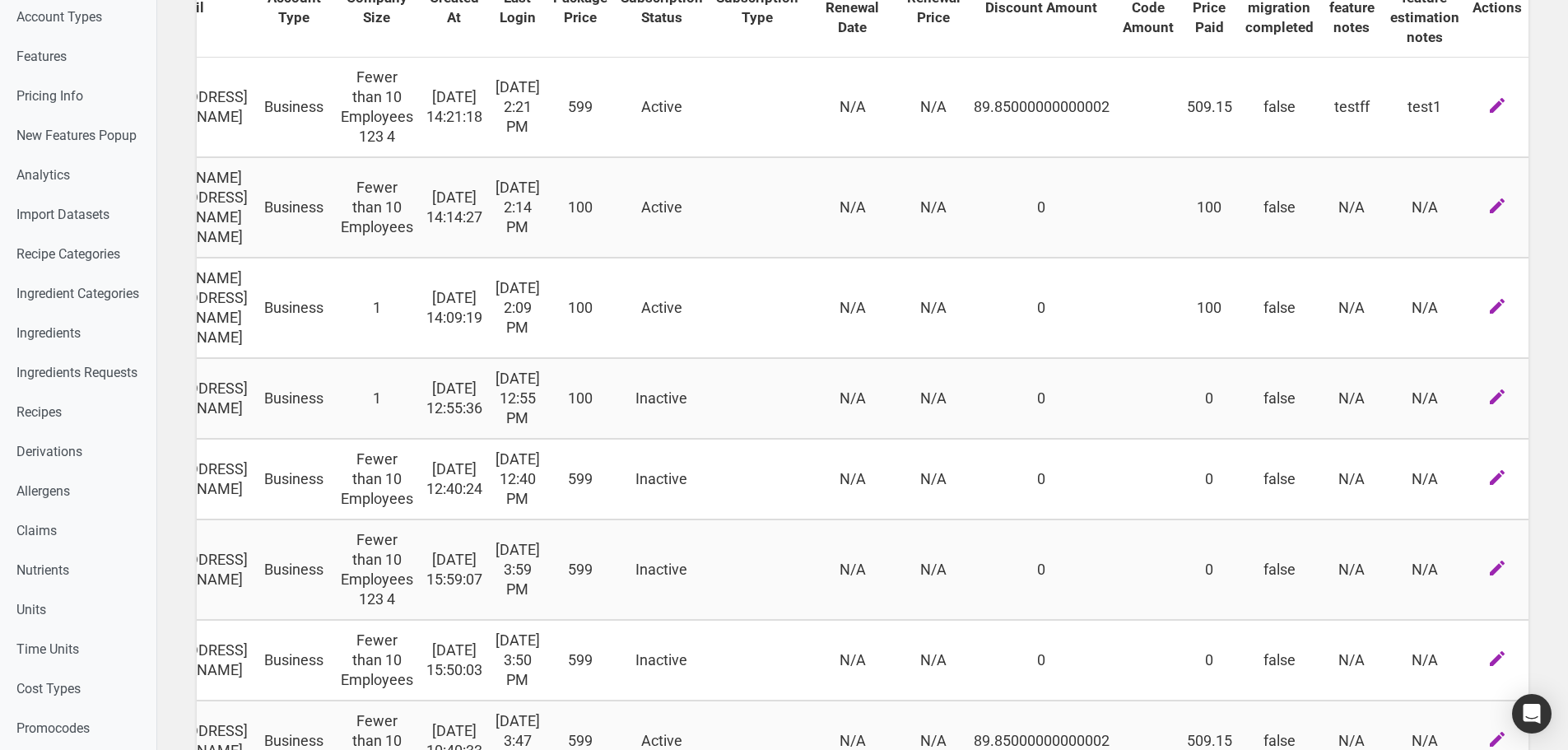
scroll to position [0, 0]
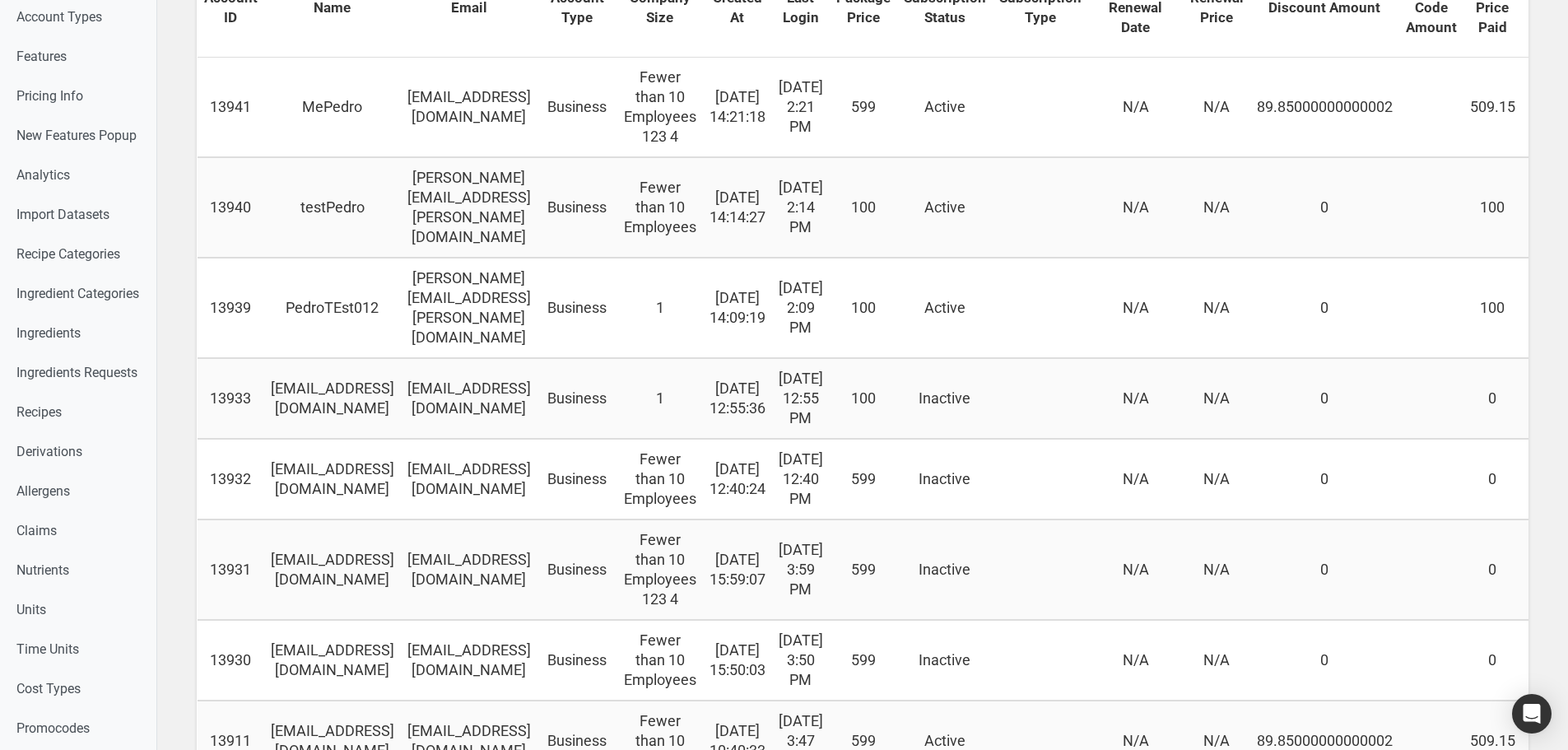
drag, startPoint x: 773, startPoint y: 433, endPoint x: 649, endPoint y: 448, distance: 124.9
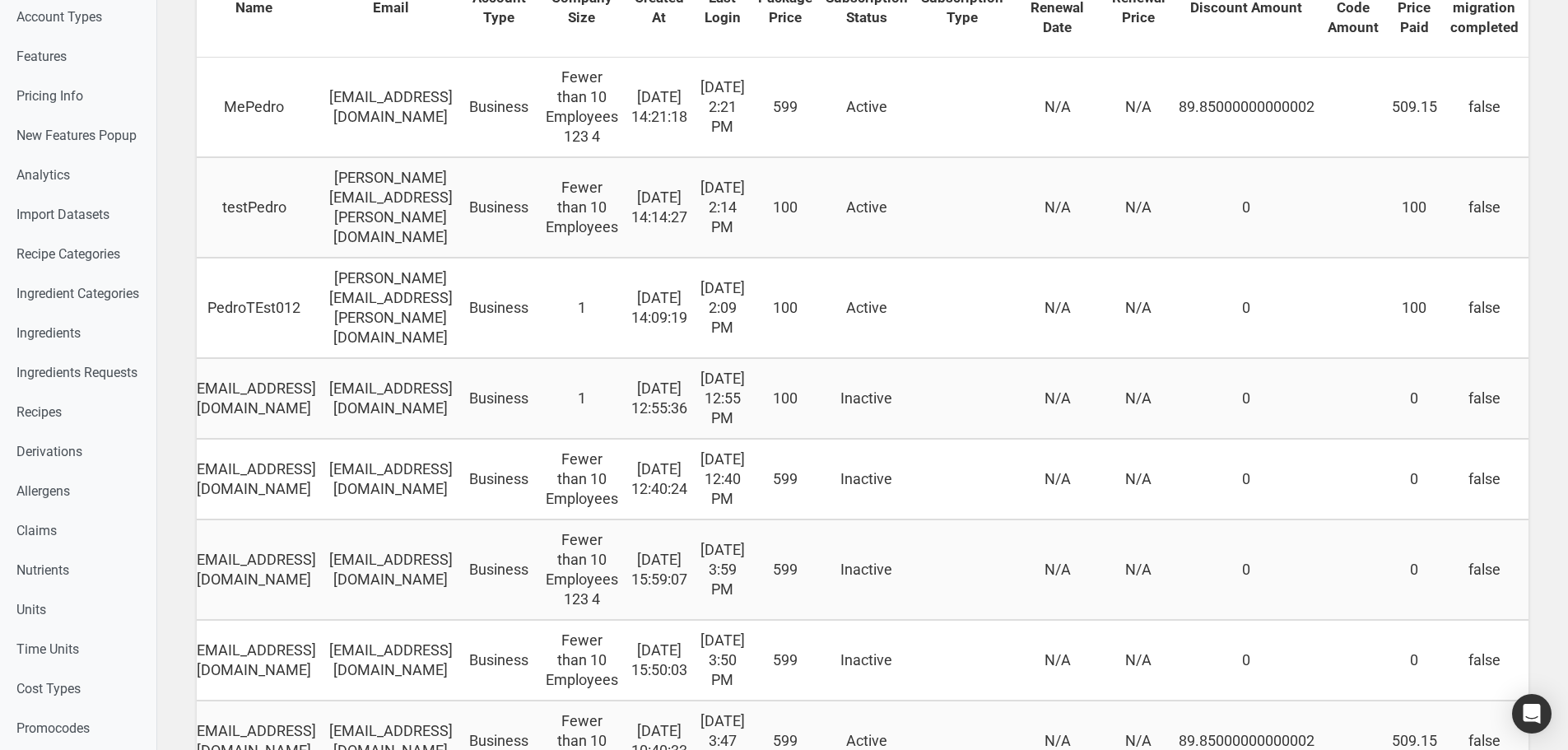
scroll to position [0, 430]
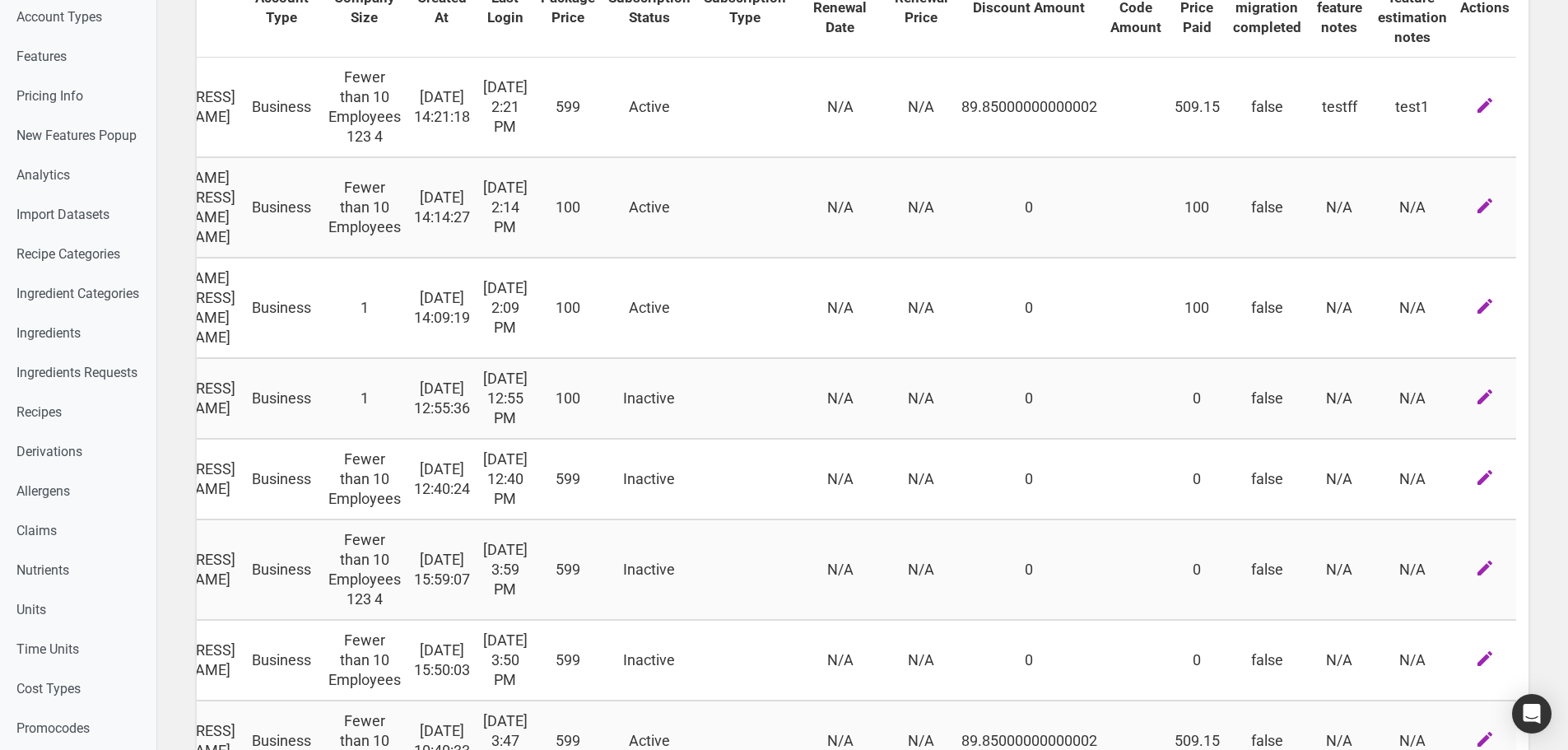
drag, startPoint x: 882, startPoint y: 384, endPoint x: 1123, endPoint y: 406, distance: 242.0
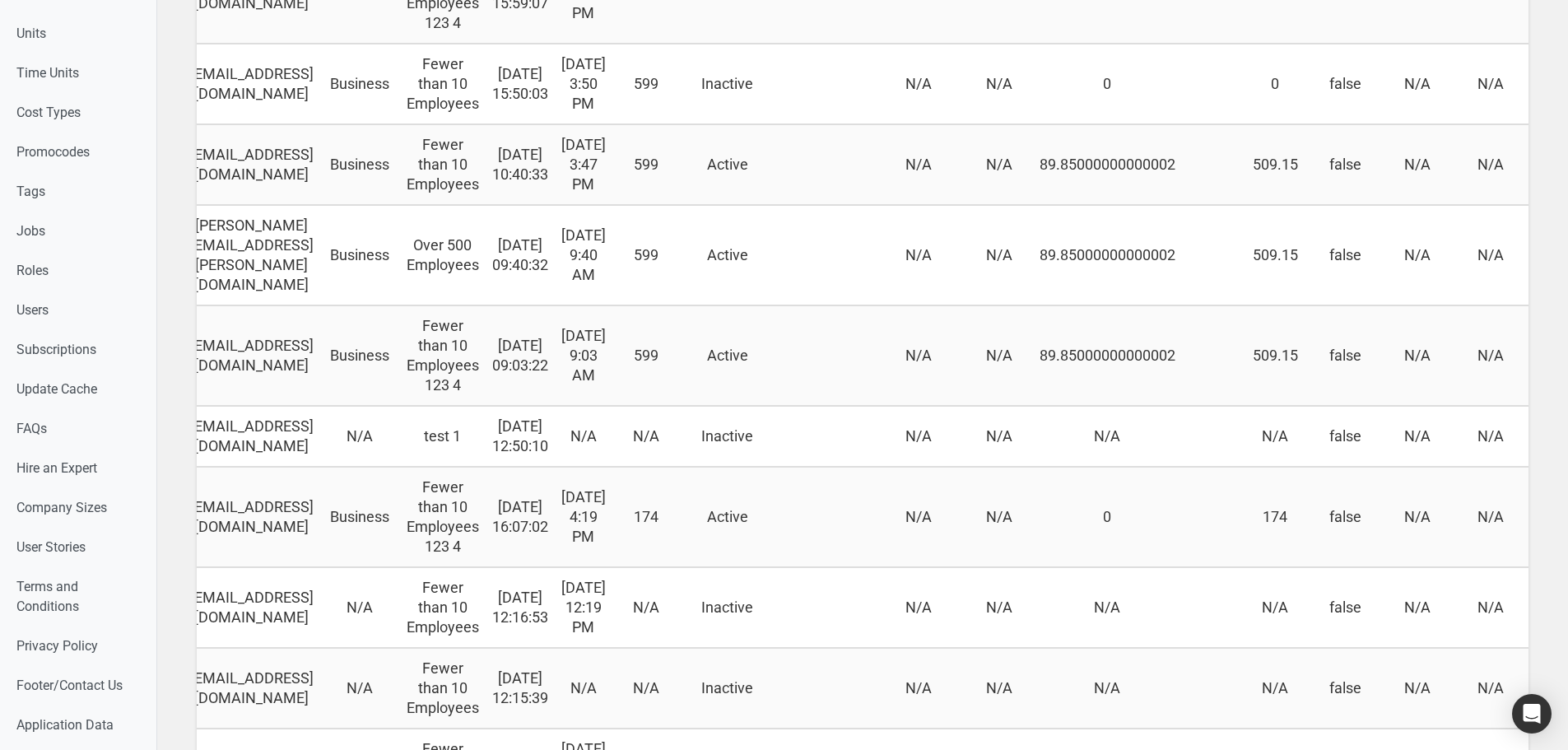
scroll to position [0, 0]
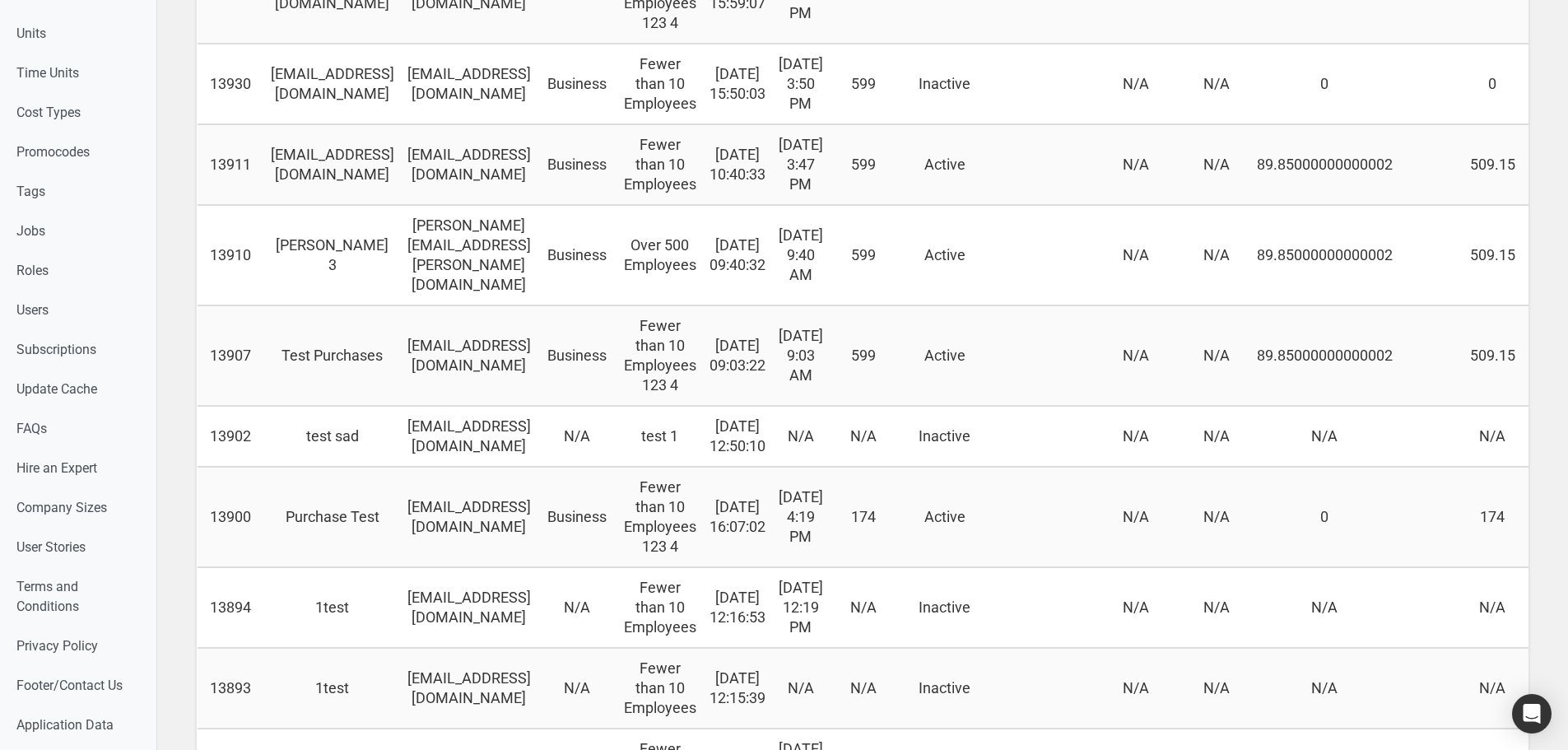
drag, startPoint x: 944, startPoint y: 407, endPoint x: 655, endPoint y: 423, distance: 289.4
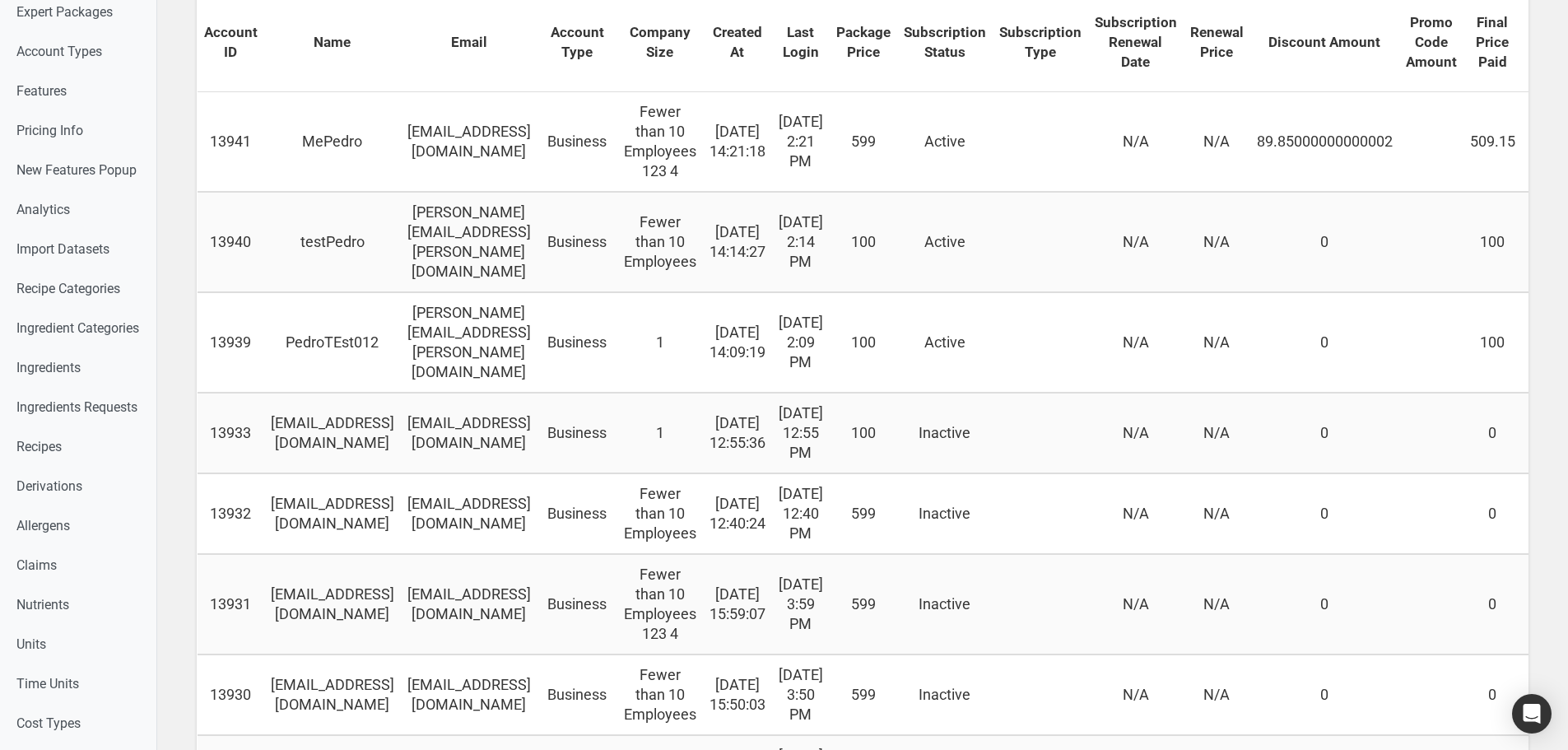
scroll to position [165, 0]
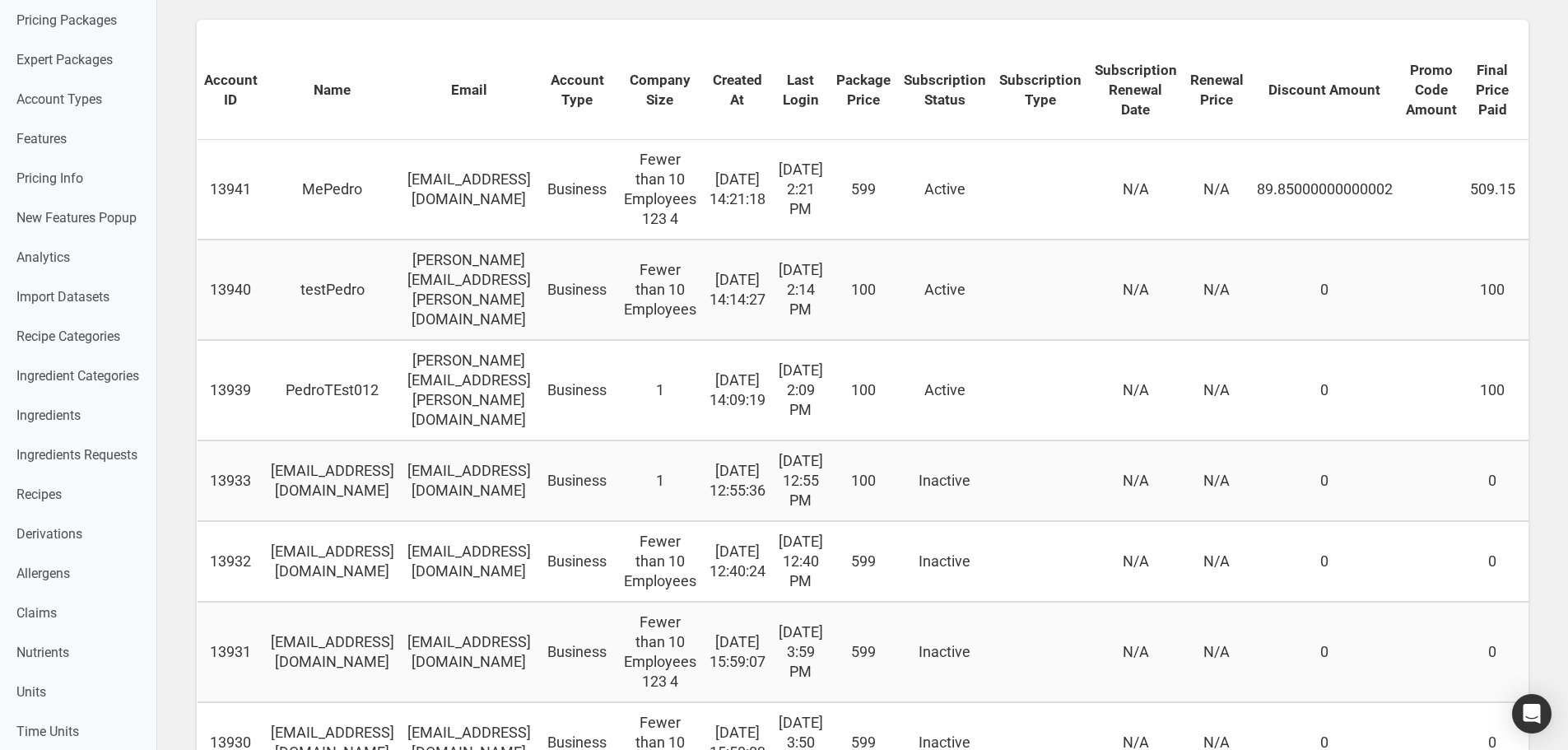
click at [1177, 82] on span "Subscription Renewal Date" at bounding box center [1136, 89] width 82 height 59
click at [1088, 336] on td at bounding box center [1040, 290] width 95 height 101
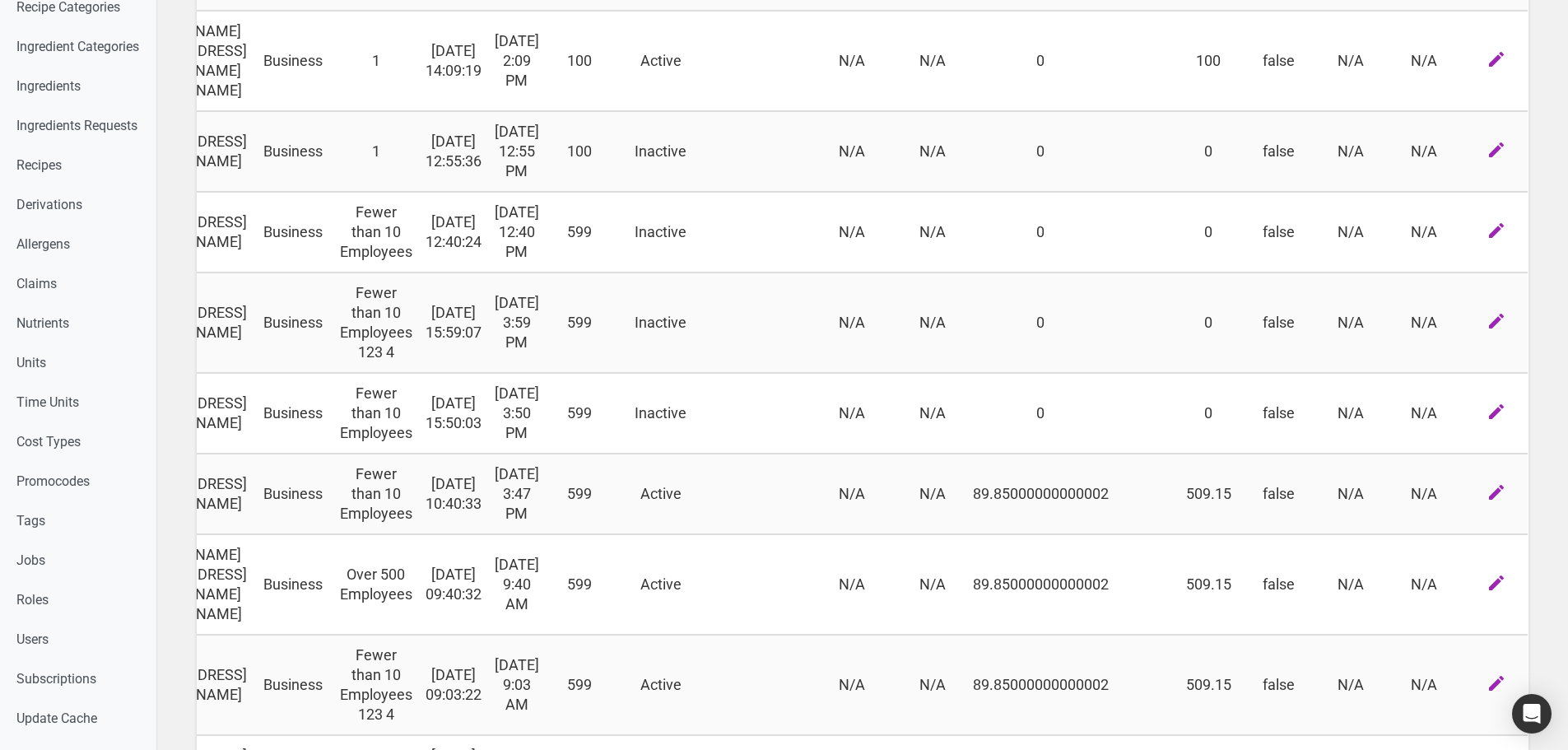
scroll to position [0, 430]
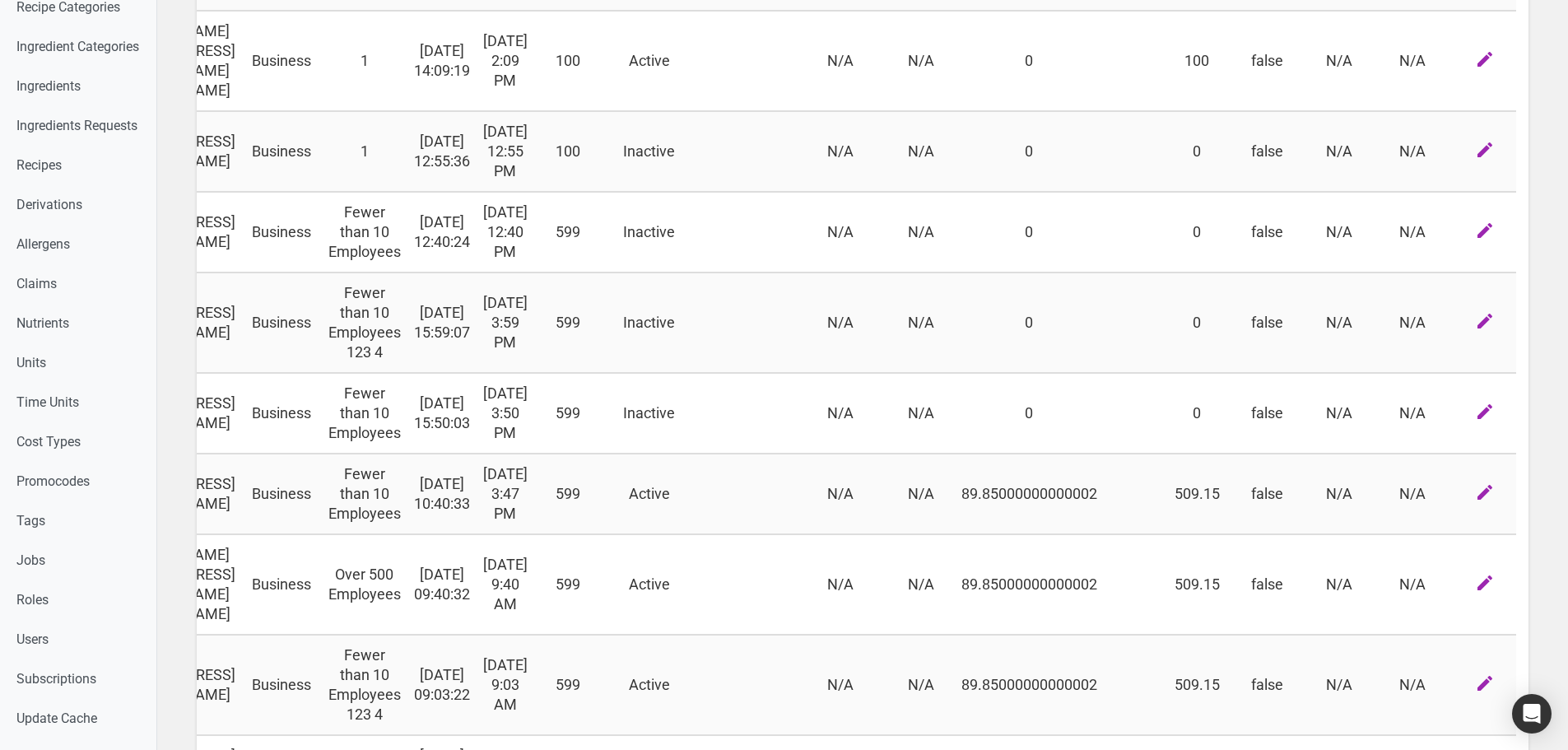
drag, startPoint x: 836, startPoint y: 418, endPoint x: 1164, endPoint y: 399, distance: 328.5
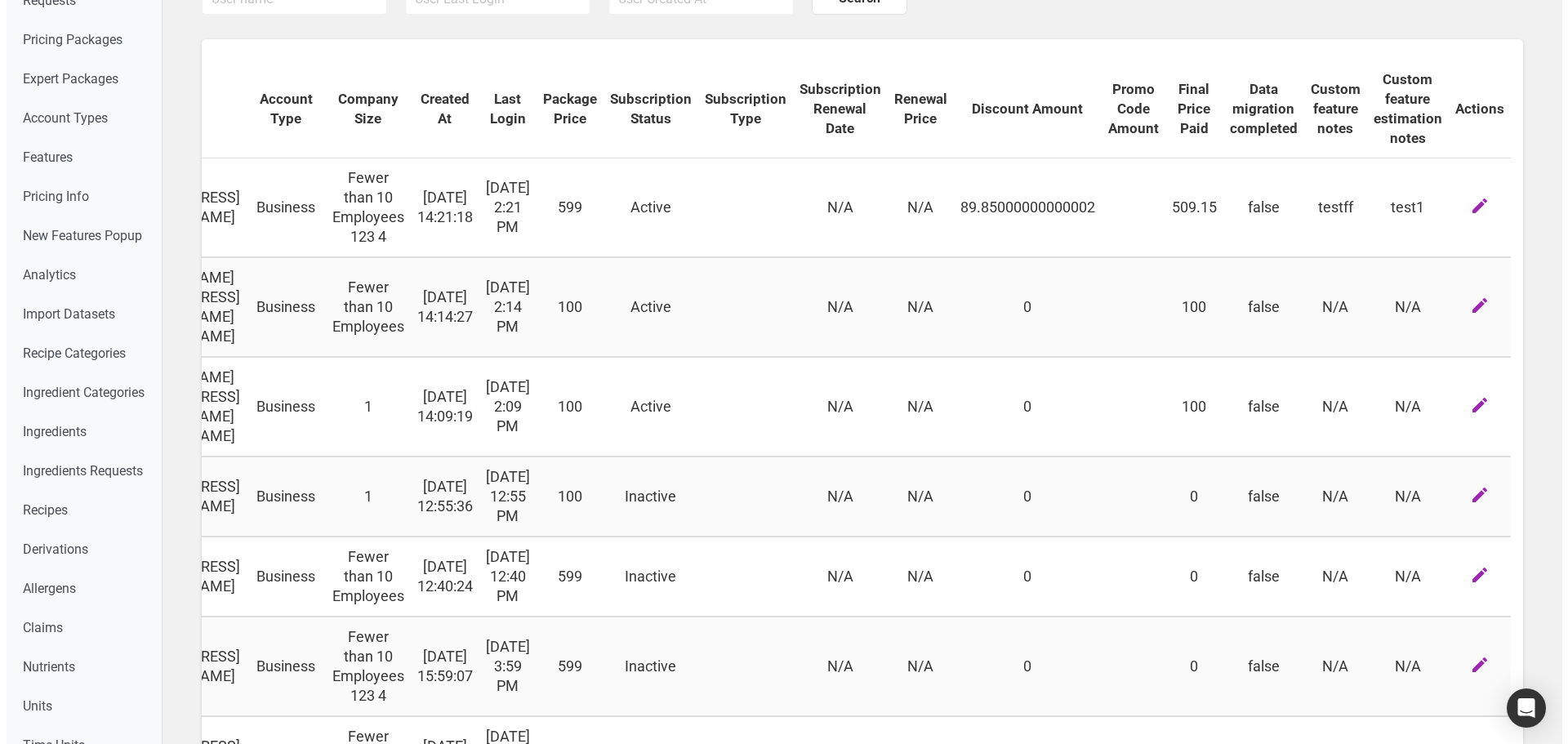
scroll to position [82, 0]
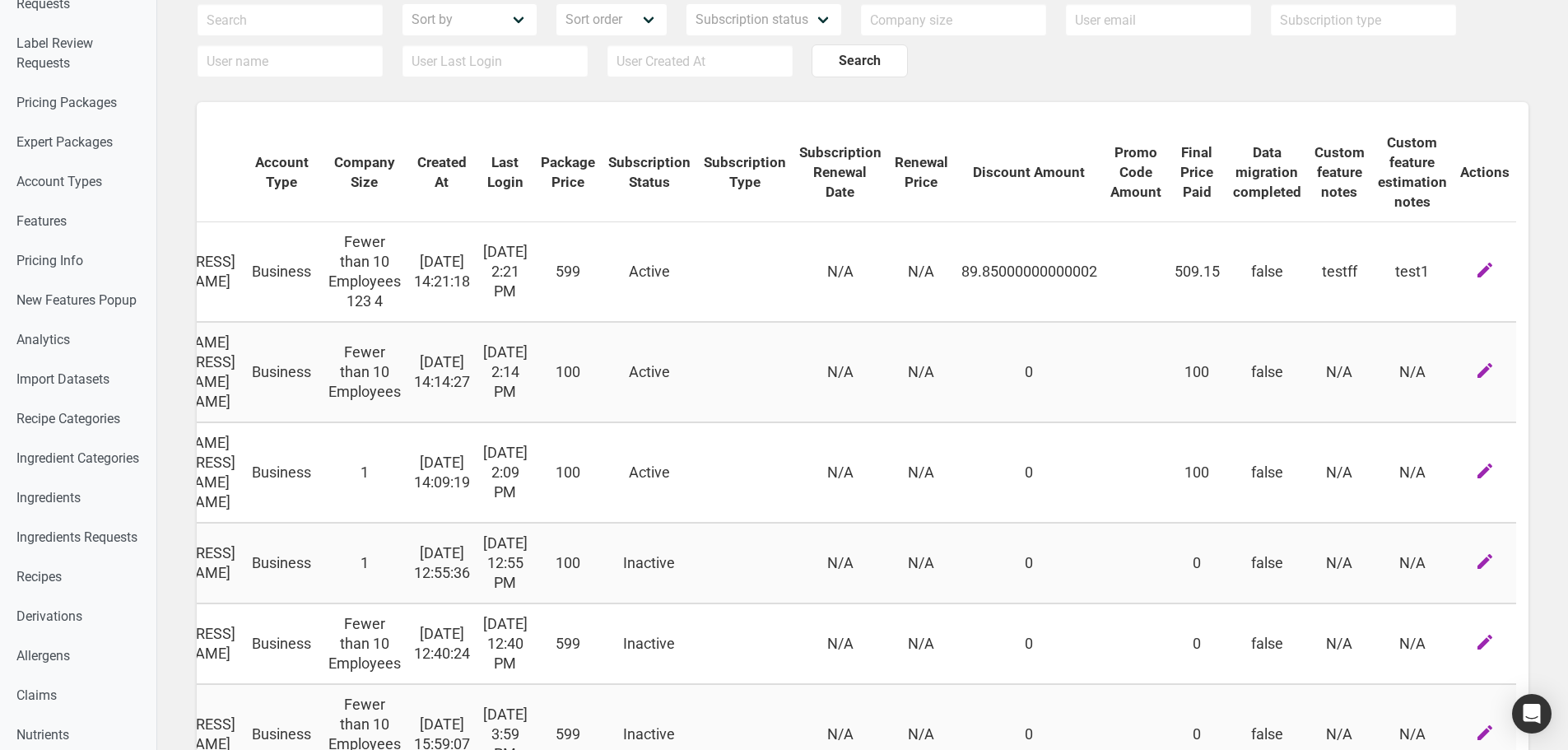
click at [1272, 282] on td "false" at bounding box center [1267, 272] width 82 height 100
click at [1345, 281] on td "testff" at bounding box center [1340, 272] width 64 height 100
click at [1480, 386] on icon "button" at bounding box center [1485, 370] width 20 height 30
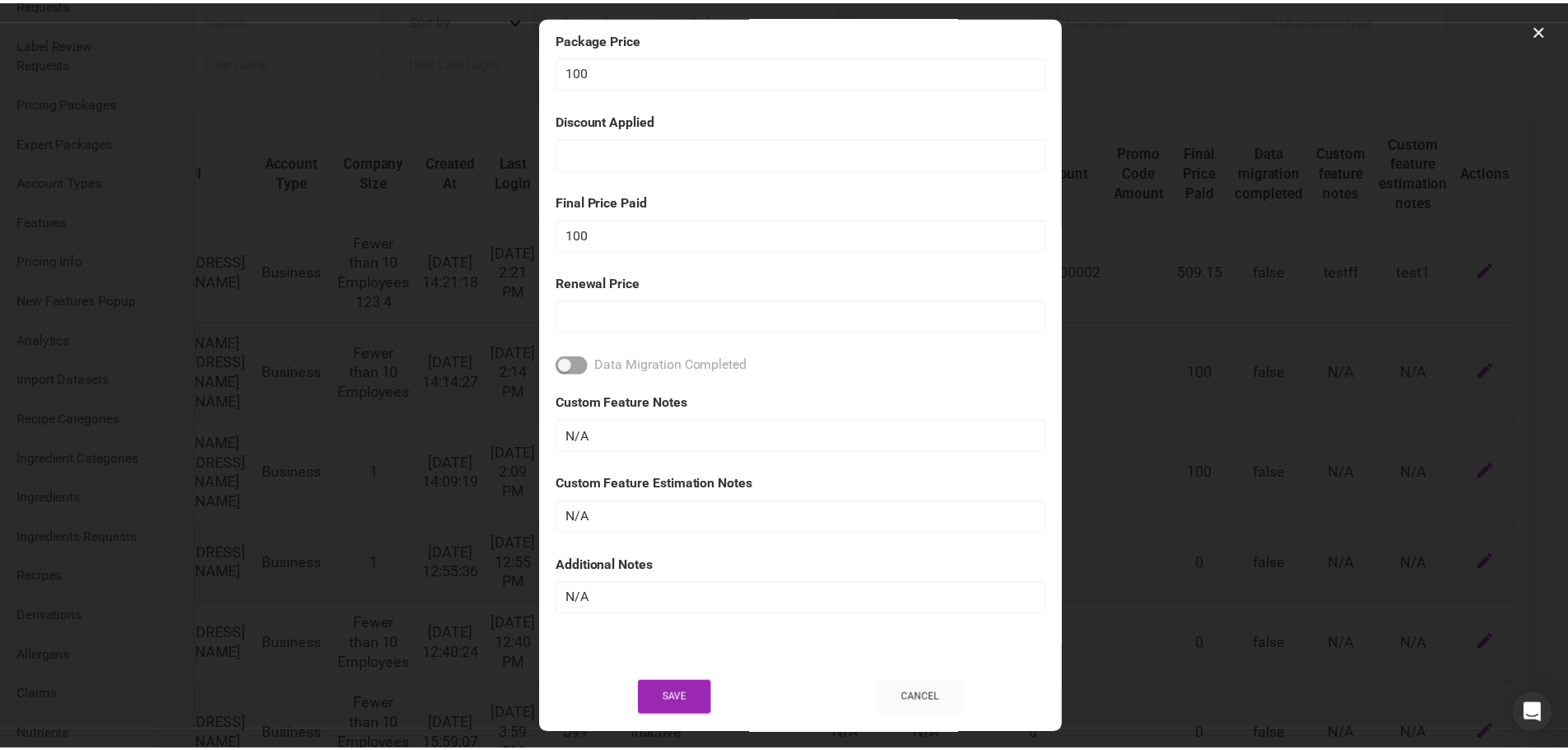
scroll to position [6, 0]
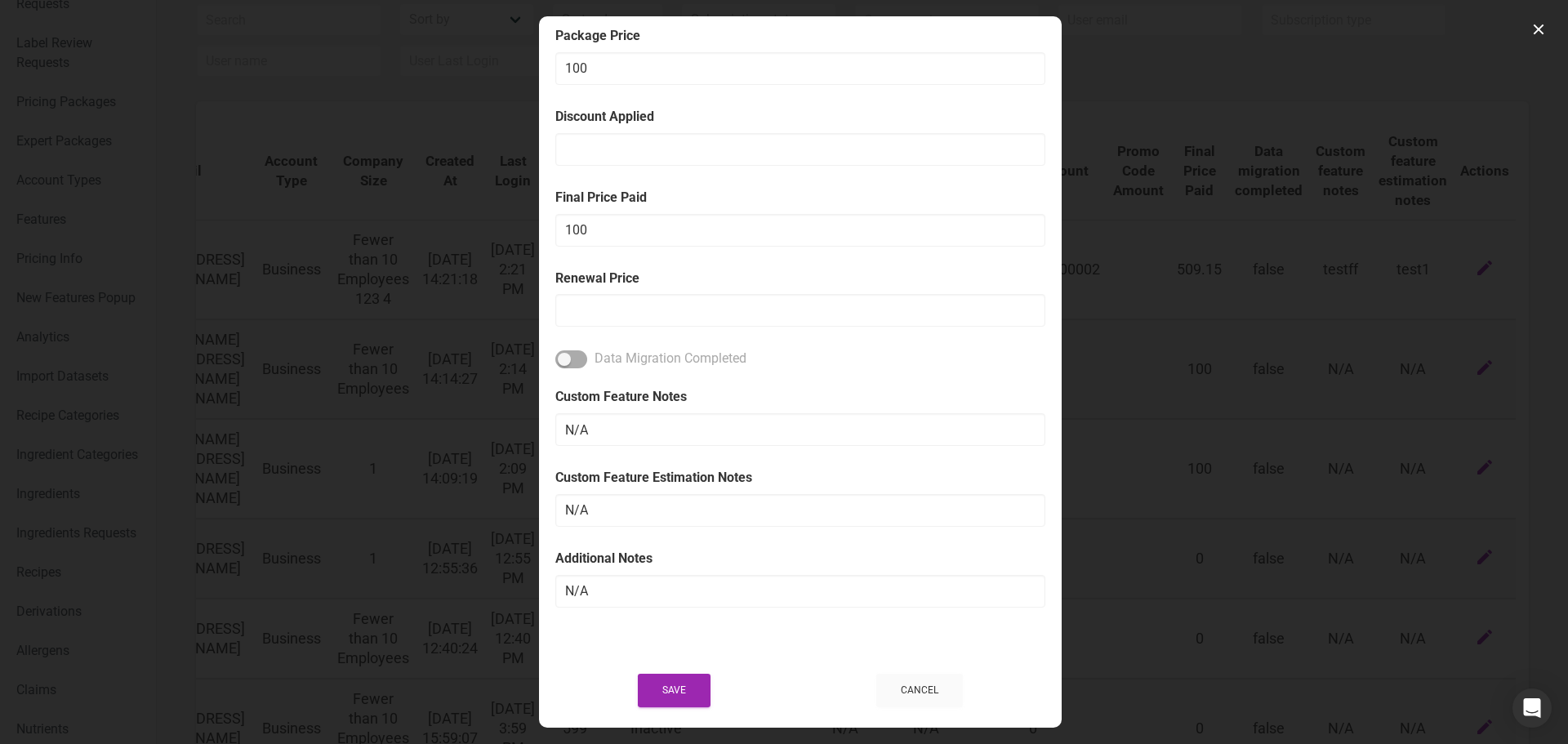
click at [573, 360] on span at bounding box center [571, 359] width 32 height 18
click at [566, 360] on input "Data Migration Completed" at bounding box center [561, 359] width 10 height 10
checkbox input "true"
click at [612, 413] on input "N/A" at bounding box center [800, 430] width 490 height 32
click at [612, 414] on input "N/A" at bounding box center [800, 430] width 490 height 32
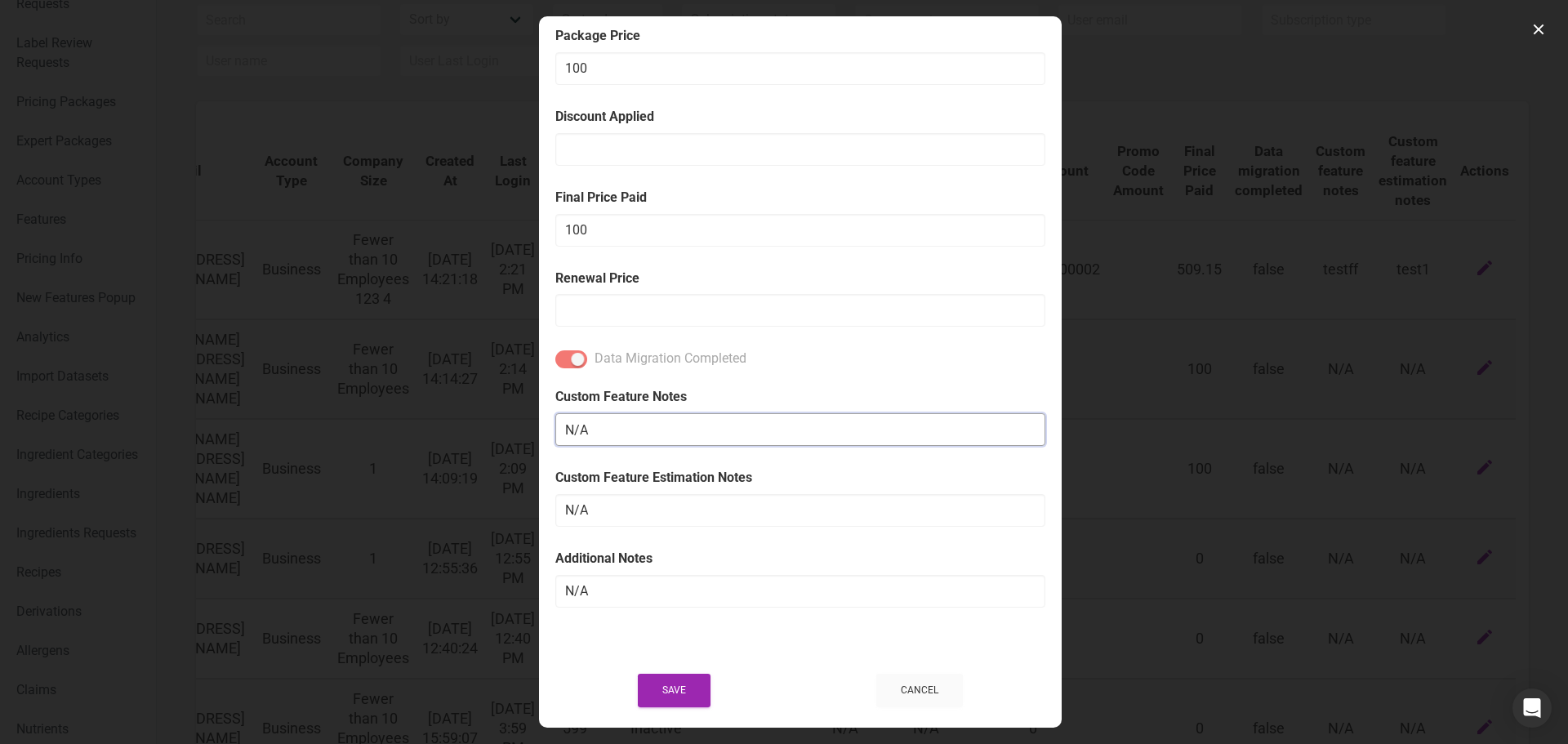
click at [612, 414] on input "N/A" at bounding box center [800, 430] width 490 height 32
click at [646, 505] on input "N/A" at bounding box center [800, 510] width 490 height 32
click at [645, 505] on input "N/A" at bounding box center [800, 510] width 490 height 32
click at [644, 580] on input "N/A" at bounding box center [800, 591] width 490 height 32
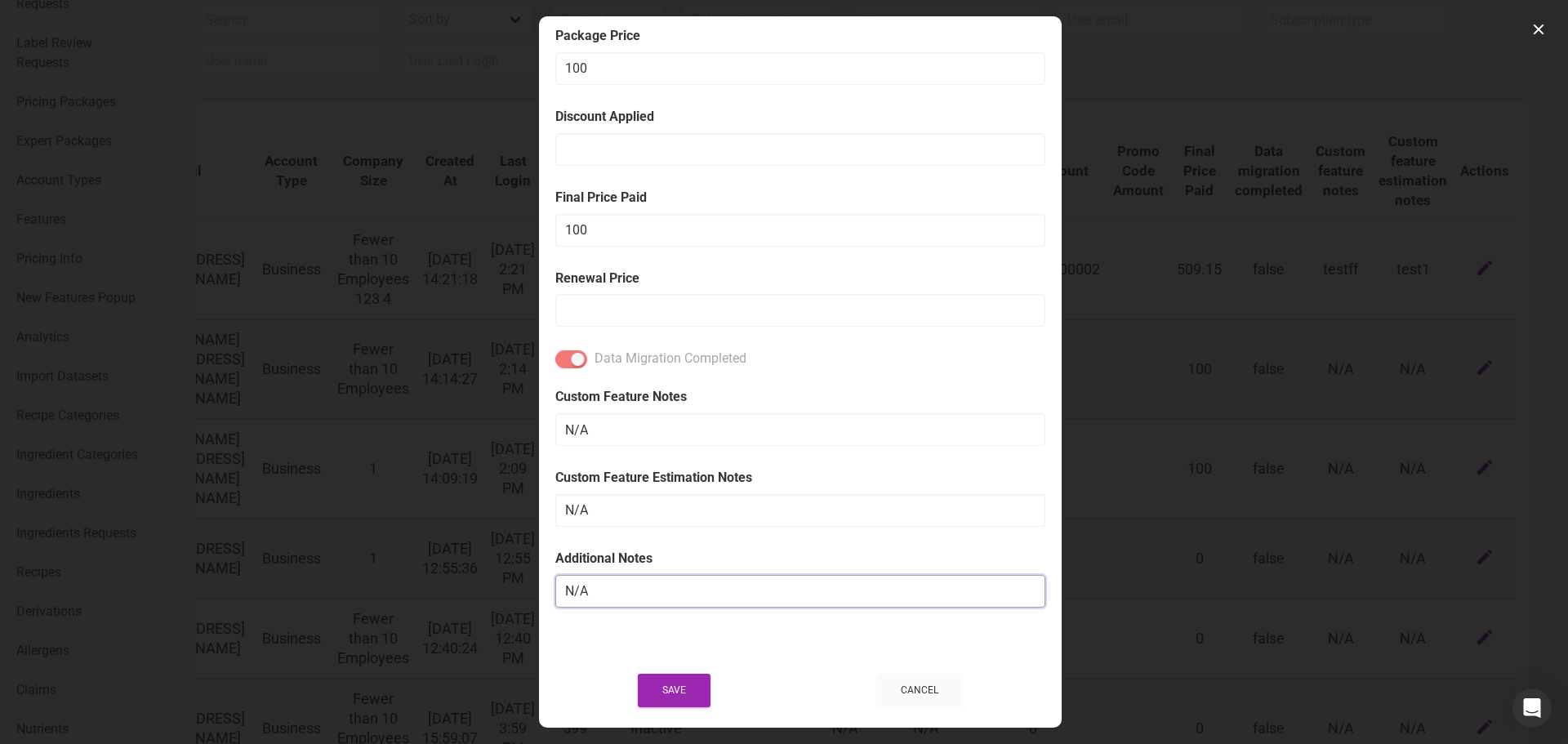
click at [644, 580] on input "N/A" at bounding box center [800, 591] width 490 height 32
click at [643, 580] on input "N/A" at bounding box center [800, 591] width 490 height 32
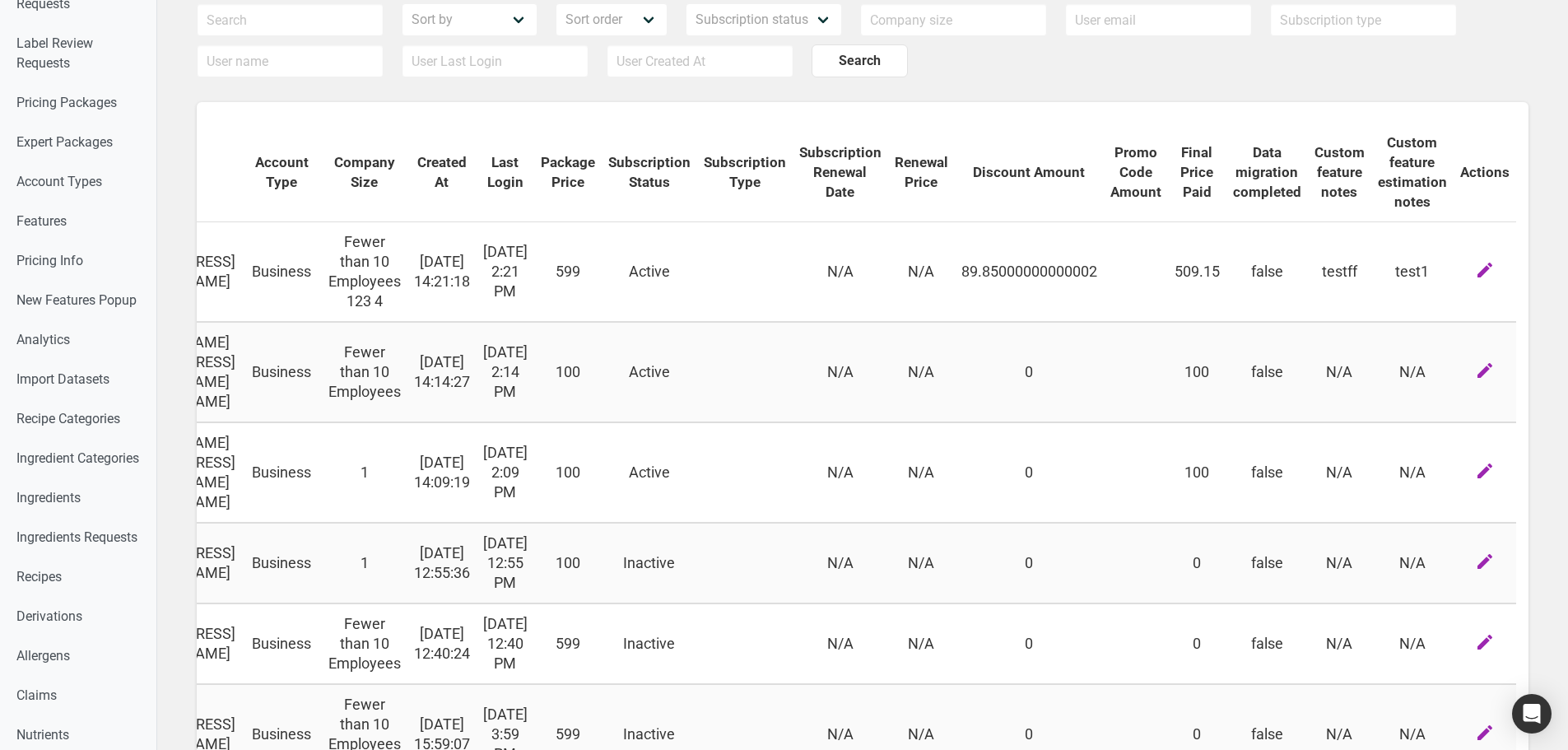
scroll to position [0, 0]
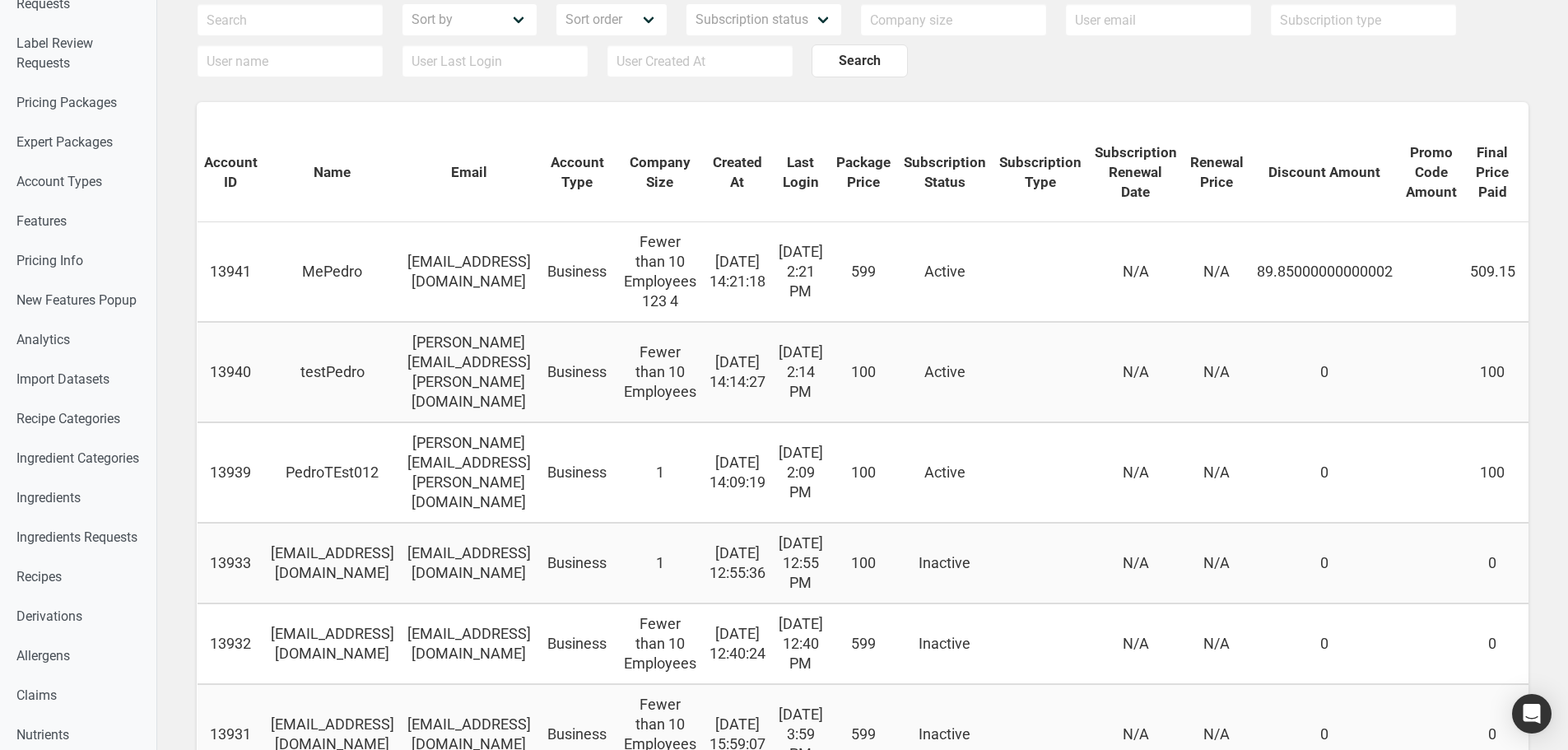
drag, startPoint x: 909, startPoint y: 371, endPoint x: 550, endPoint y: 417, distance: 361.9
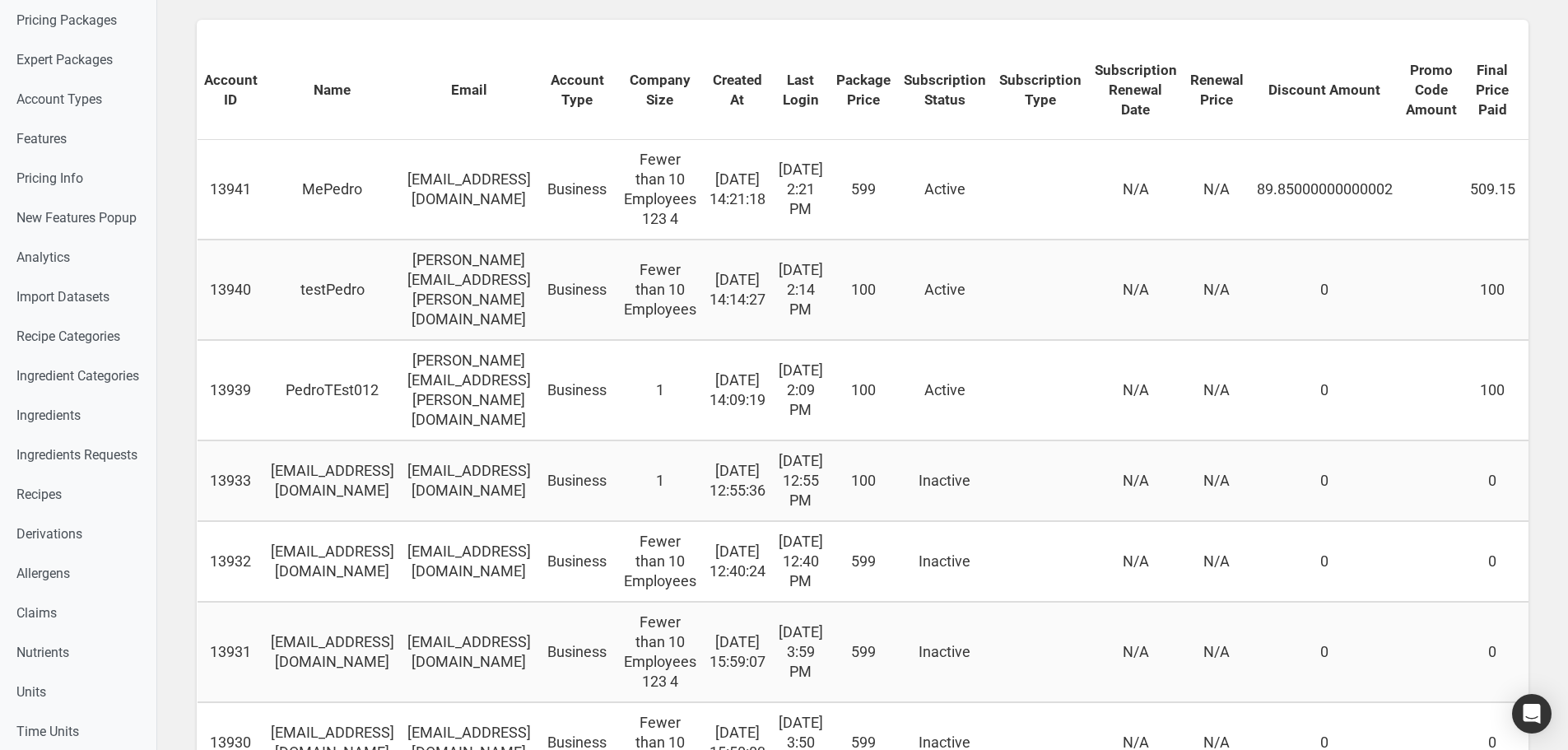
scroll to position [0, 430]
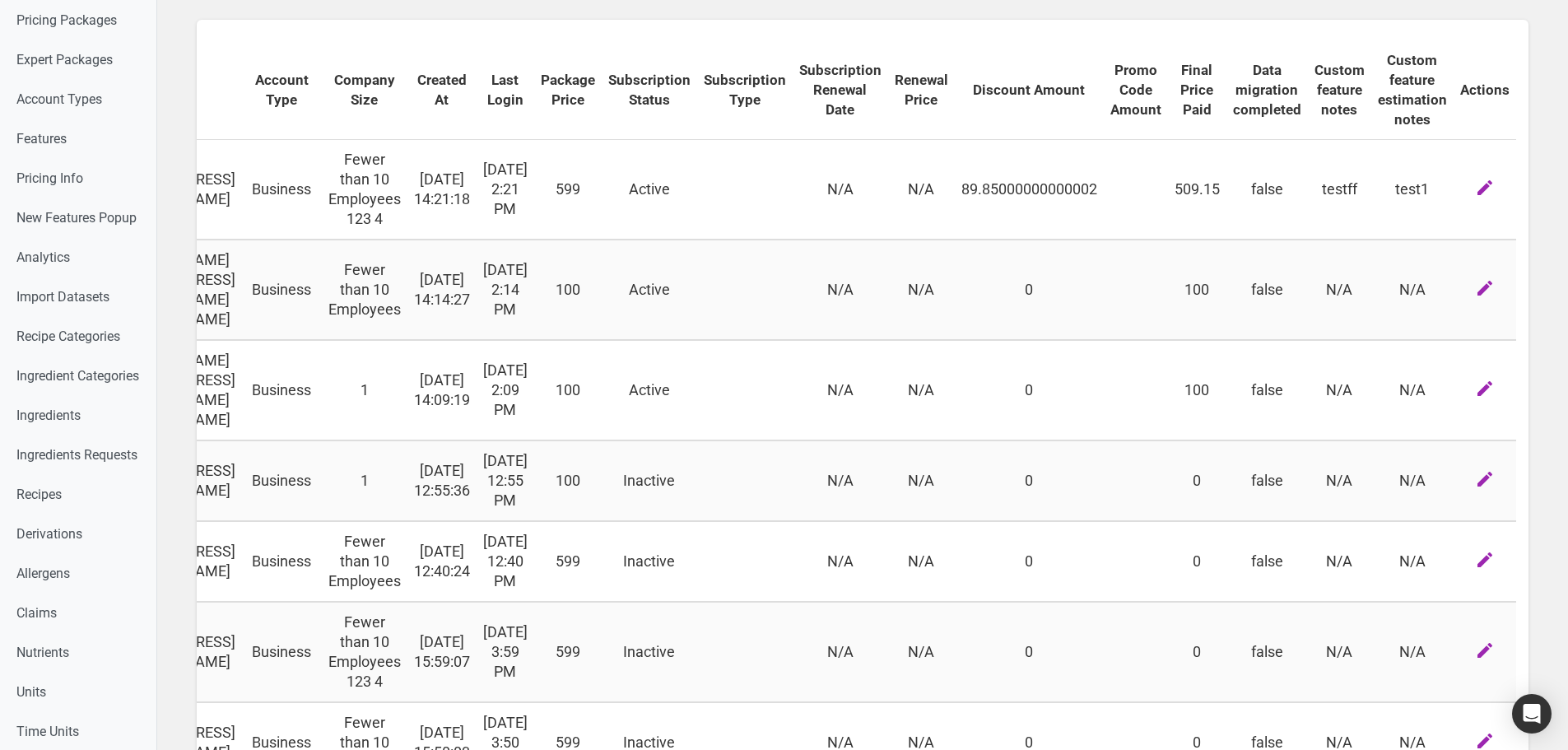
drag, startPoint x: 195, startPoint y: 204, endPoint x: 1442, endPoint y: 207, distance: 1247.0
click at [1442, 207] on tr "13941 MePedro me@me.pt Business Fewer than 10 Employees 123 4 2025-09-12 14:21:…" at bounding box center [709, 190] width 1614 height 100
click at [1124, 206] on td at bounding box center [1135, 190] width 64 height 100
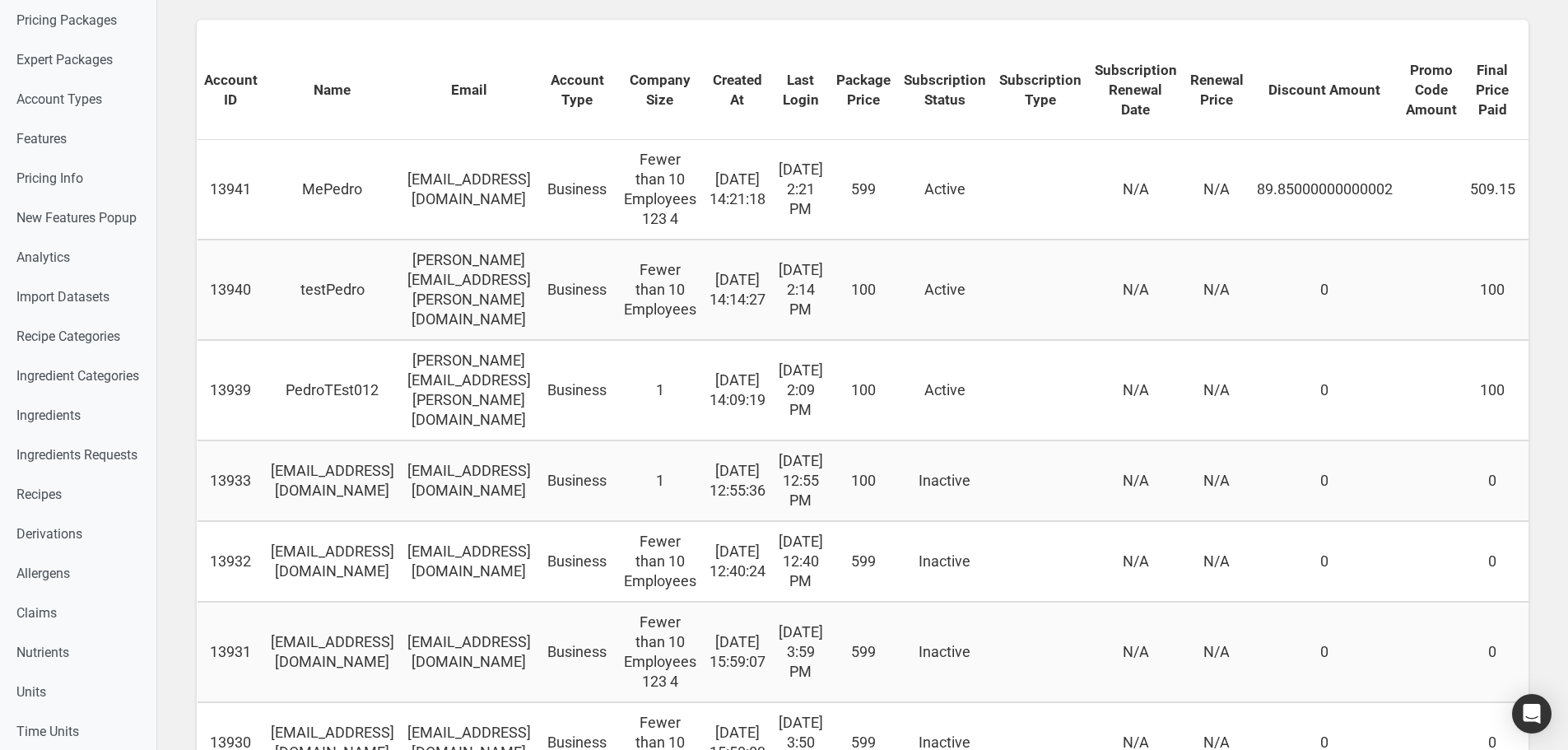
drag, startPoint x: 843, startPoint y: 204, endPoint x: 414, endPoint y: 235, distance: 430.1
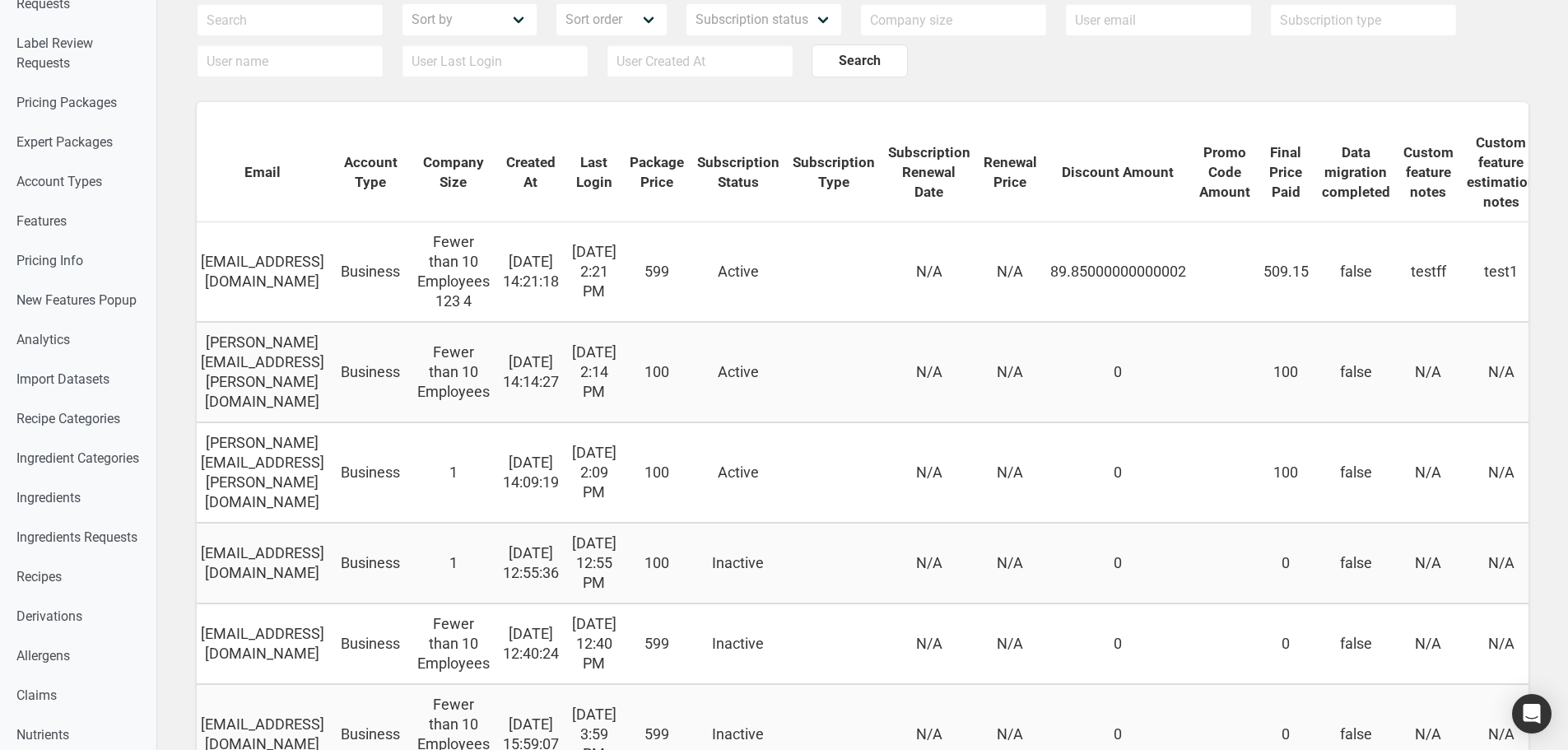
scroll to position [0, 430]
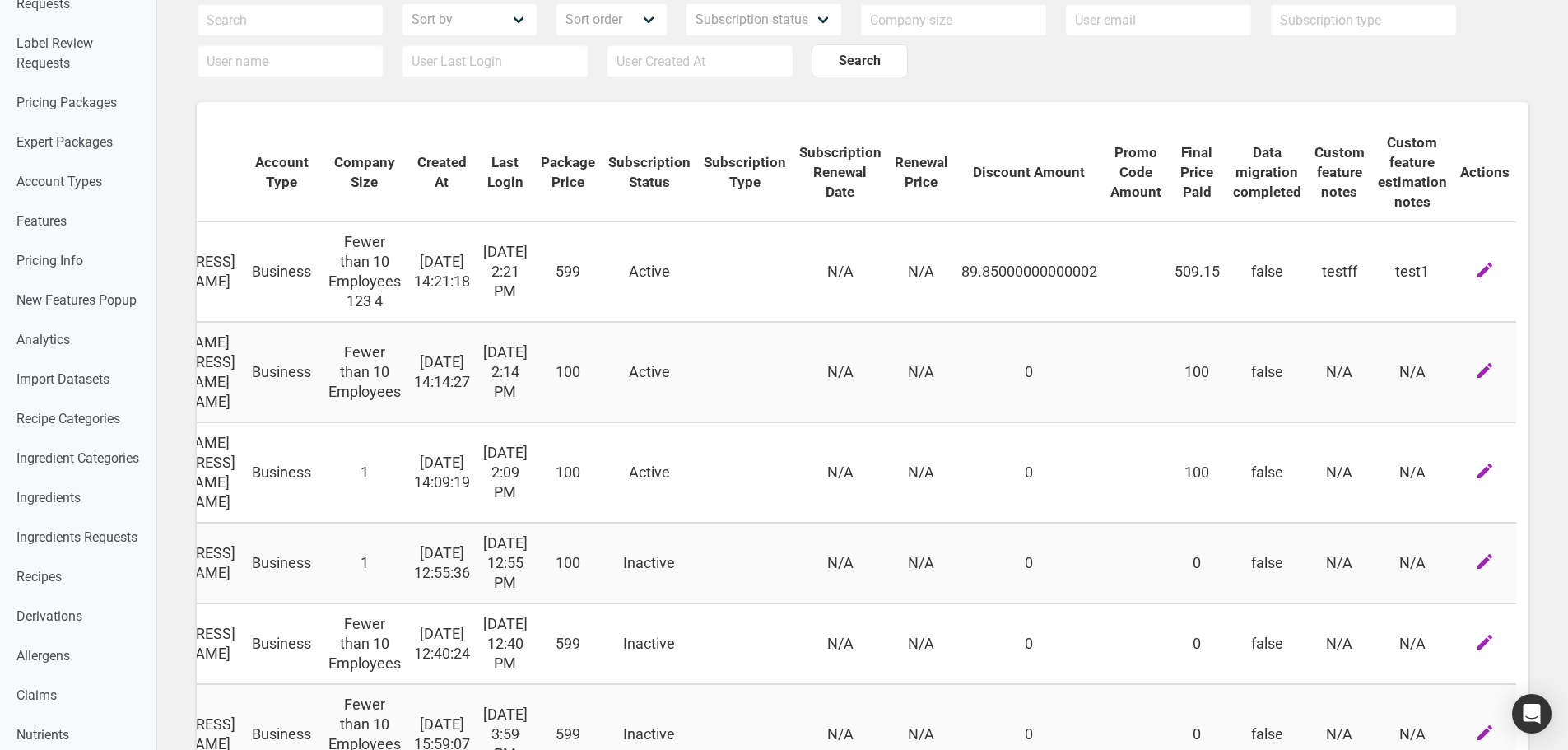
drag, startPoint x: 816, startPoint y: 286, endPoint x: 1092, endPoint y: 282, distance: 276.0
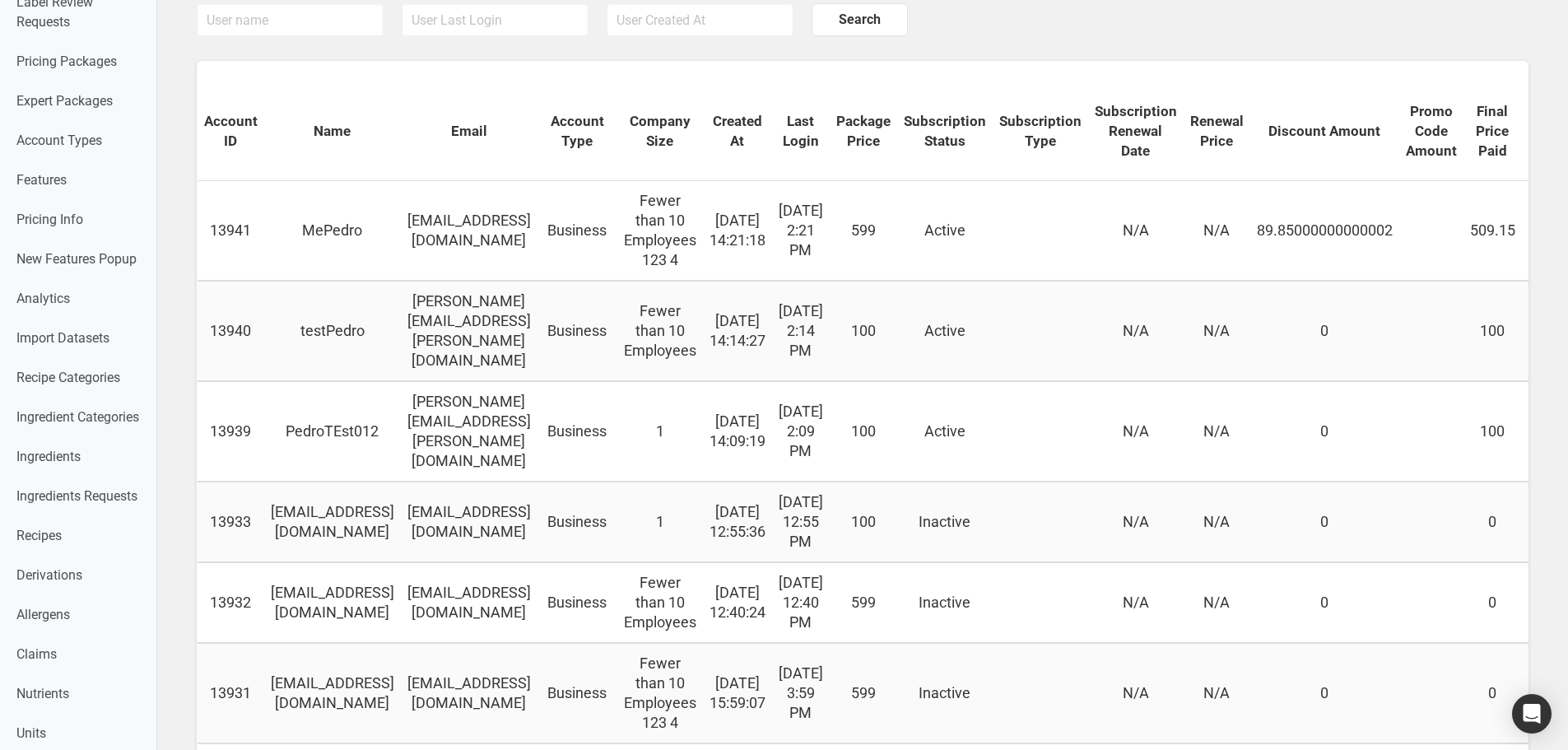
scroll to position [165, 0]
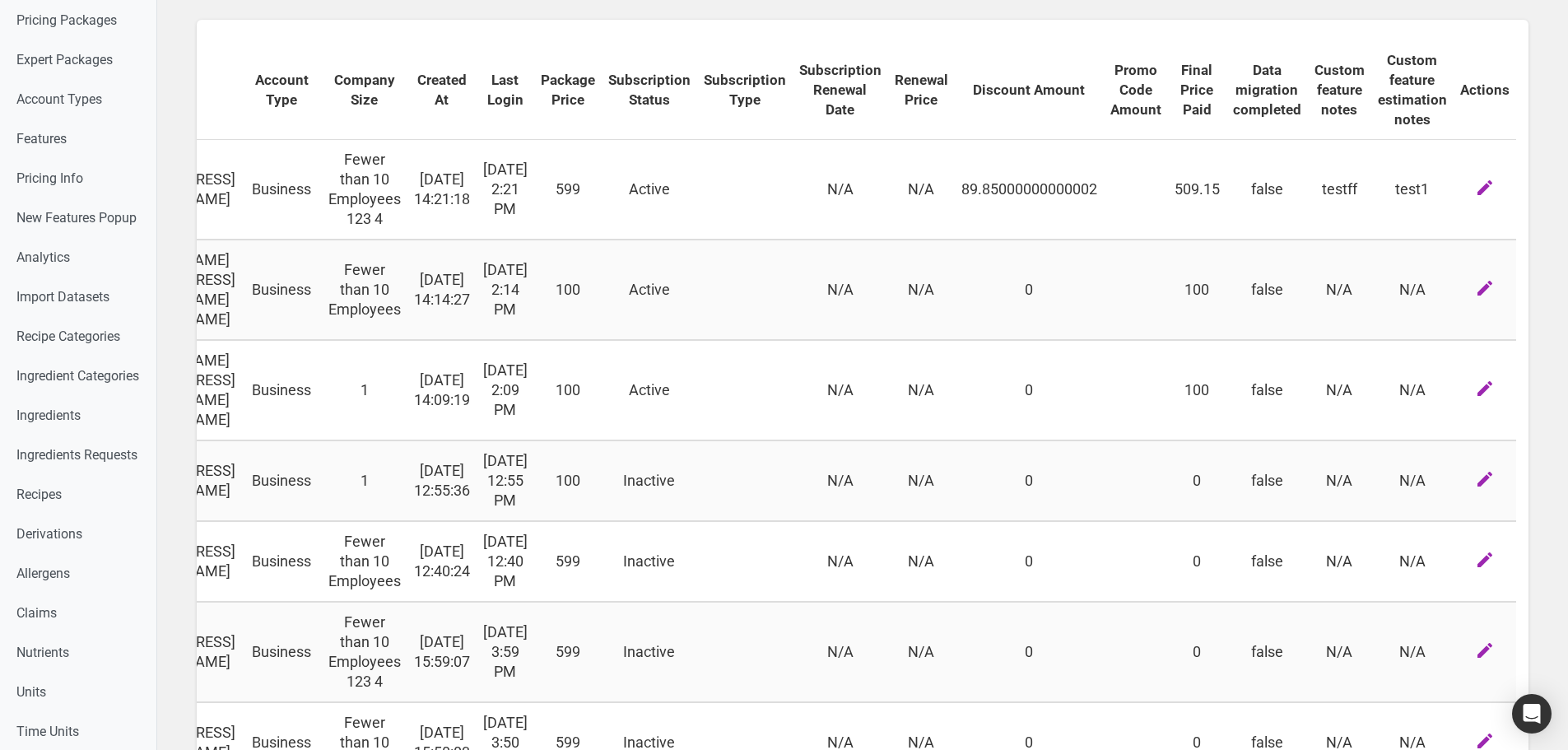
drag, startPoint x: 709, startPoint y: 260, endPoint x: 1140, endPoint y: 295, distance: 432.4
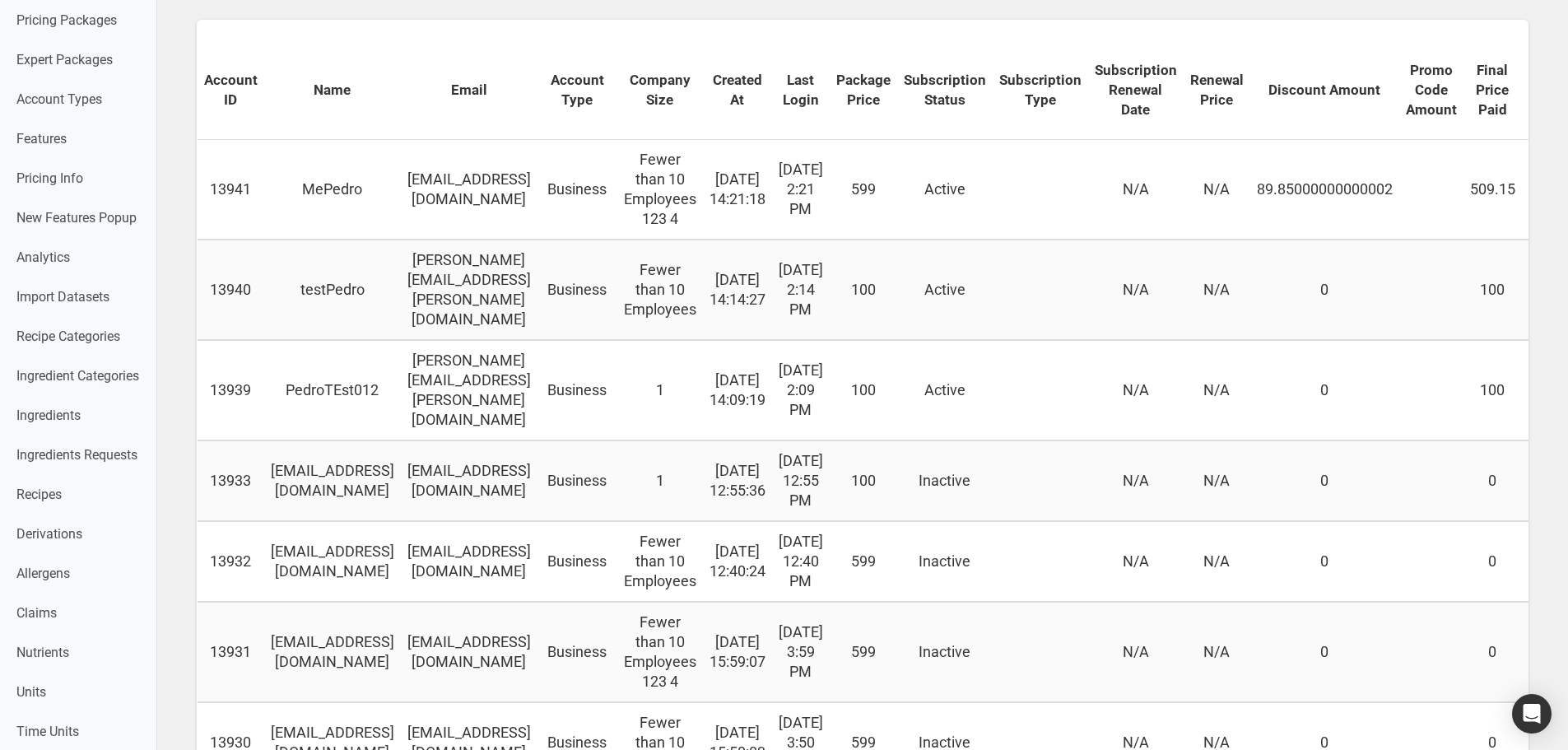
drag, startPoint x: 1173, startPoint y: 271, endPoint x: 740, endPoint y: 282, distance: 433.1
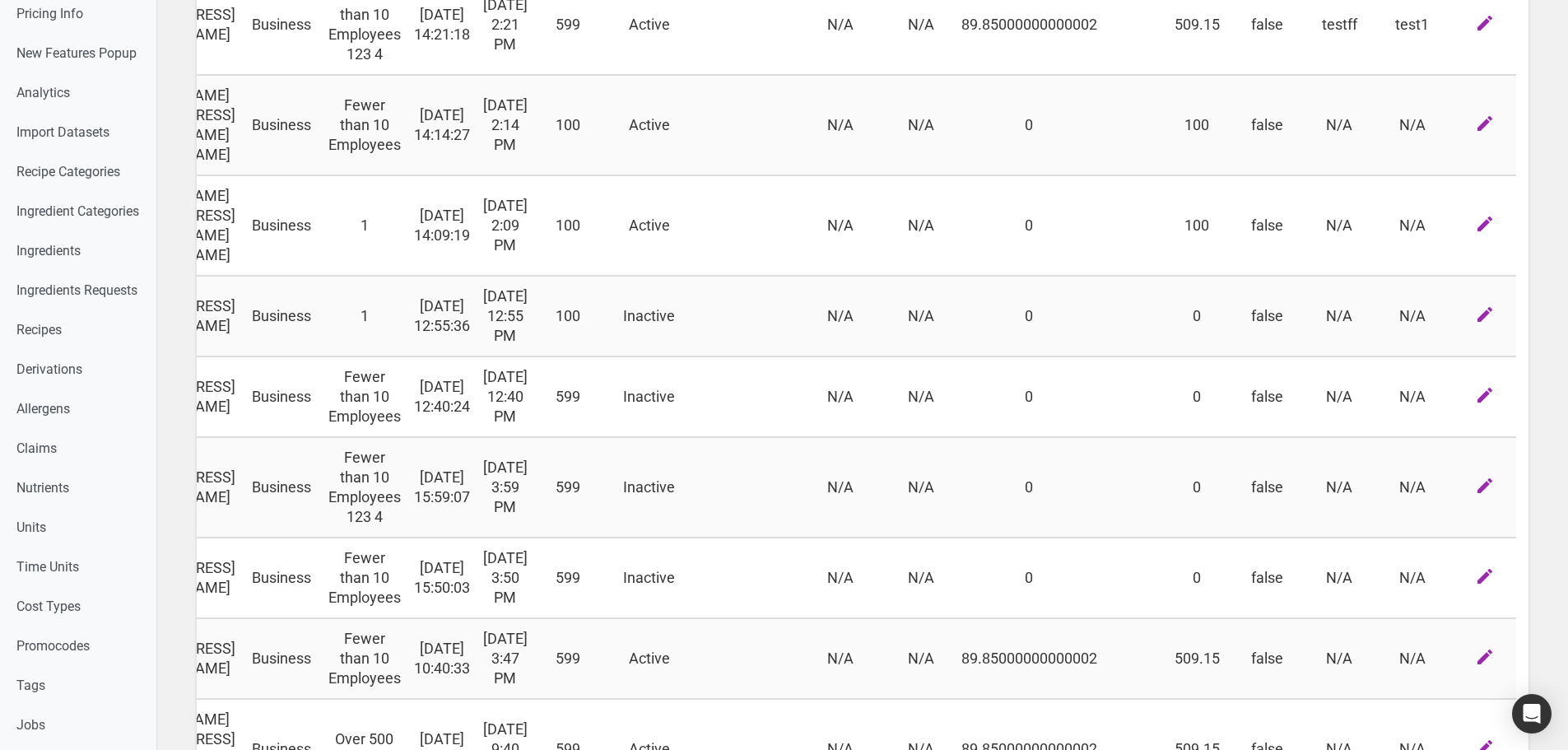
scroll to position [0, 430]
drag, startPoint x: 710, startPoint y: 288, endPoint x: 841, endPoint y: 259, distance: 134.2
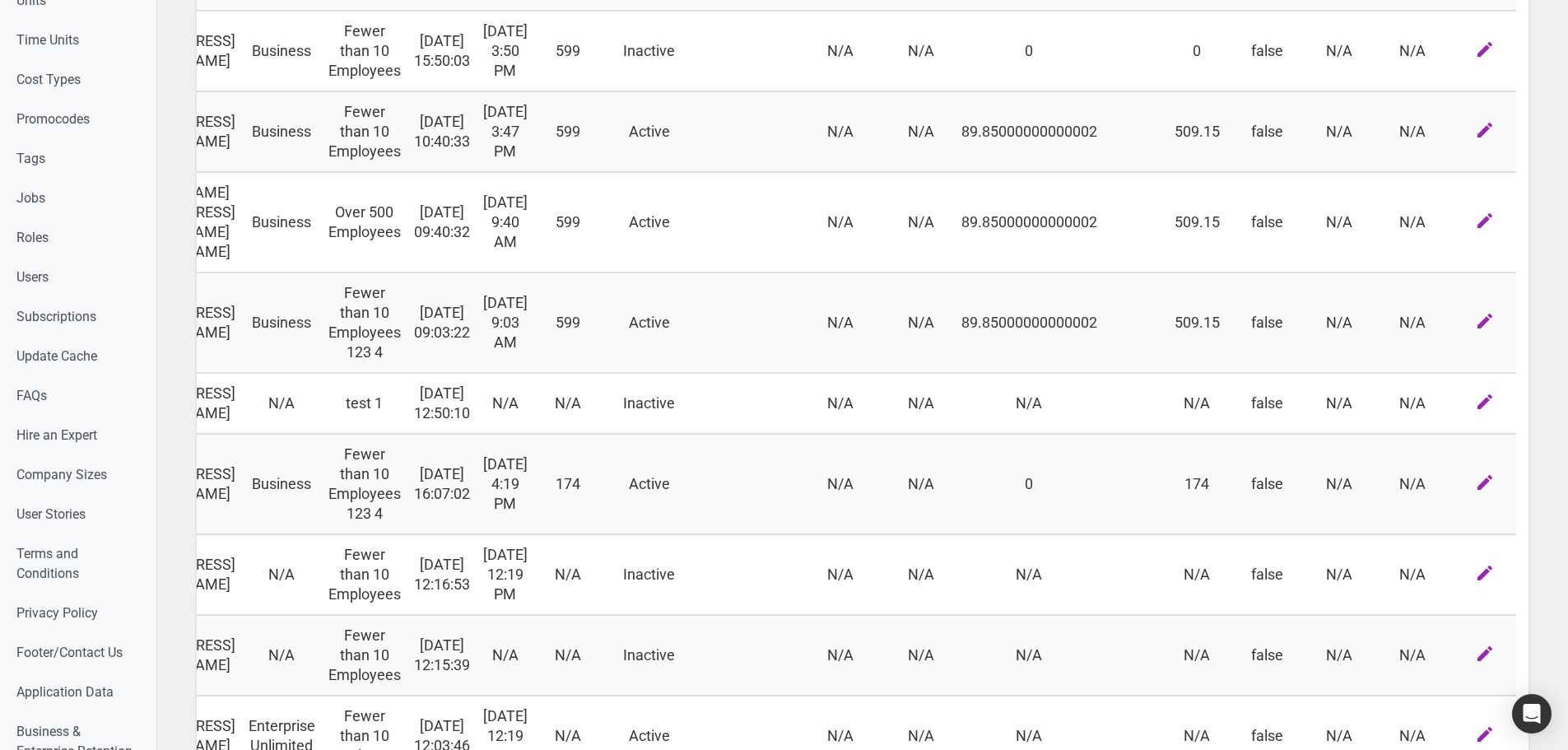
scroll to position [988, 0]
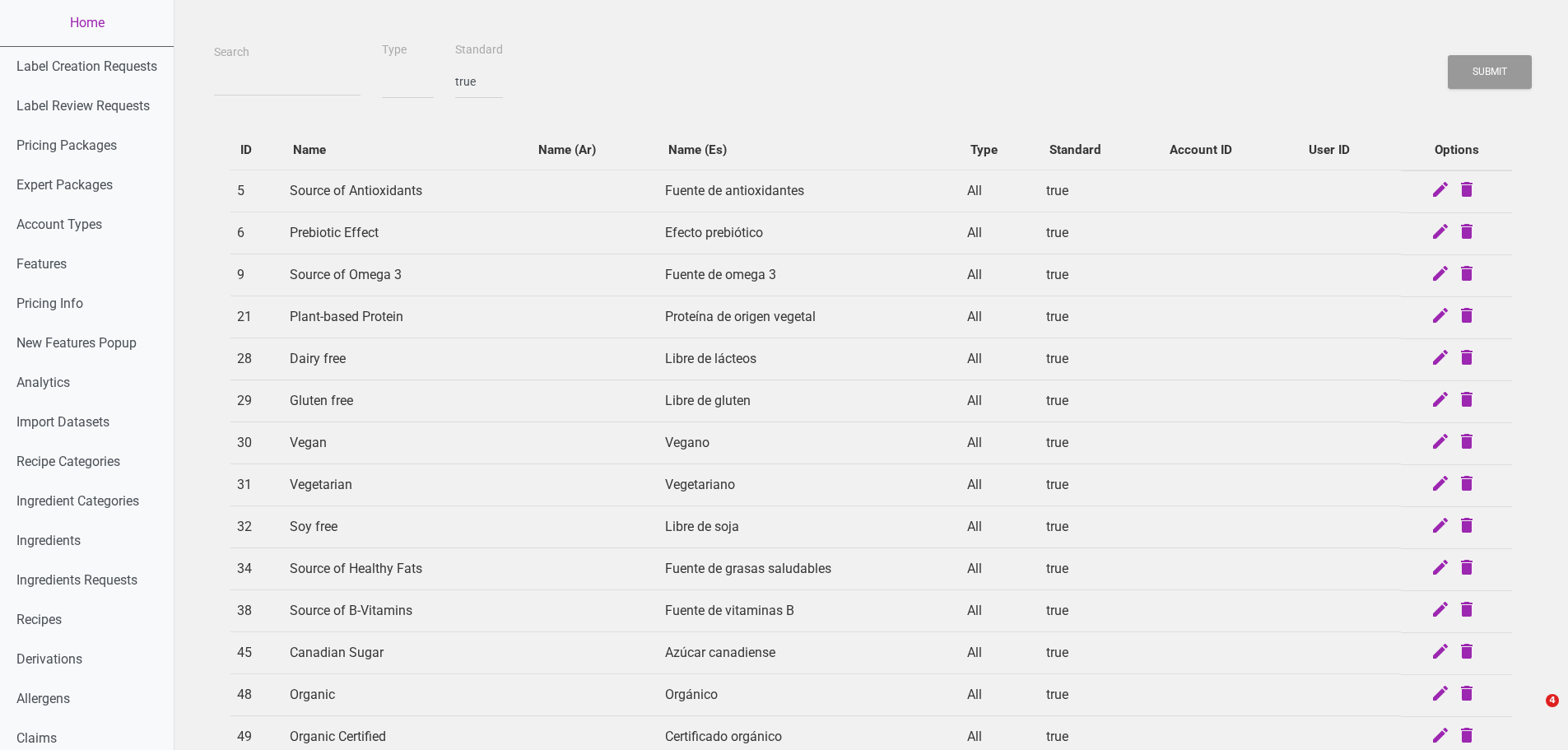
select select "1"
